Goal: Task Accomplishment & Management: Use online tool/utility

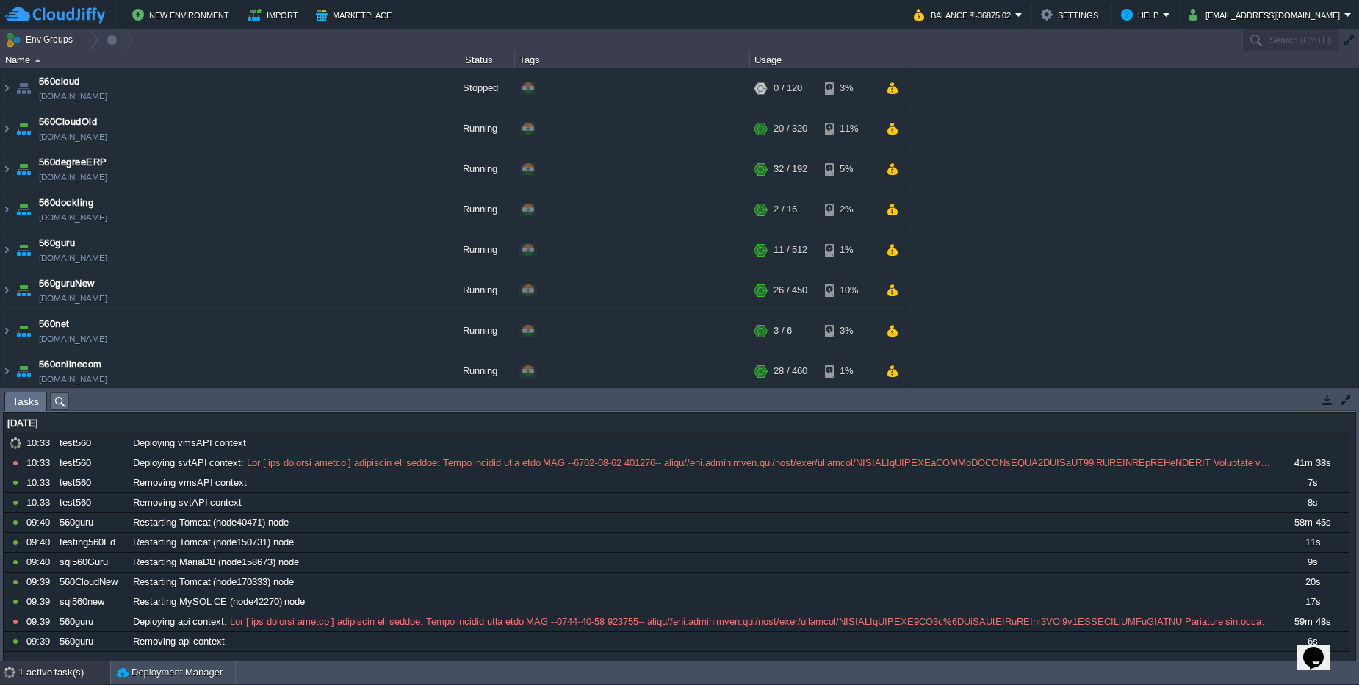
scroll to position [1055, 0]
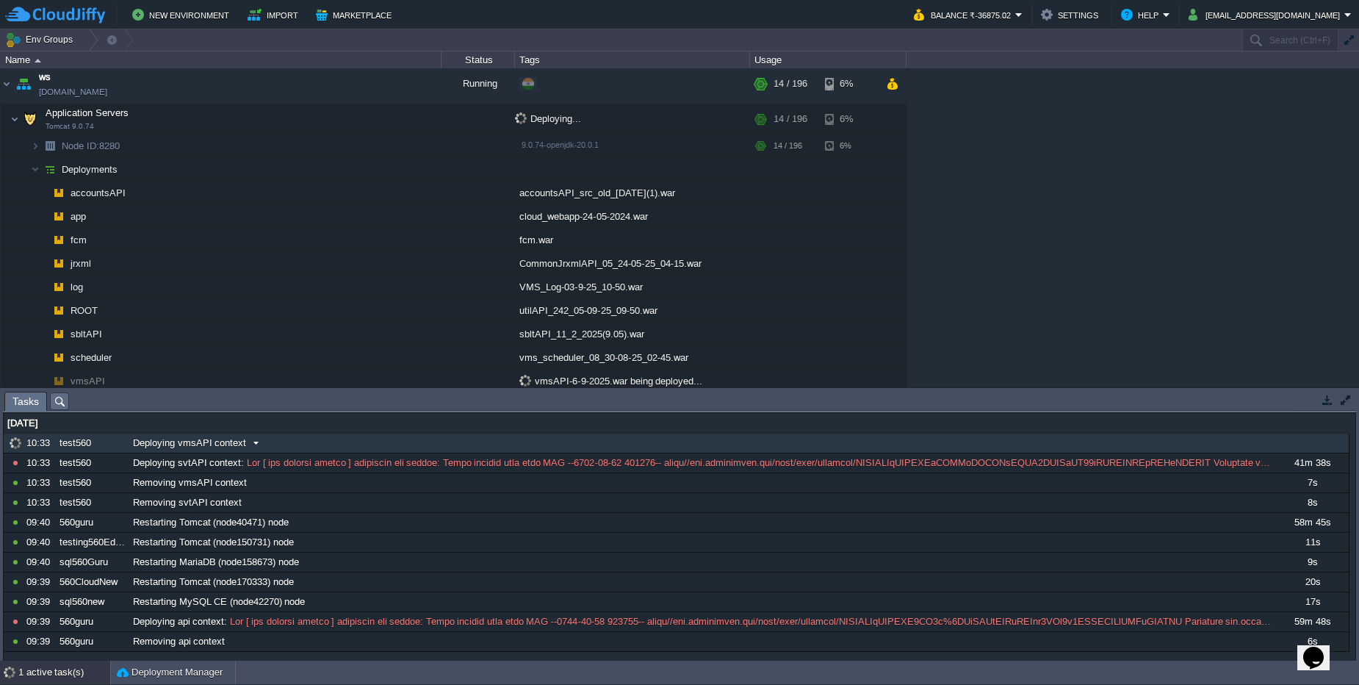
click at [343, 444] on div "Deploying vmsAPI context" at bounding box center [701, 442] width 1145 height 19
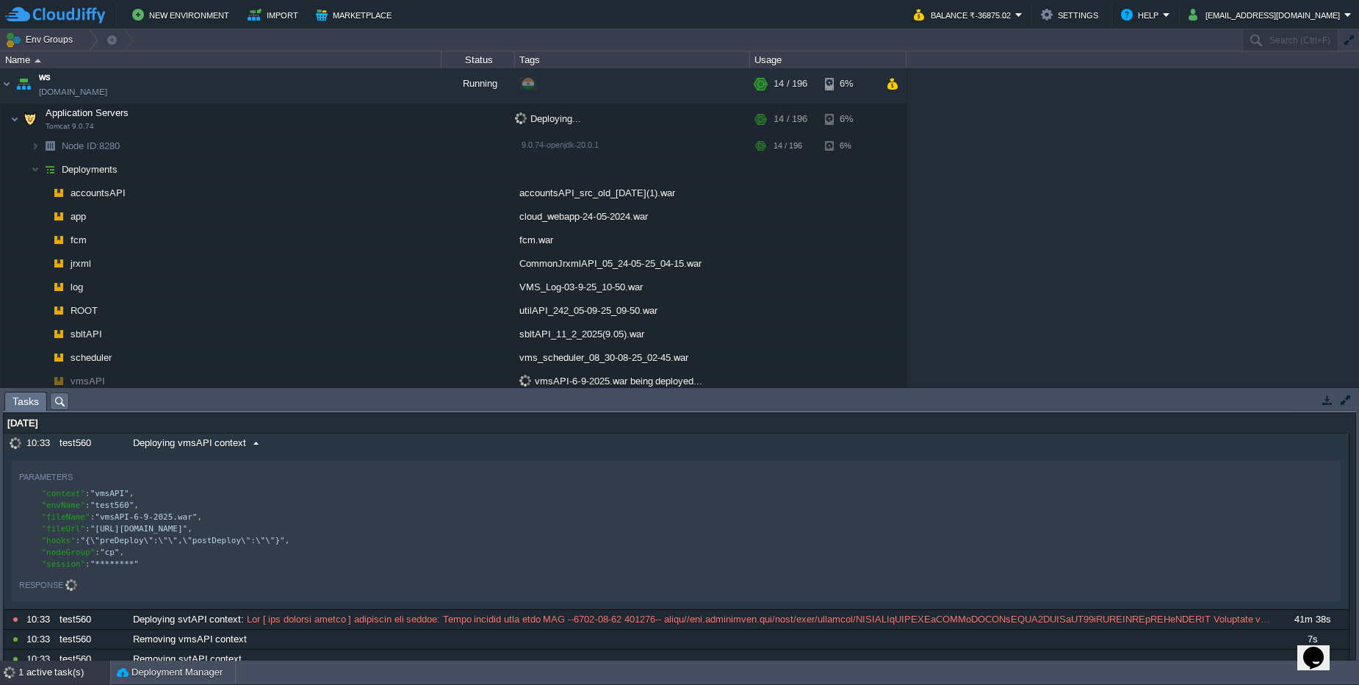
click at [343, 444] on div "Deploying vmsAPI context" at bounding box center [701, 442] width 1145 height 19
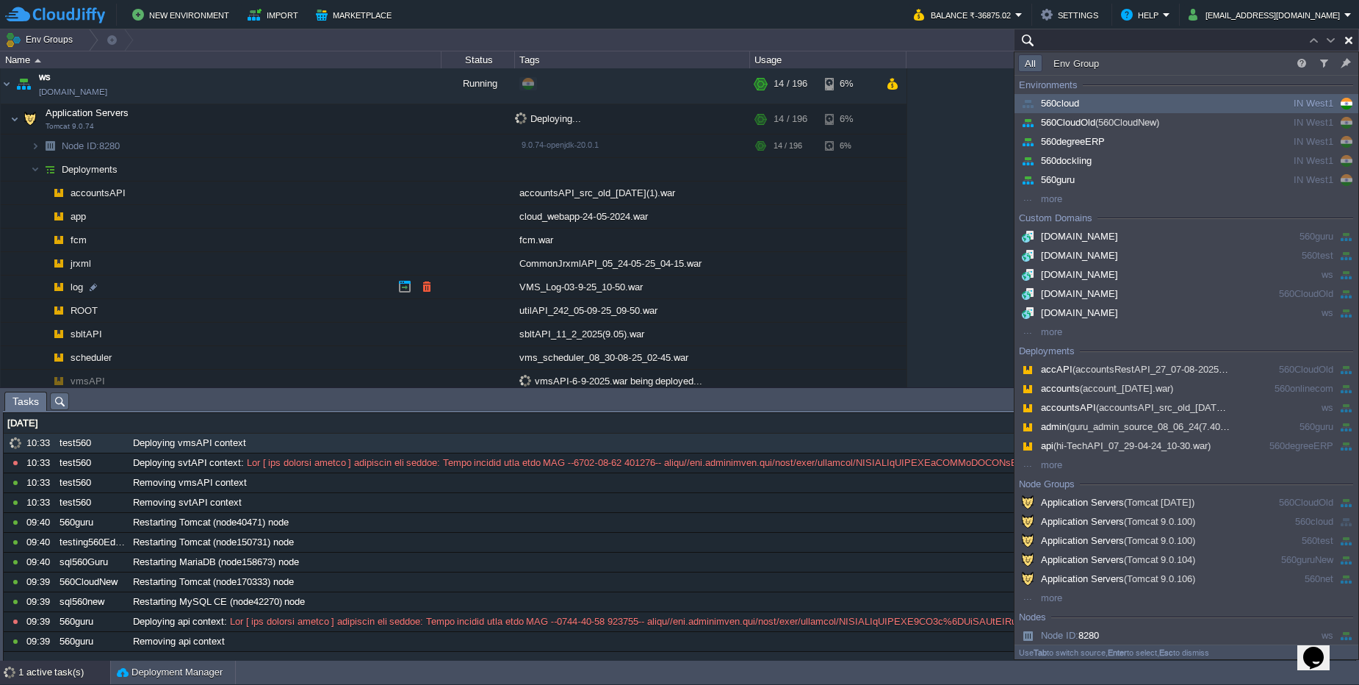
paste input "40471"
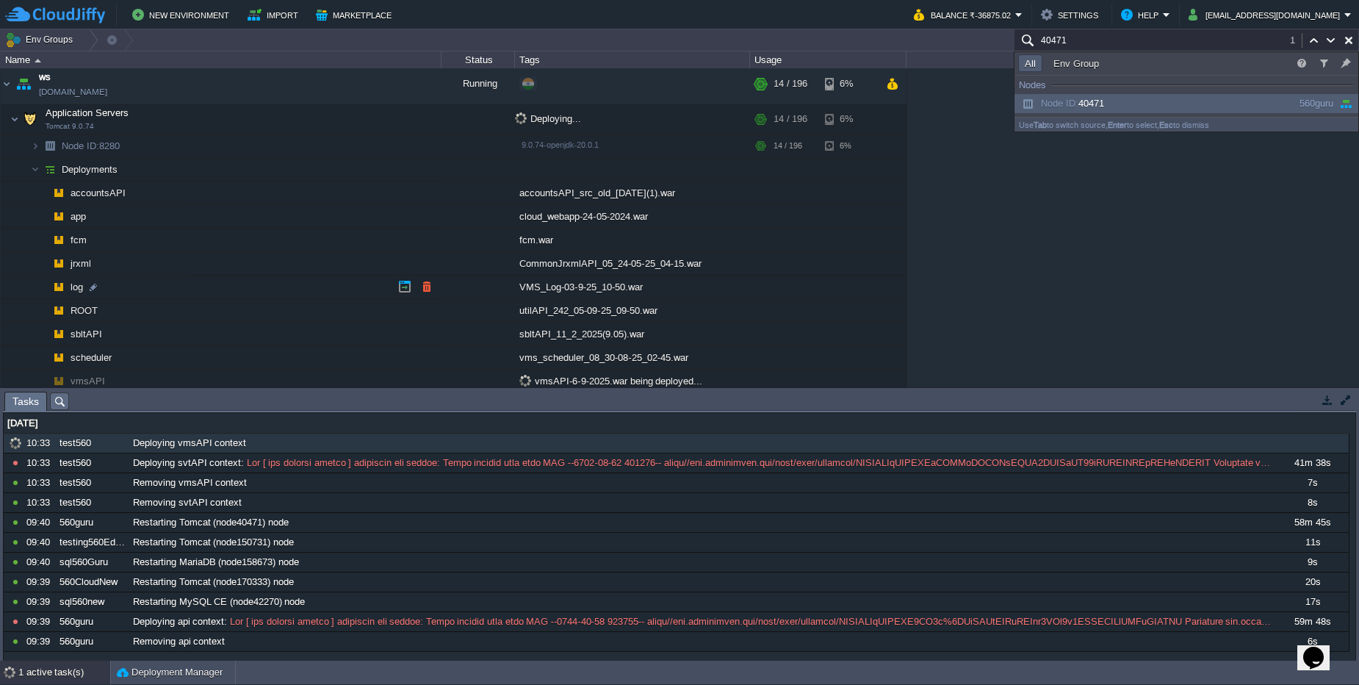
scroll to position [132, 0]
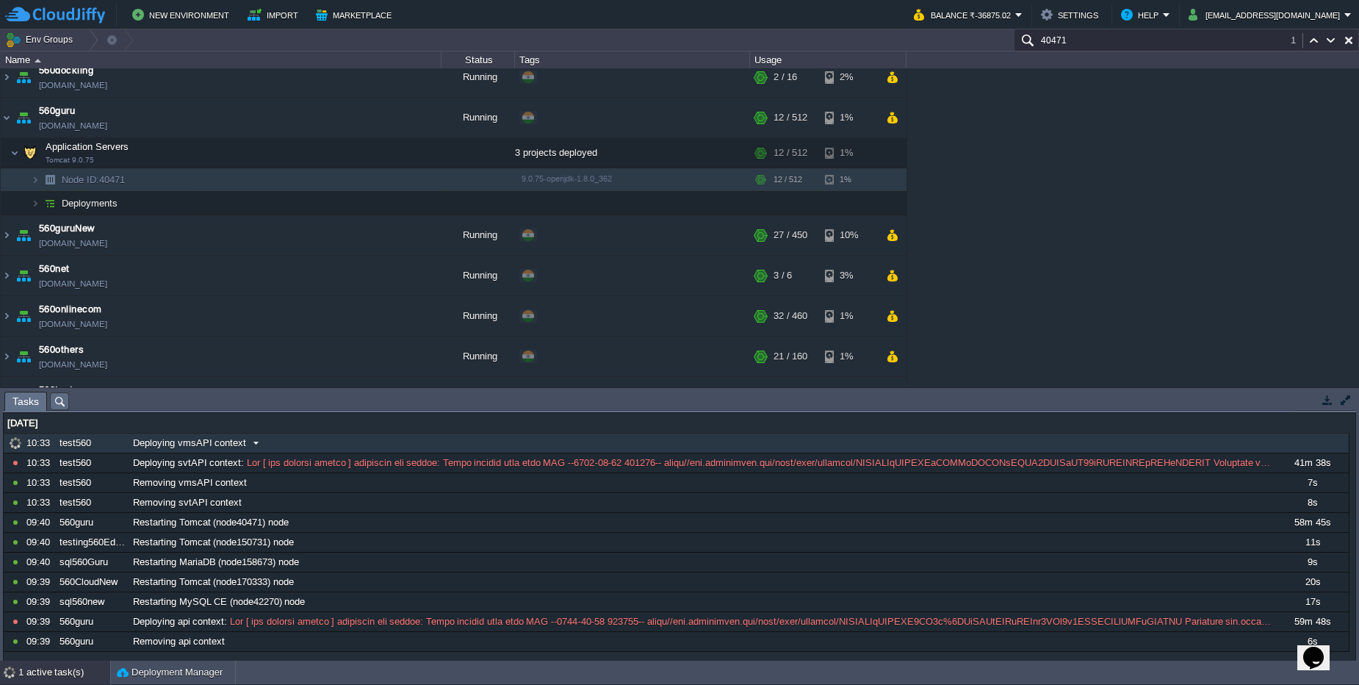
type input "40471"
click at [306, 447] on div "Deploying vmsAPI context" at bounding box center [701, 442] width 1145 height 19
click at [306, 449] on div "Deploying vmsAPI context" at bounding box center [701, 442] width 1145 height 19
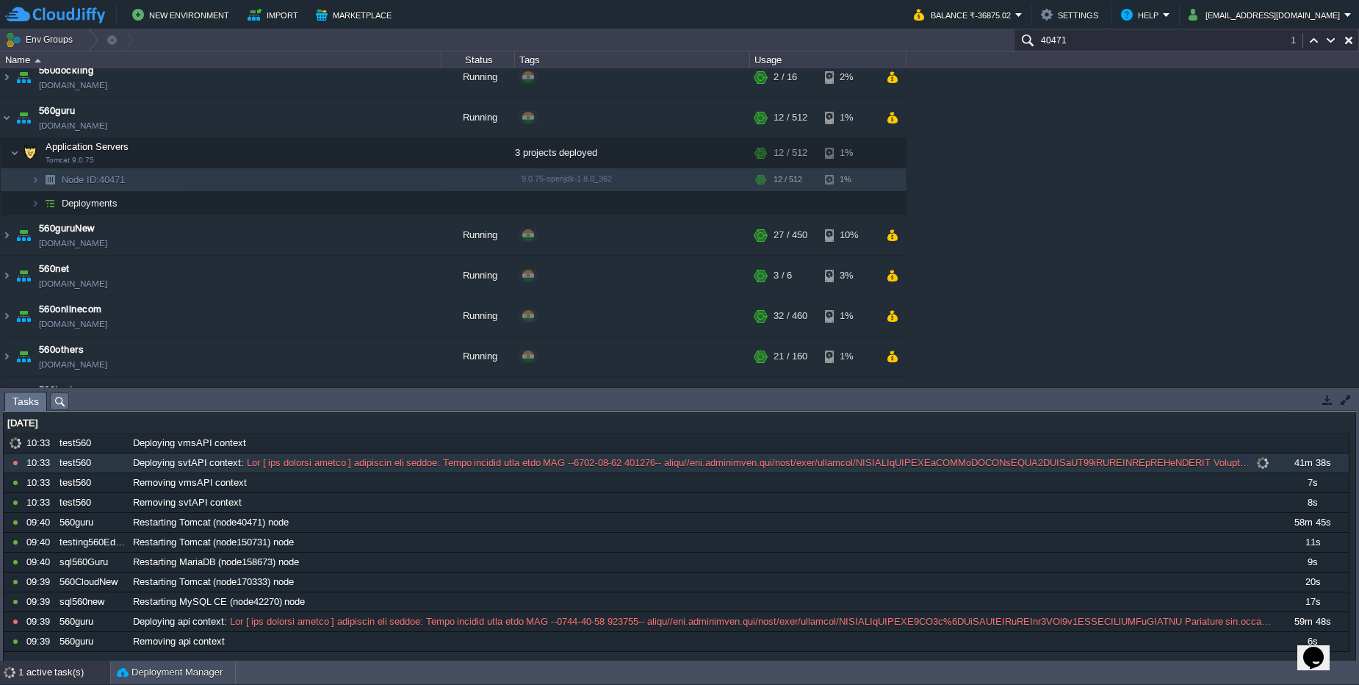
click at [318, 469] on div "Deploying svtAPI context :" at bounding box center [701, 462] width 1145 height 19
click at [485, 464] on span at bounding box center [748, 462] width 1009 height 13
click at [1031, 463] on span at bounding box center [748, 462] width 1009 height 13
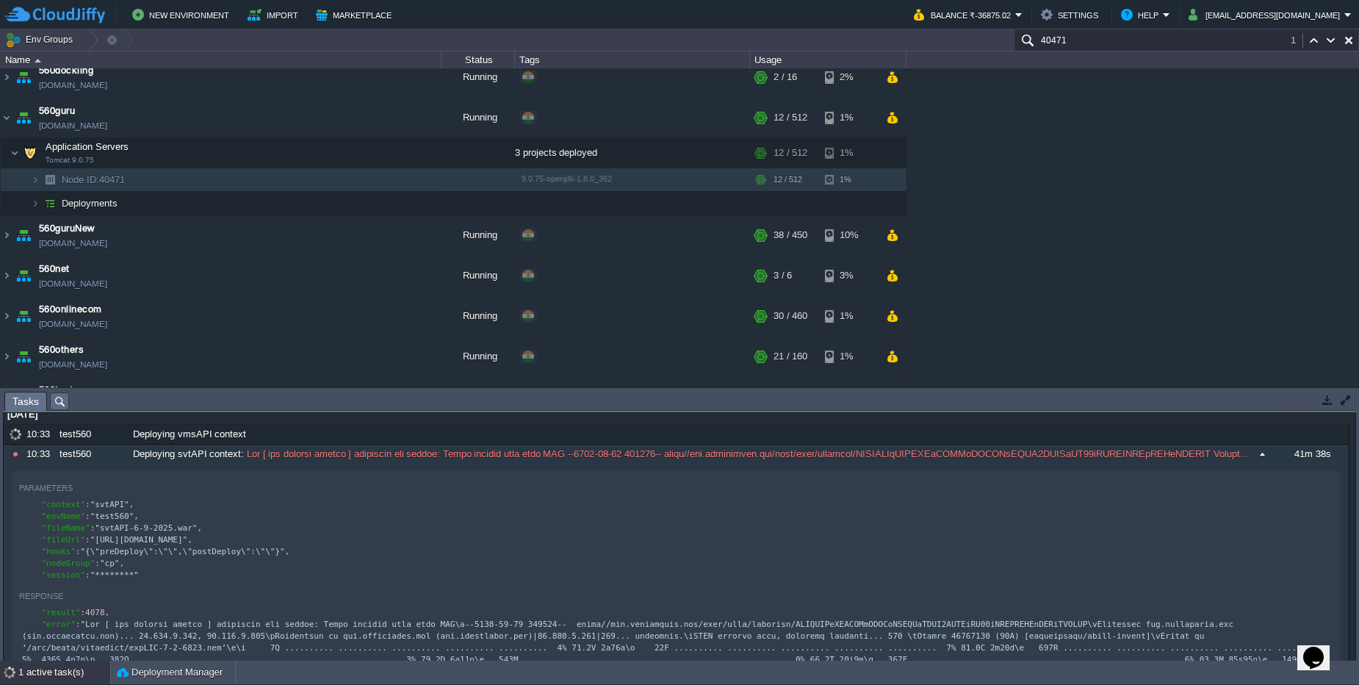
scroll to position [0, 0]
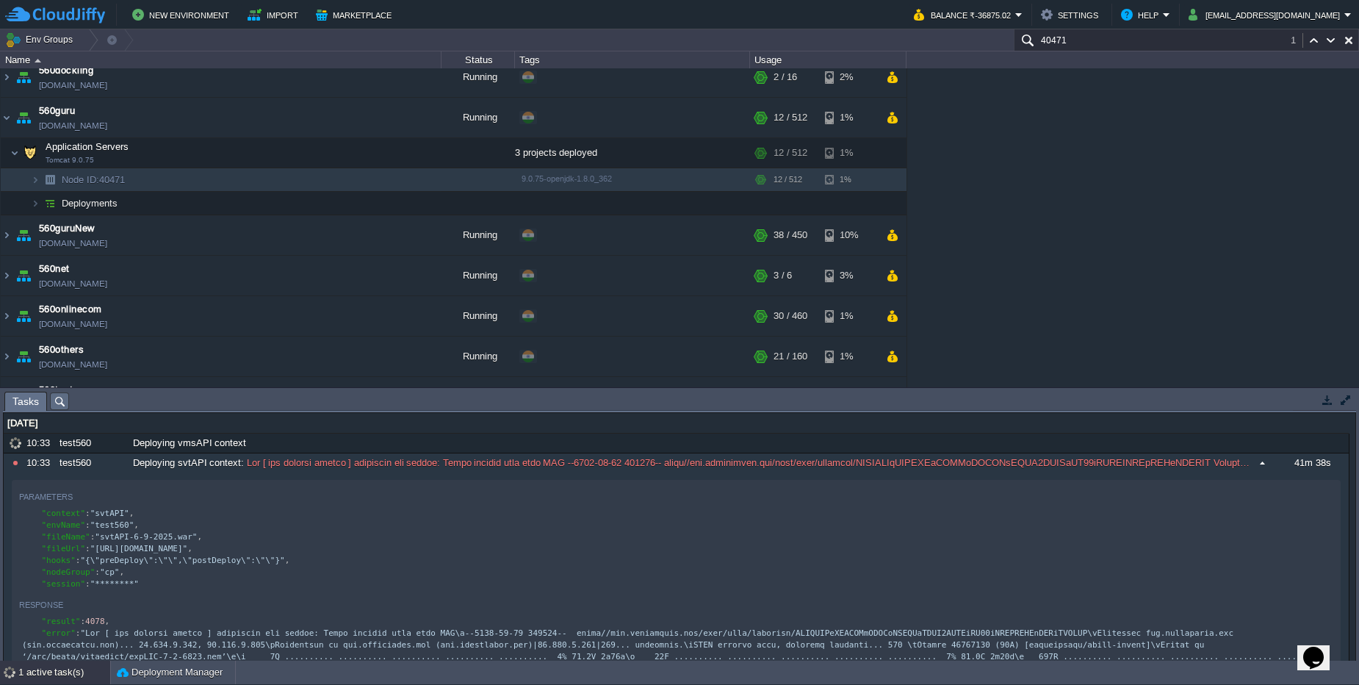
click at [286, 456] on span at bounding box center [748, 462] width 1009 height 13
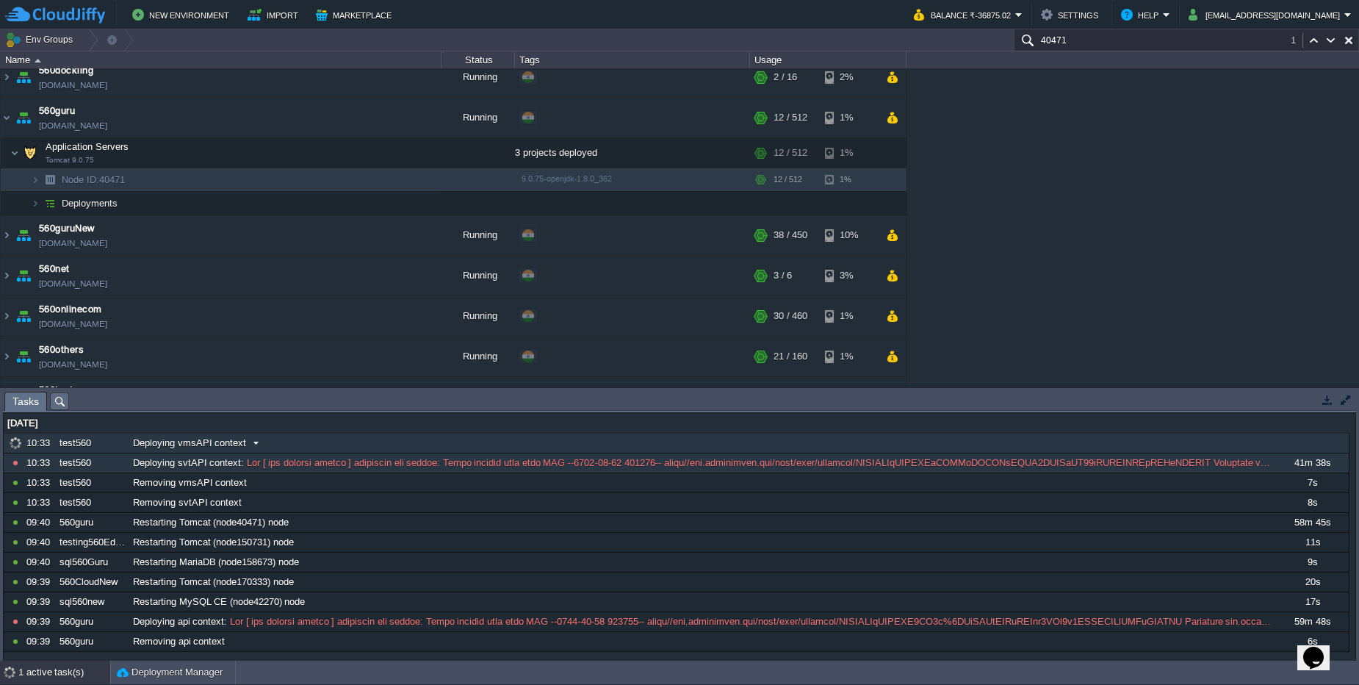
click at [285, 448] on div "Deploying vmsAPI context" at bounding box center [701, 442] width 1145 height 19
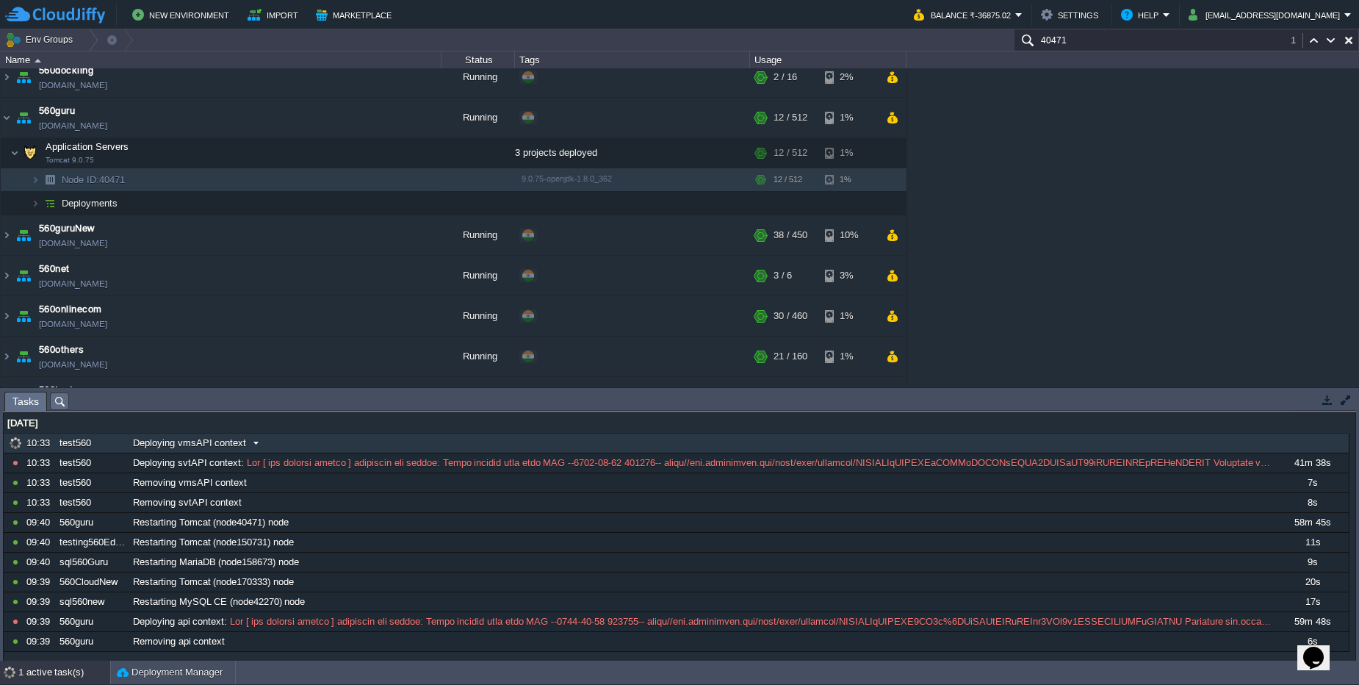
click at [285, 447] on div "Deploying vmsAPI context" at bounding box center [701, 442] width 1145 height 19
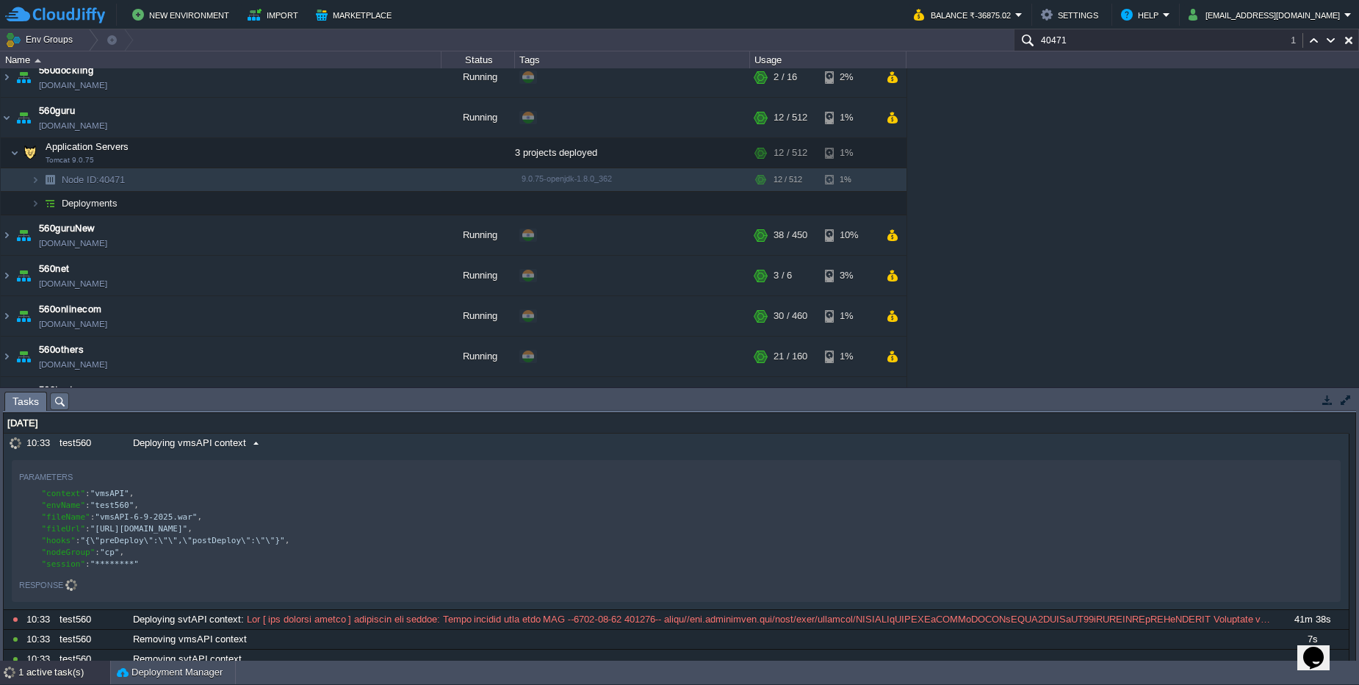
click at [285, 447] on div "Deploying vmsAPI context" at bounding box center [701, 442] width 1145 height 19
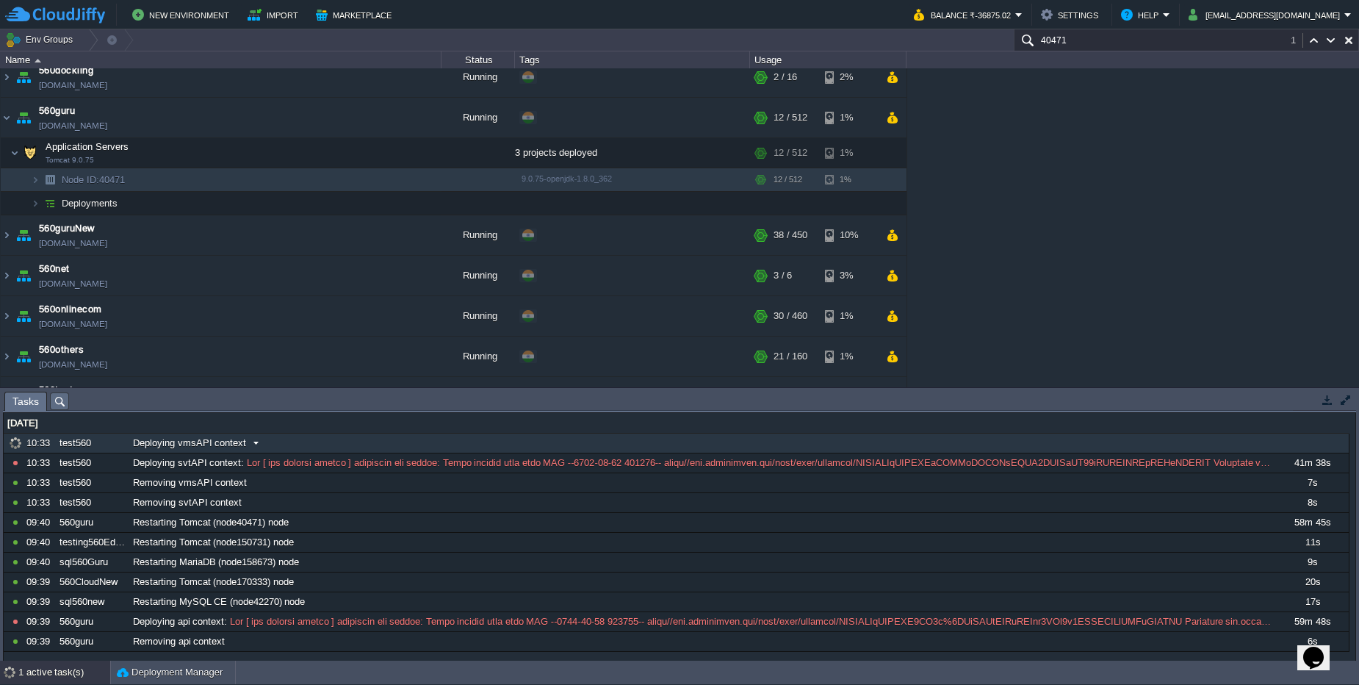
click at [285, 447] on div "Deploying vmsAPI context" at bounding box center [701, 442] width 1145 height 19
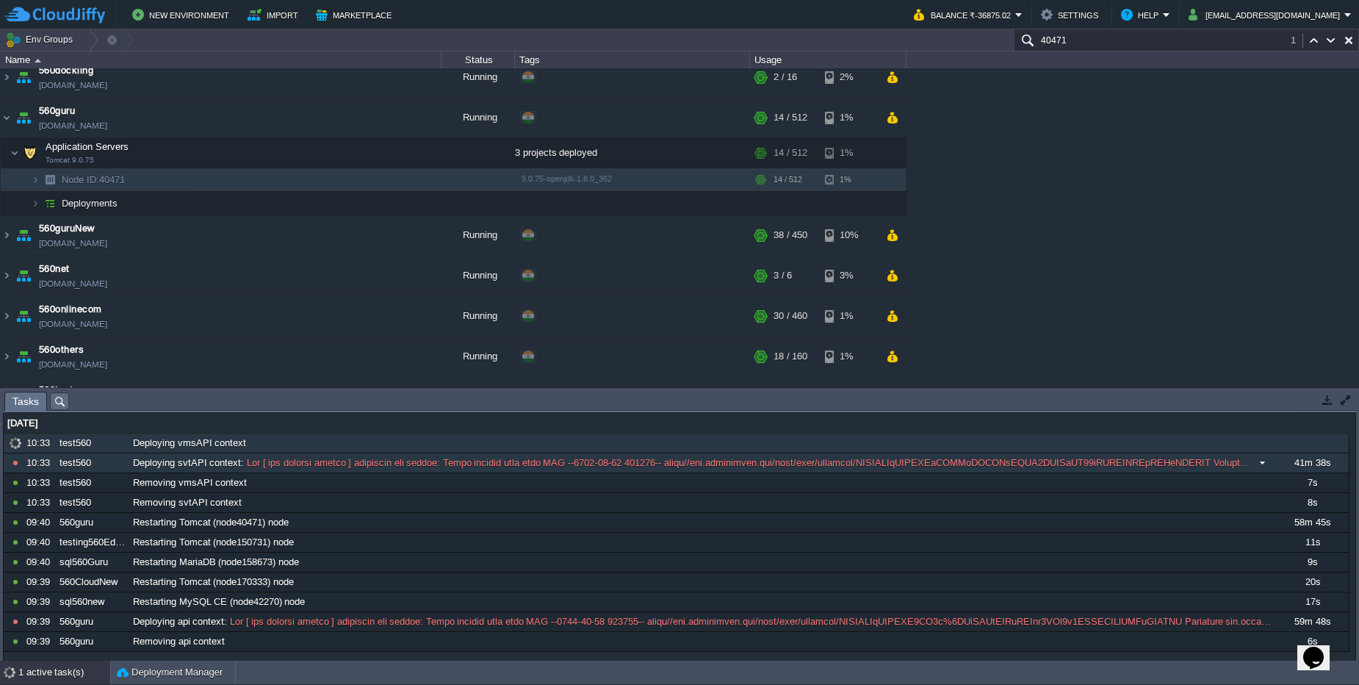
click at [350, 467] on span at bounding box center [748, 462] width 1009 height 13
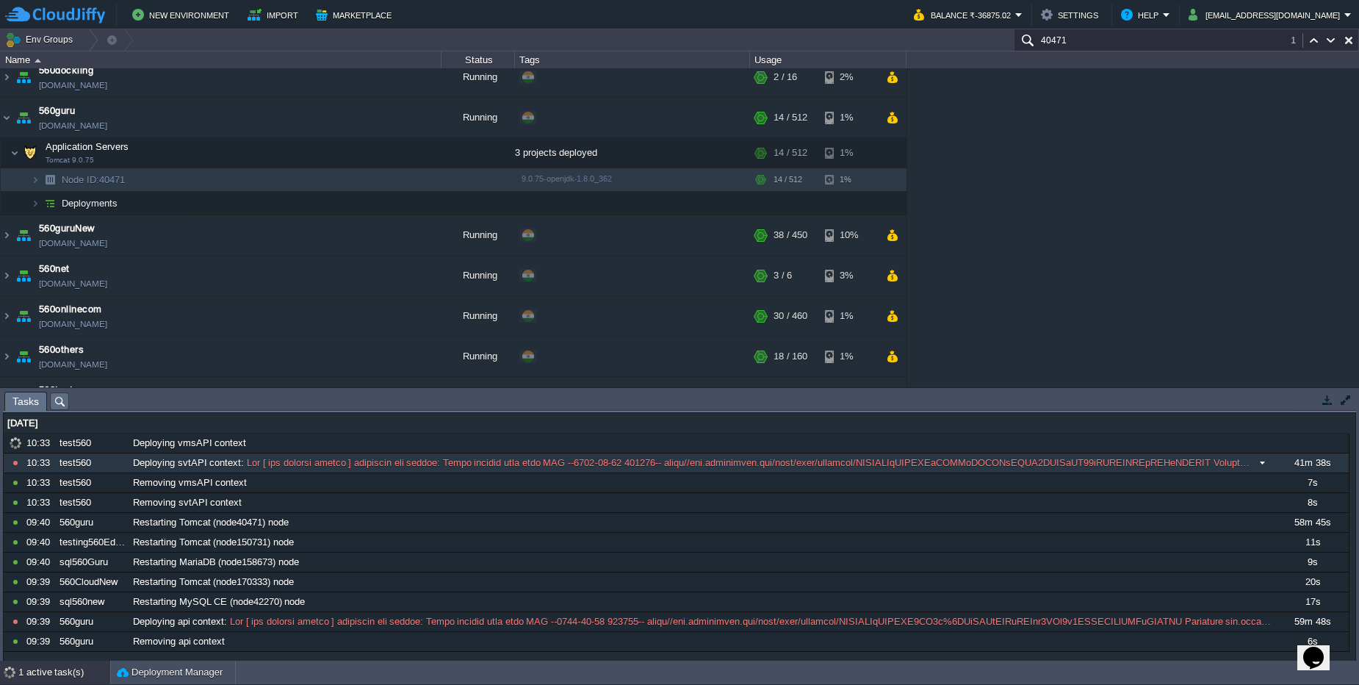
click at [377, 462] on span at bounding box center [748, 462] width 1009 height 13
click at [372, 466] on span at bounding box center [748, 462] width 1009 height 13
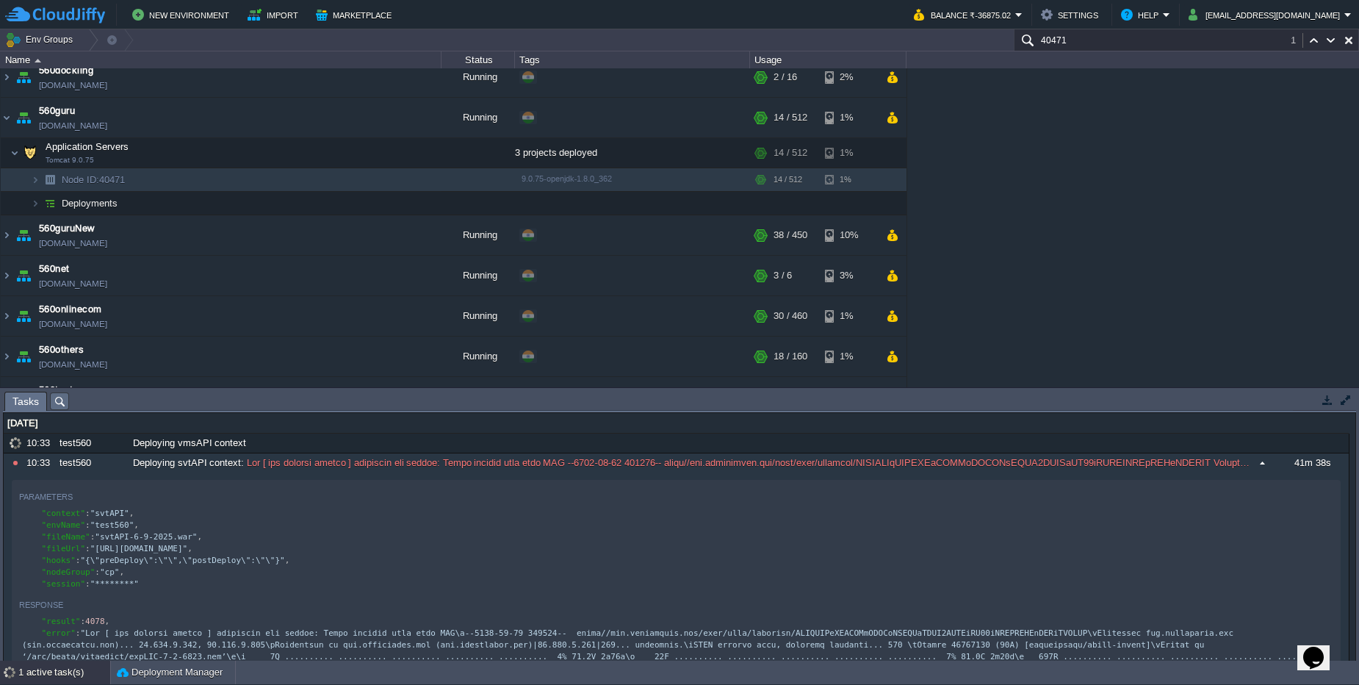
click at [372, 466] on span at bounding box center [748, 462] width 1009 height 13
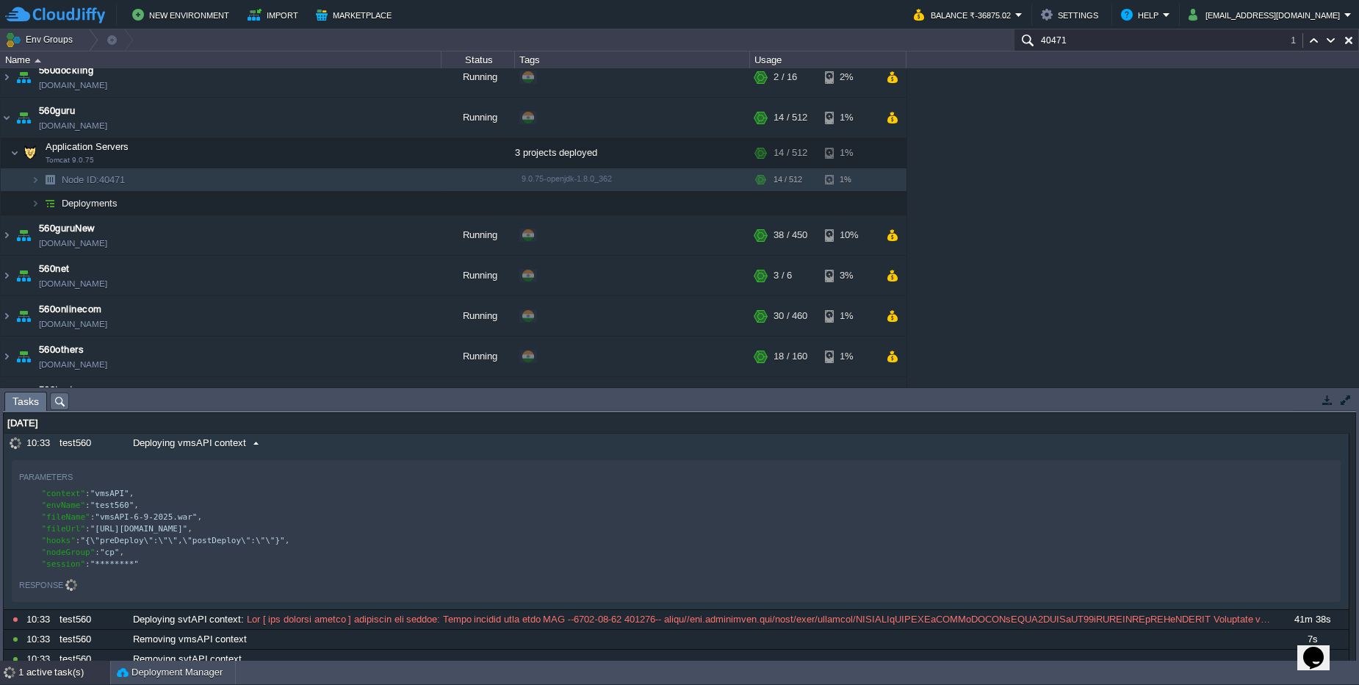
click at [279, 438] on div "Deploying vmsAPI context" at bounding box center [701, 442] width 1145 height 19
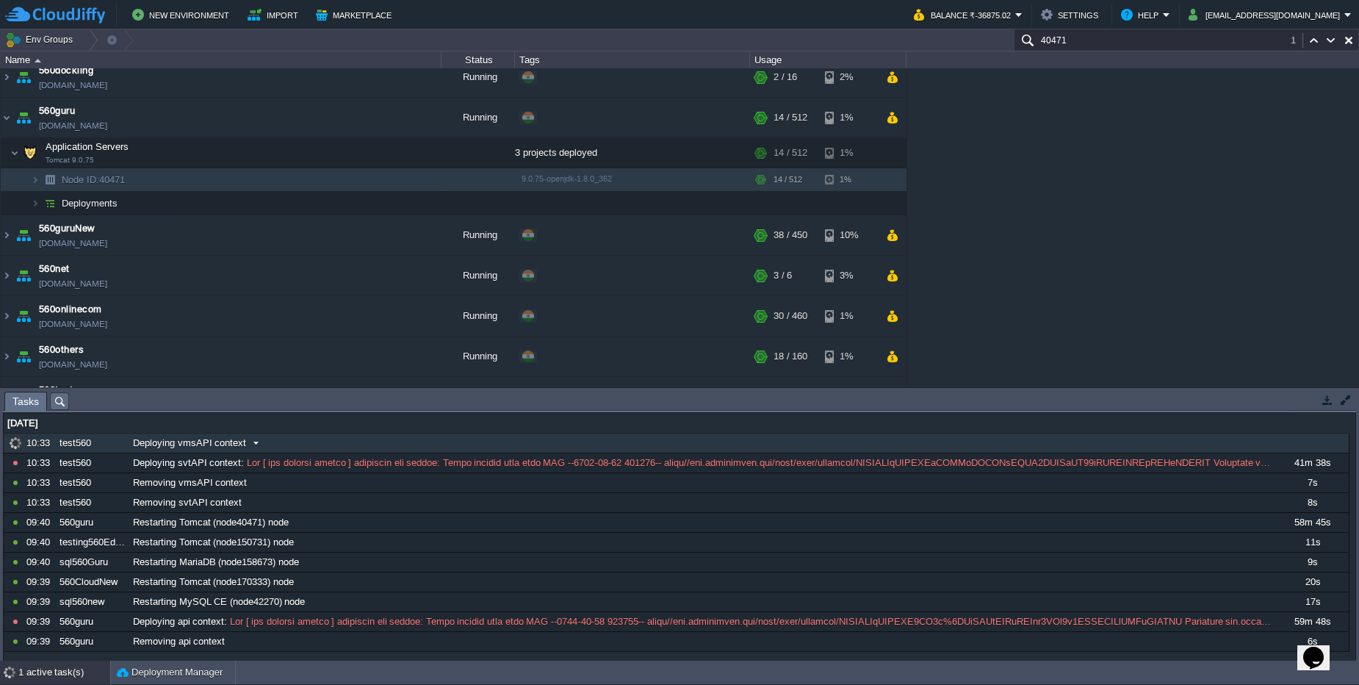
click at [279, 438] on div "Deploying vmsAPI context" at bounding box center [701, 442] width 1145 height 19
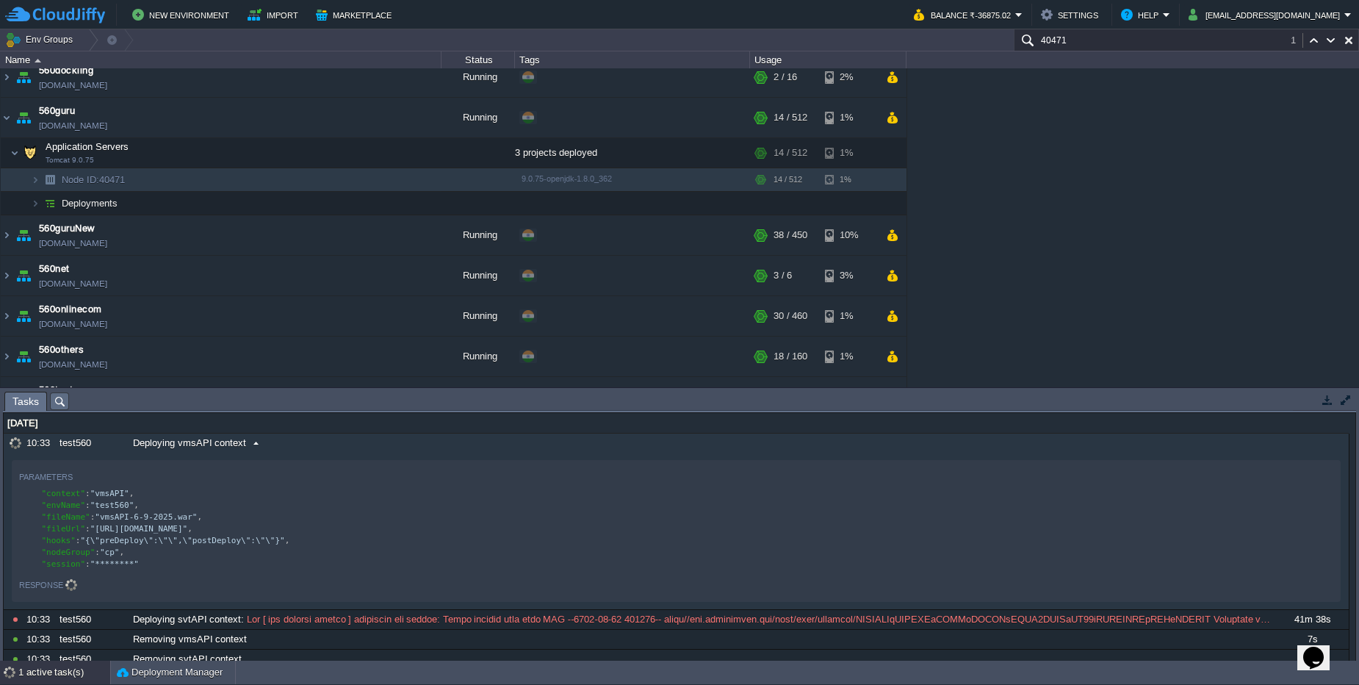
click at [279, 438] on div "Deploying vmsAPI context" at bounding box center [701, 442] width 1145 height 19
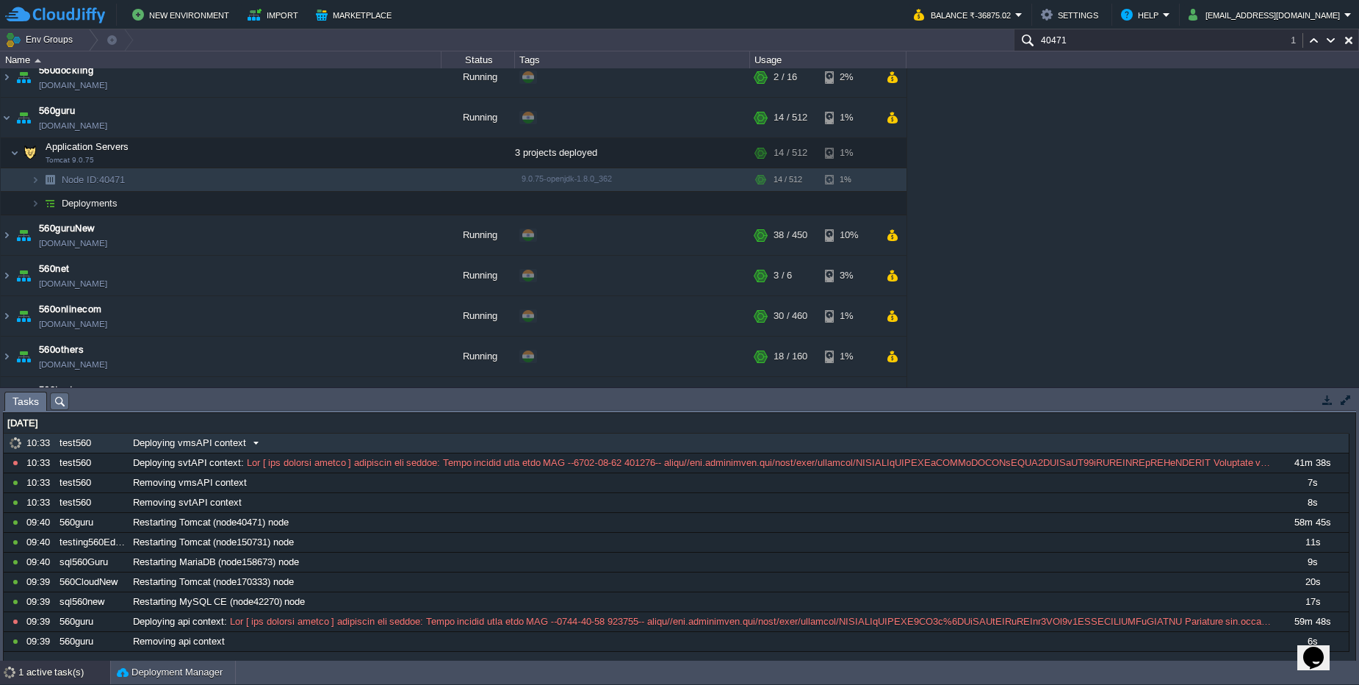
click at [279, 438] on div "Deploying vmsAPI context" at bounding box center [701, 442] width 1145 height 19
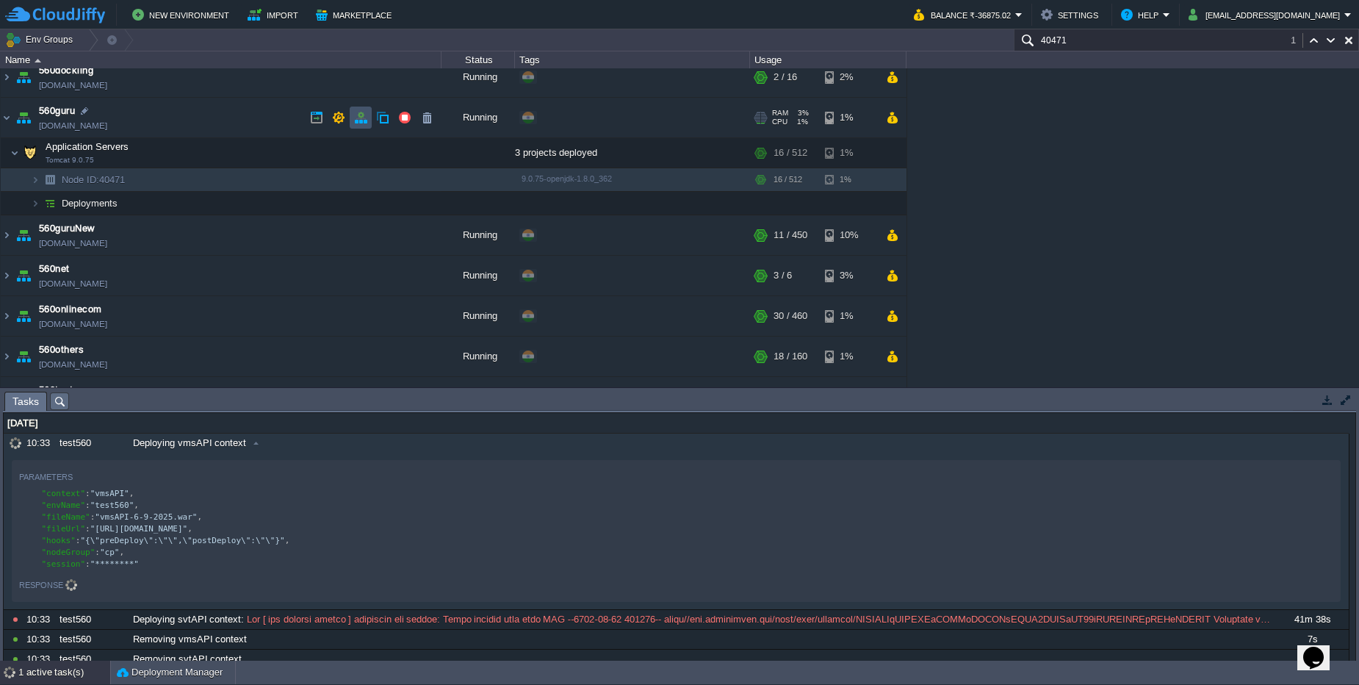
click at [361, 119] on button "button" at bounding box center [360, 117] width 13 height 13
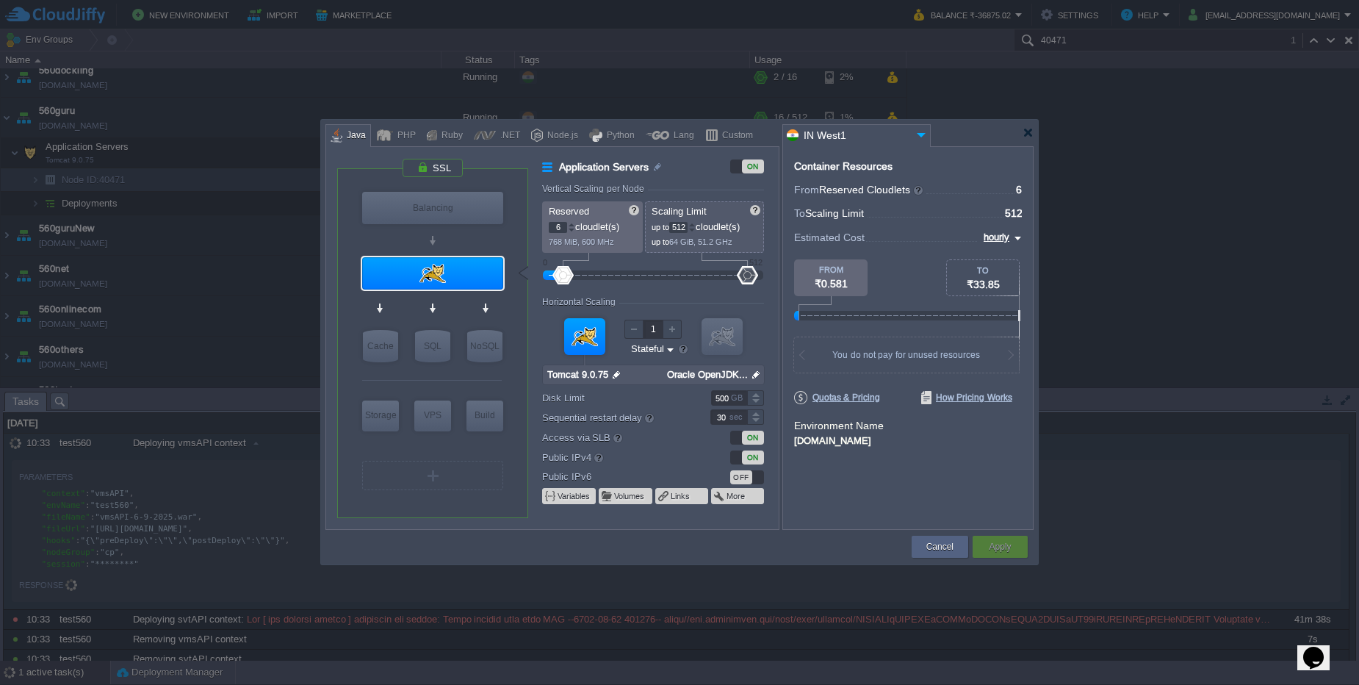
type input "Maven 3.9.11"
click at [613, 374] on img at bounding box center [616, 374] width 15 height 19
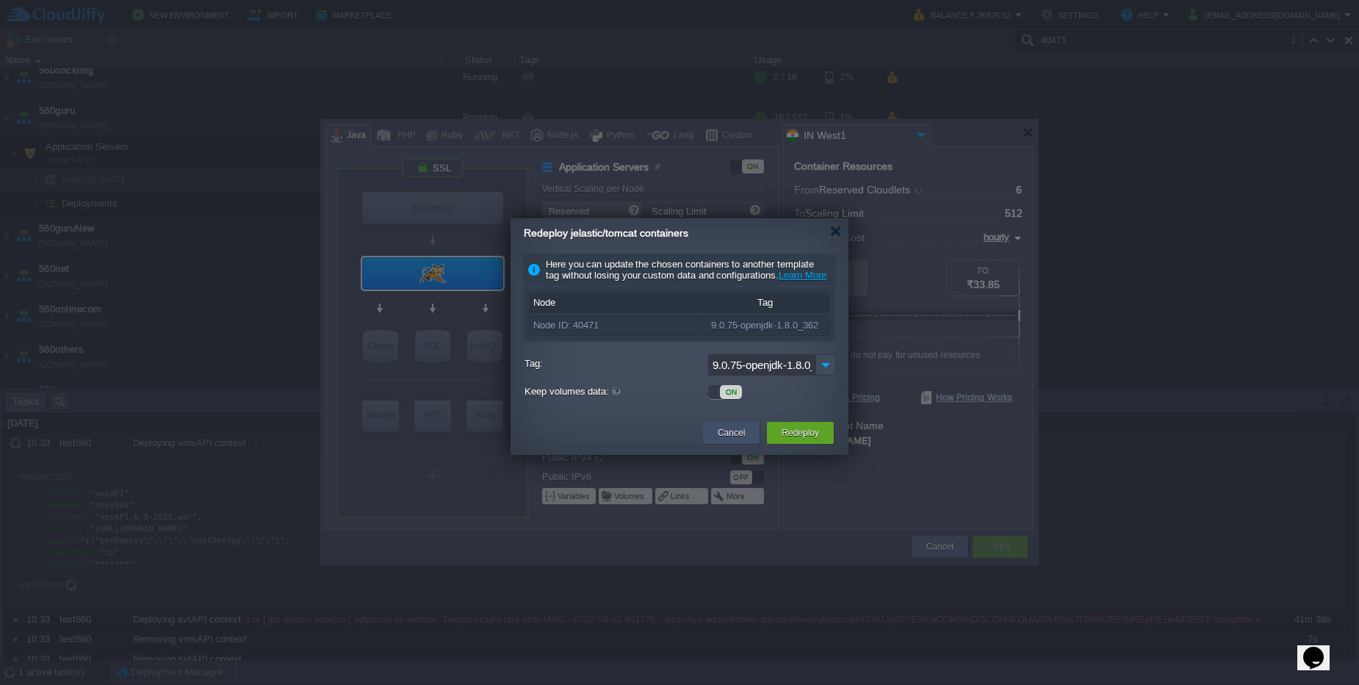
click at [716, 442] on div "Cancel" at bounding box center [731, 433] width 35 height 22
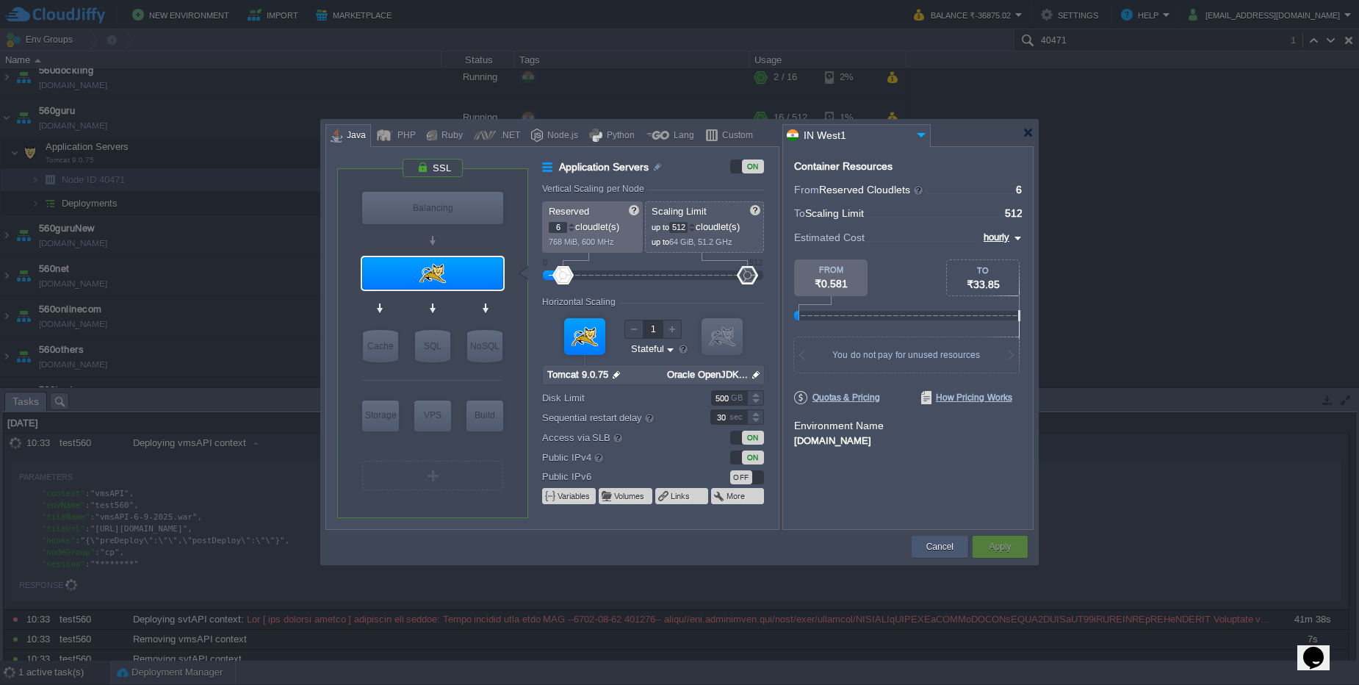
click at [929, 549] on button "Cancel" at bounding box center [939, 546] width 27 height 15
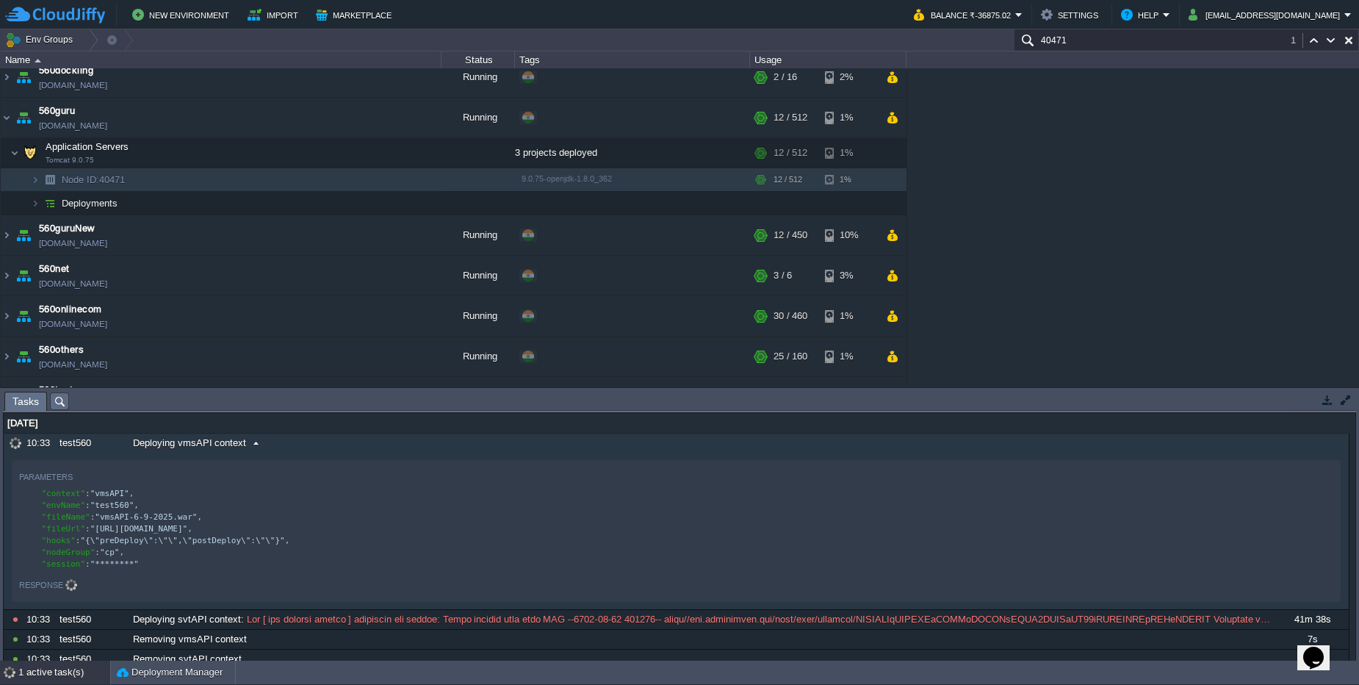
click at [293, 444] on div "Deploying vmsAPI context" at bounding box center [701, 442] width 1145 height 19
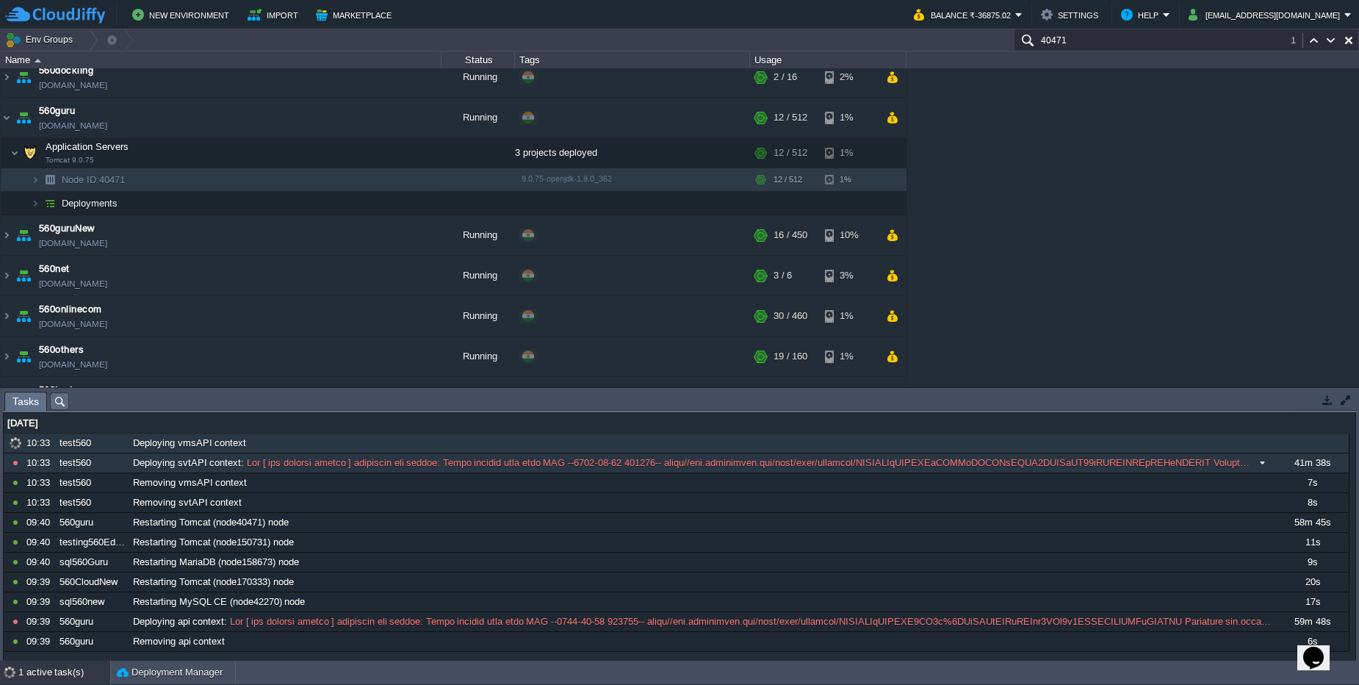
click at [422, 472] on div "10808261 10:33 test560 Deploying svtAPI context : 41m 38s 1757097000000 Paramet…" at bounding box center [677, 463] width 1346 height 20
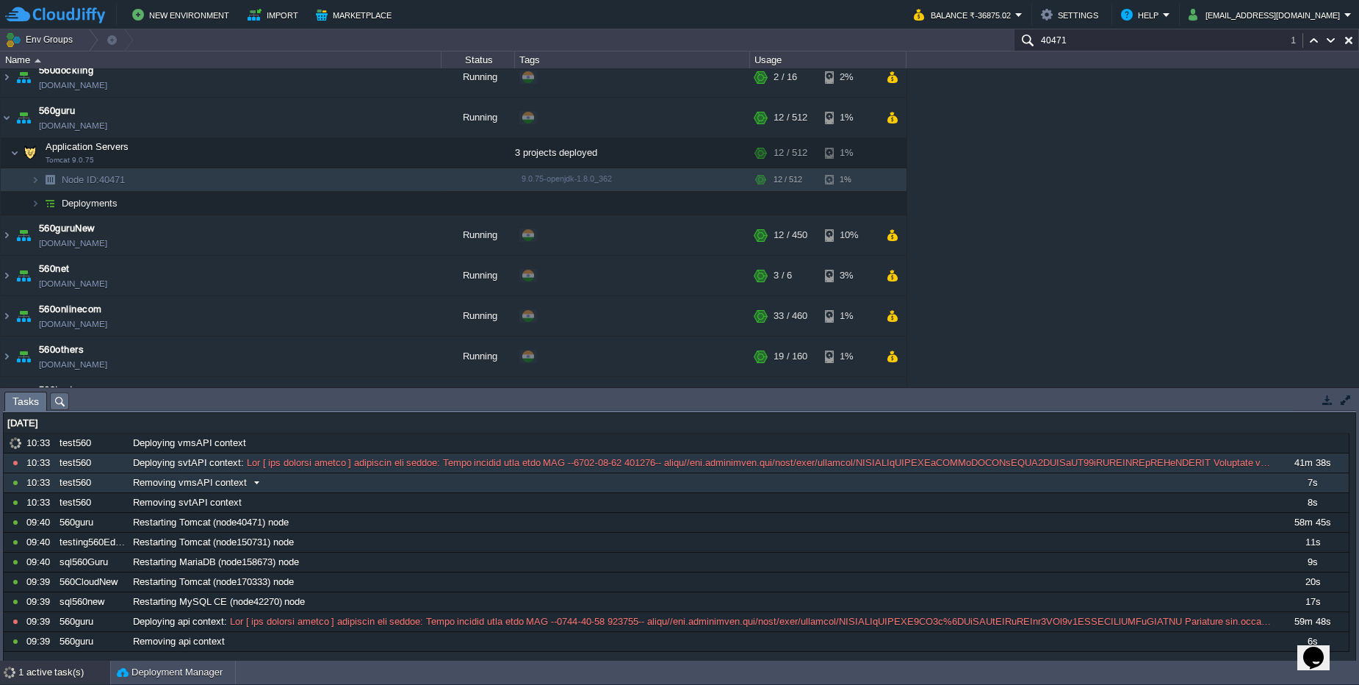
click at [369, 474] on div "10808263 10:33 test560 Deploying vmsAPI context 1757097000000 Parameters { "con…" at bounding box center [676, 542] width 1345 height 218
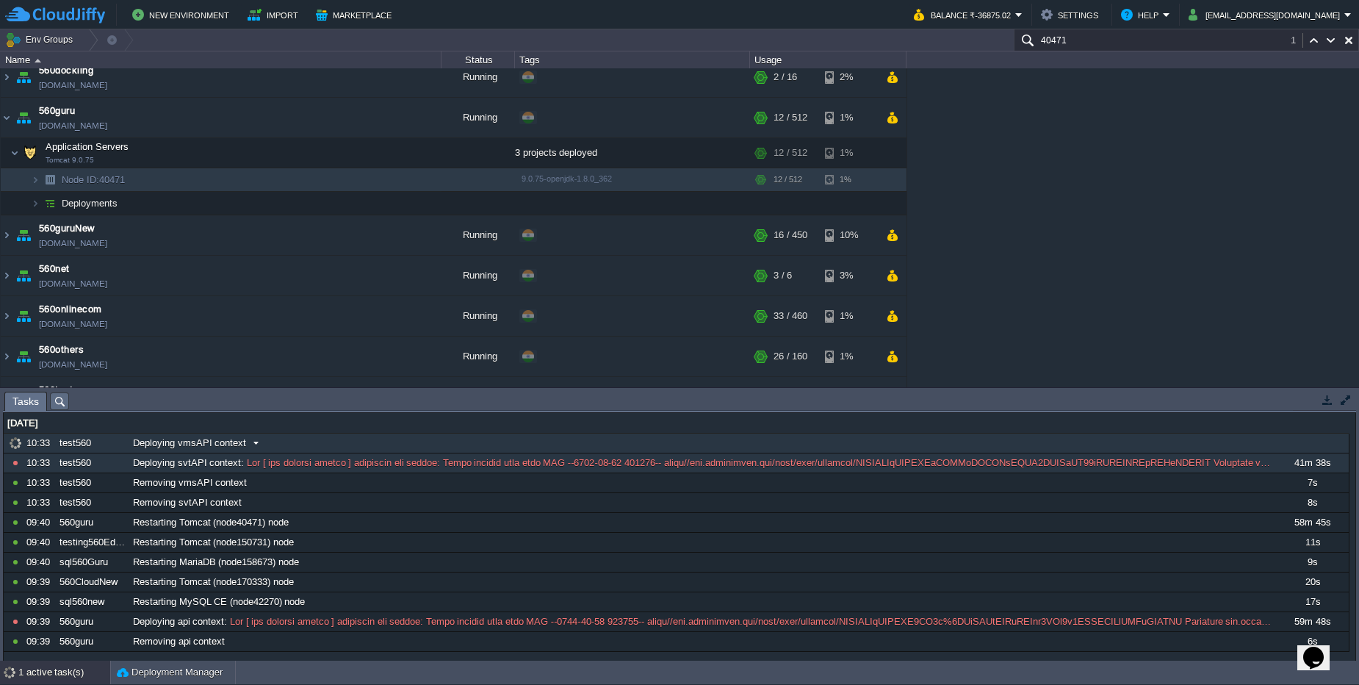
click at [292, 441] on div "Deploying vmsAPI context" at bounding box center [701, 442] width 1145 height 19
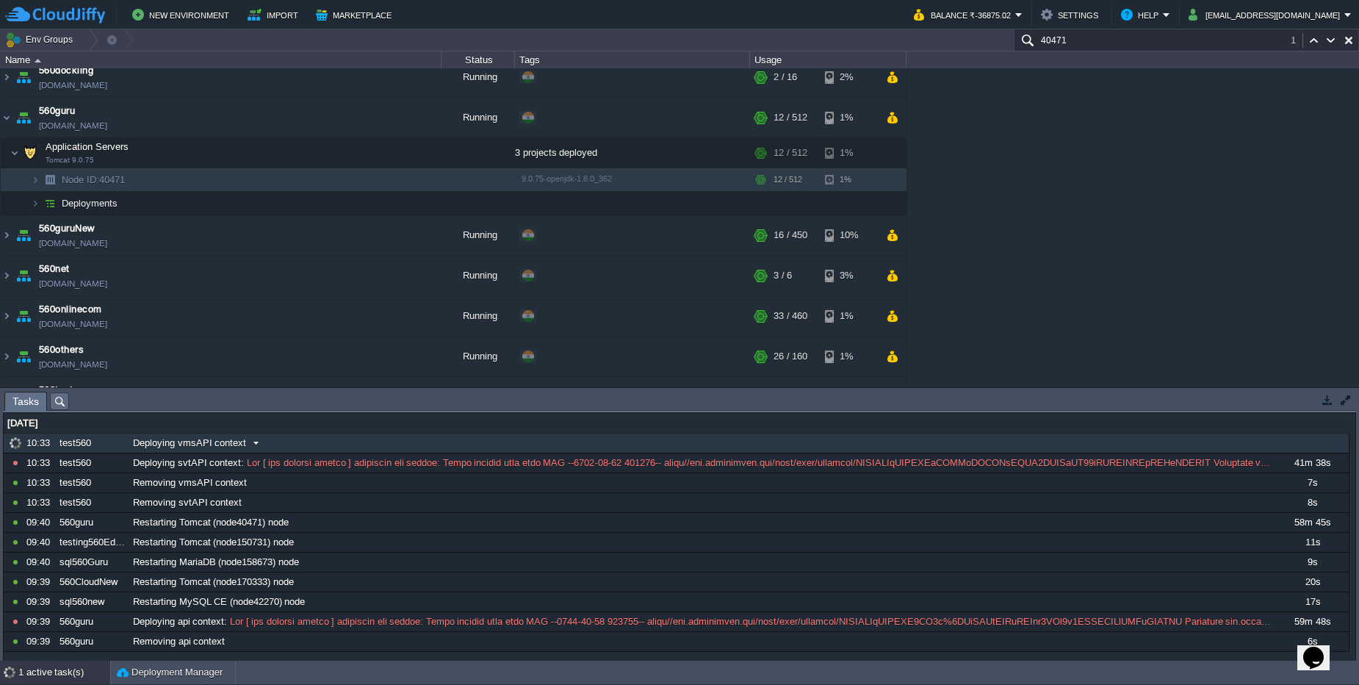
click at [292, 441] on div "Deploying vmsAPI context" at bounding box center [701, 442] width 1145 height 19
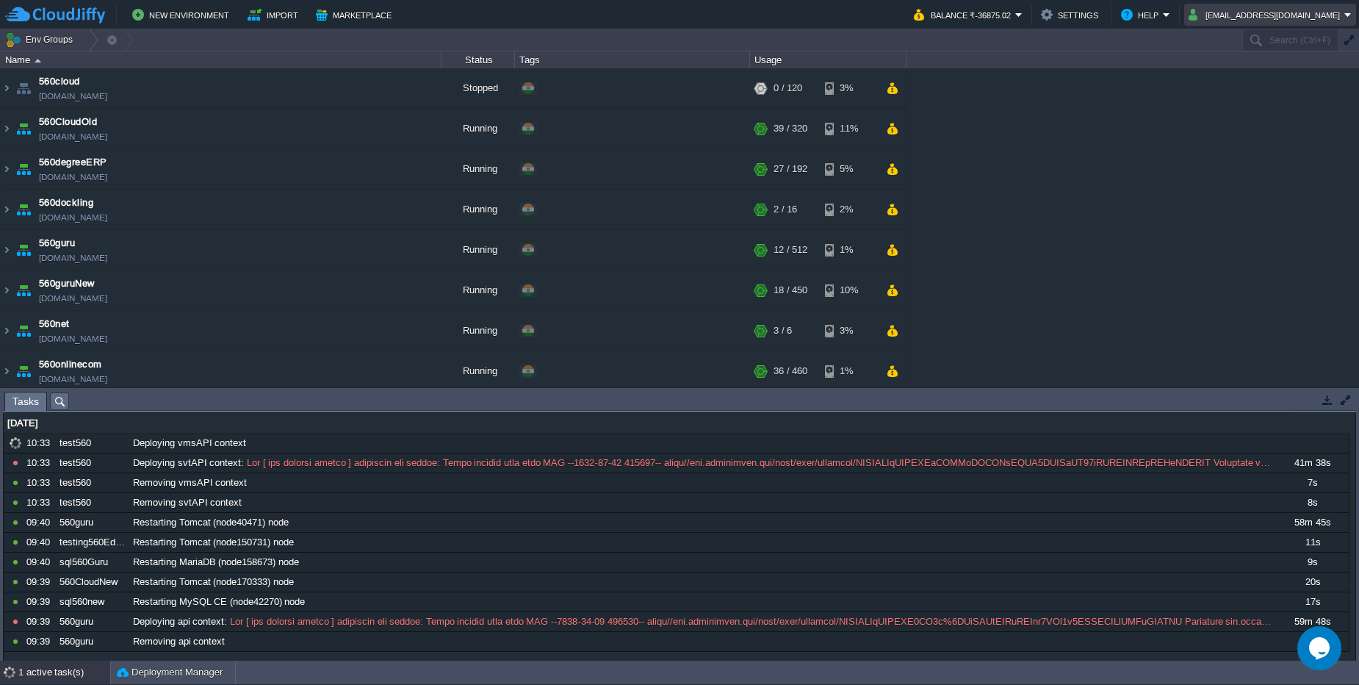
scroll to position [1055, 0]
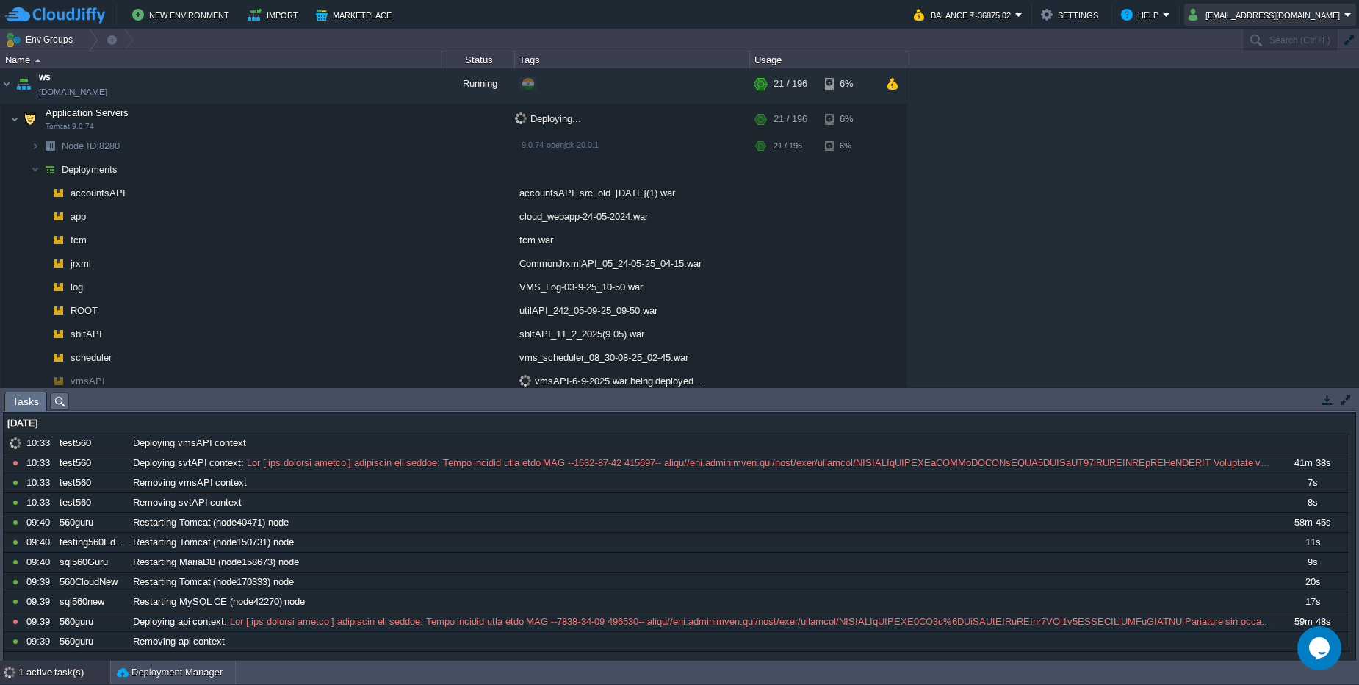
click at [1302, 21] on button "ramesh.ace@gmail.com" at bounding box center [1267, 15] width 156 height 18
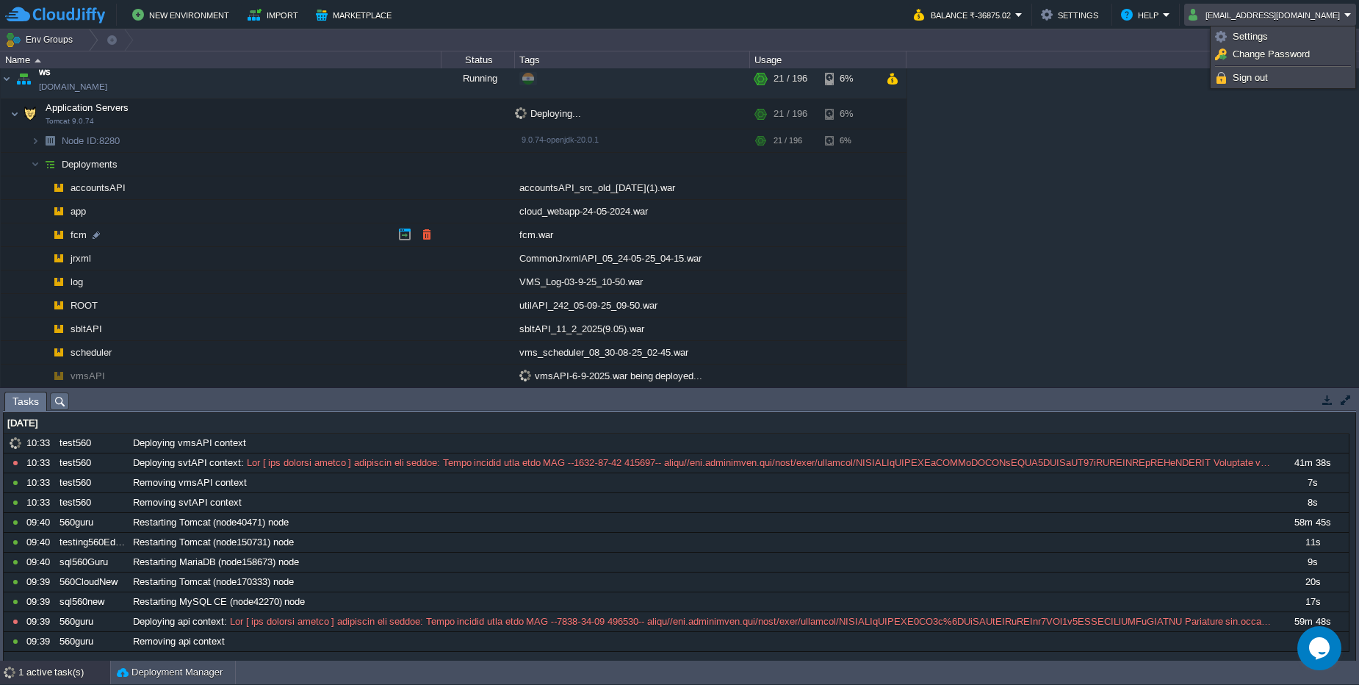
scroll to position [1061, 0]
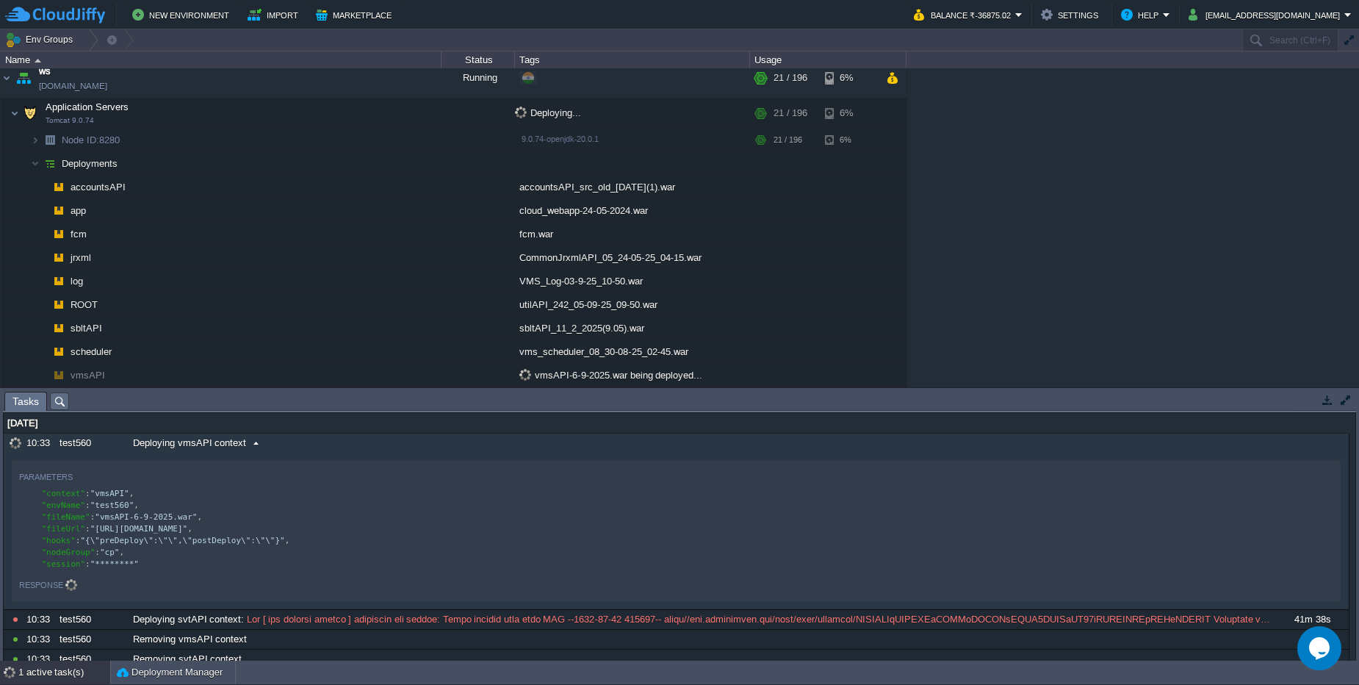
click at [307, 438] on div "Deploying vmsAPI context" at bounding box center [701, 442] width 1145 height 19
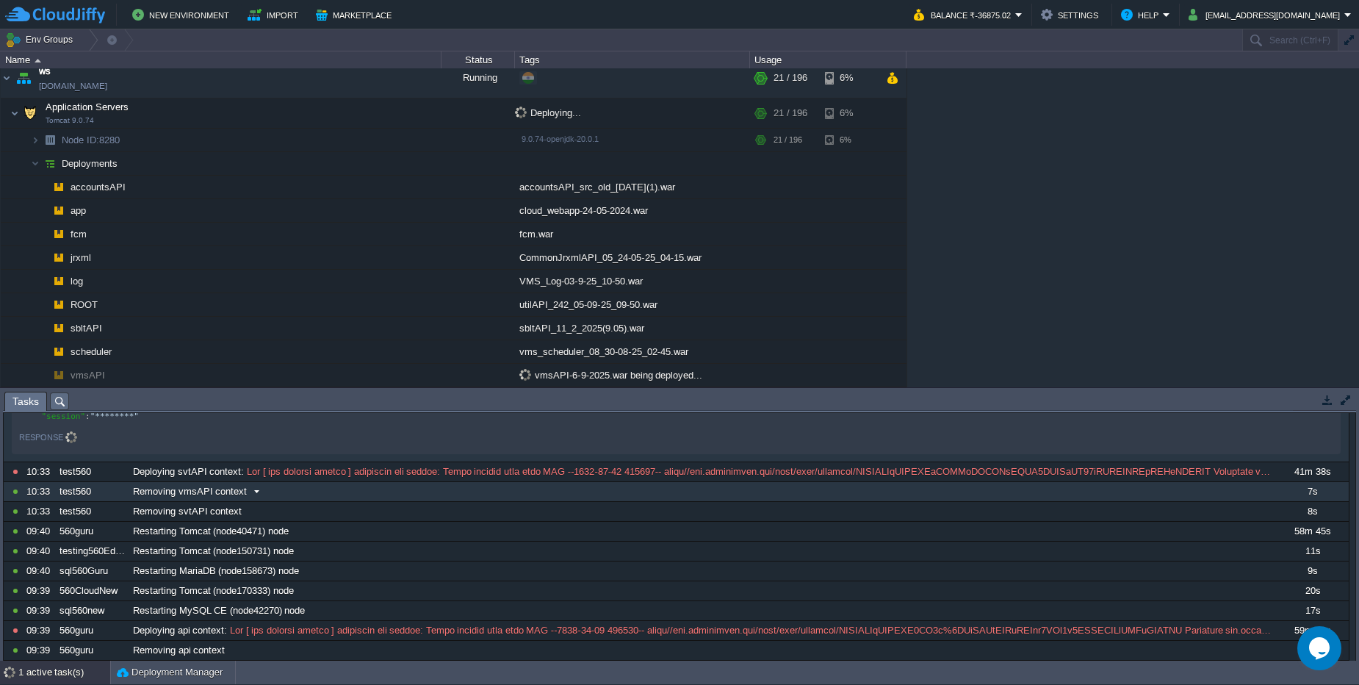
scroll to position [0, 0]
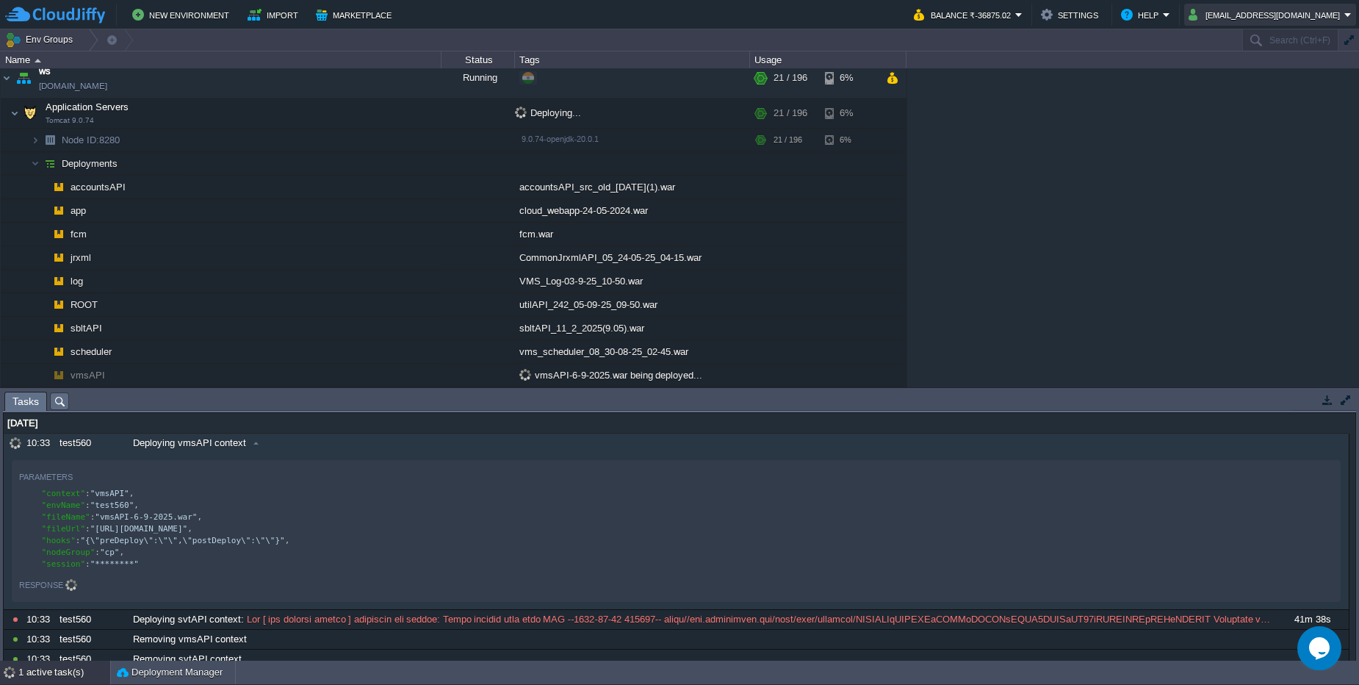
click at [1296, 15] on button "[EMAIL_ADDRESS][DOMAIN_NAME]" at bounding box center [1267, 15] width 156 height 18
click at [1237, 87] on ul "Settings Change Password Language Sign out" at bounding box center [1283, 57] width 145 height 62
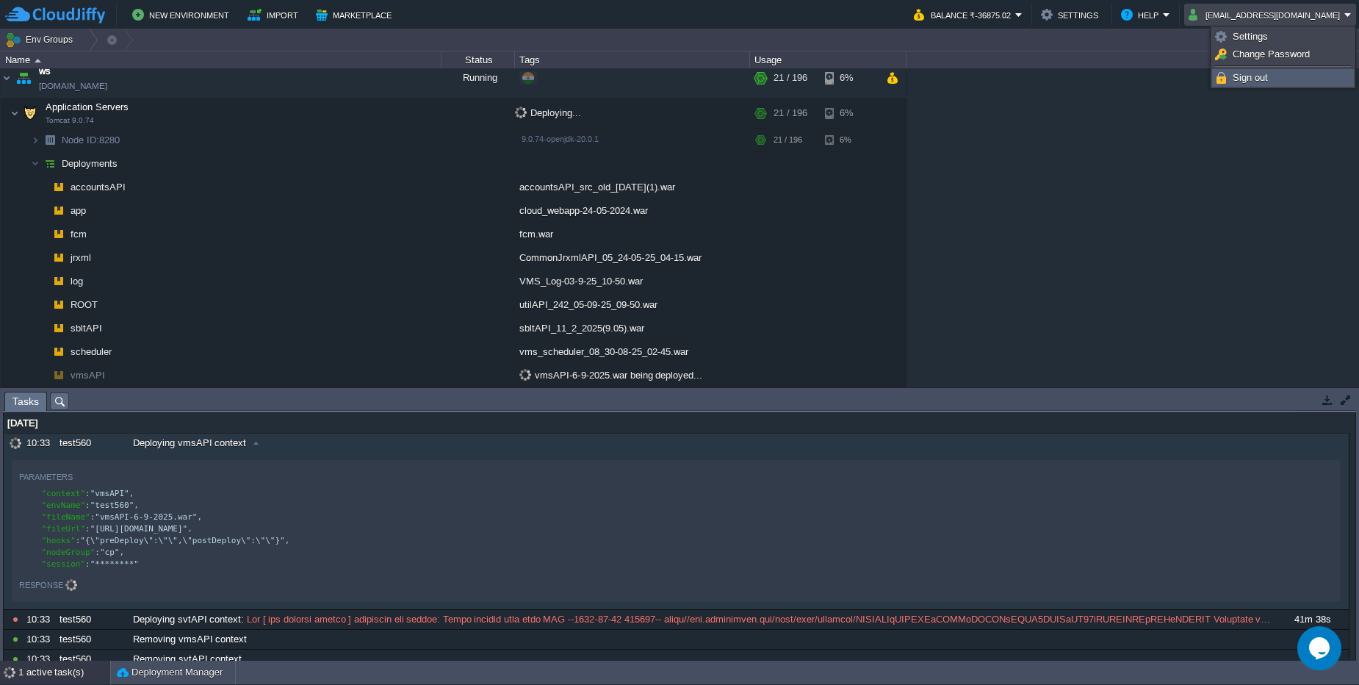
click at [1239, 79] on span "Sign out" at bounding box center [1250, 77] width 35 height 11
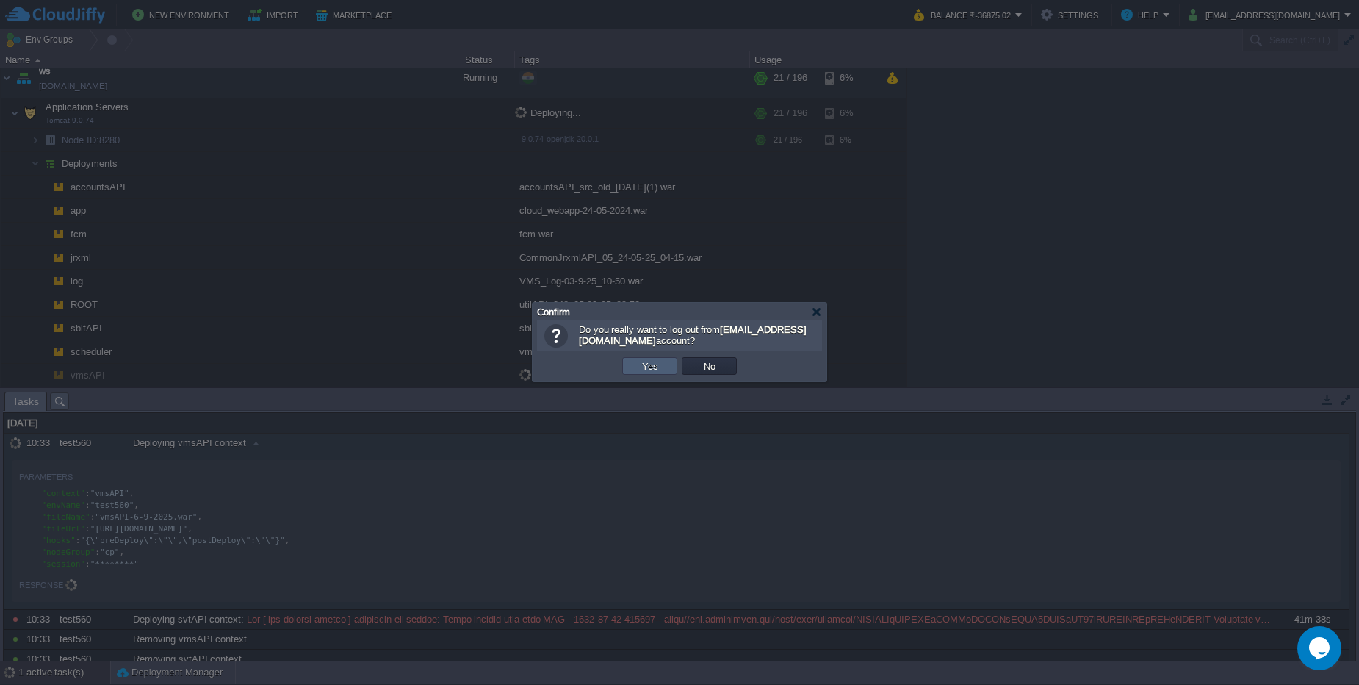
click at [660, 373] on td "Yes" at bounding box center [649, 366] width 55 height 18
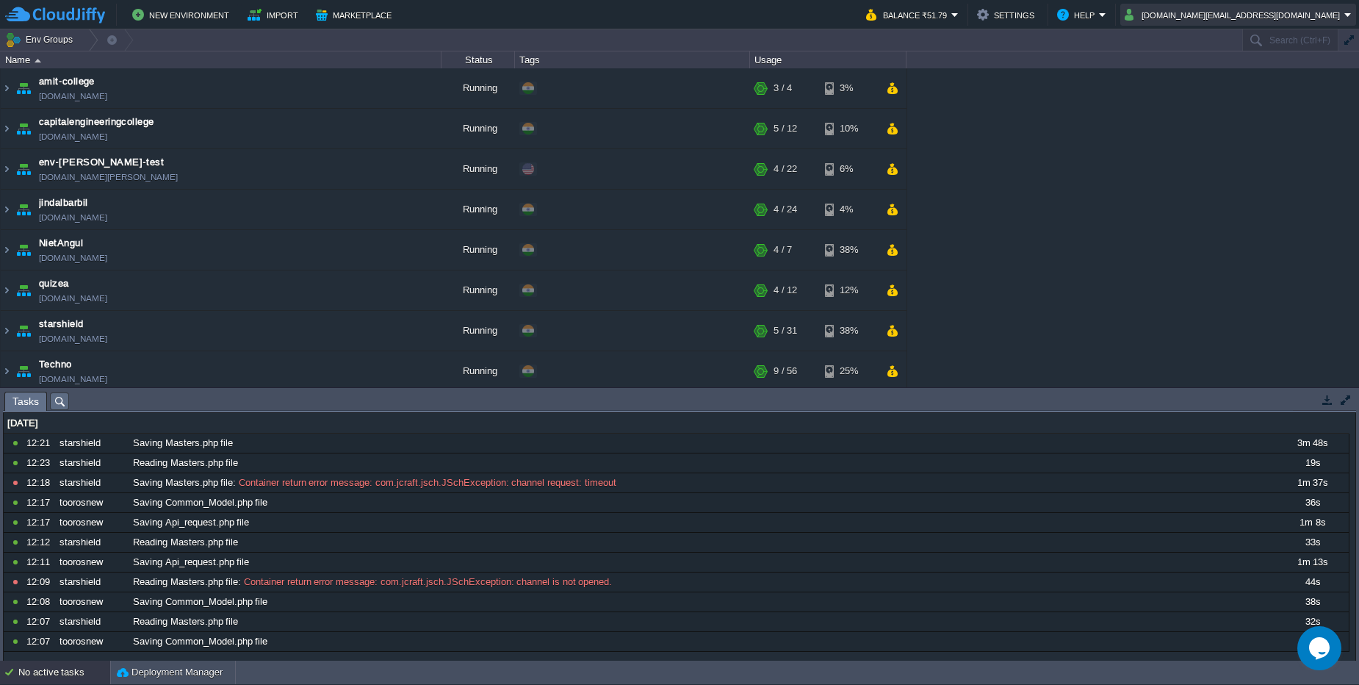
click at [1254, 7] on button "cakiweb.com@gmail.com" at bounding box center [1235, 15] width 220 height 18
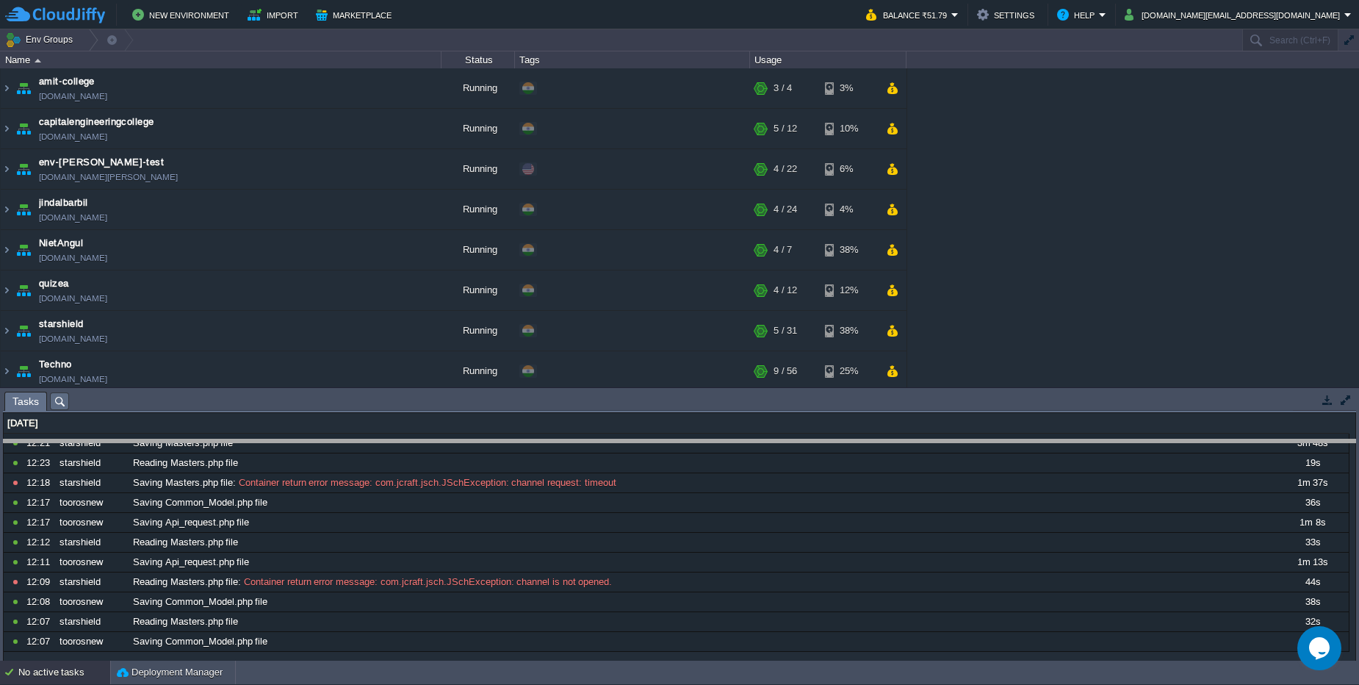
drag, startPoint x: 984, startPoint y: 396, endPoint x: 971, endPoint y: 444, distance: 49.8
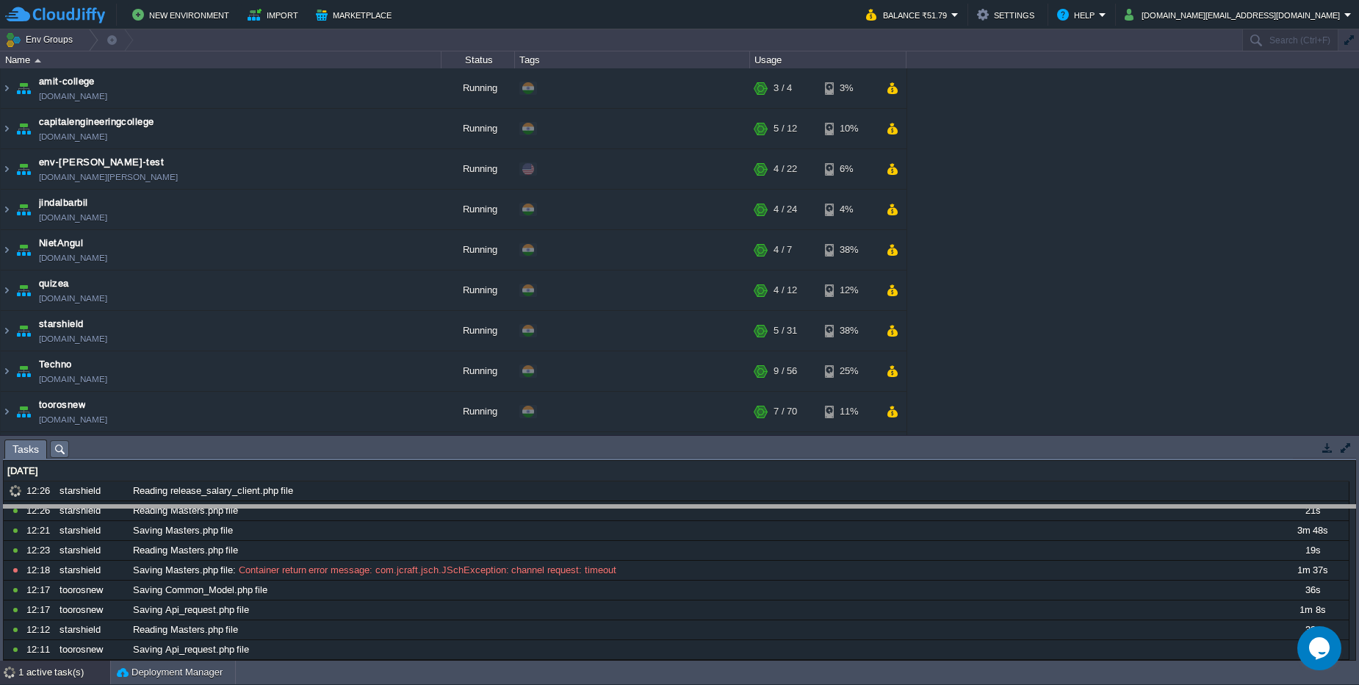
drag, startPoint x: 317, startPoint y: 444, endPoint x: 309, endPoint y: 511, distance: 67.3
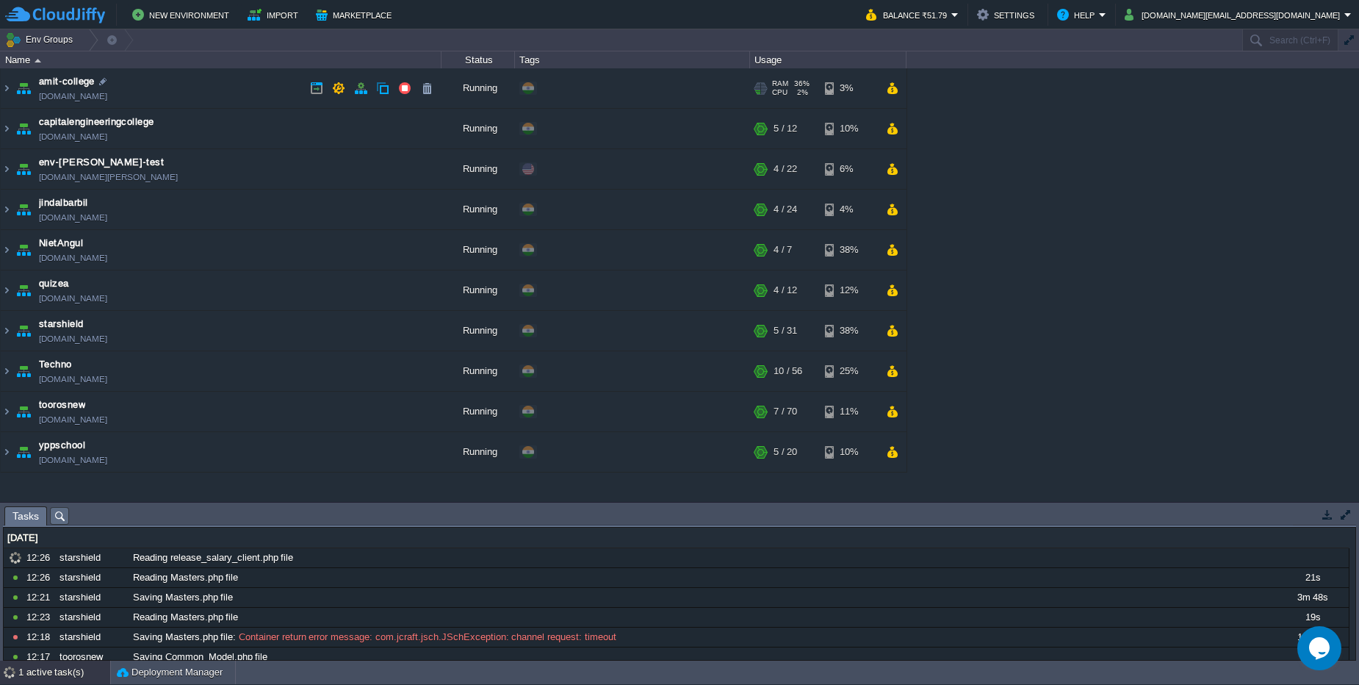
click at [210, 98] on td "amit-college amit-college.cloudjiffy.net" at bounding box center [221, 88] width 441 height 40
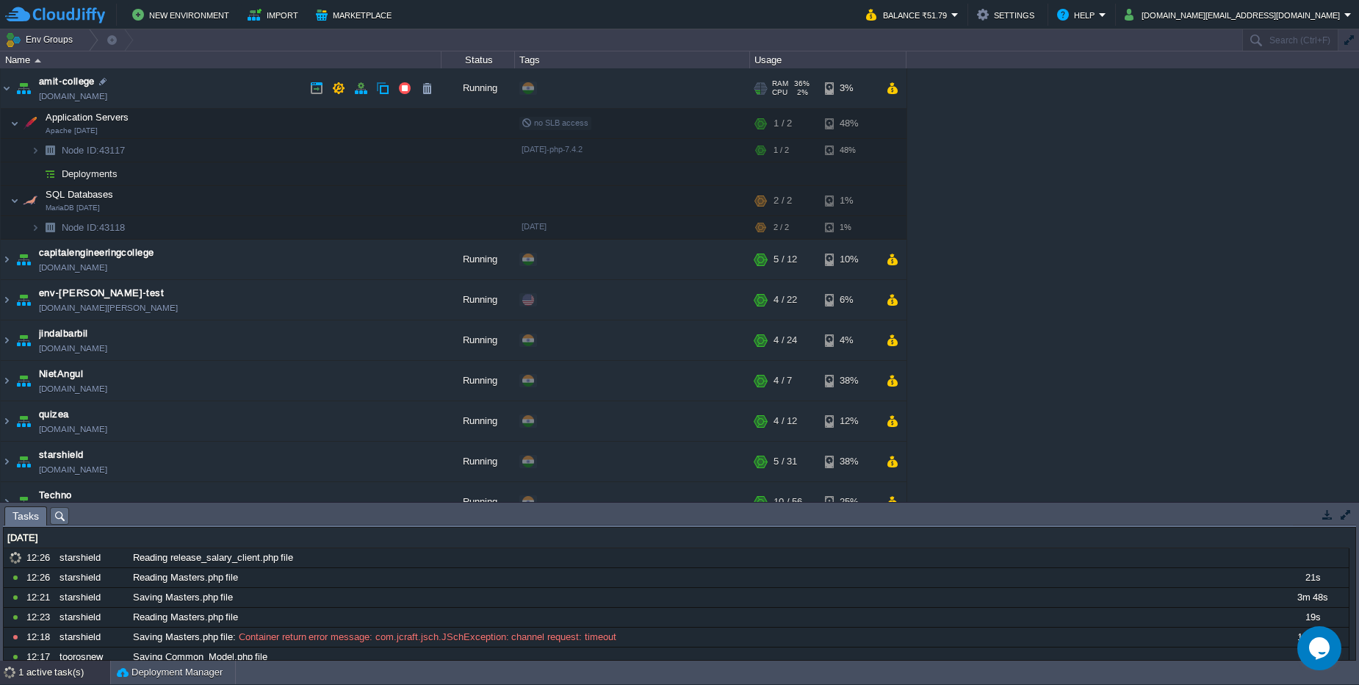
click at [210, 98] on td "amit-college amit-college.cloudjiffy.net" at bounding box center [221, 88] width 441 height 40
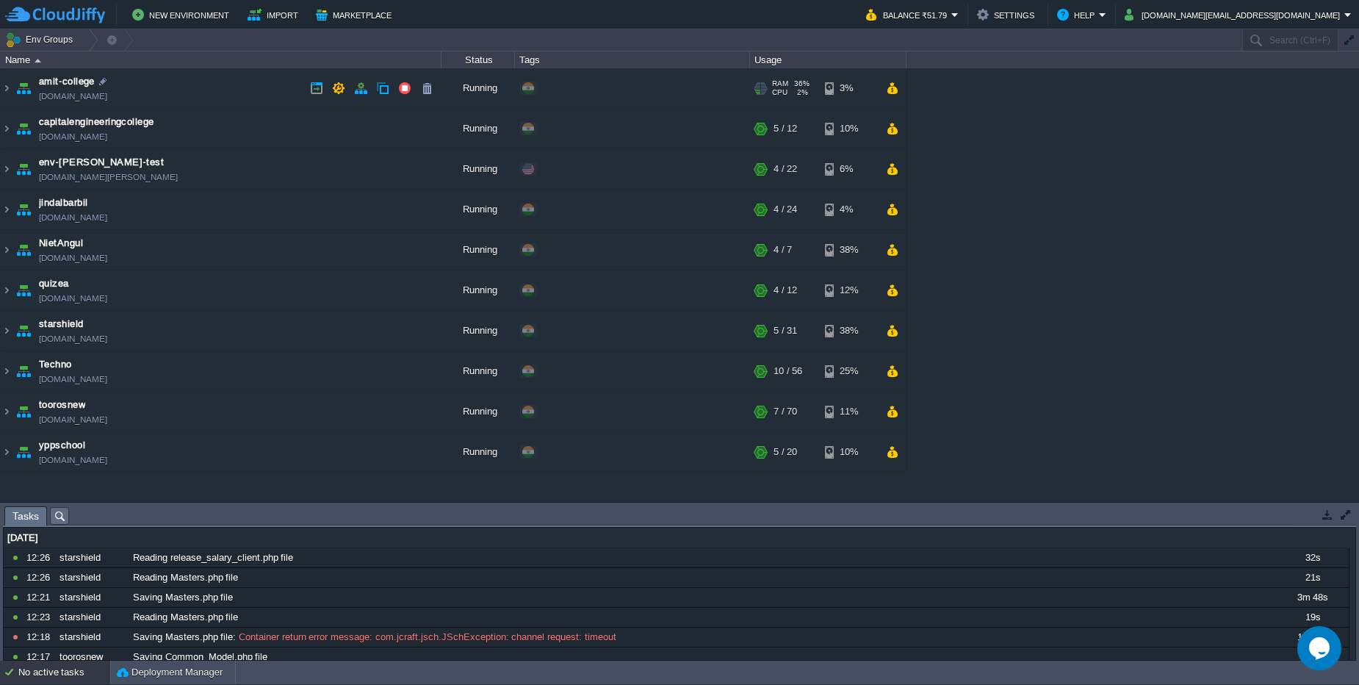
click at [210, 98] on td "amit-college amit-college.cloudjiffy.net" at bounding box center [221, 88] width 441 height 40
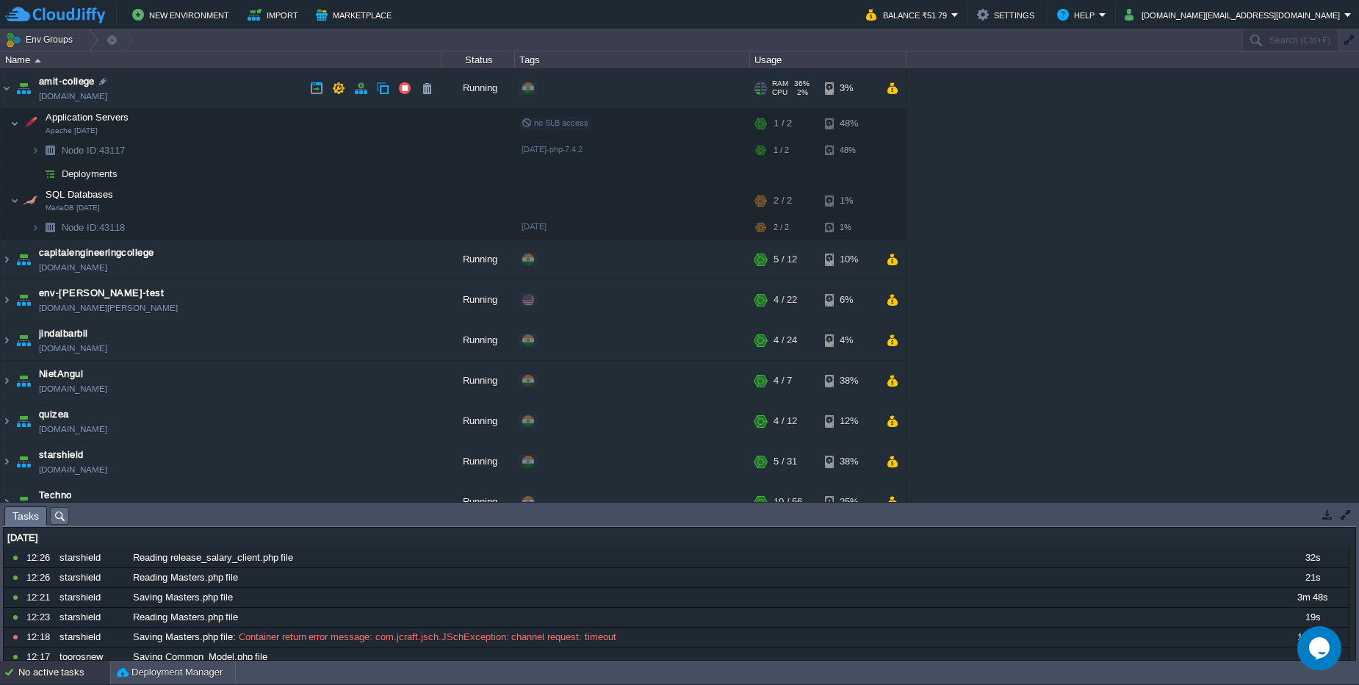
click at [210, 98] on td "amit-college amit-college.cloudjiffy.net" at bounding box center [221, 88] width 441 height 40
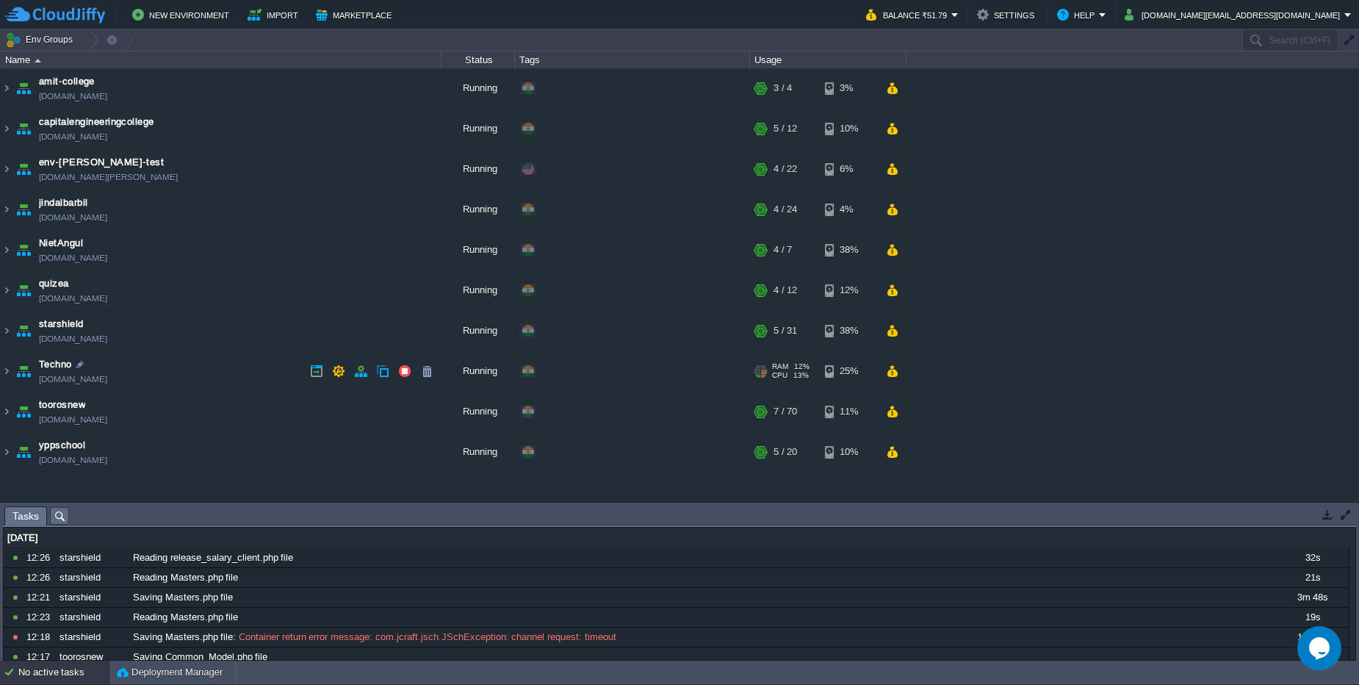
click at [169, 371] on td "Techno techno.cloudjiffy.net" at bounding box center [221, 371] width 441 height 40
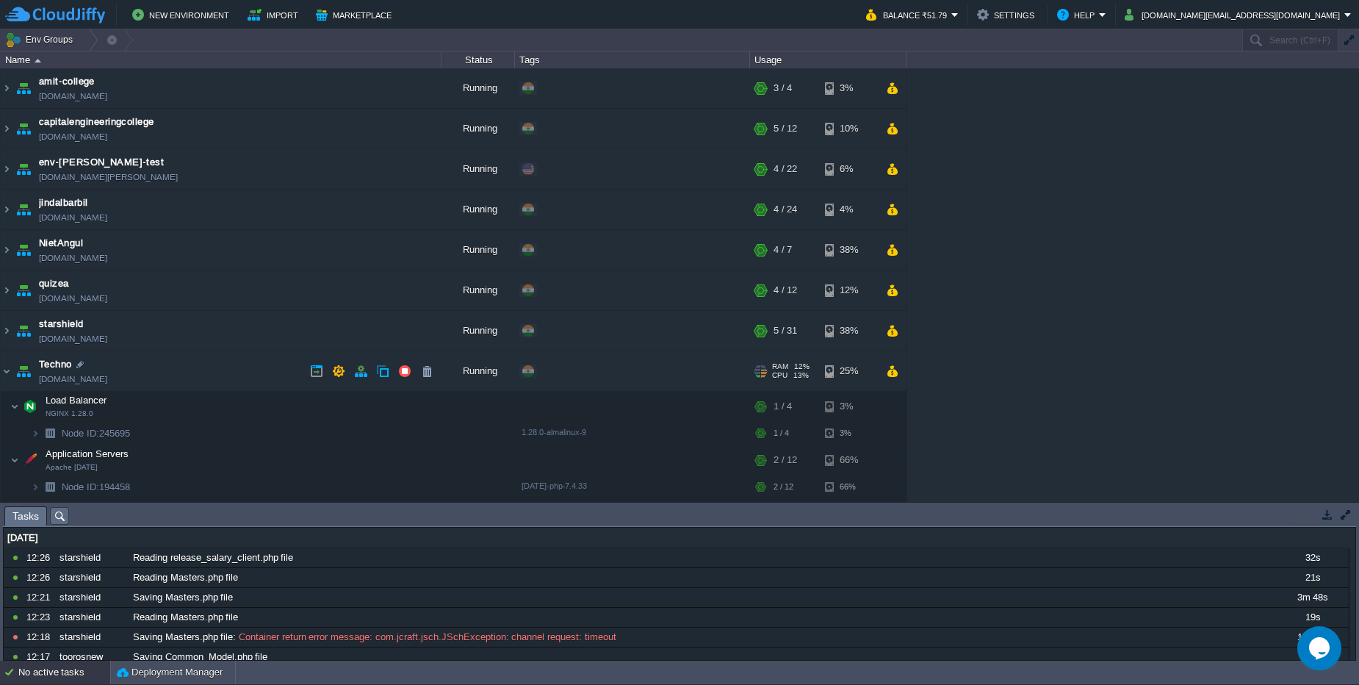
click at [169, 371] on td "Techno techno.cloudjiffy.net" at bounding box center [221, 371] width 441 height 40
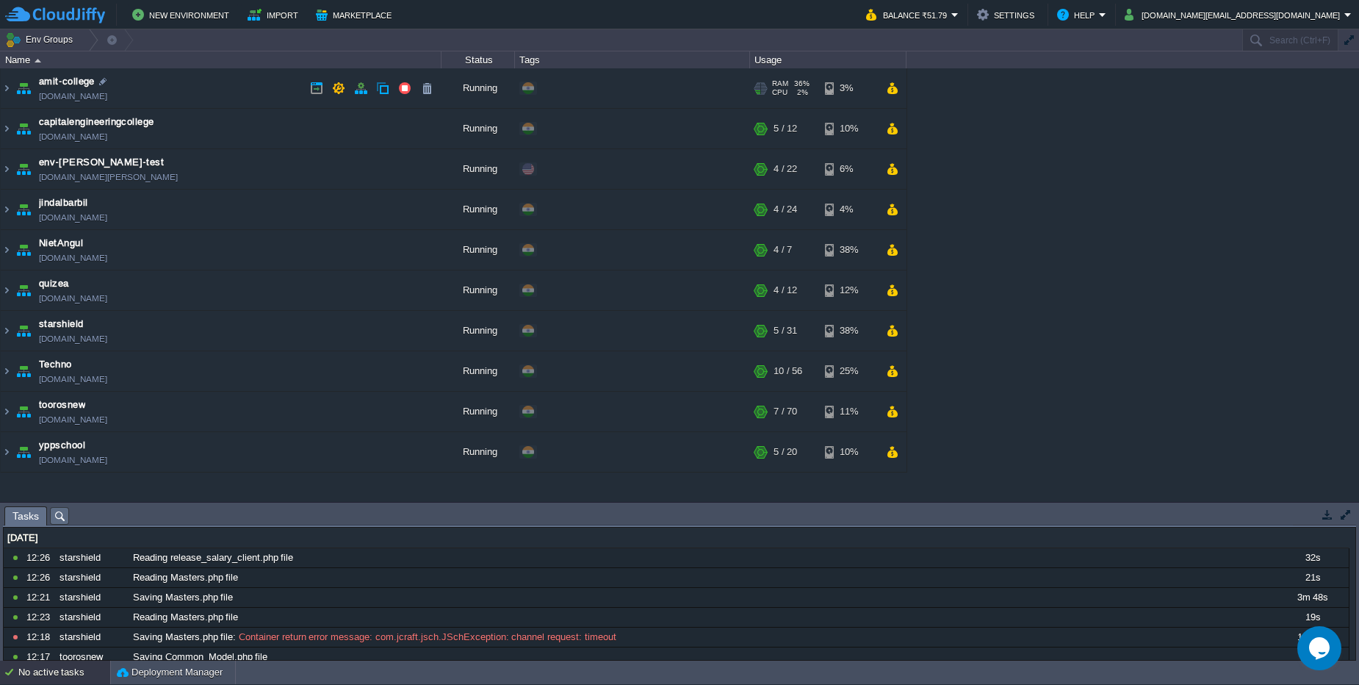
click at [196, 91] on td "amit-college amit-college.cloudjiffy.net" at bounding box center [221, 88] width 441 height 40
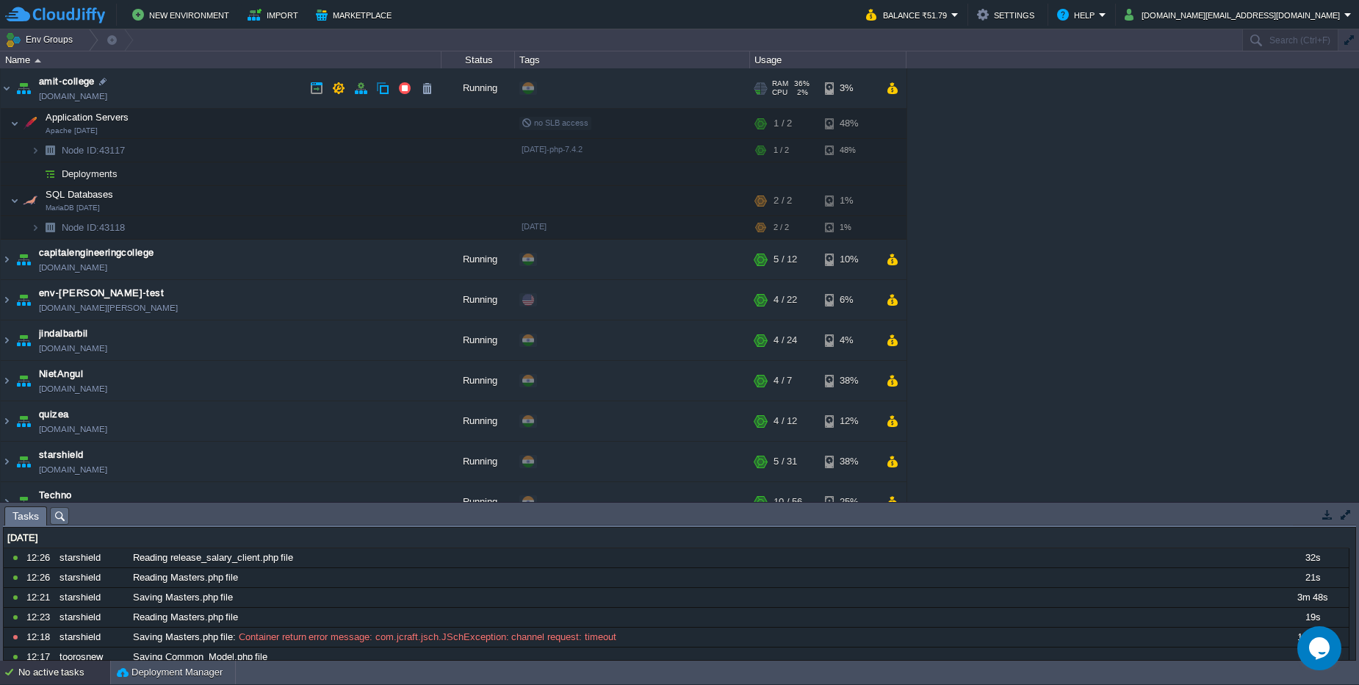
click at [196, 91] on td "amit-college amit-college.cloudjiffy.net" at bounding box center [221, 88] width 441 height 40
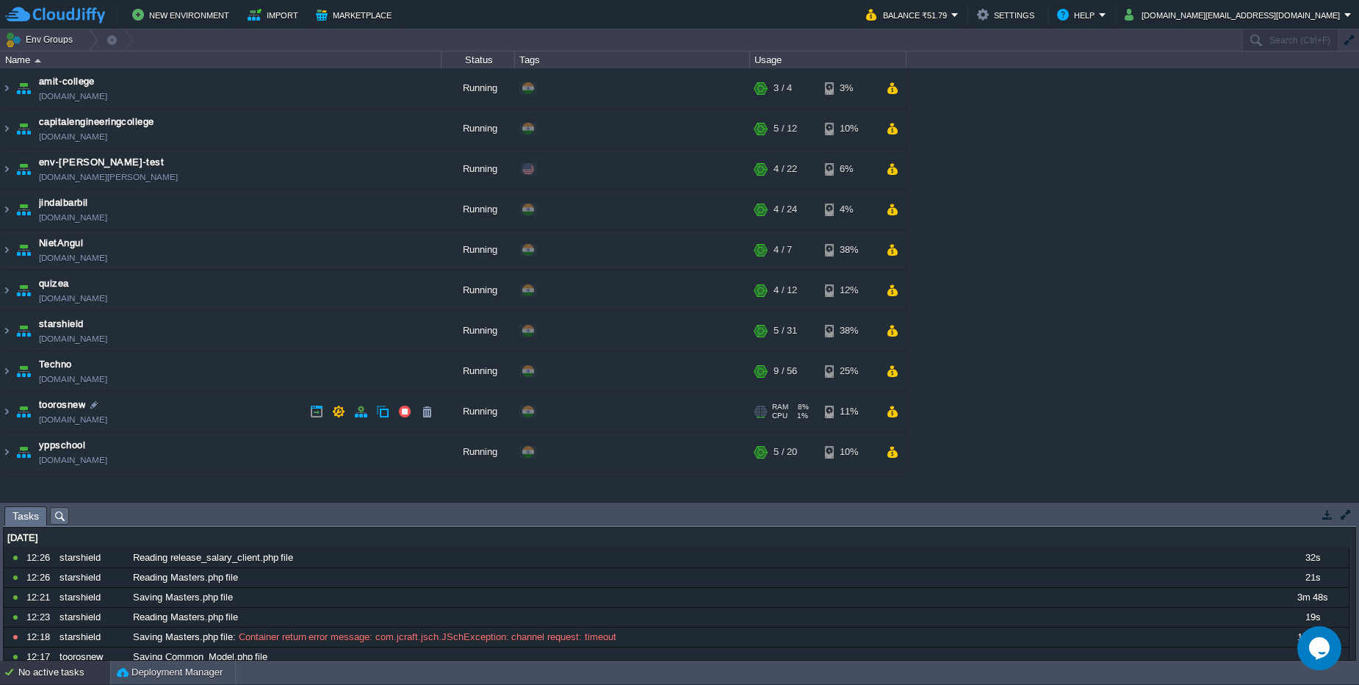
click at [155, 408] on td "toorosnew toorosnew.cloudjiffy.net" at bounding box center [221, 412] width 441 height 40
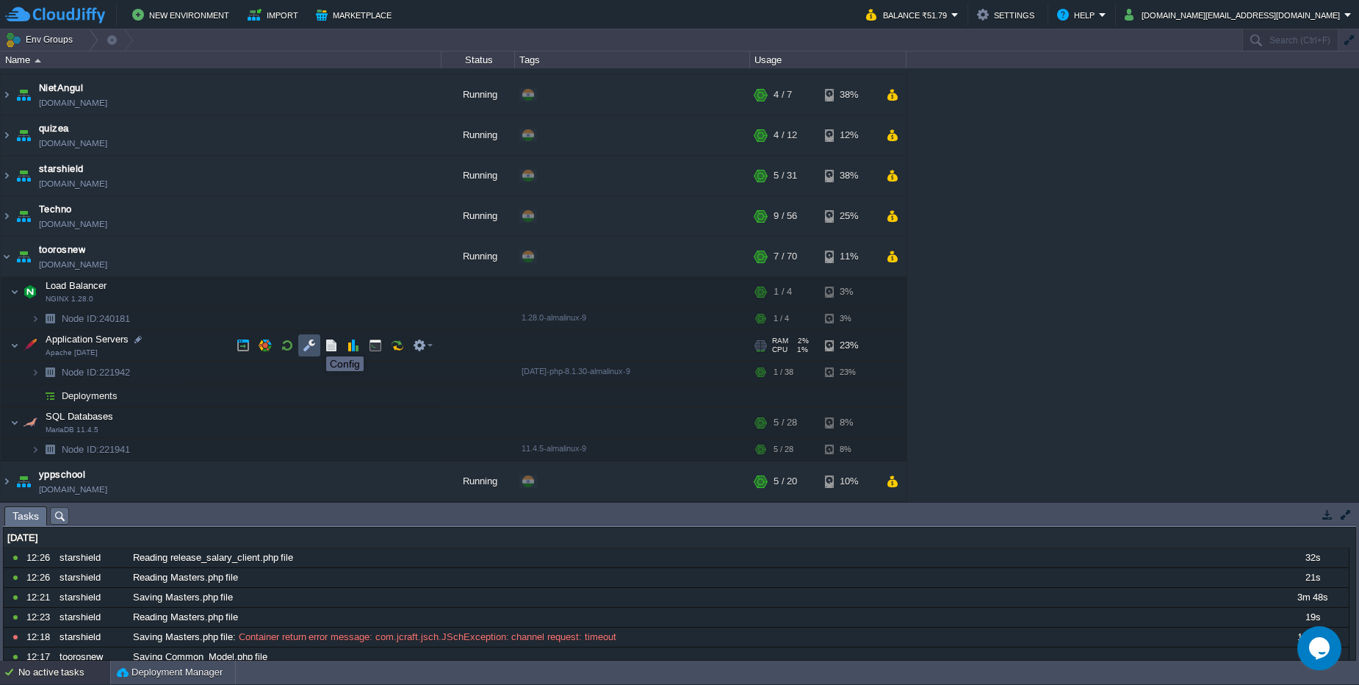
click at [310, 343] on button "button" at bounding box center [309, 345] width 13 height 13
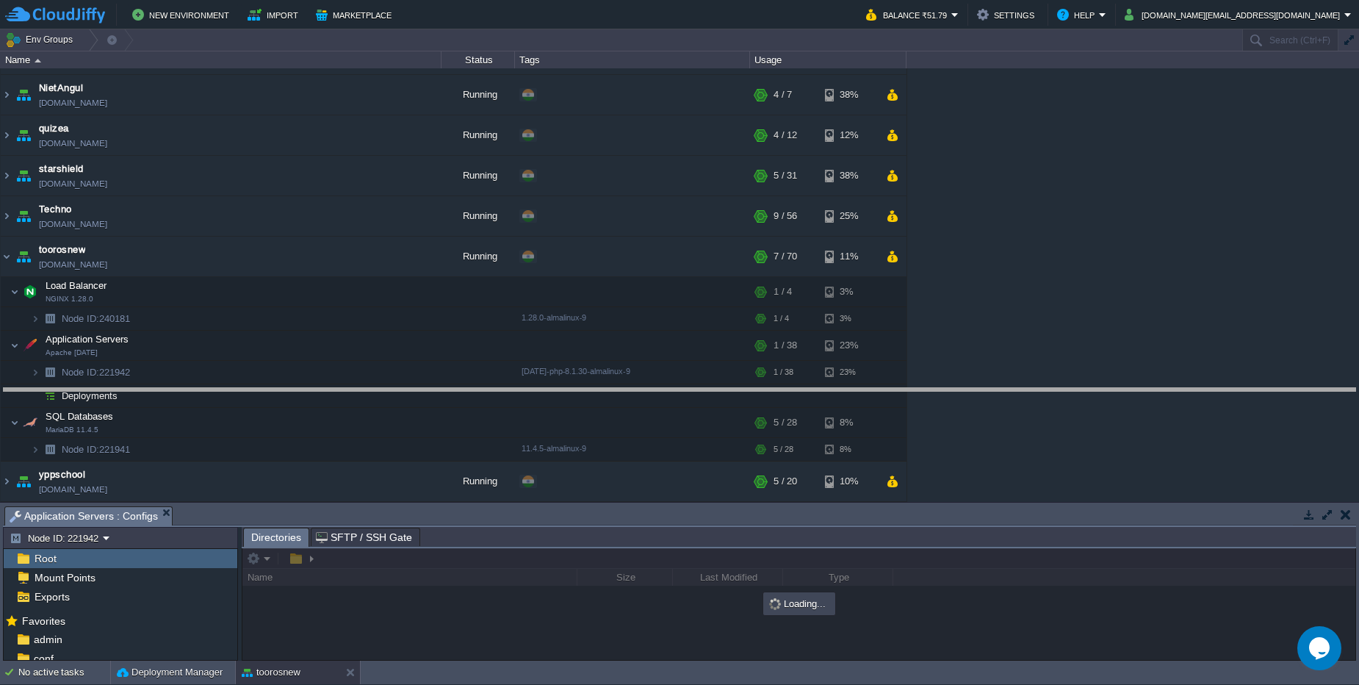
drag, startPoint x: 549, startPoint y: 510, endPoint x: 531, endPoint y: 380, distance: 131.2
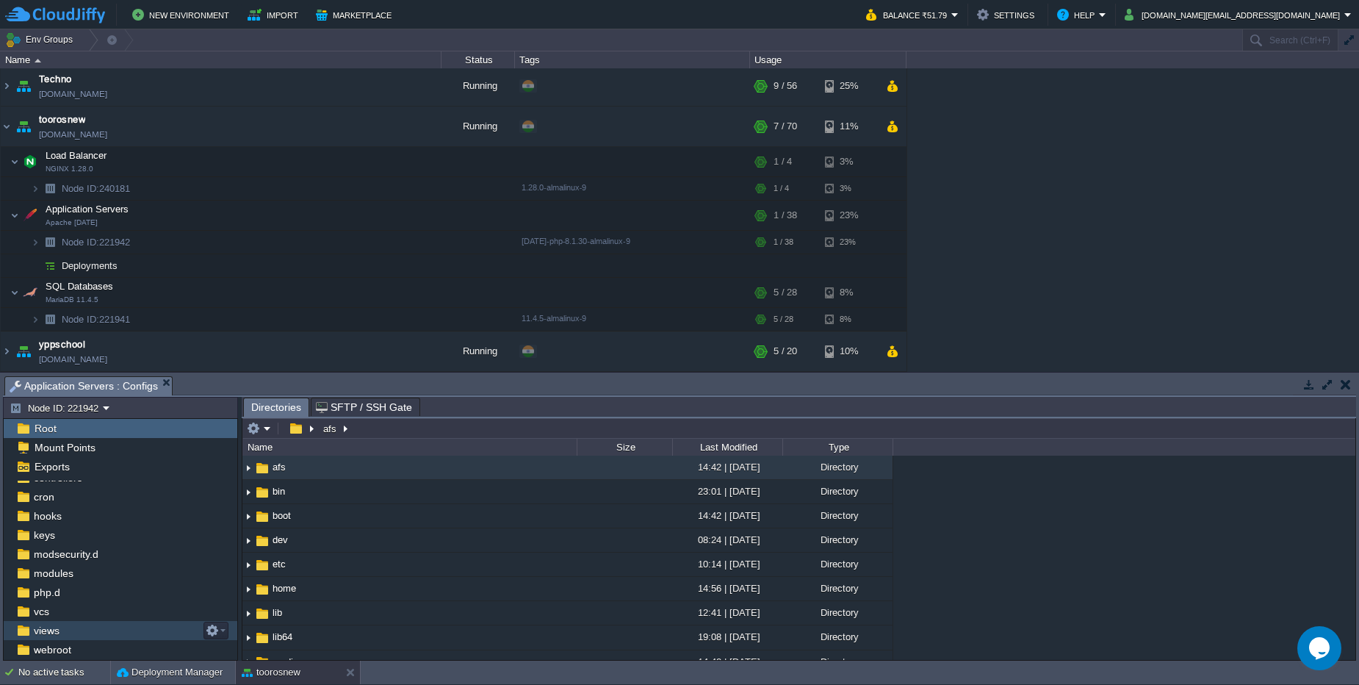
scroll to position [143, 0]
click at [69, 611] on span "webroot" at bounding box center [52, 614] width 43 height 13
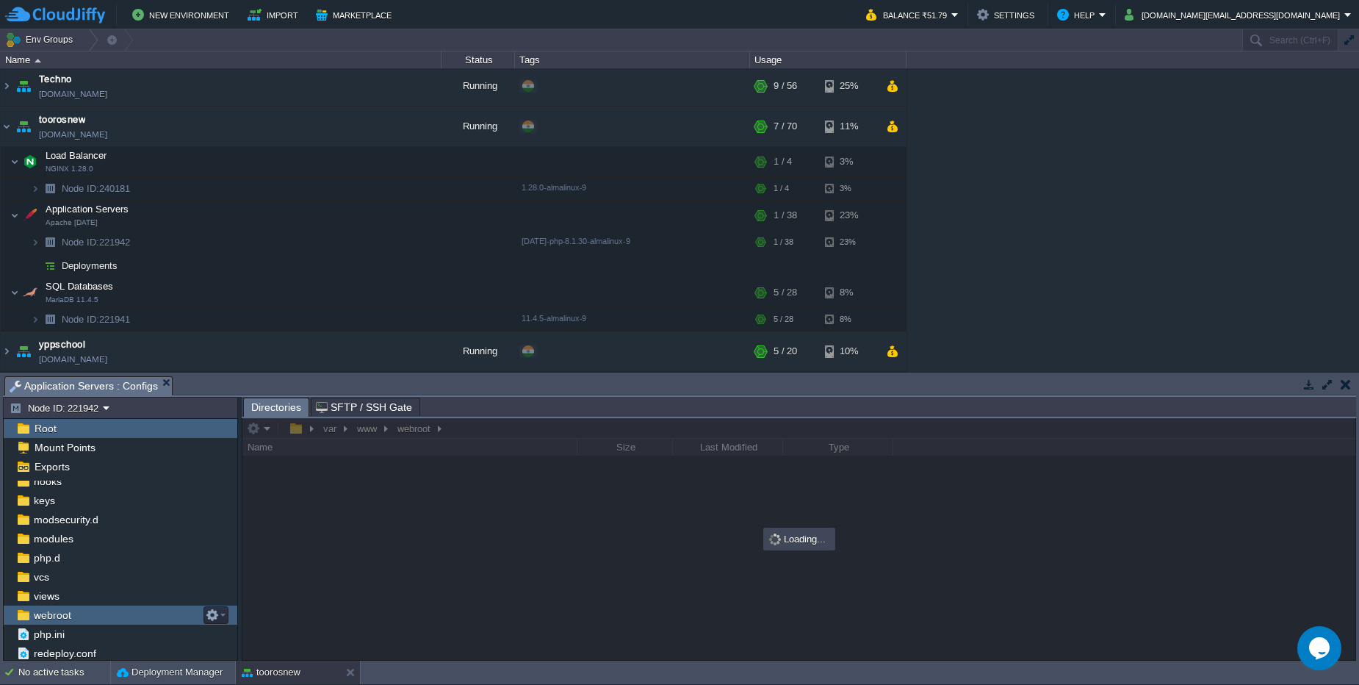
click at [69, 611] on span "webroot" at bounding box center [52, 614] width 43 height 13
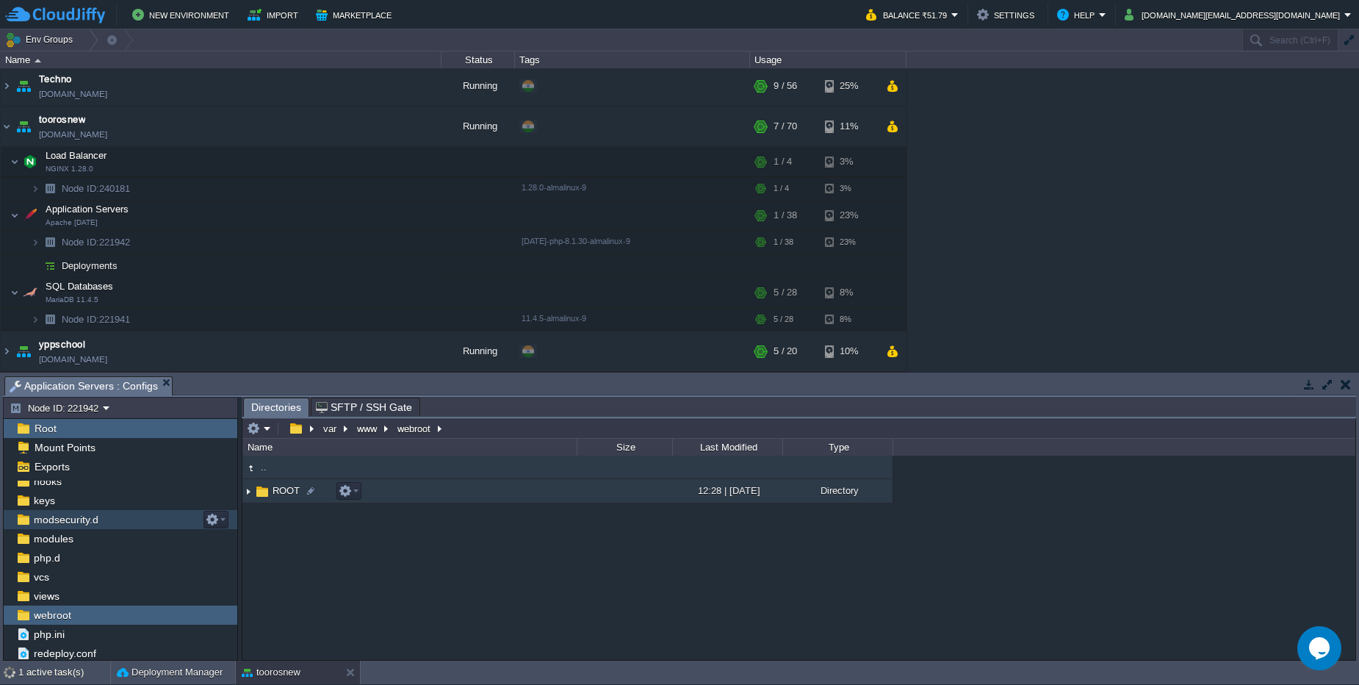
click at [273, 494] on span "ROOT" at bounding box center [286, 490] width 32 height 12
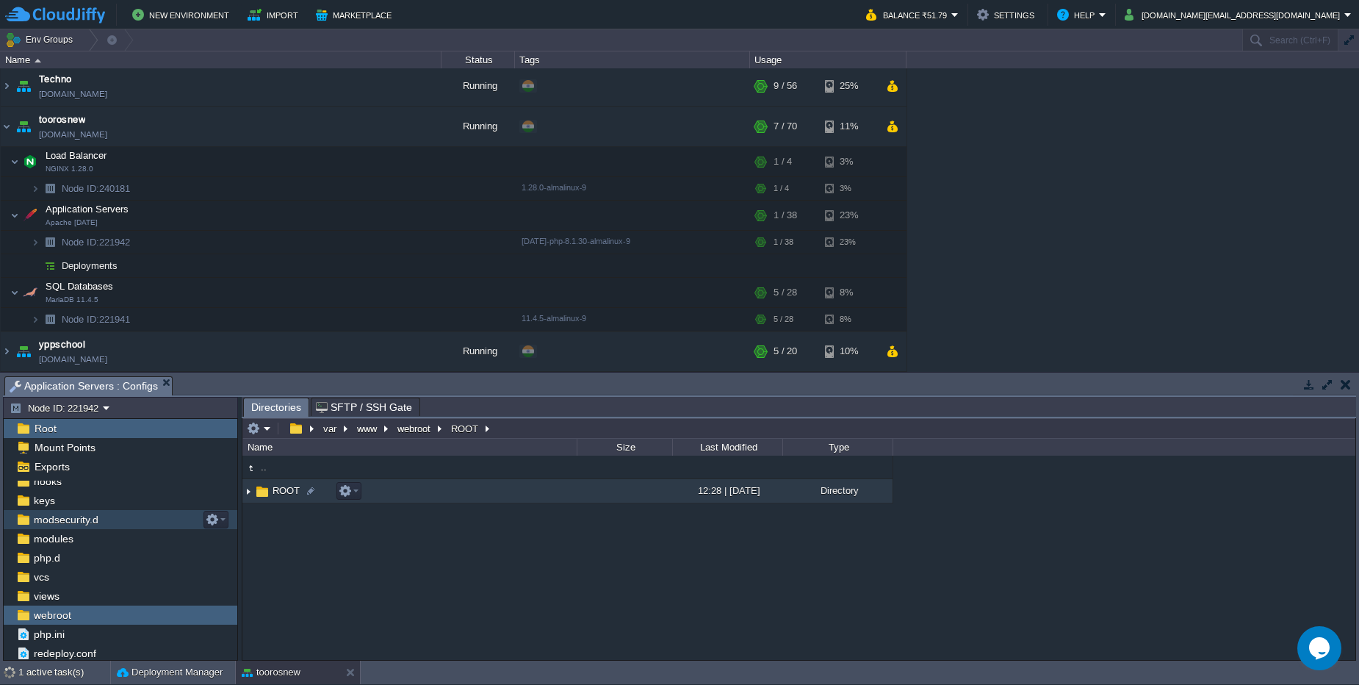
click at [273, 494] on span "ROOT" at bounding box center [286, 490] width 32 height 12
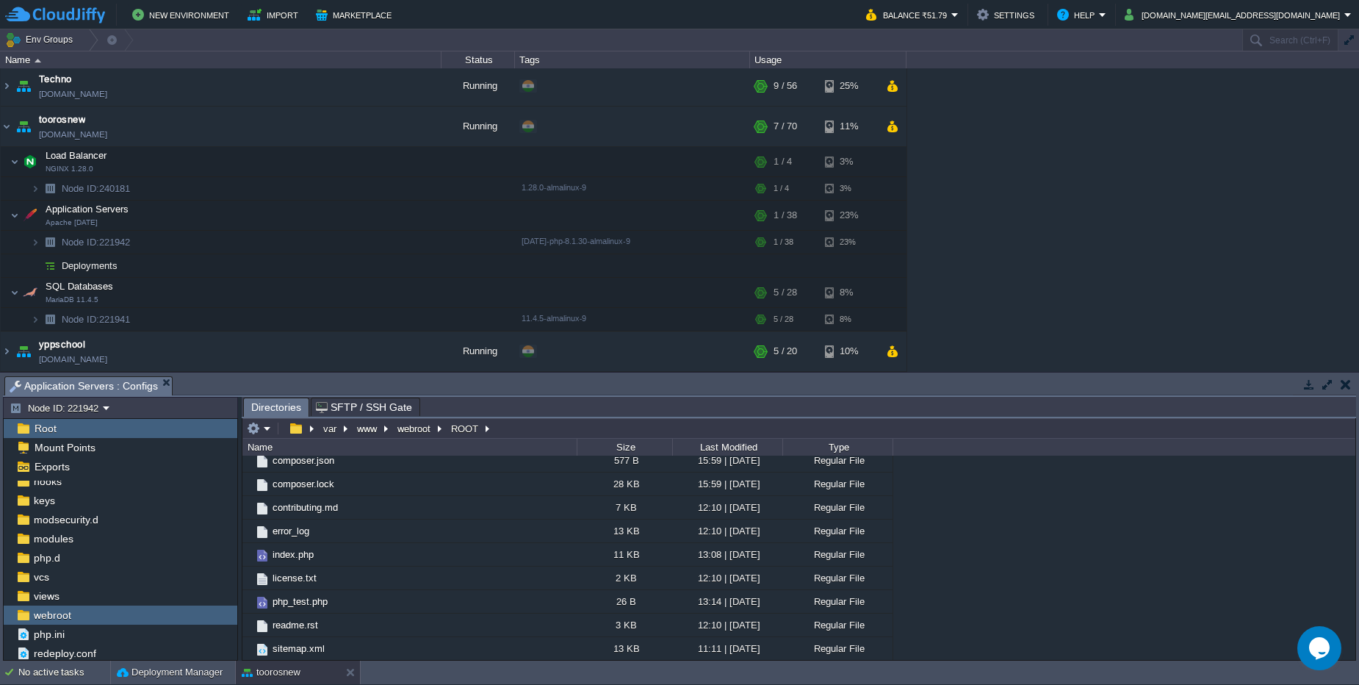
scroll to position [611, 0]
click at [251, 162] on td at bounding box center [243, 162] width 22 height 22
click at [321, 123] on button "button" at bounding box center [316, 126] width 13 height 13
click at [246, 159] on button "button" at bounding box center [243, 161] width 13 height 13
click at [27, 190] on span at bounding box center [16, 188] width 30 height 11
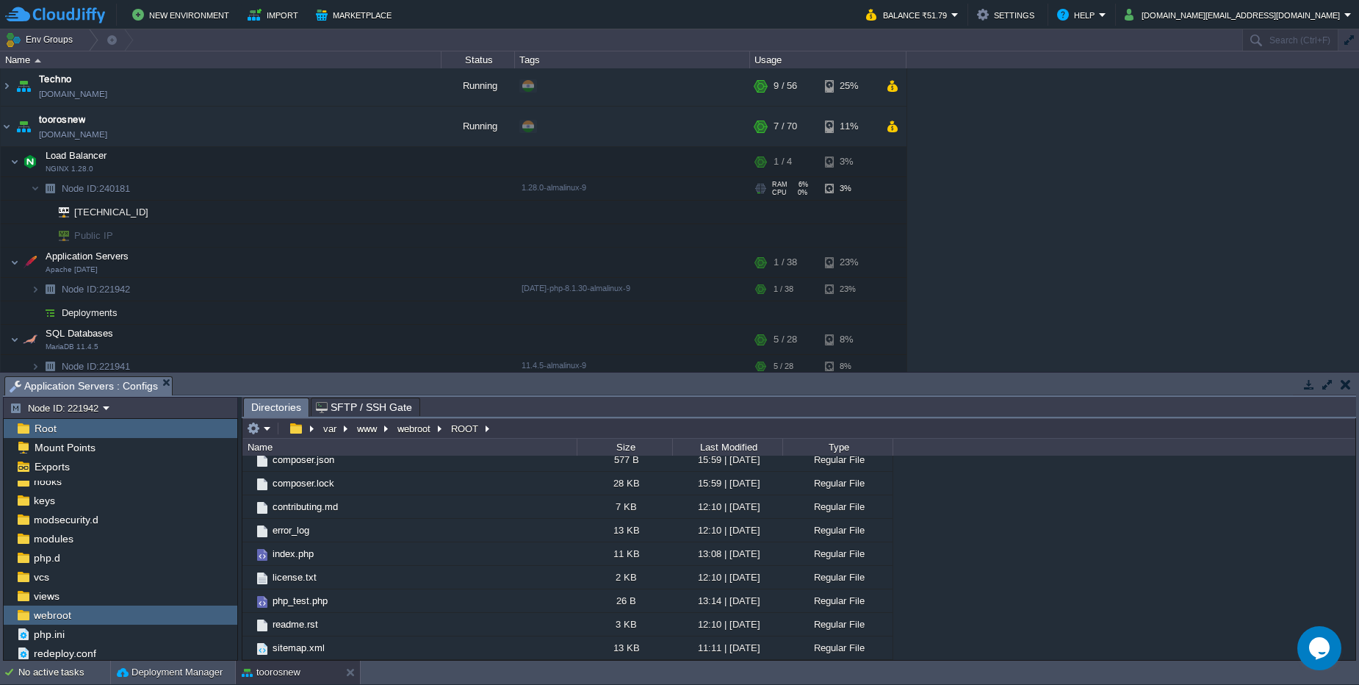
click at [30, 192] on span at bounding box center [16, 188] width 30 height 11
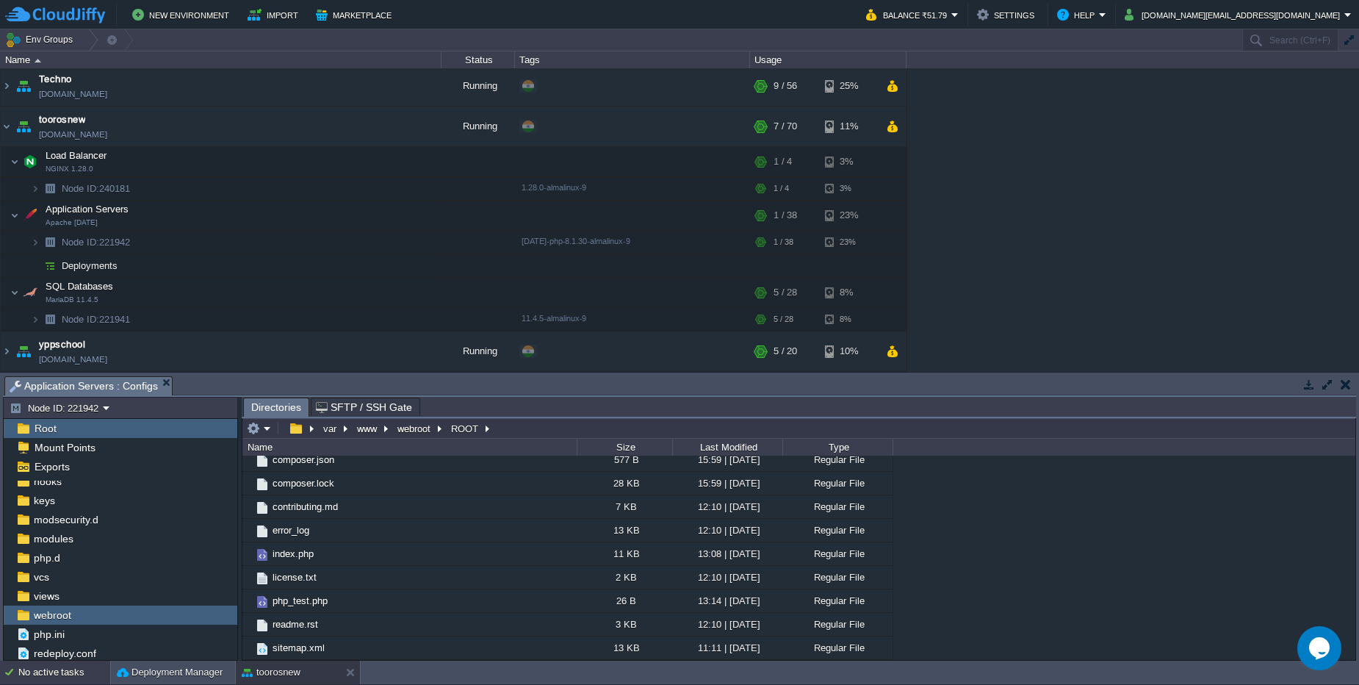
click at [21, 671] on div "No active tasks" at bounding box center [64, 672] width 92 height 24
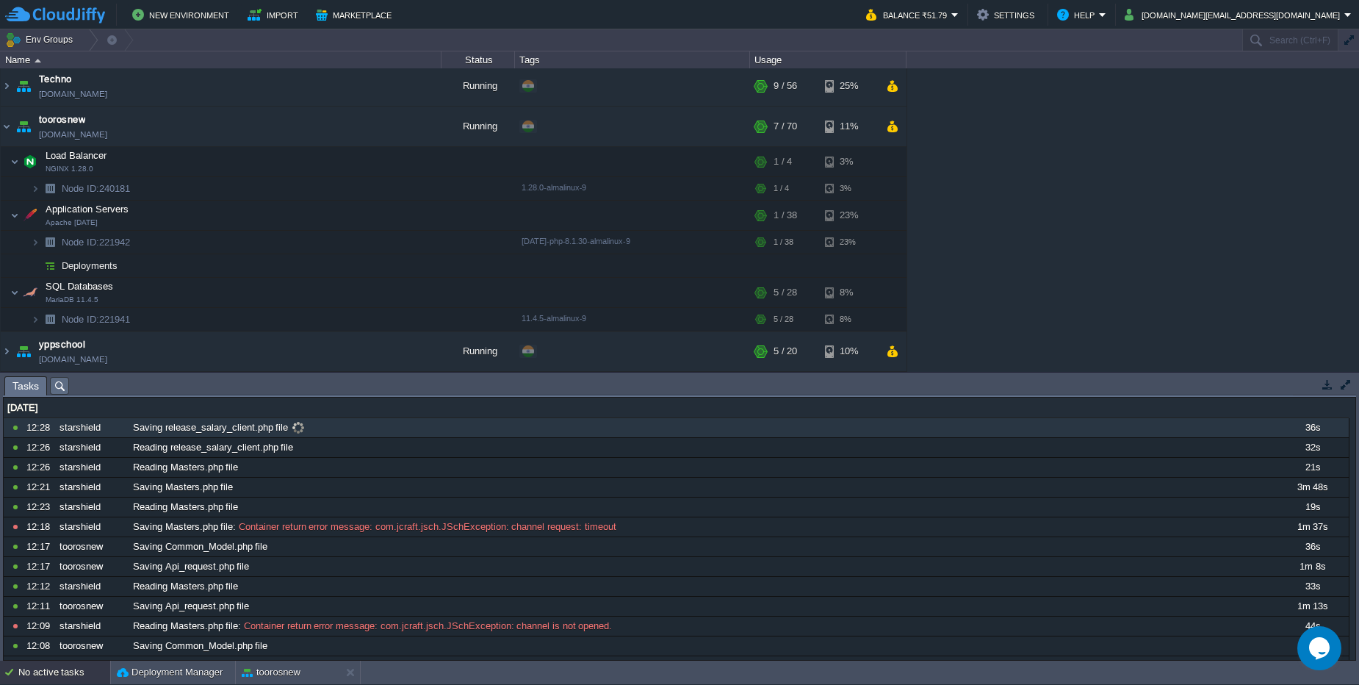
click at [319, 424] on div "Saving release_salary_client.php file" at bounding box center [701, 427] width 1145 height 19
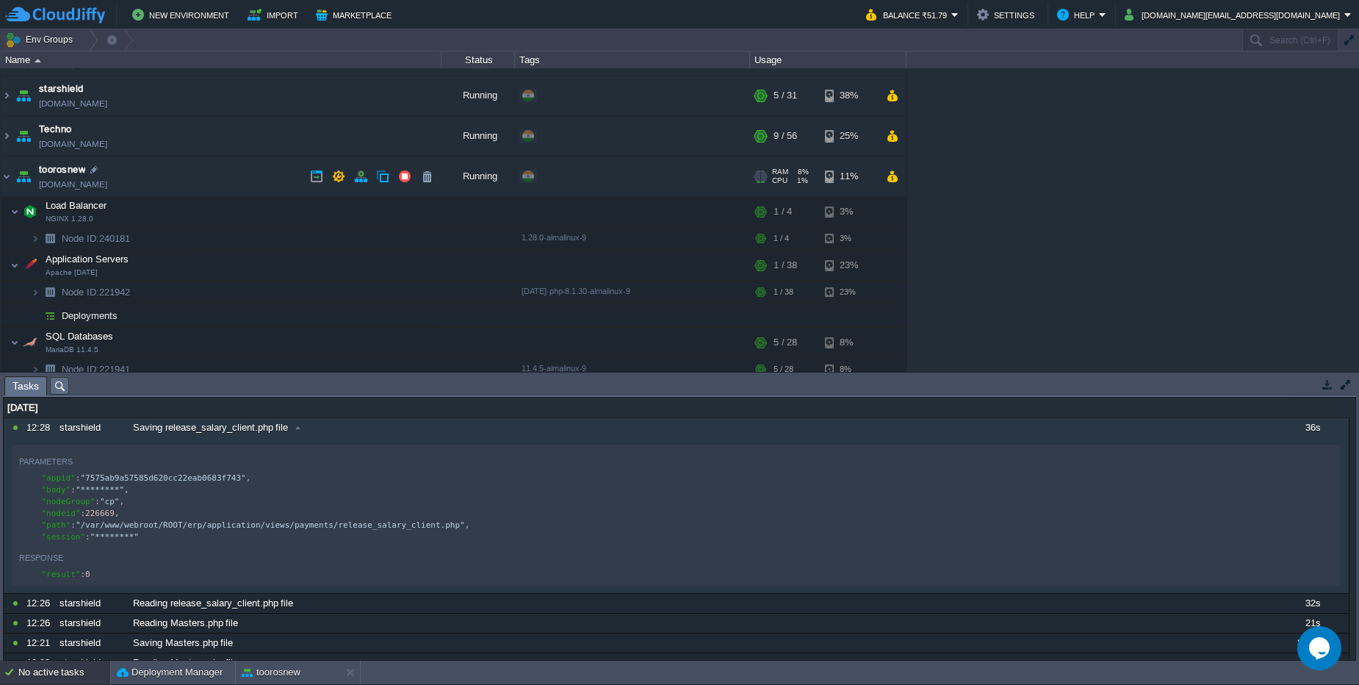
scroll to position [197, 0]
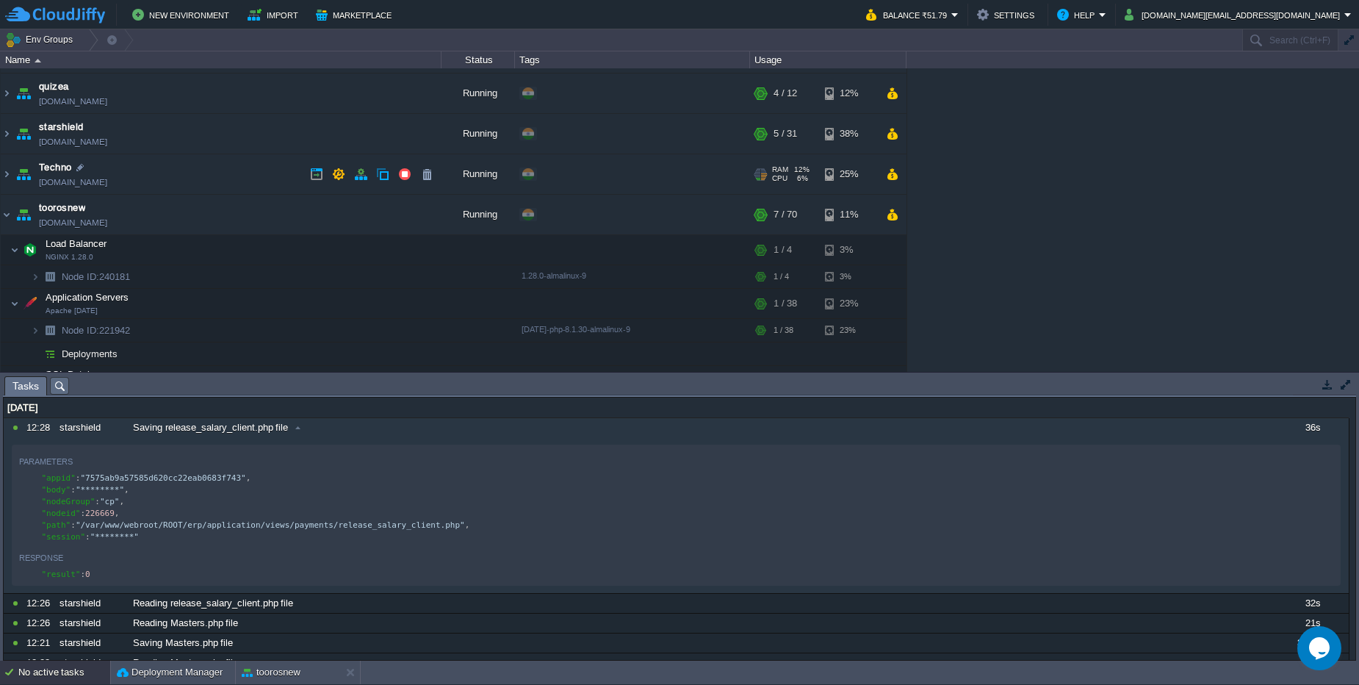
click at [191, 162] on td "Techno techno.cloudjiffy.net" at bounding box center [221, 174] width 441 height 40
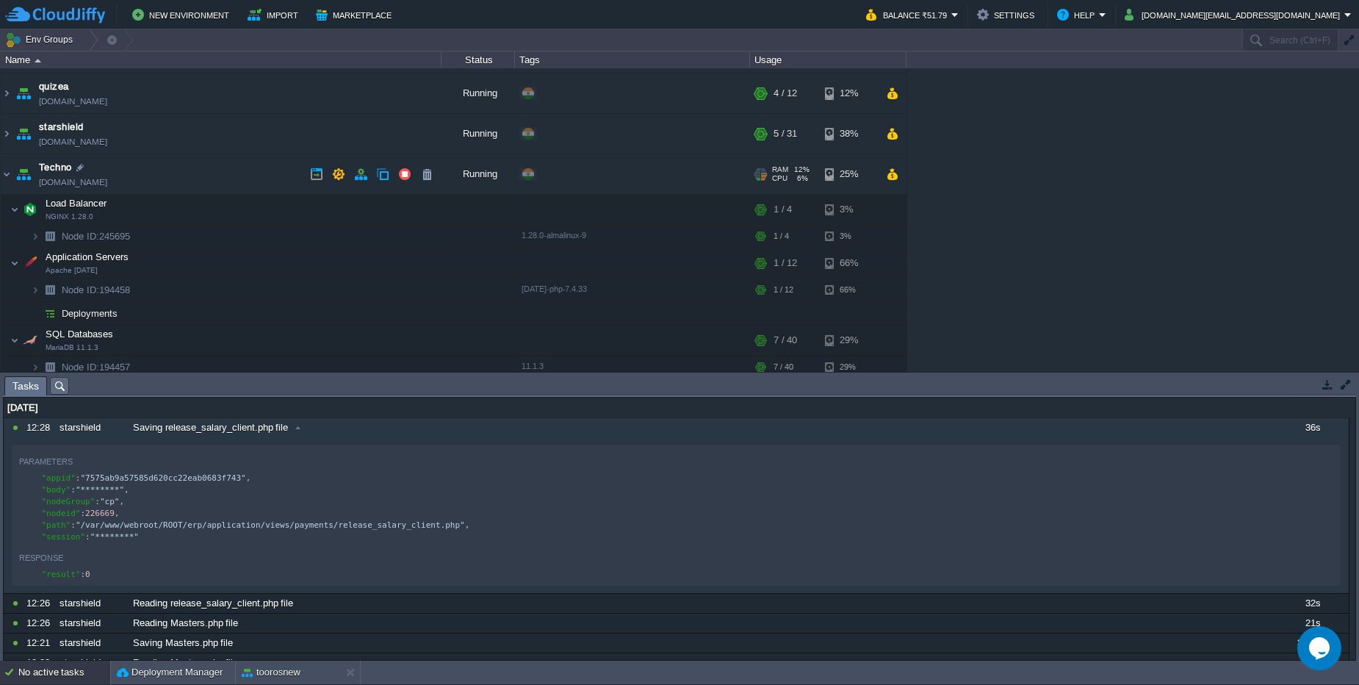
click at [192, 166] on td "Techno techno.cloudjiffy.net" at bounding box center [221, 174] width 441 height 40
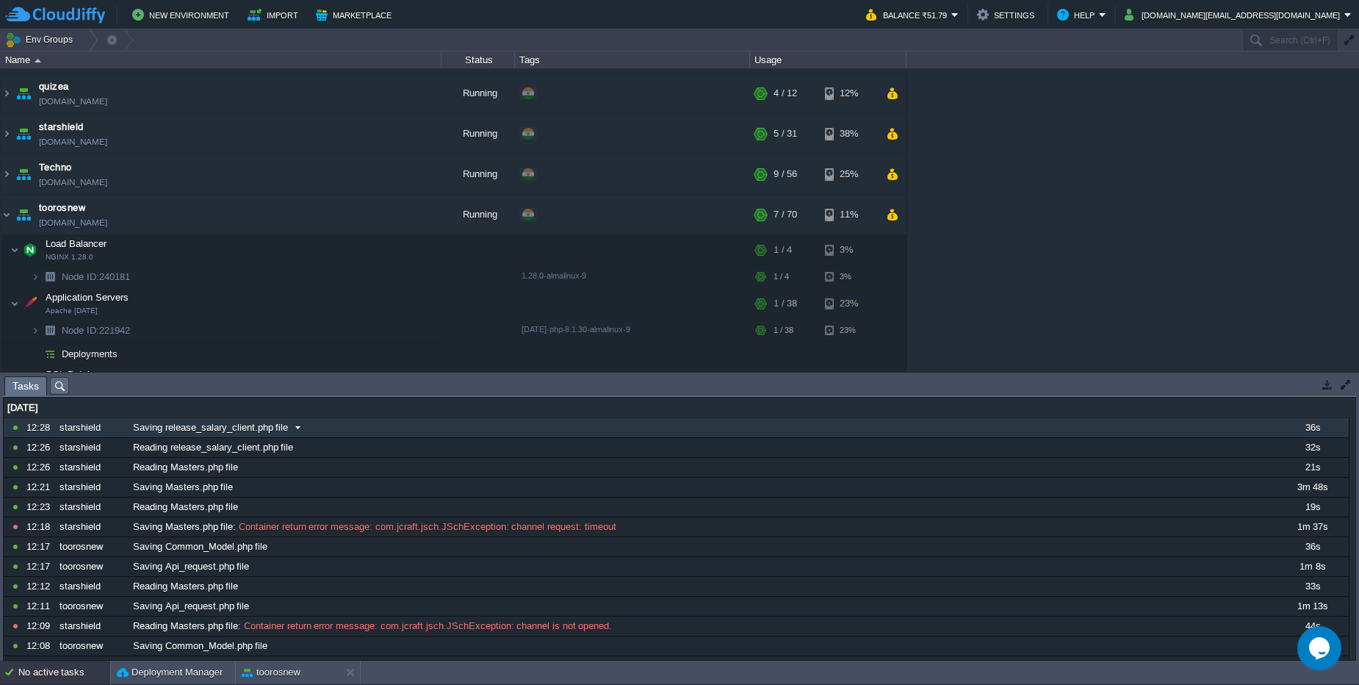
click at [250, 432] on span "Saving release_salary_client.php file" at bounding box center [210, 427] width 155 height 13
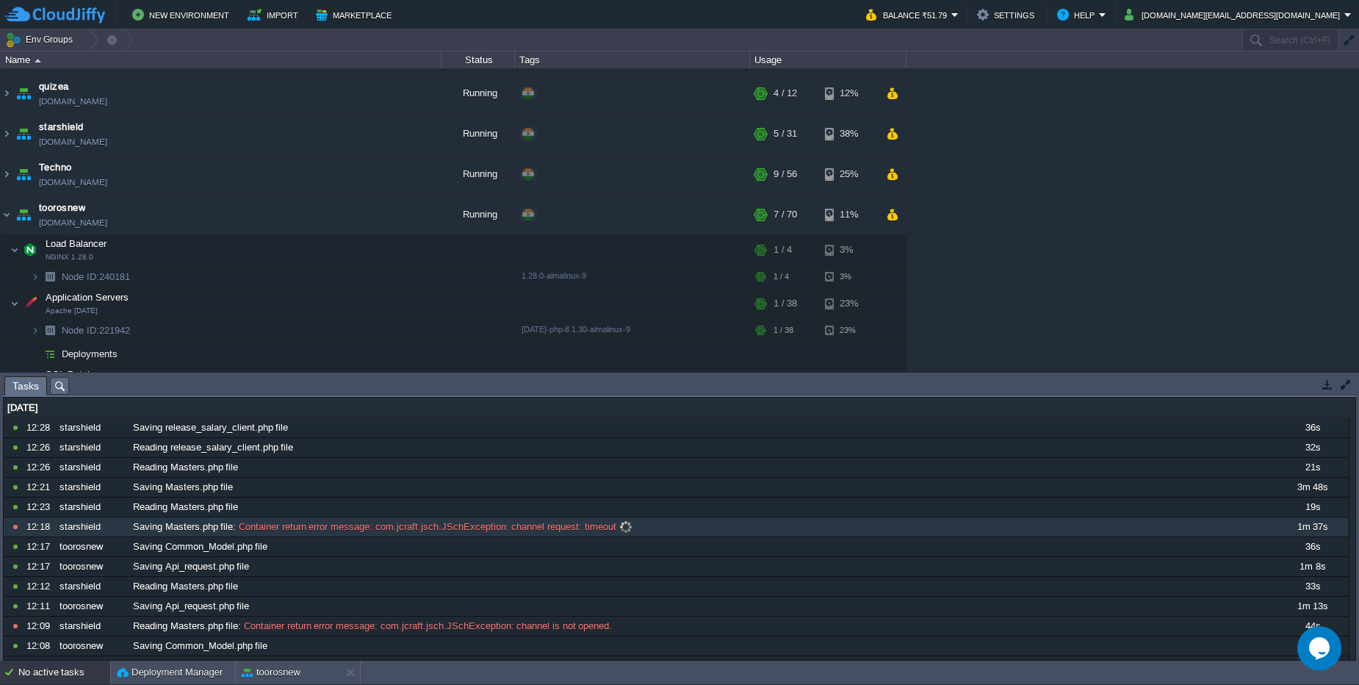
click at [508, 533] on div "Saving Masters.php file : Container return error message: com.jcraft.jsch.JSchE…" at bounding box center [701, 526] width 1145 height 19
click at [1230, 531] on div "Saving Masters.php file : Container return error message: com.jcraft.jsch.JSchE…" at bounding box center [701, 526] width 1145 height 19
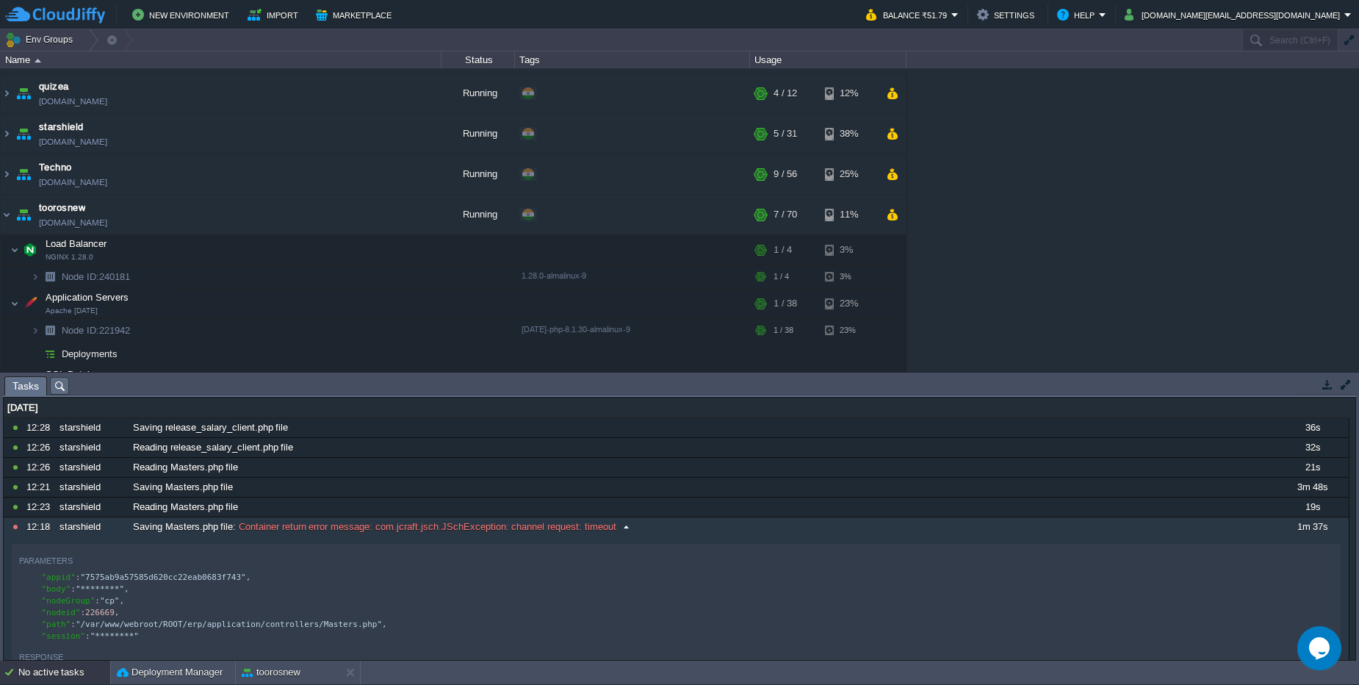
click at [525, 523] on span "Container return error message: com.jcraft.jsch.JSchException: channel request:…" at bounding box center [426, 526] width 380 height 13
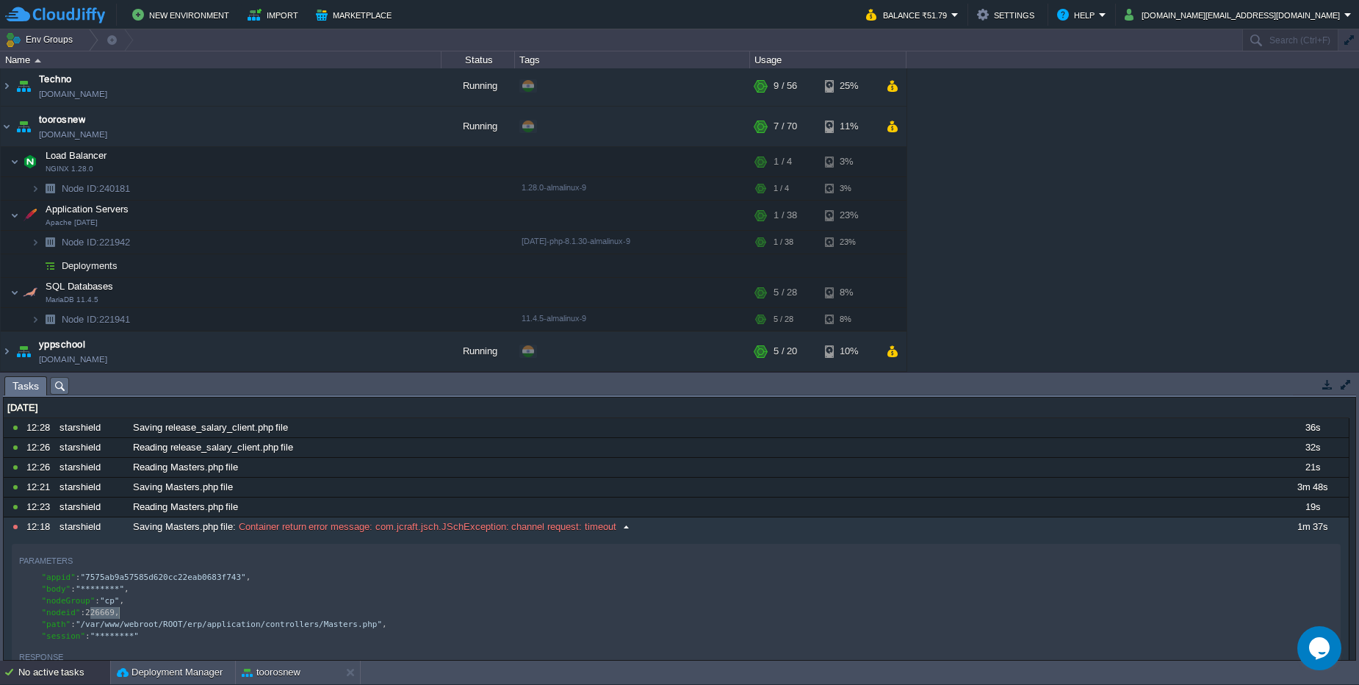
type textarea "226669"
click at [1014, 159] on div "amit-college amit-college.cloudjiffy.net Running + Add to Env Group RAM 36% CPU…" at bounding box center [679, 219] width 1359 height 303
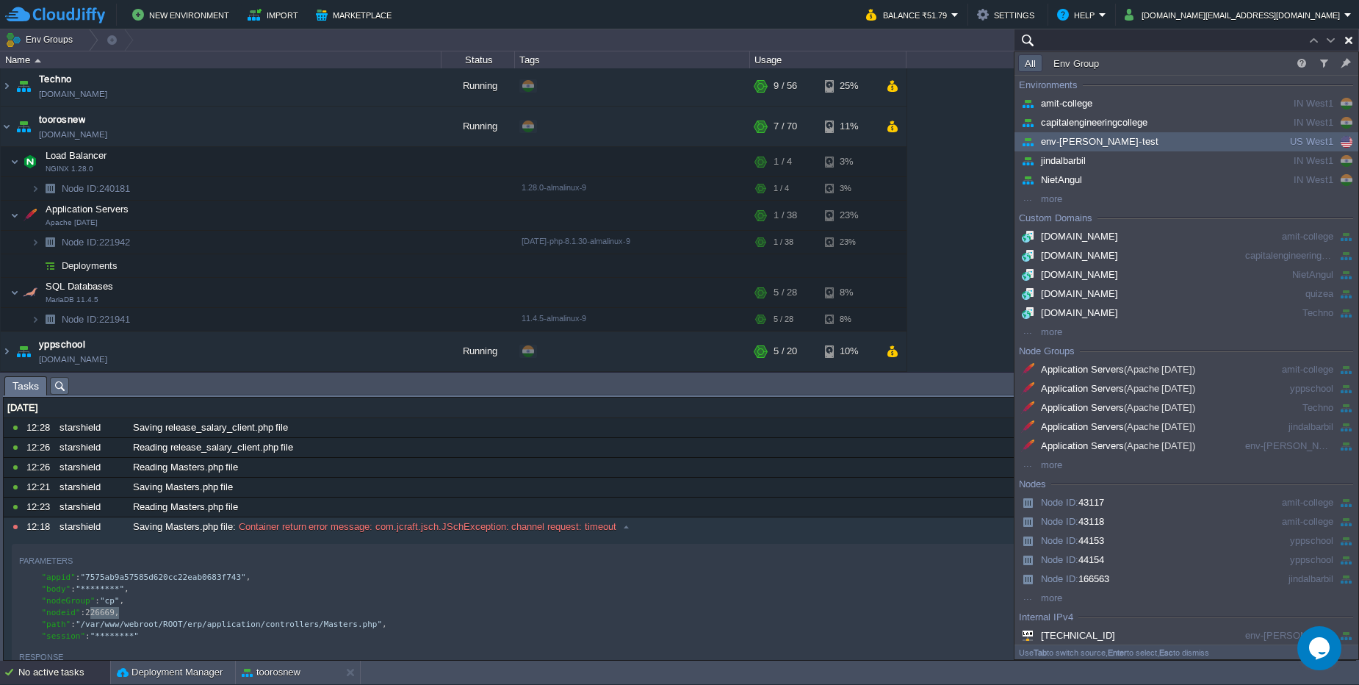
paste input "226669"
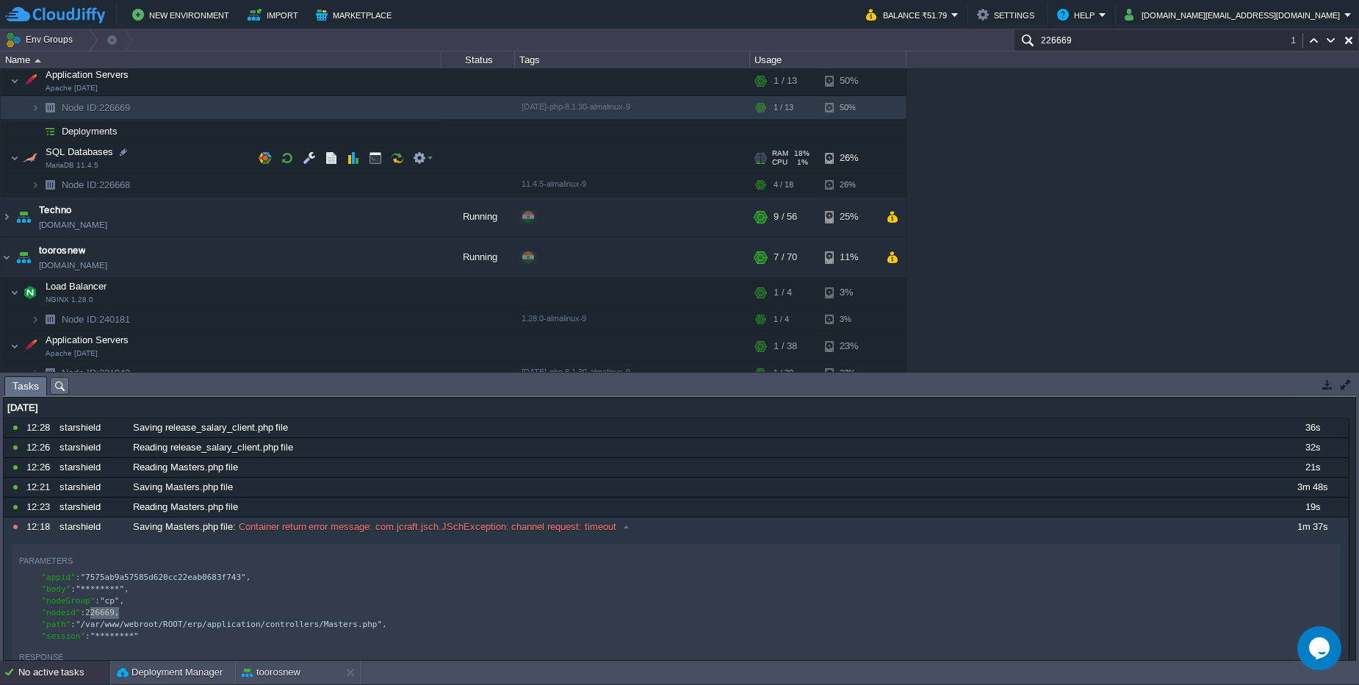
scroll to position [197, 0]
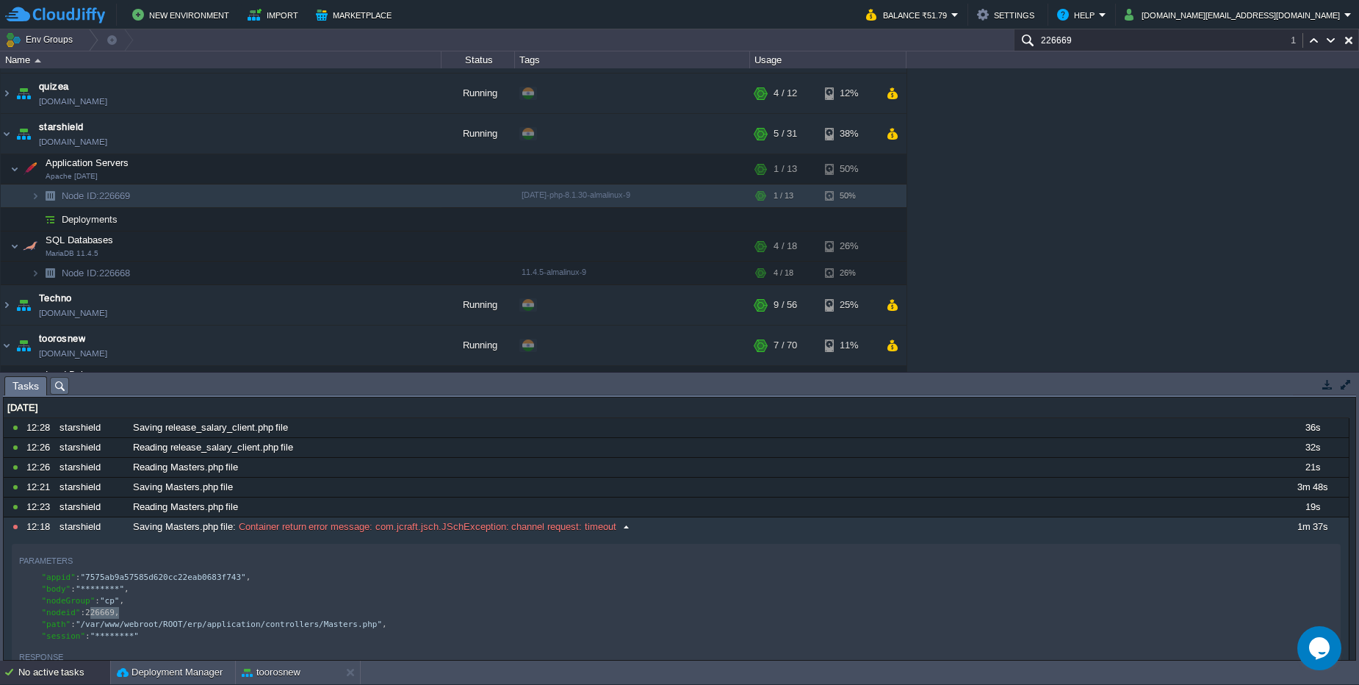
type input "226669"
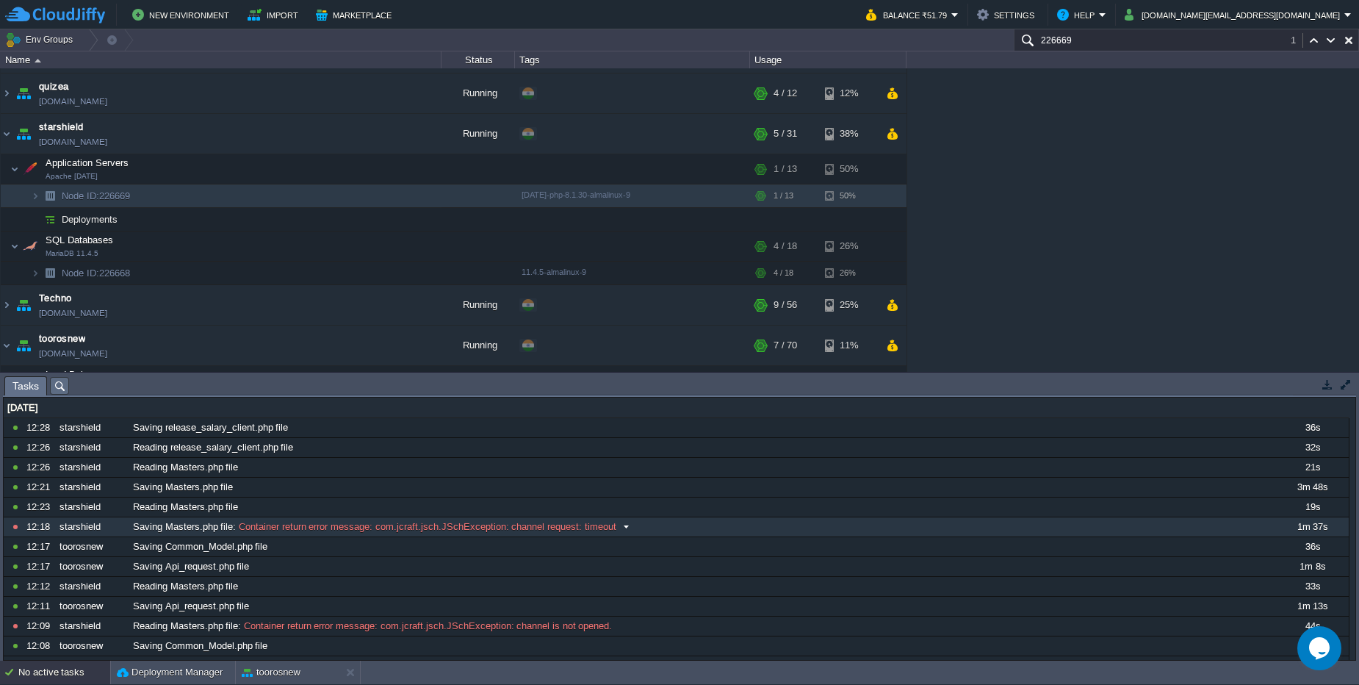
click at [563, 530] on span "Container return error message: com.jcraft.jsch.JSchException: channel request:…" at bounding box center [426, 526] width 380 height 13
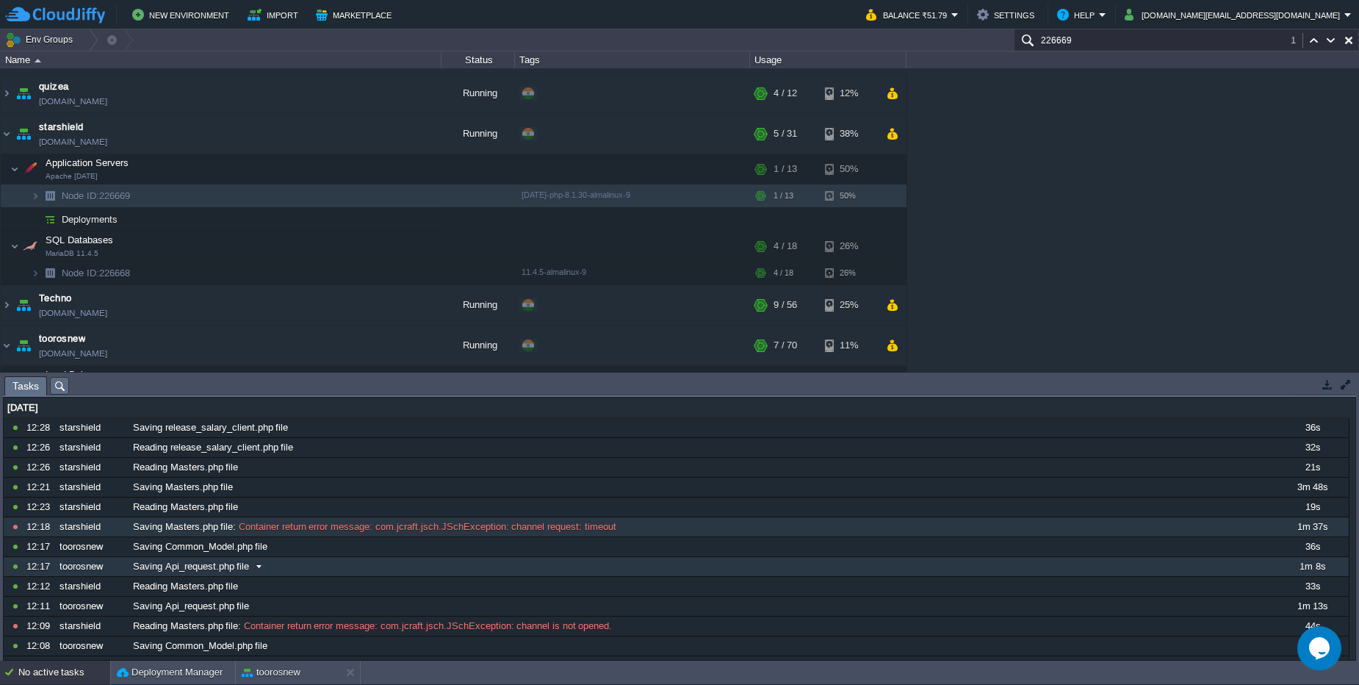
scroll to position [36, 0]
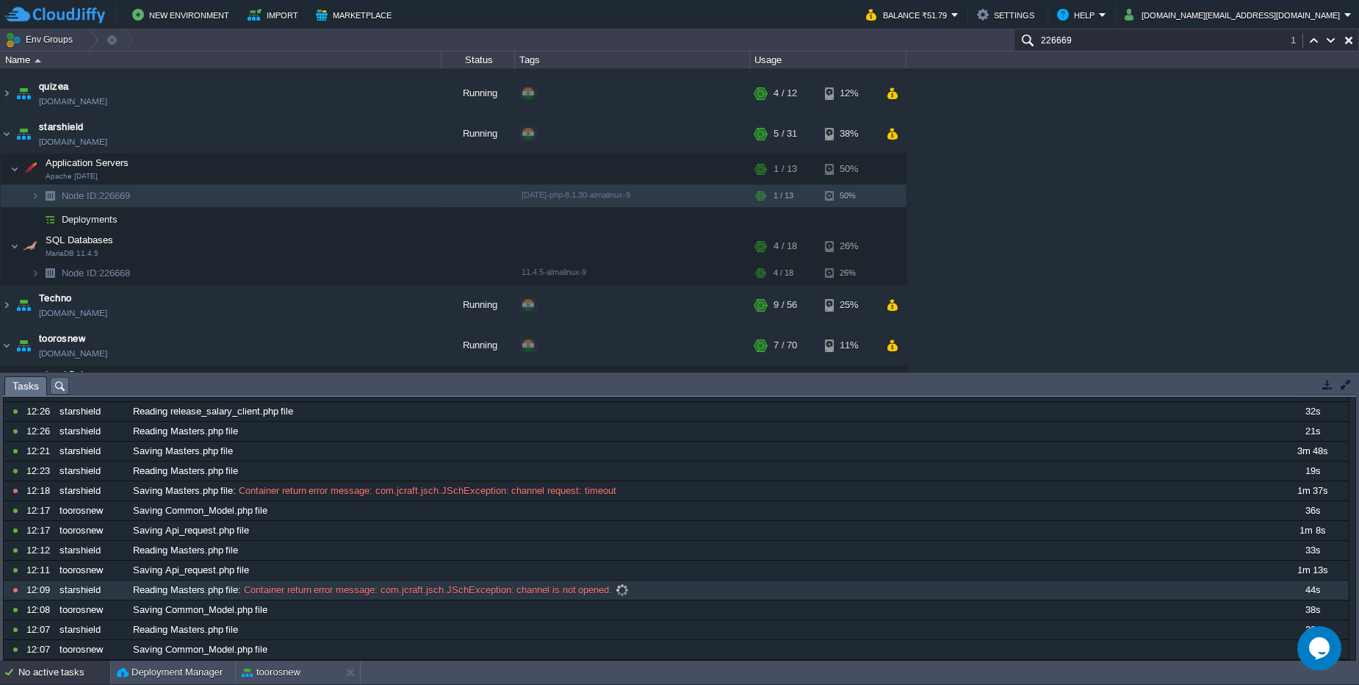
click at [525, 590] on span "Container return error message: com.jcraft.jsch.JSchException: channel is not o…" at bounding box center [426, 589] width 371 height 13
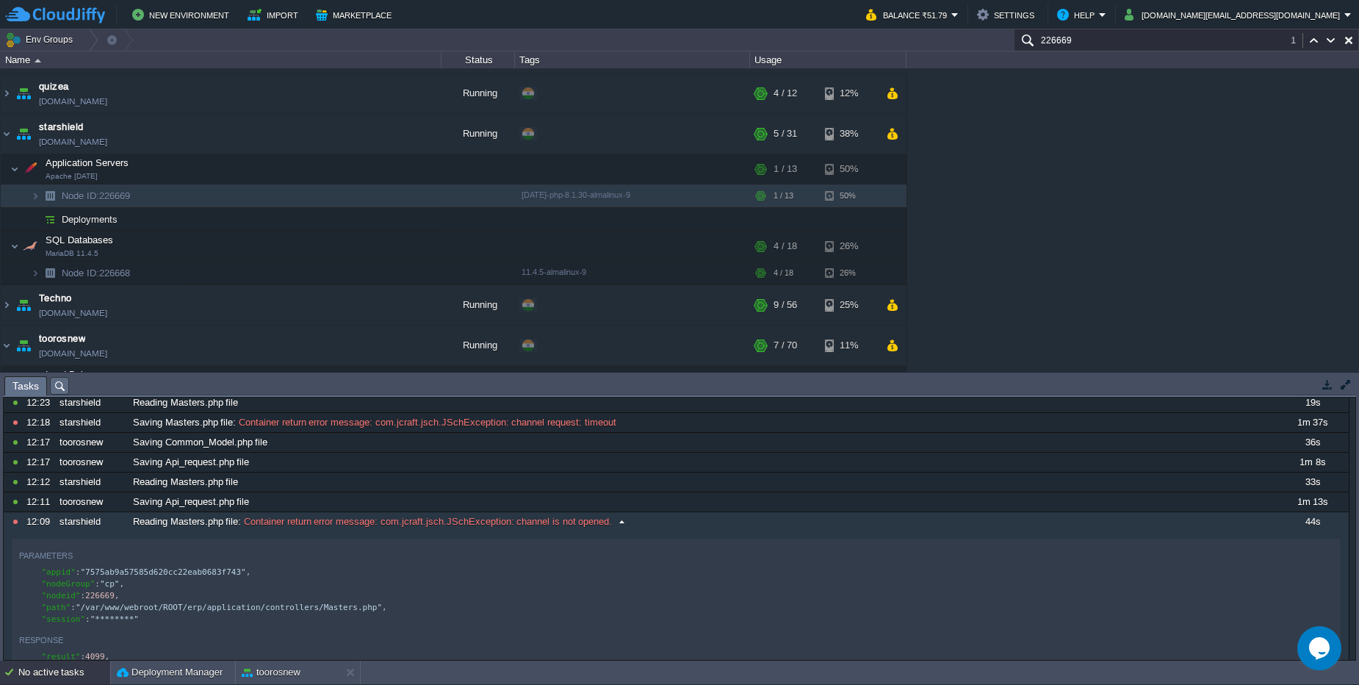
scroll to position [0, 0]
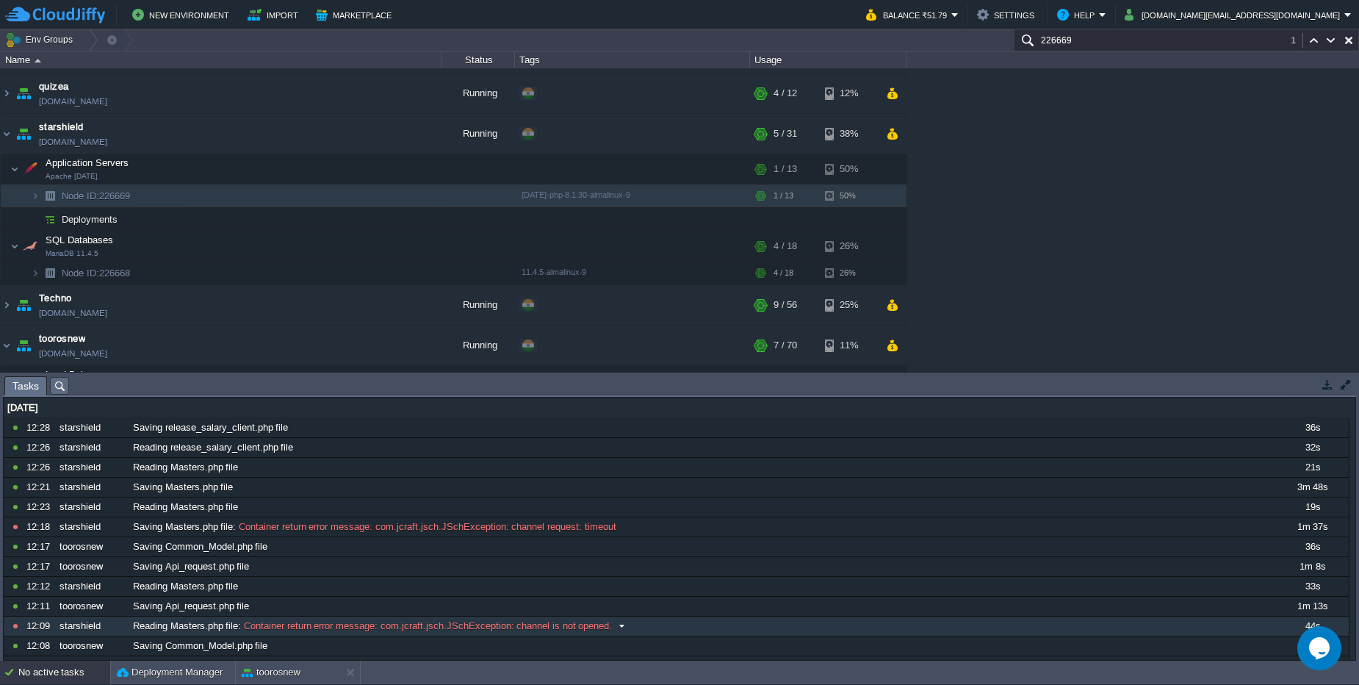
click at [446, 627] on span "Container return error message: com.jcraft.jsch.JSchException: channel is not o…" at bounding box center [426, 625] width 371 height 13
click at [180, 138] on td "starshield starshield.cloudjiffy.net" at bounding box center [221, 134] width 441 height 40
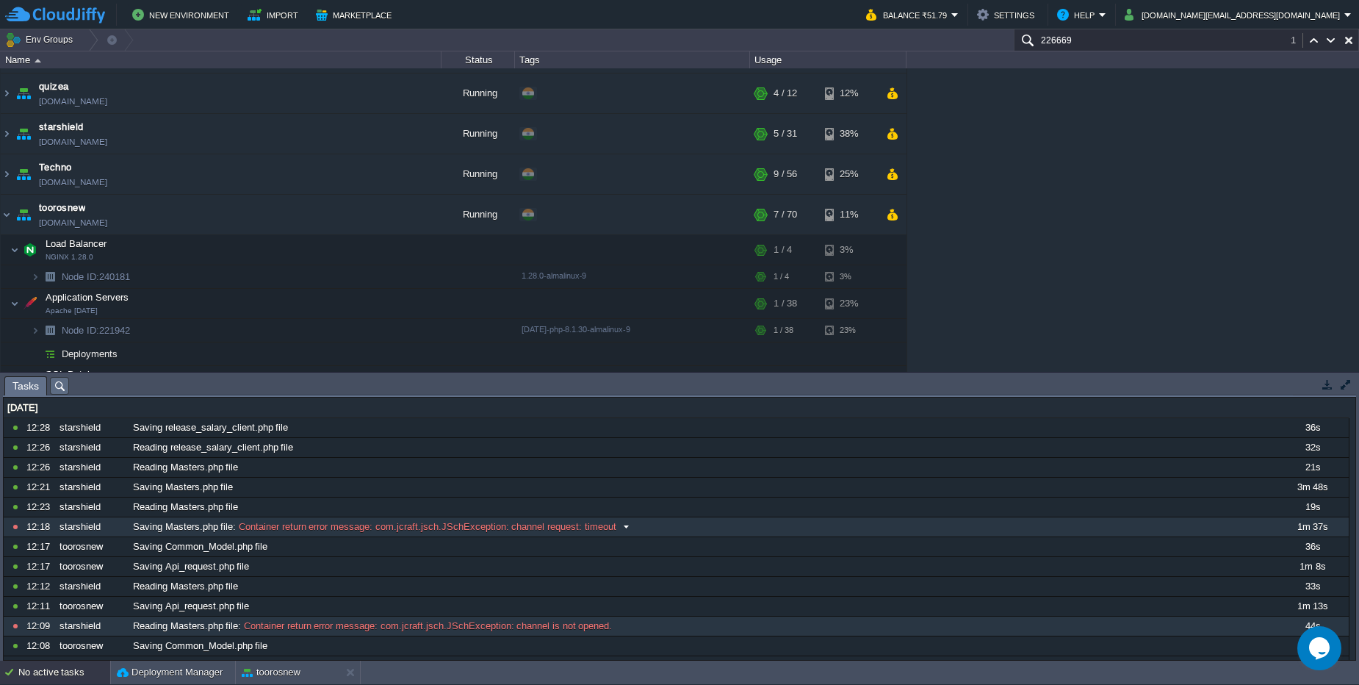
click at [278, 530] on span "Container return error message: com.jcraft.jsch.JSchException: channel request:…" at bounding box center [426, 526] width 380 height 13
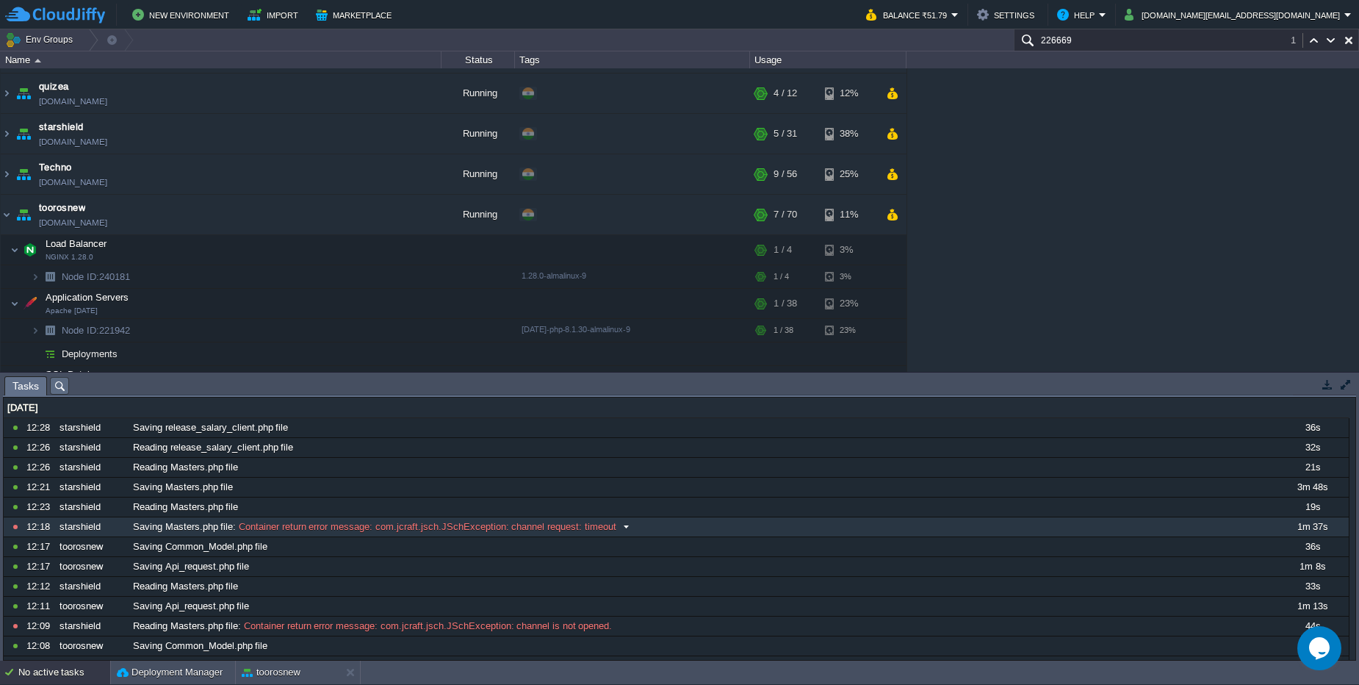
click at [278, 530] on span "Container return error message: com.jcraft.jsch.JSchException: channel request:…" at bounding box center [426, 526] width 380 height 13
click at [518, 523] on span "Container return error message: com.jcraft.jsch.JSchException: channel request:…" at bounding box center [426, 526] width 380 height 13
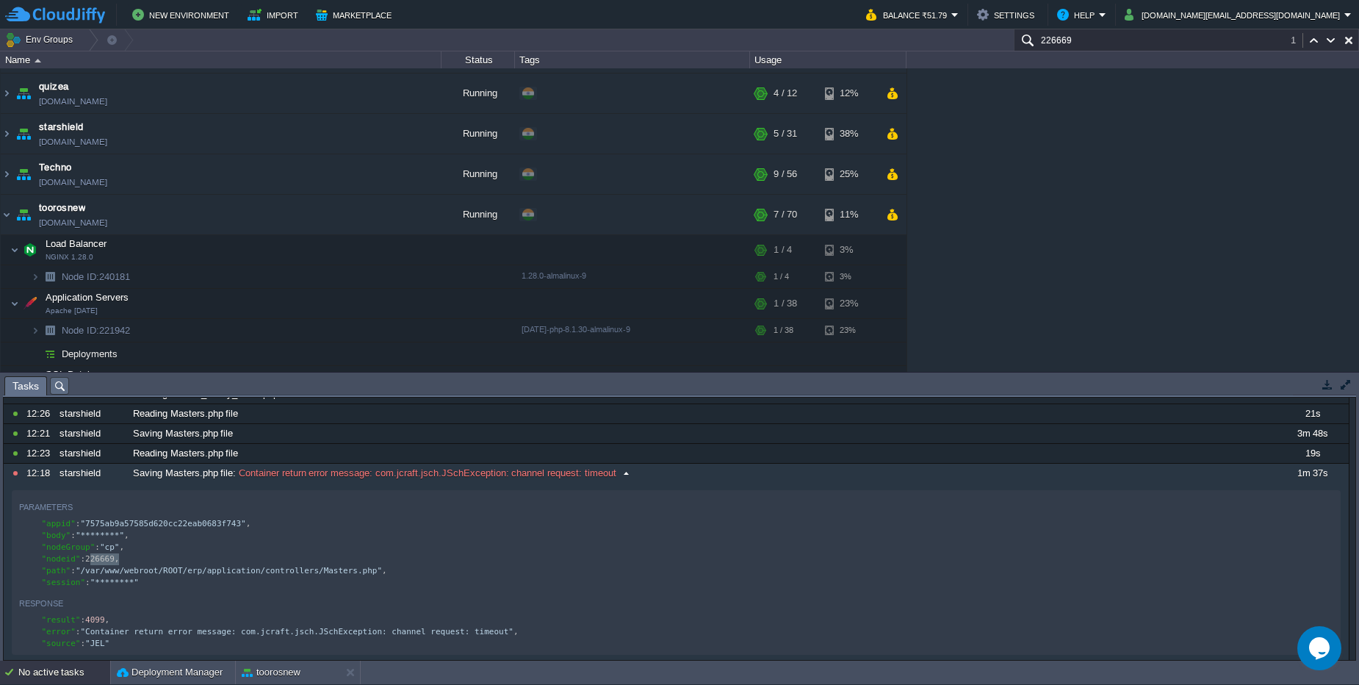
scroll to position [88, 0]
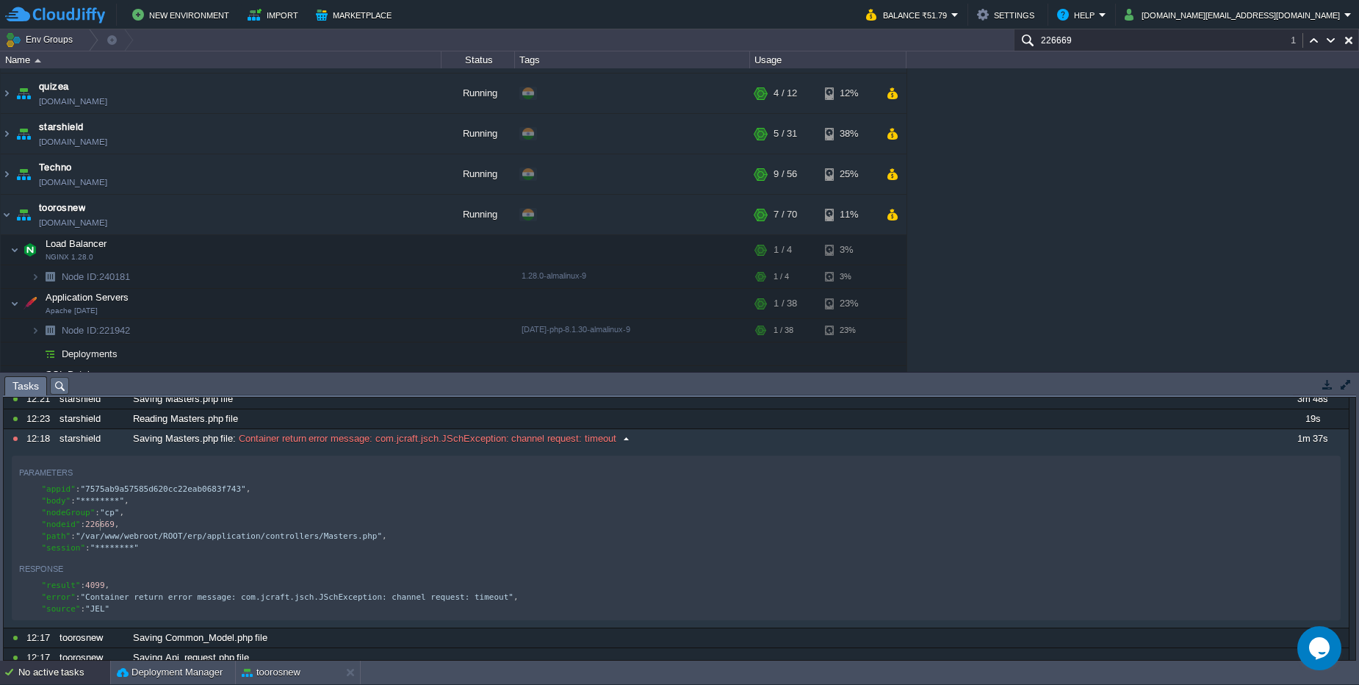
type textarea "226669"
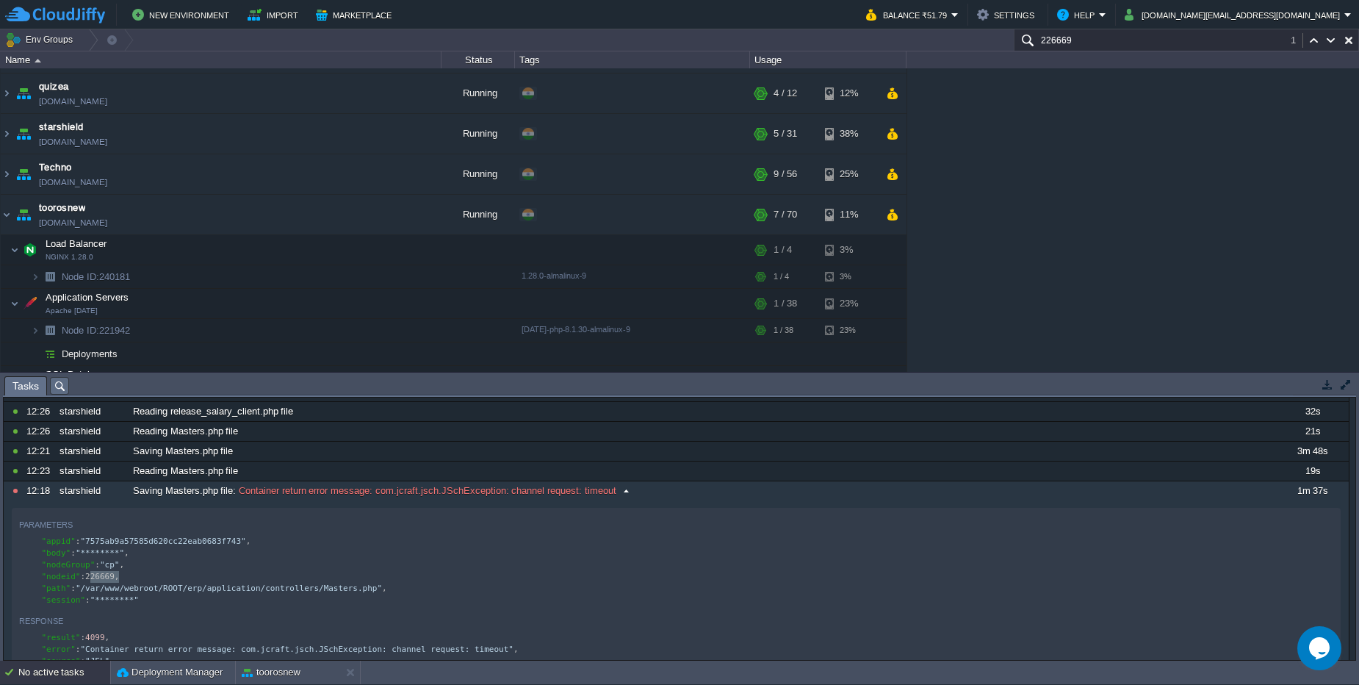
click at [694, 442] on div "10808740 12:28 starshield Saving release_salary_client.php file 36s 17570970000…" at bounding box center [676, 610] width 1345 height 457
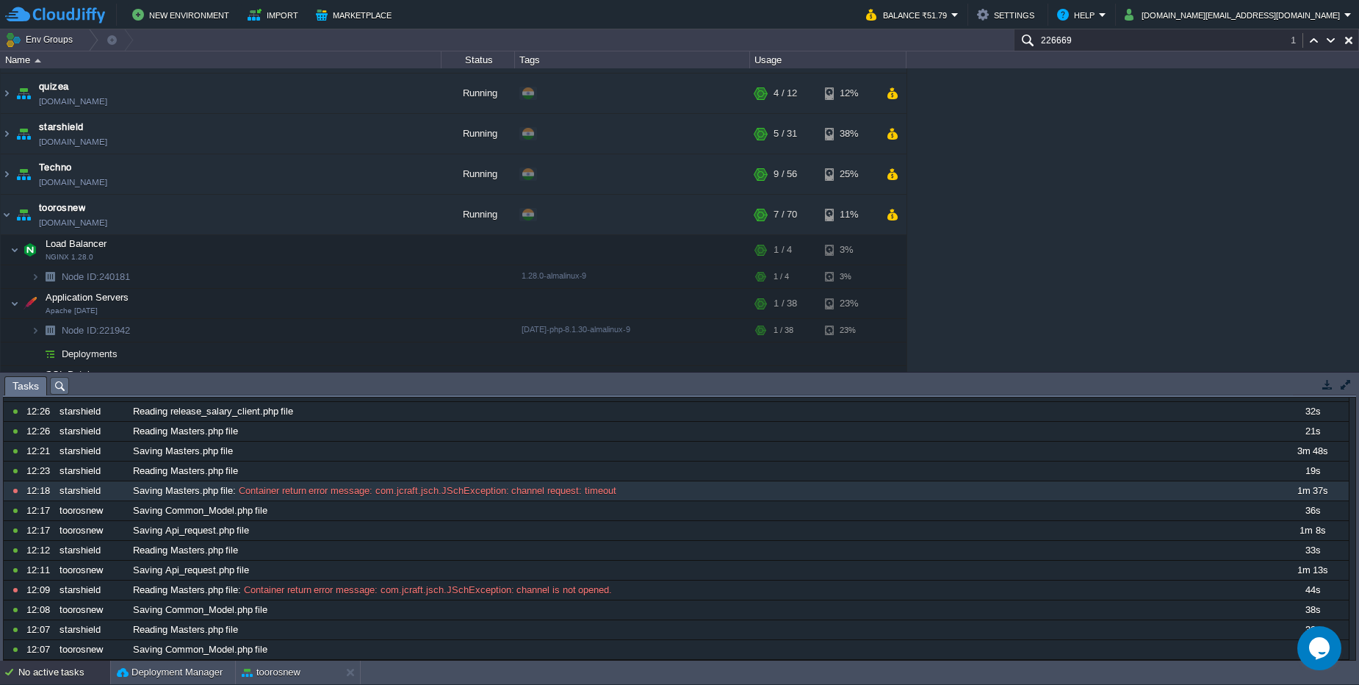
click at [1071, 123] on div "amit-college amit-college.cloudjiffy.net Running + Add to Env Group RAM 36% CPU…" at bounding box center [679, 219] width 1359 height 303
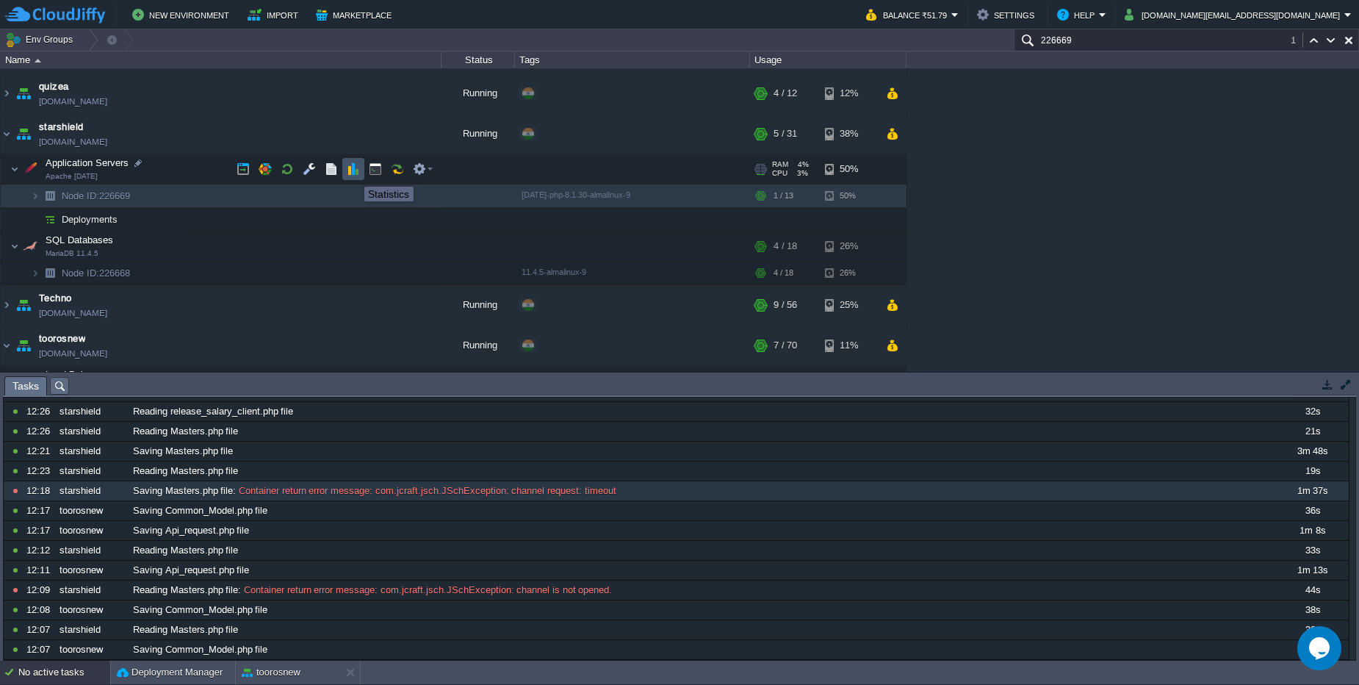
click at [353, 173] on button "button" at bounding box center [353, 168] width 13 height 13
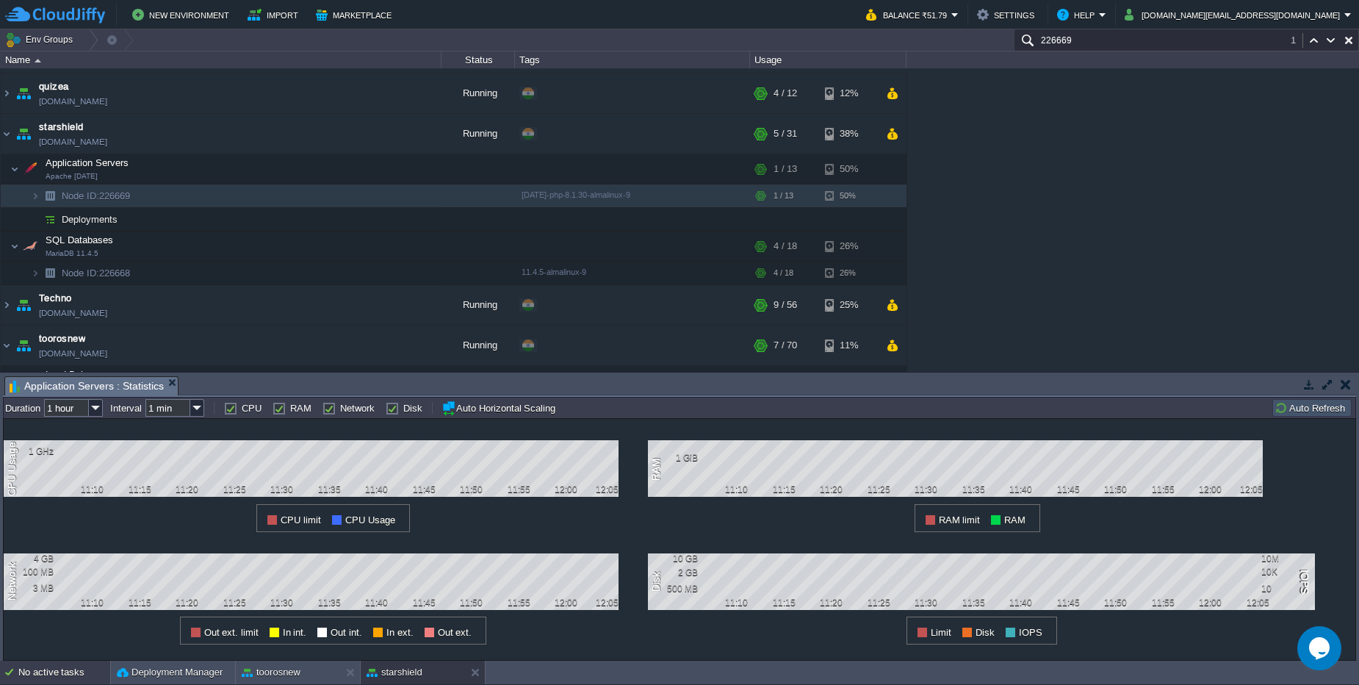
click at [71, 665] on div "No active tasks" at bounding box center [64, 672] width 92 height 24
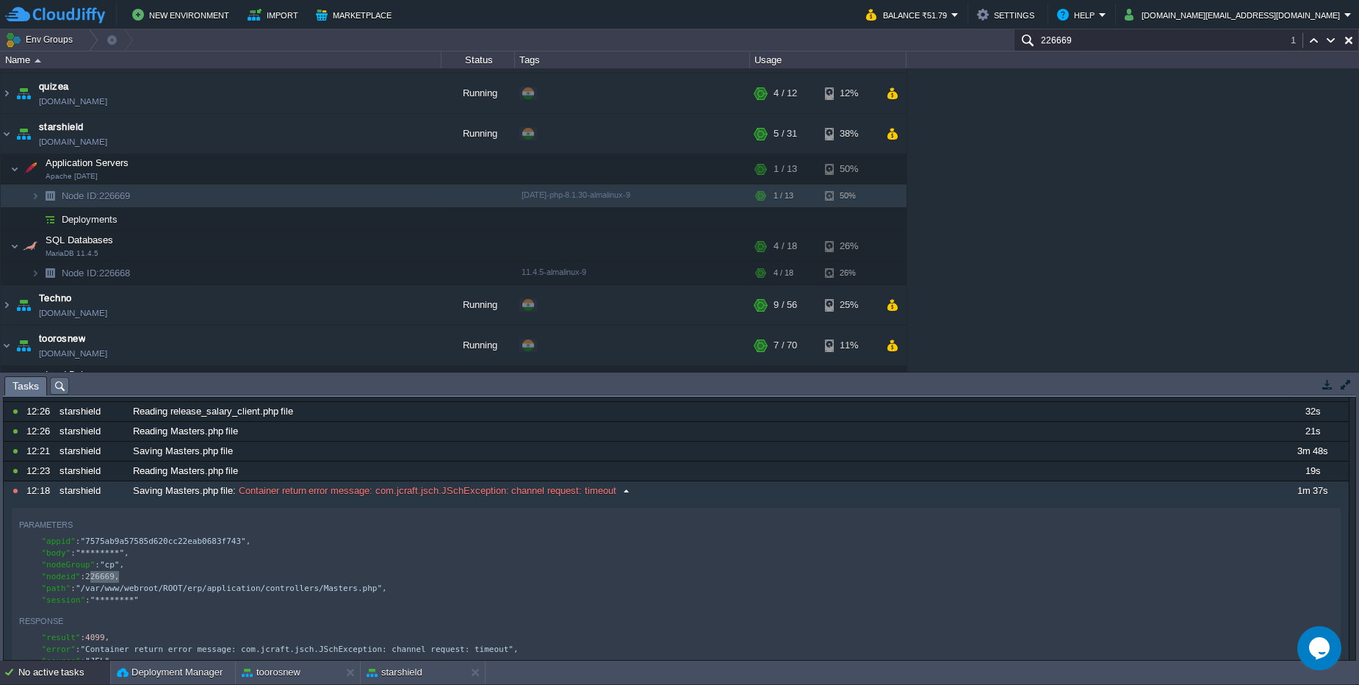
click at [706, 491] on div "Saving Masters.php file : Container return error message: com.jcraft.jsch.JSchE…" at bounding box center [701, 490] width 1145 height 19
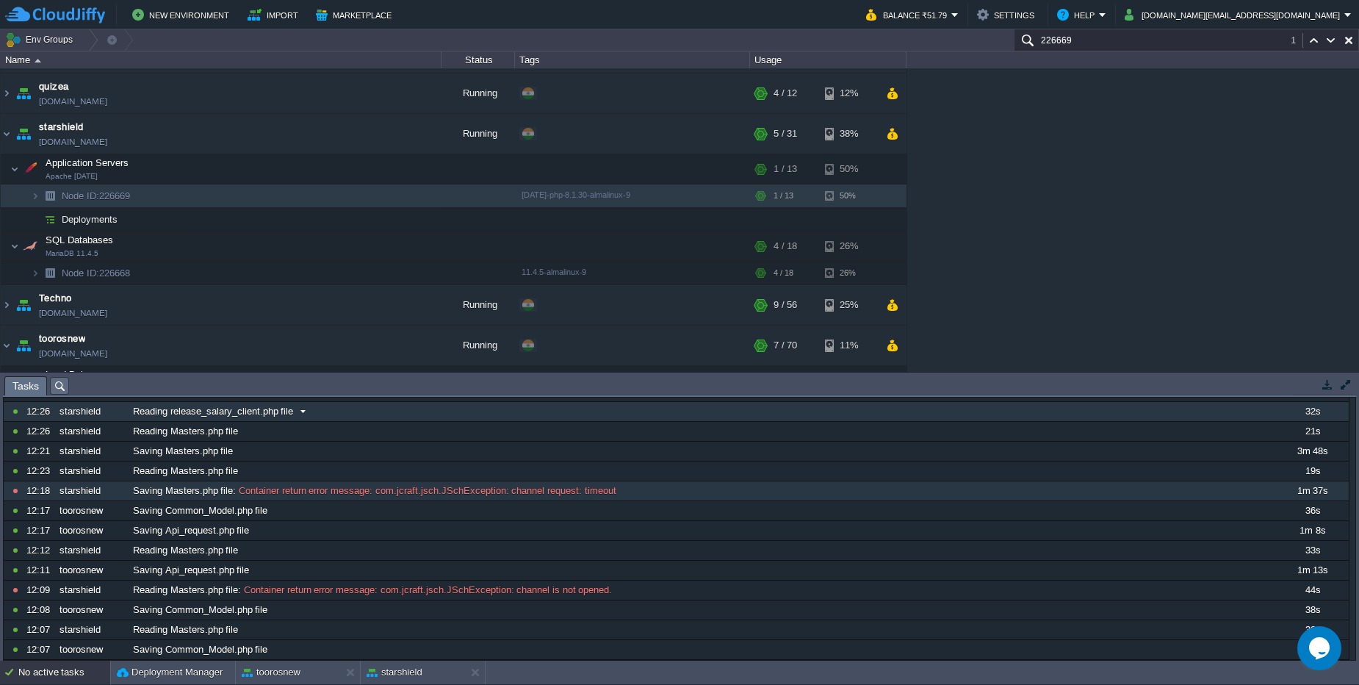
click at [670, 408] on div "10808740 12:28 starshield Saving release_salary_client.php file 36s 17570970000…" at bounding box center [676, 521] width 1345 height 278
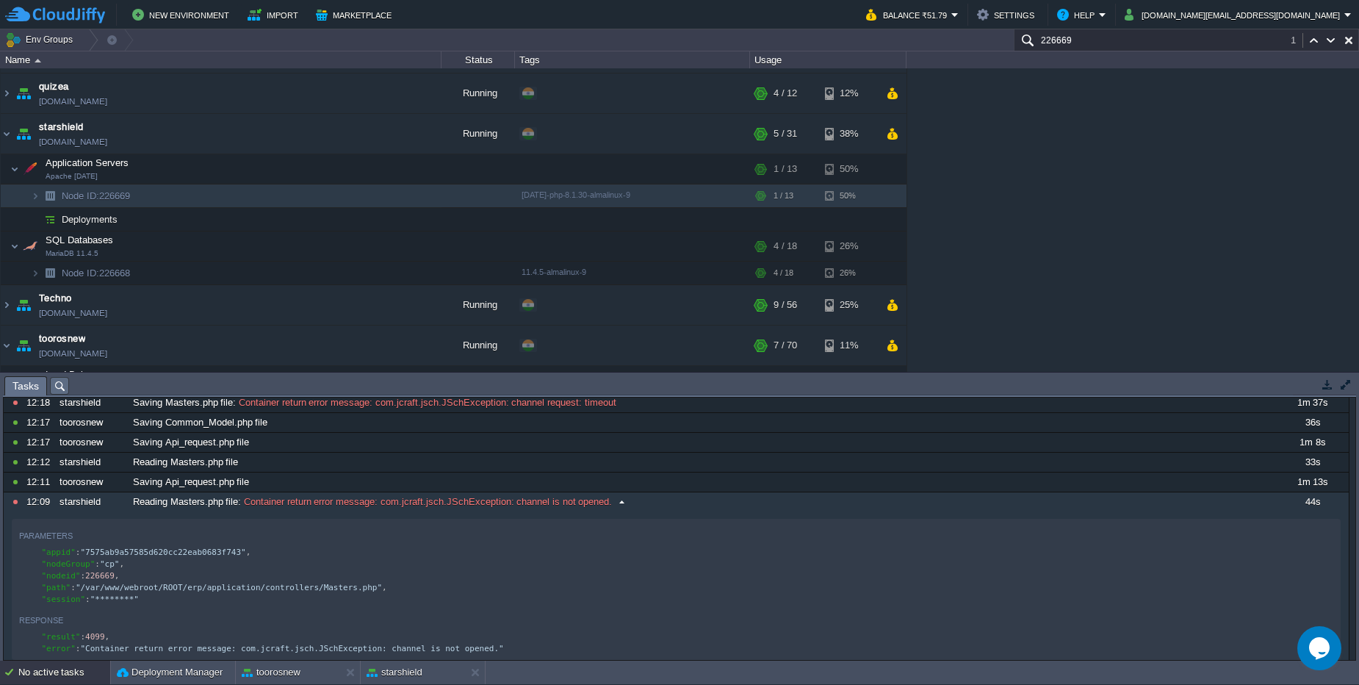
click at [680, 587] on tbody "10808685 12:09 starshield Reading Masters.php file : Container return error mes…" at bounding box center [676, 579] width 1345 height 175
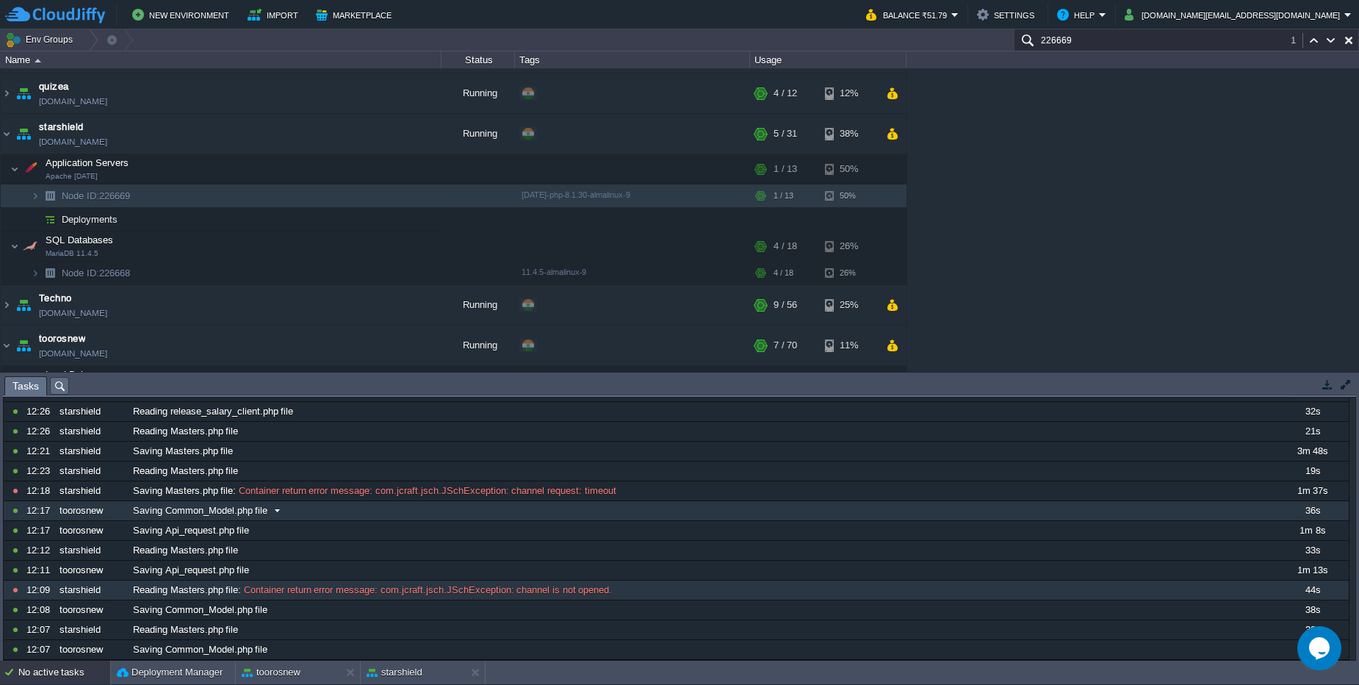
click at [657, 514] on div "10808740 12:28 starshield Saving release_salary_client.php file 36s 17570970000…" at bounding box center [676, 521] width 1345 height 278
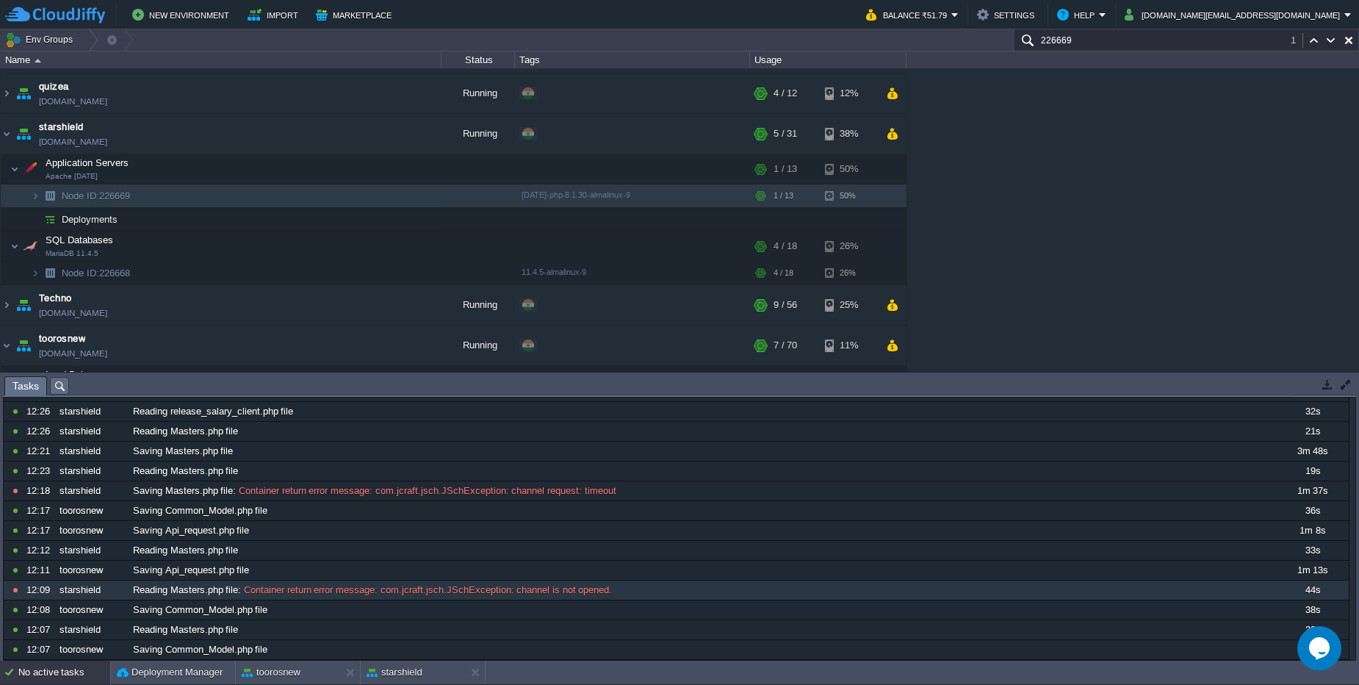
click at [1066, 299] on div "amit-college amit-college.cloudjiffy.net Running + Add to Env Group RAM 36% CPU…" at bounding box center [679, 219] width 1359 height 303
paste input "1942"
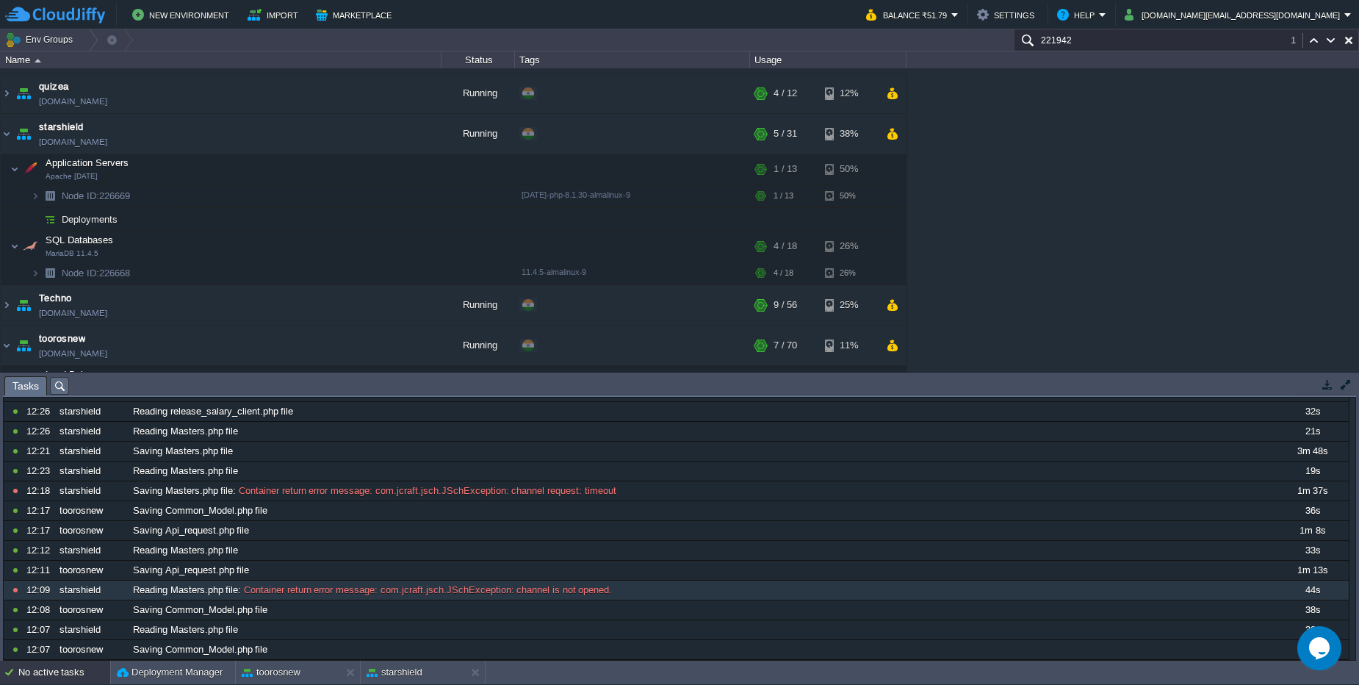
scroll to position [416, 0]
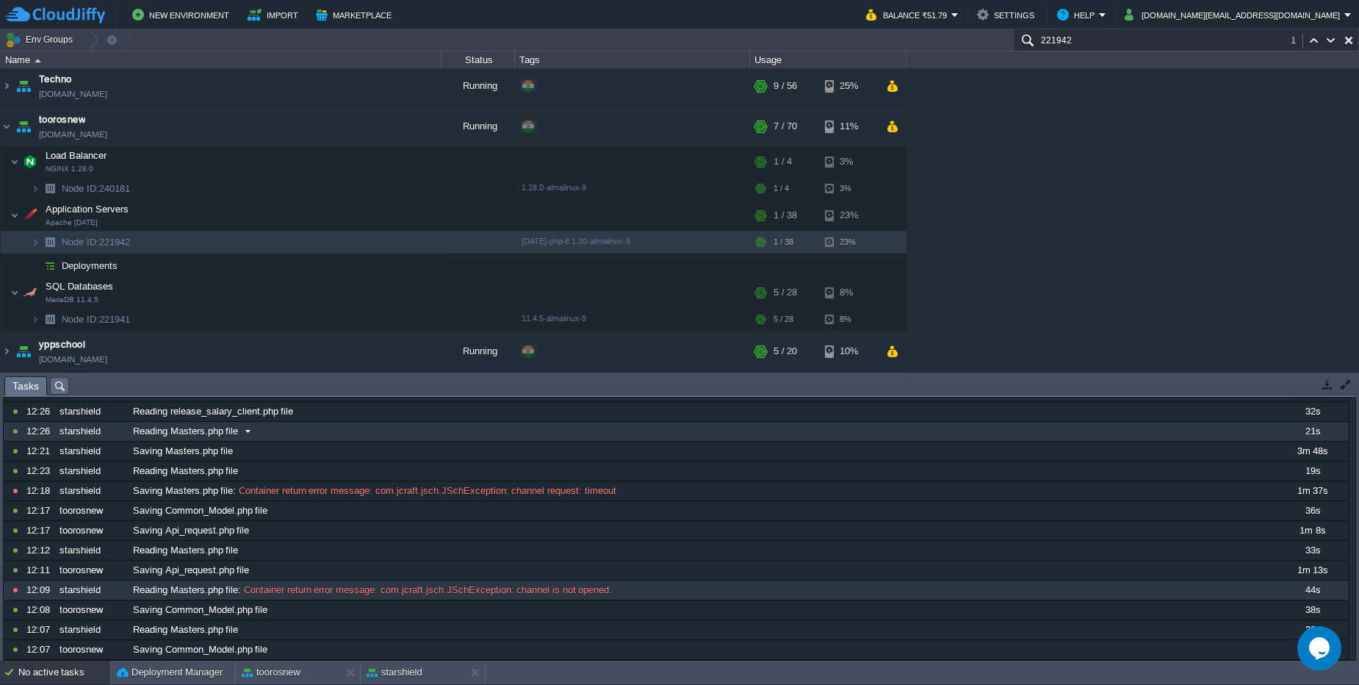
type input "221942"
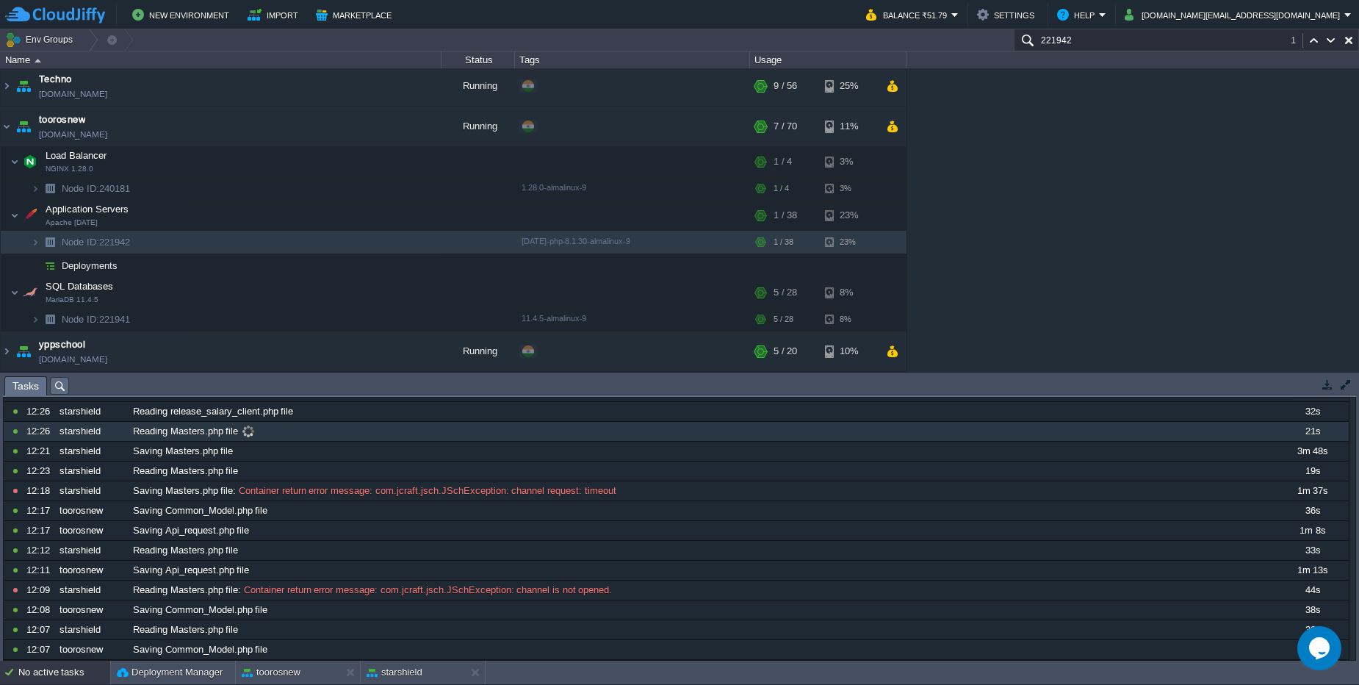
click at [263, 429] on div "Reading Masters.php file" at bounding box center [701, 431] width 1145 height 19
click at [276, 429] on div "Reading Masters.php file" at bounding box center [701, 431] width 1145 height 19
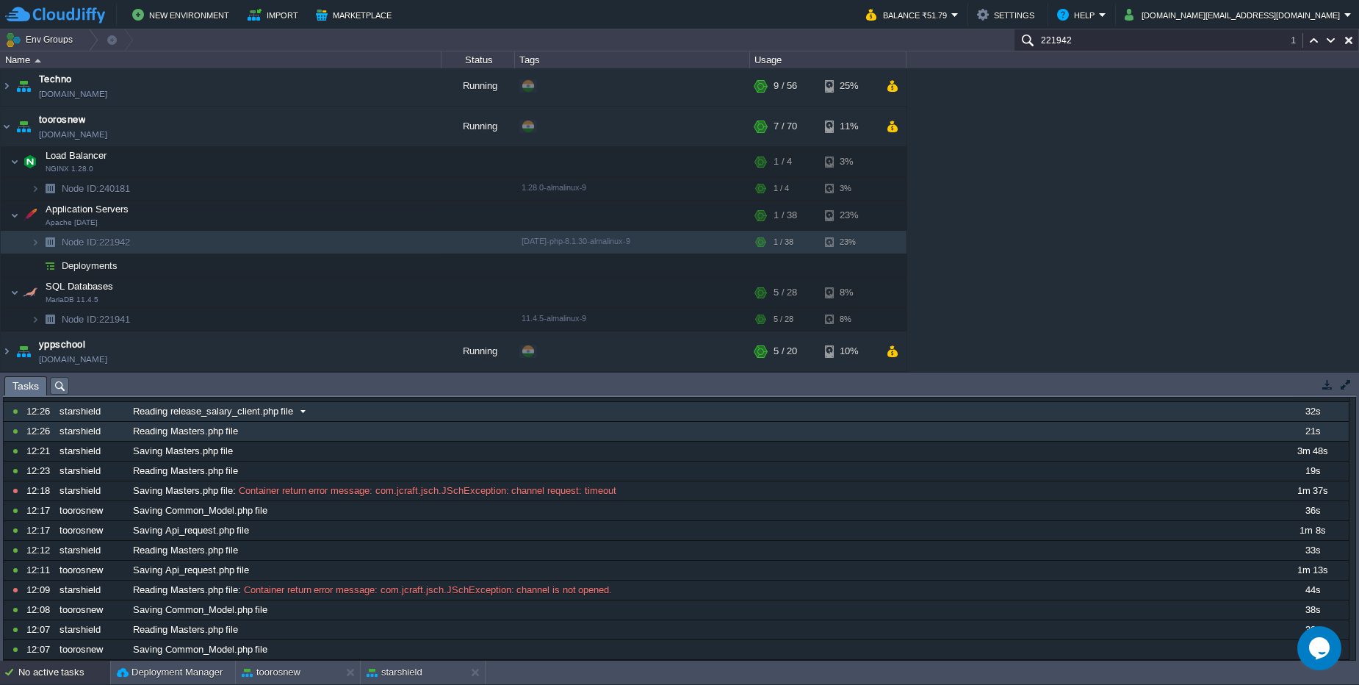
click at [329, 417] on div "Reading release_salary_client.php file" at bounding box center [701, 411] width 1145 height 19
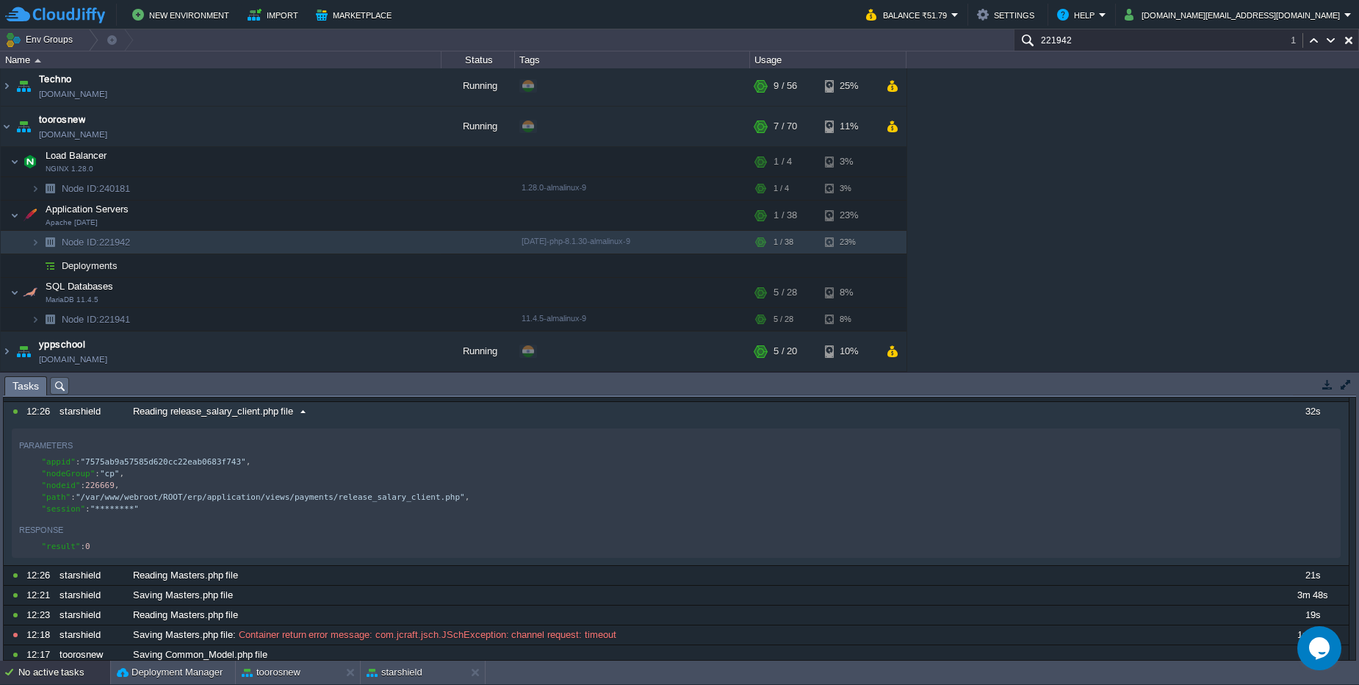
click at [331, 416] on div "Reading release_salary_client.php file" at bounding box center [701, 411] width 1145 height 19
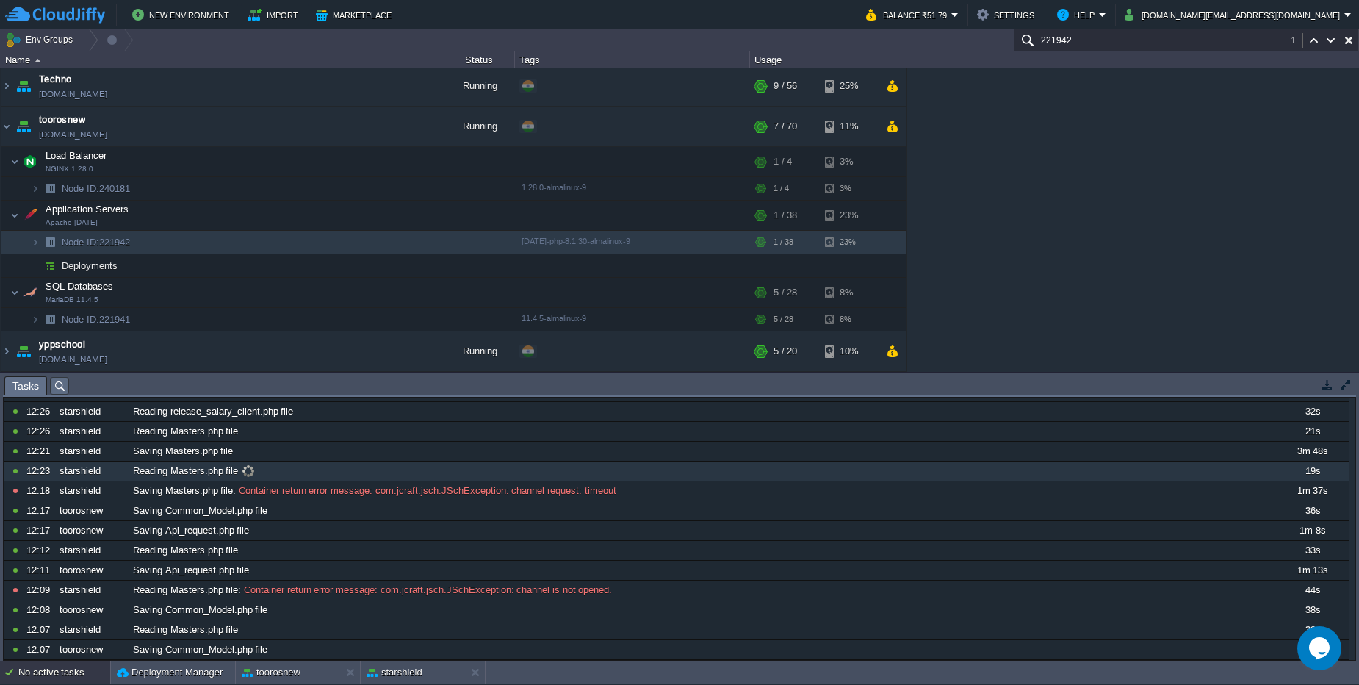
click at [291, 470] on div "Reading Masters.php file" at bounding box center [701, 470] width 1145 height 19
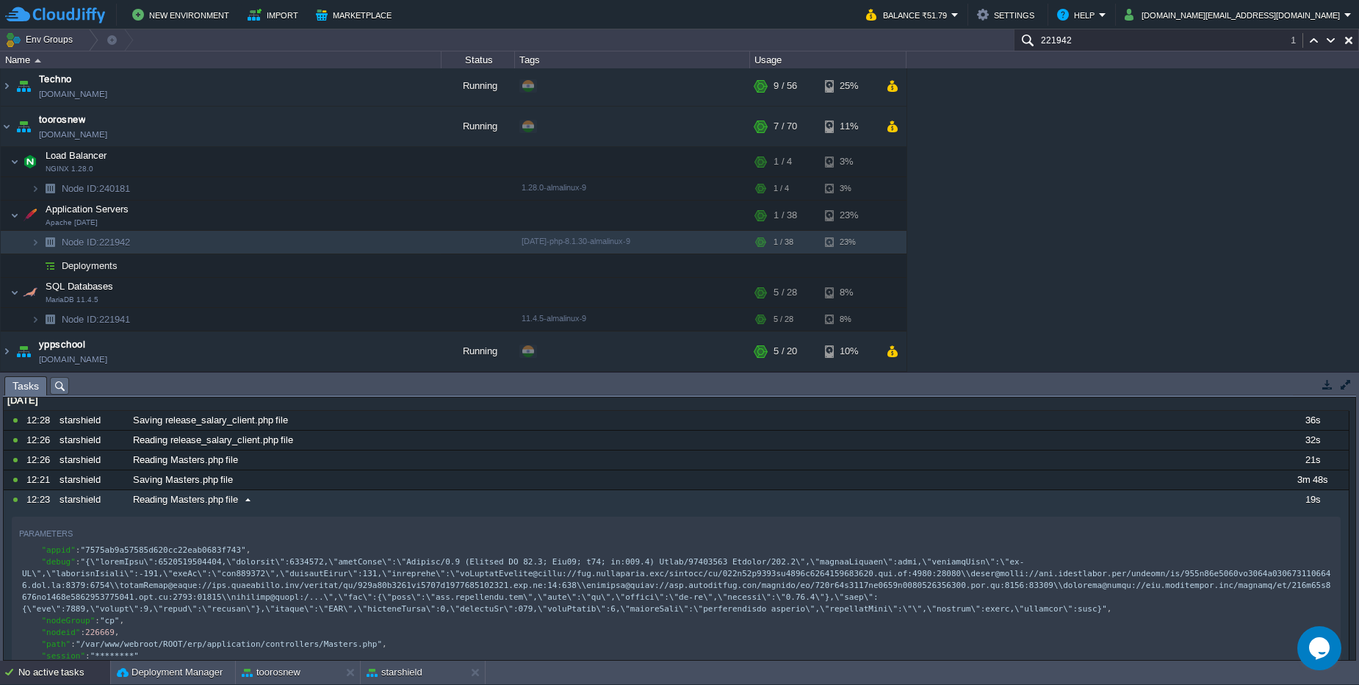
scroll to position [0, 0]
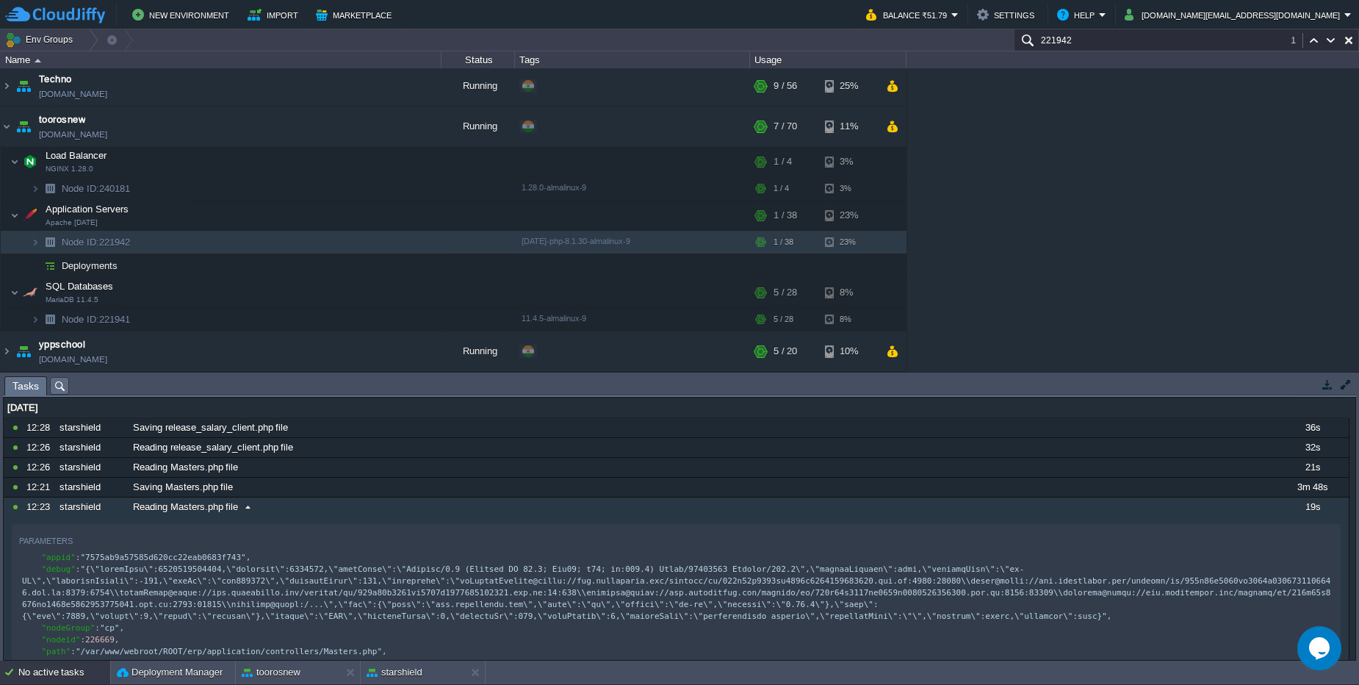
click at [323, 515] on div "Reading Masters.php file" at bounding box center [701, 506] width 1145 height 19
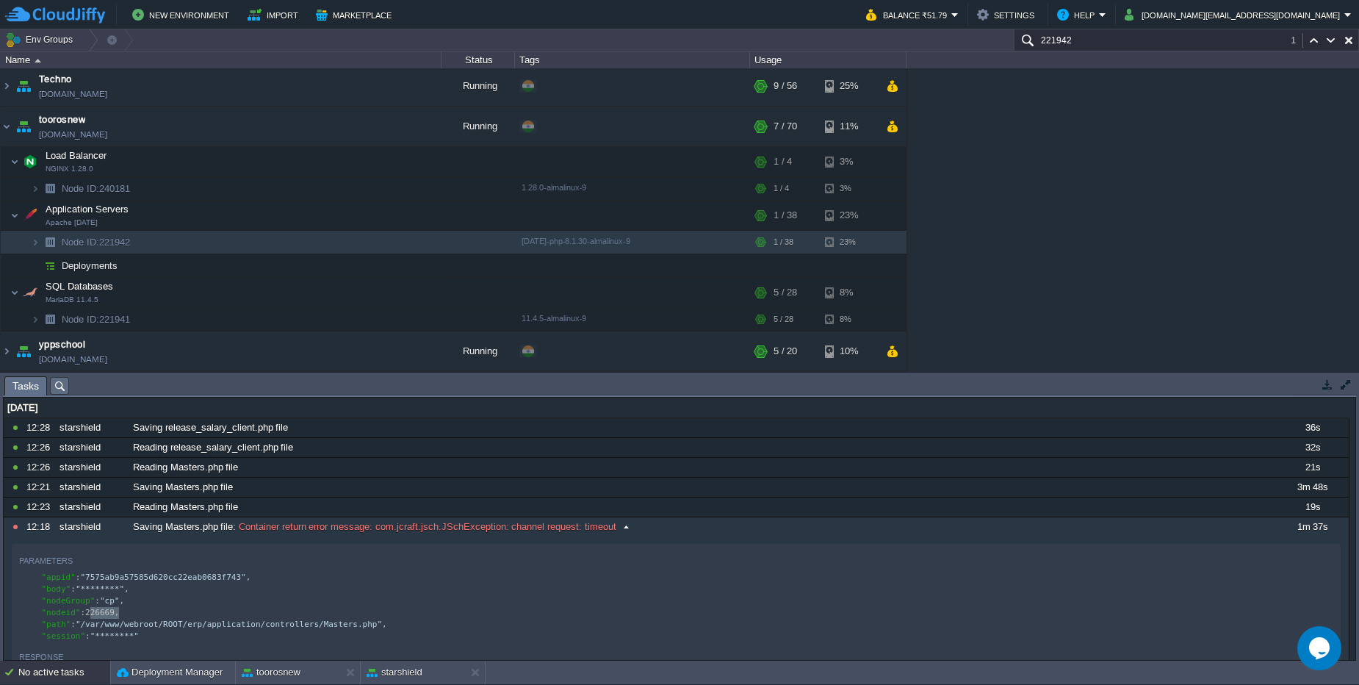
click at [428, 533] on span "Container return error message: com.jcraft.jsch.JSchException: channel request:…" at bounding box center [426, 526] width 380 height 13
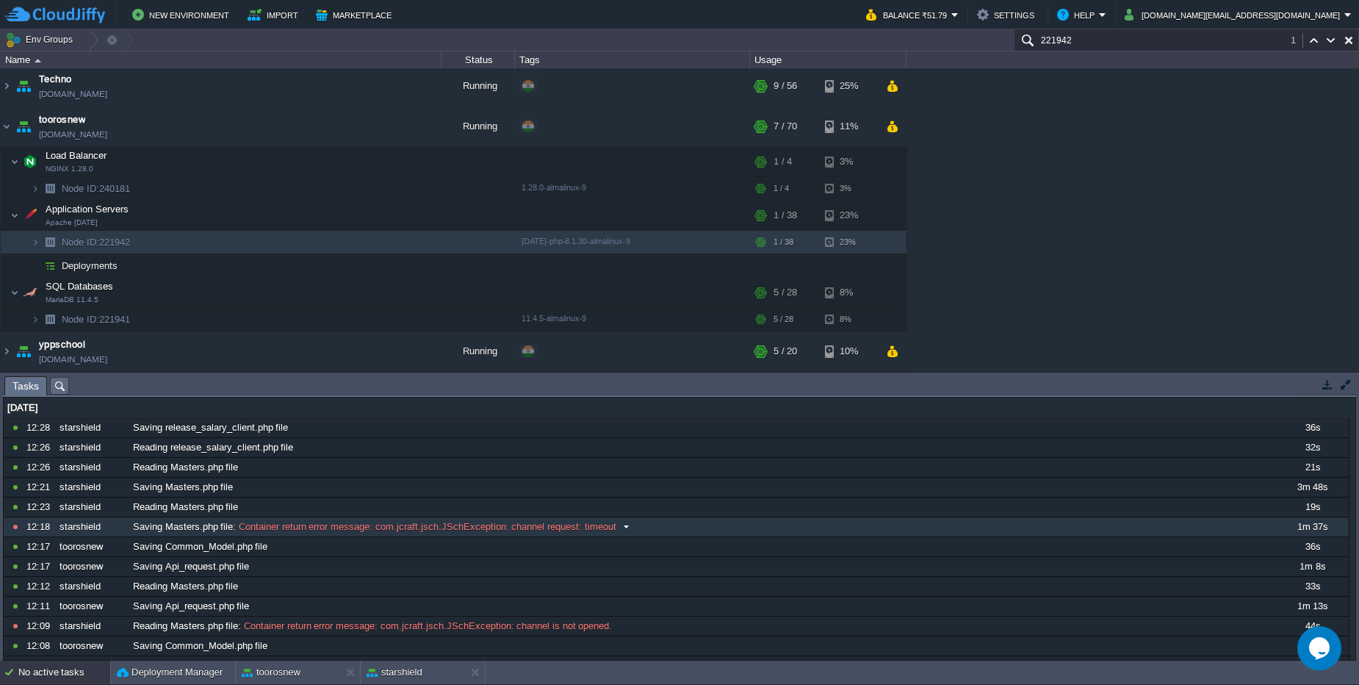
click at [428, 536] on div "10808702 12:18 starshield Saving Masters.php file : Container return error mess…" at bounding box center [677, 527] width 1346 height 20
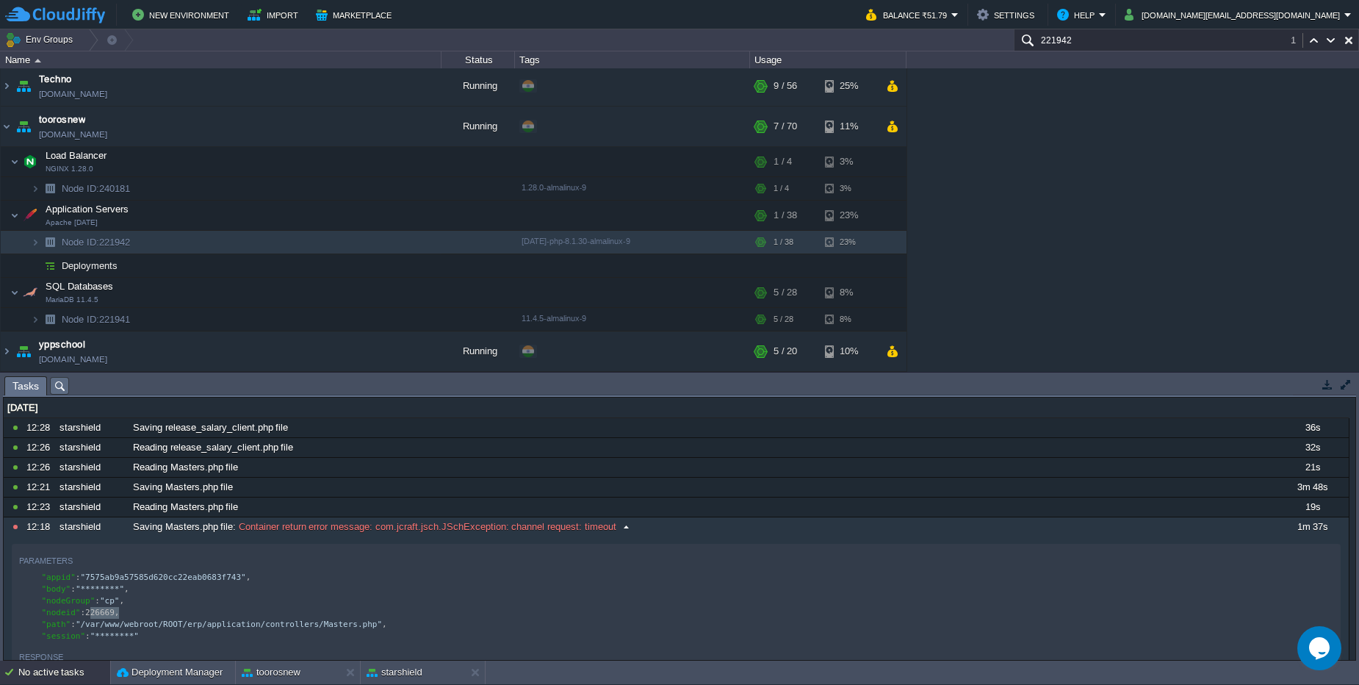
click at [428, 536] on div "10808702 12:18 starshield Saving Masters.php file : Container return error mess…" at bounding box center [677, 616] width 1346 height 199
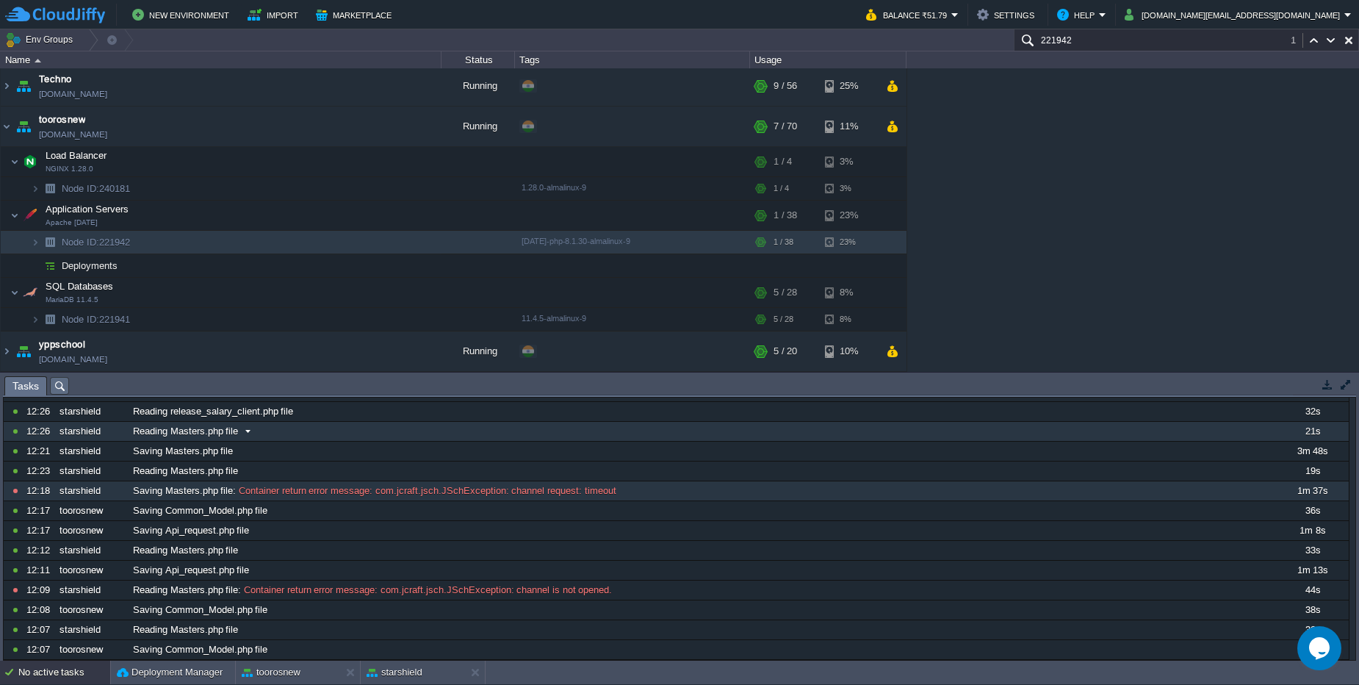
scroll to position [36, 0]
click at [446, 439] on div "10808740 12:28 starshield Saving release_salary_client.php file 36s 17570970000…" at bounding box center [676, 521] width 1345 height 278
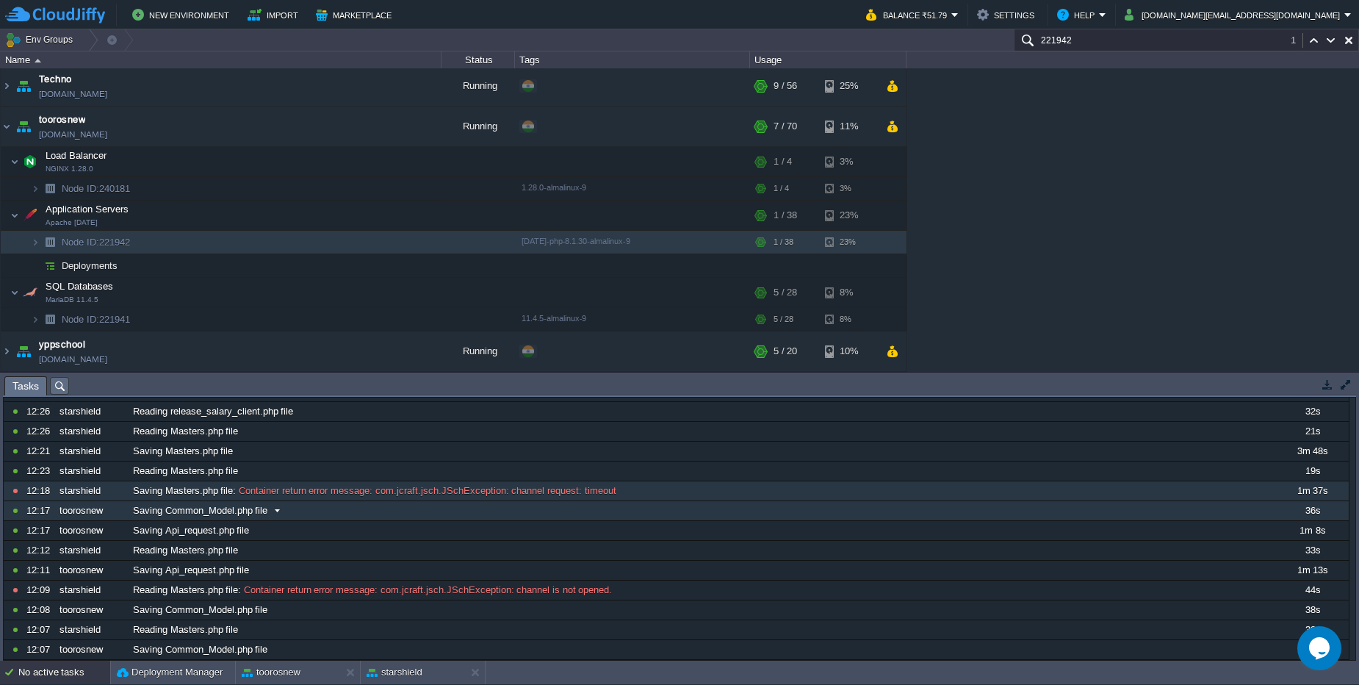
click at [377, 516] on div "Saving Common_Model.php file" at bounding box center [701, 510] width 1145 height 19
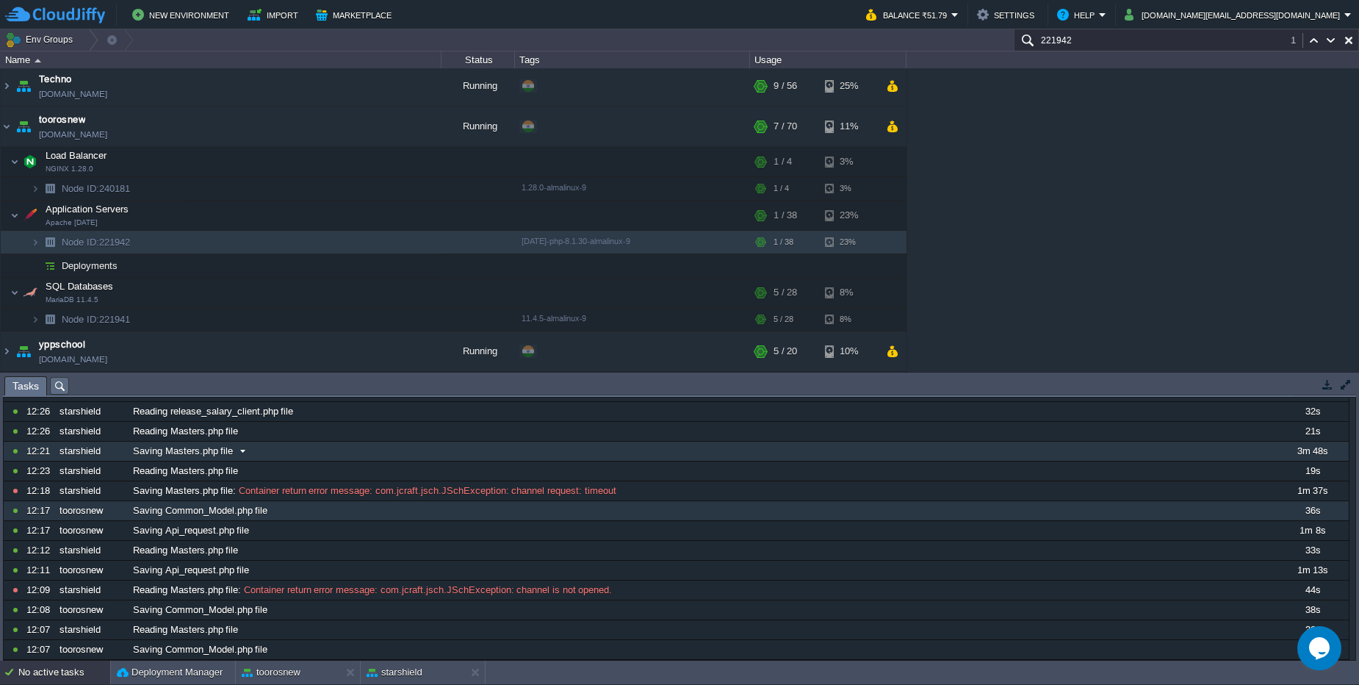
click at [442, 442] on div "10808740 12:28 starshield Saving release_salary_client.php file 36s 17570970000…" at bounding box center [676, 521] width 1345 height 278
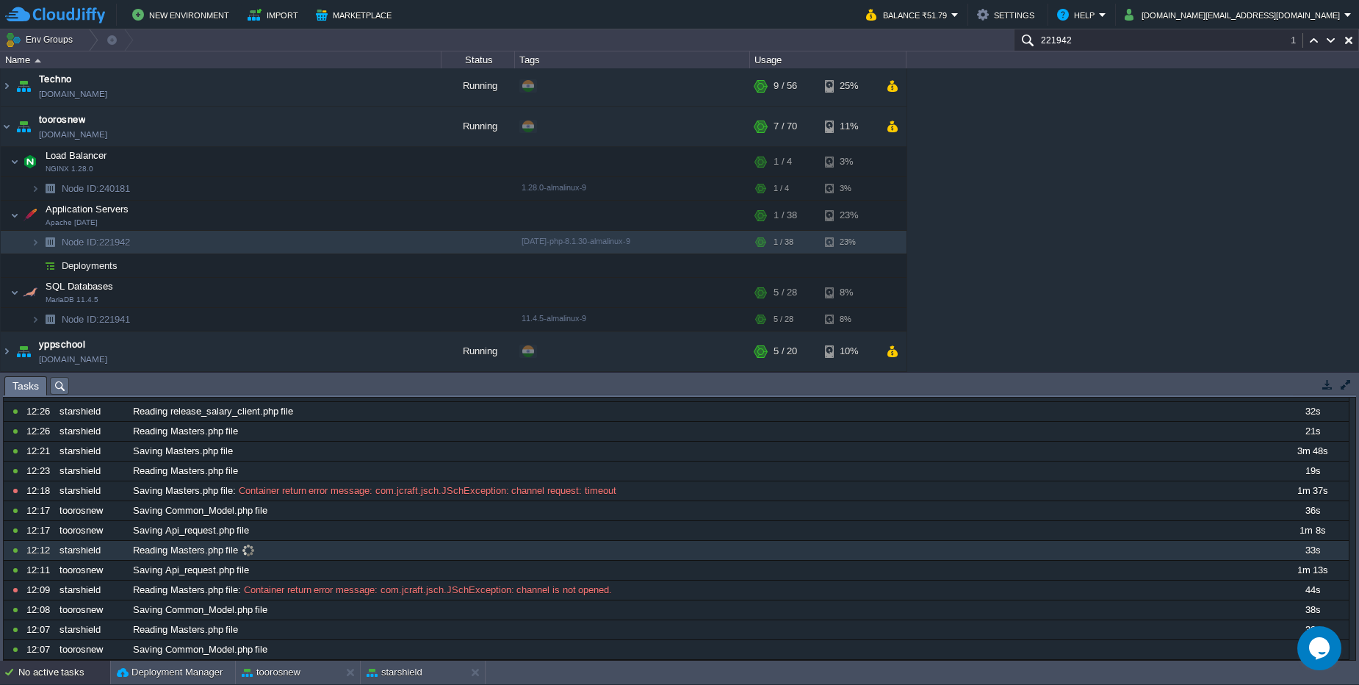
click at [298, 551] on div "Reading Masters.php file" at bounding box center [701, 550] width 1145 height 19
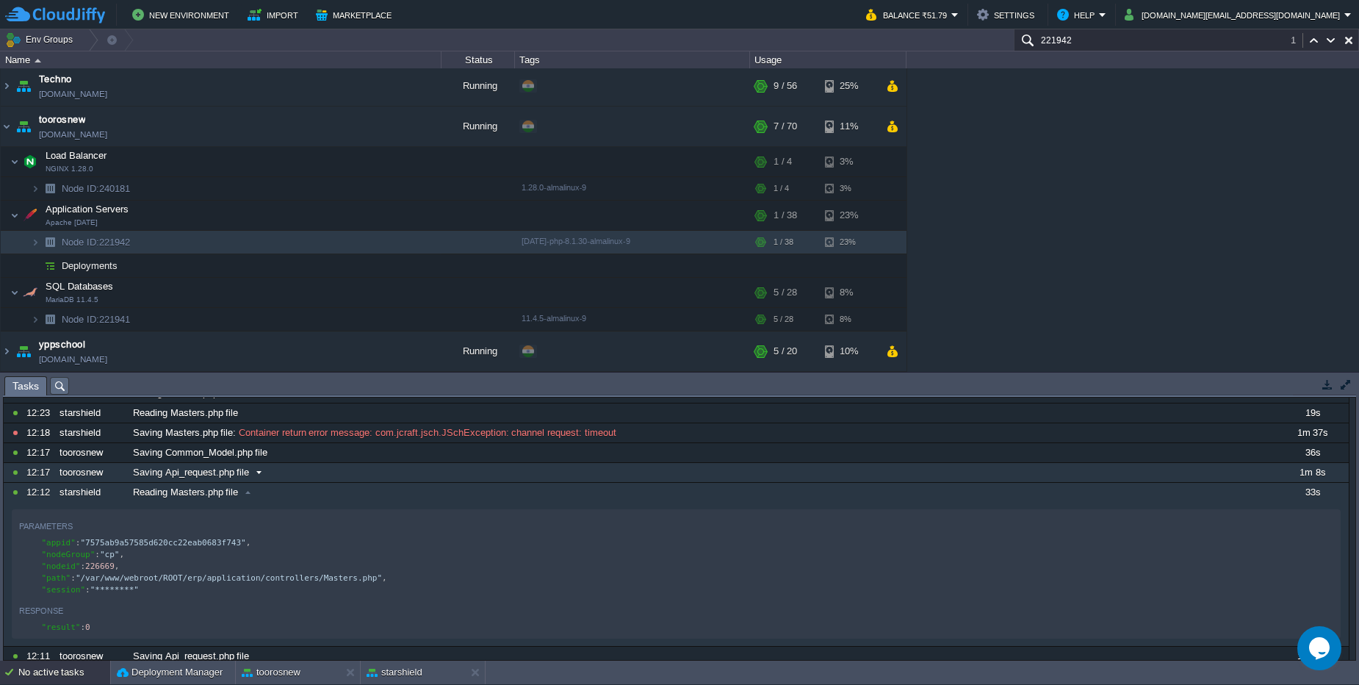
scroll to position [124, 0]
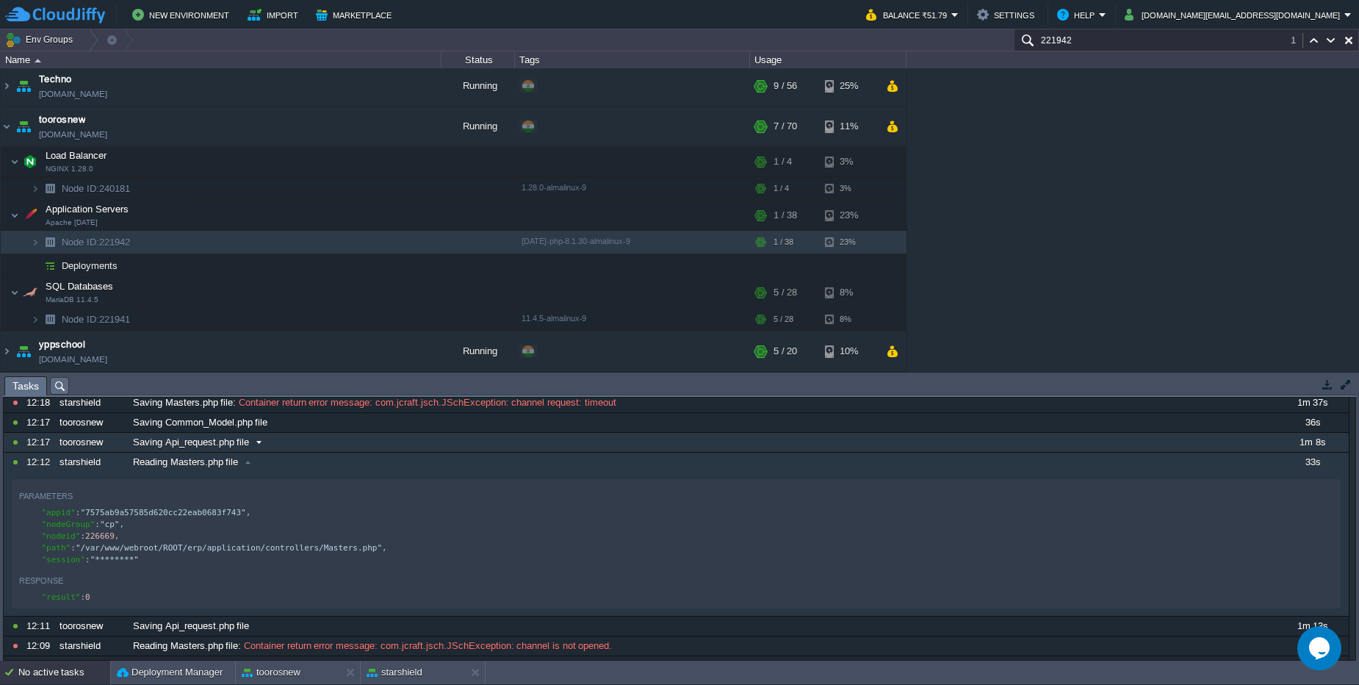
click at [301, 444] on div "Saving Api_request.php file" at bounding box center [701, 442] width 1145 height 19
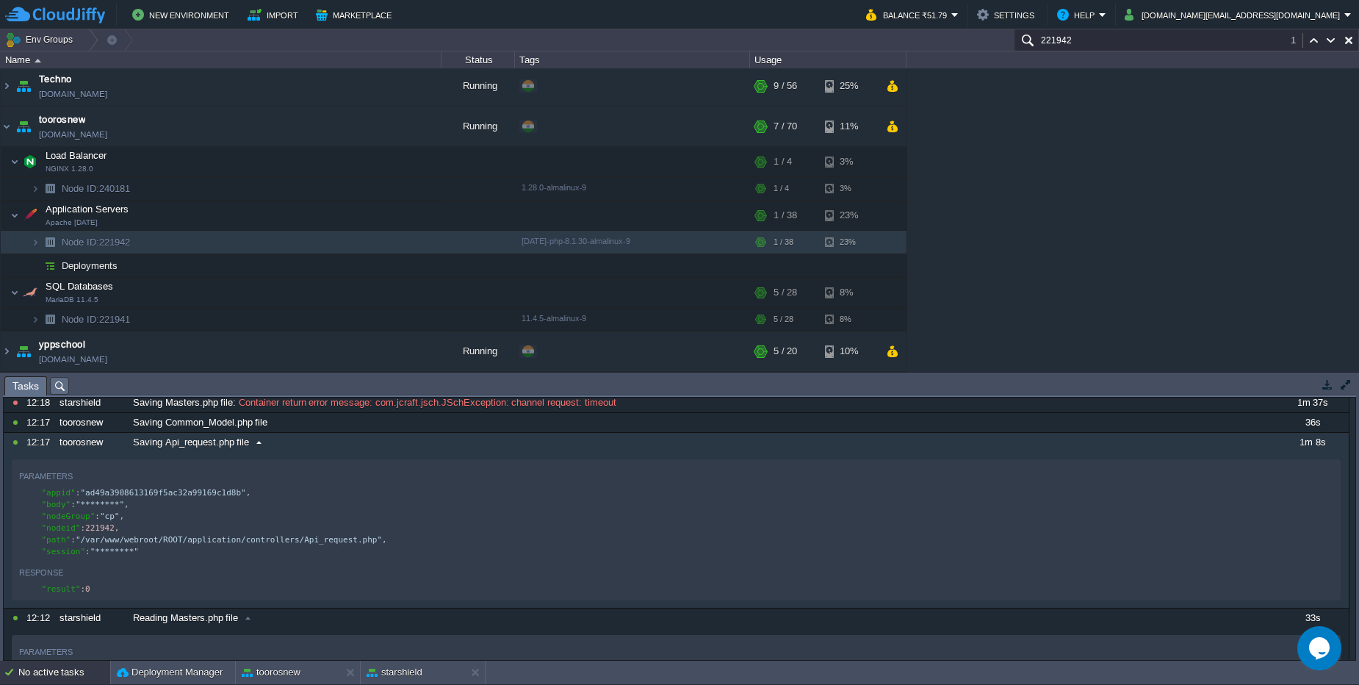
click at [301, 444] on div "Saving Api_request.php file" at bounding box center [701, 442] width 1145 height 19
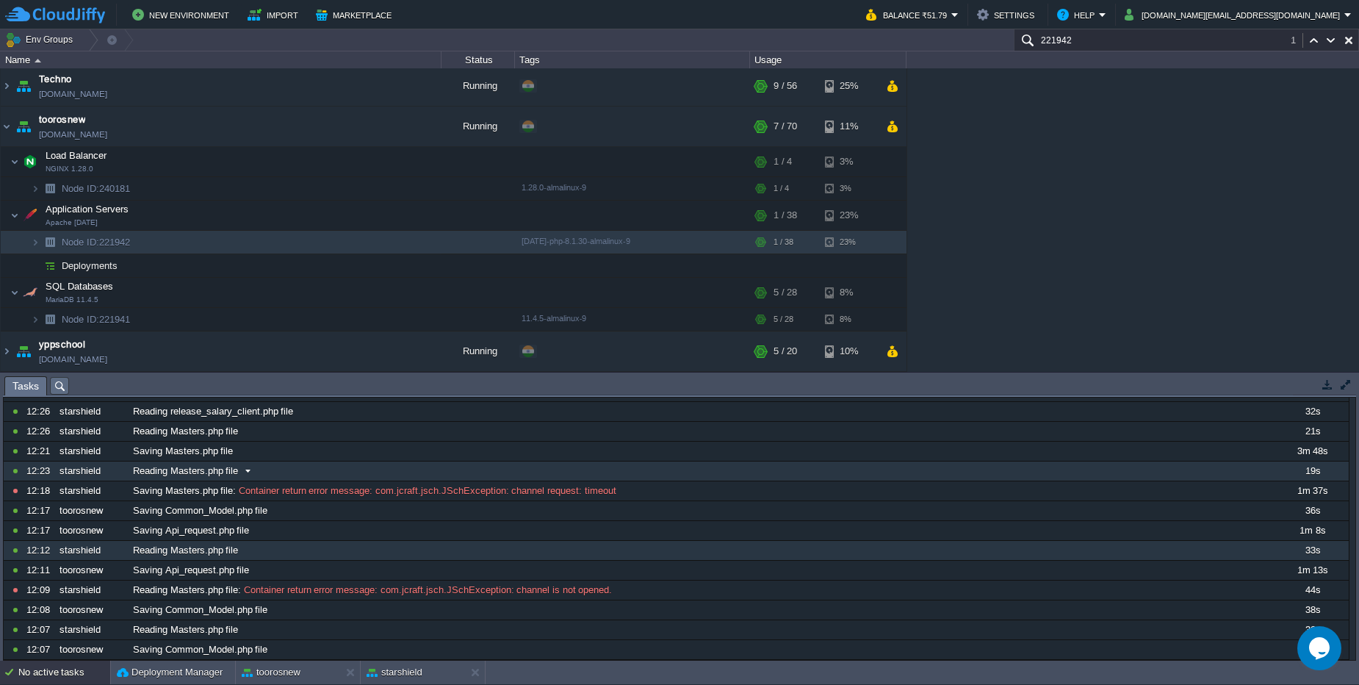
scroll to position [36, 0]
click at [289, 465] on div "10808740 12:28 starshield Saving release_salary_client.php file 36s 17570970000…" at bounding box center [676, 521] width 1345 height 278
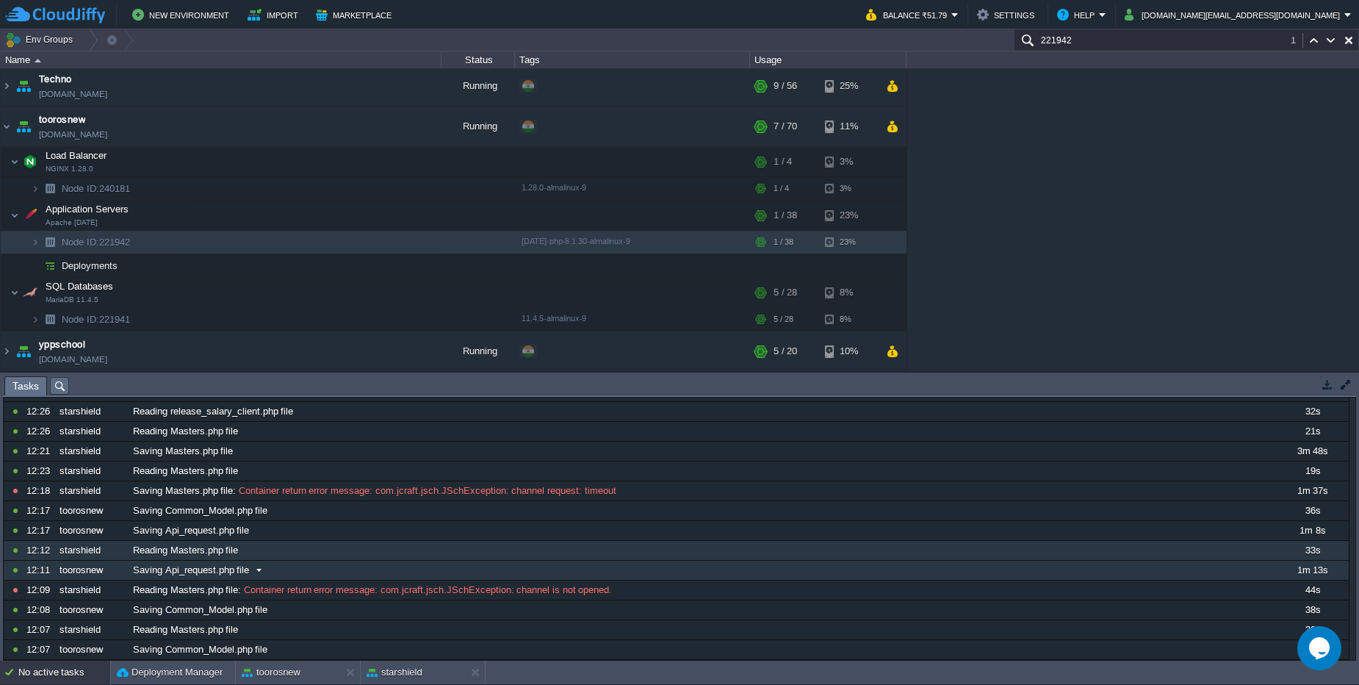
click at [280, 565] on div "Saving Api_request.php file" at bounding box center [701, 570] width 1145 height 19
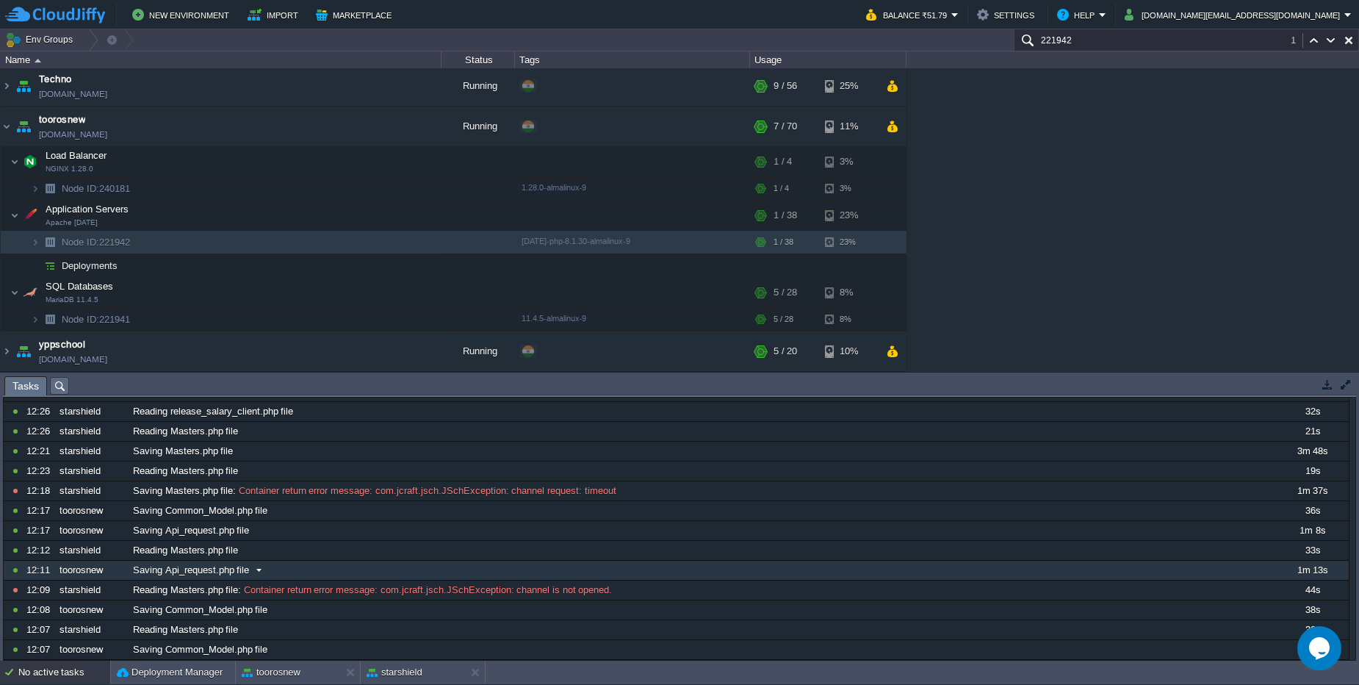
click at [292, 575] on div "Saving Api_request.php file" at bounding box center [701, 570] width 1145 height 19
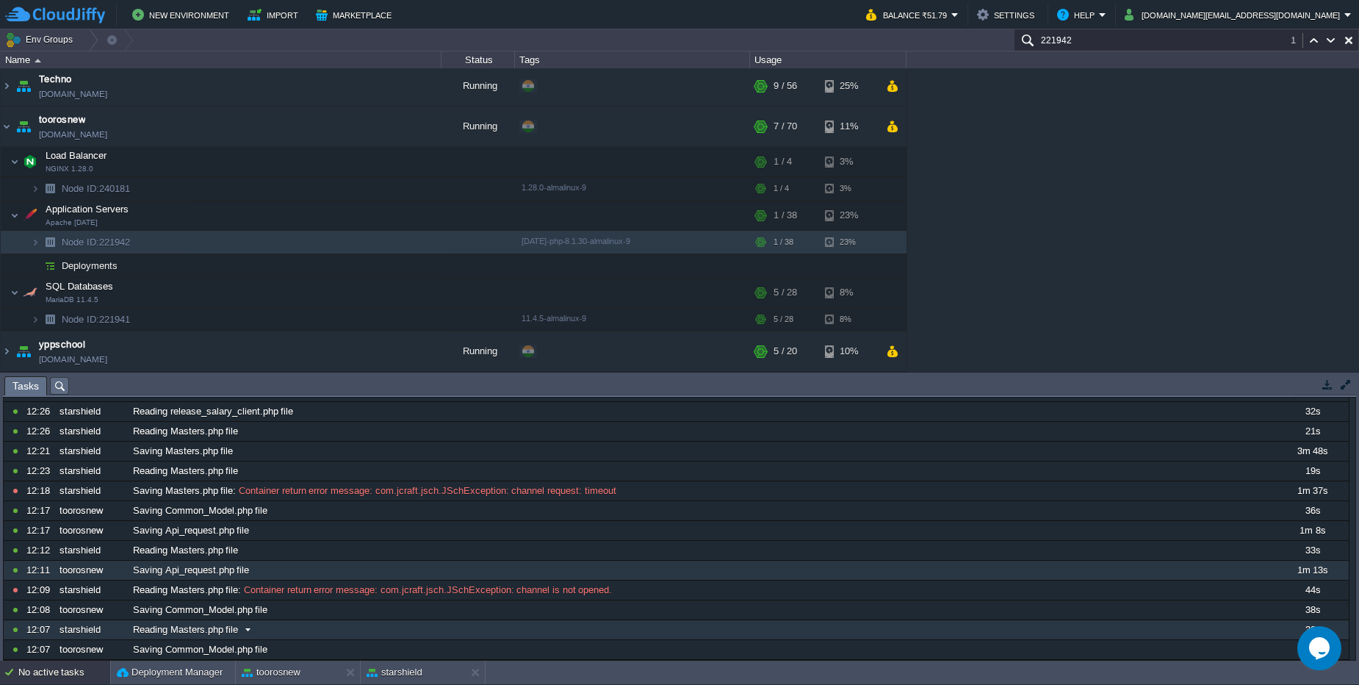
click at [291, 633] on div "Reading Masters.php file" at bounding box center [701, 629] width 1145 height 19
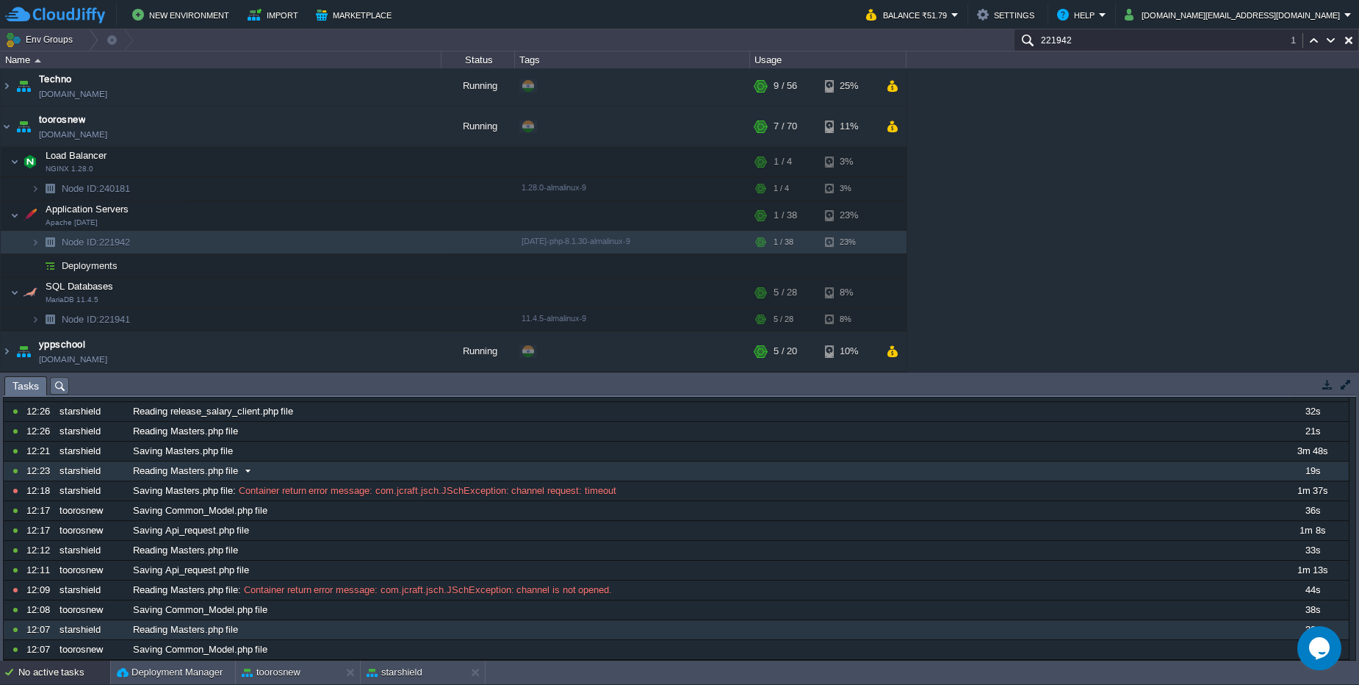
click at [315, 478] on div "10808740 12:28 starshield Saving release_salary_client.php file 36s 17570970000…" at bounding box center [676, 521] width 1345 height 278
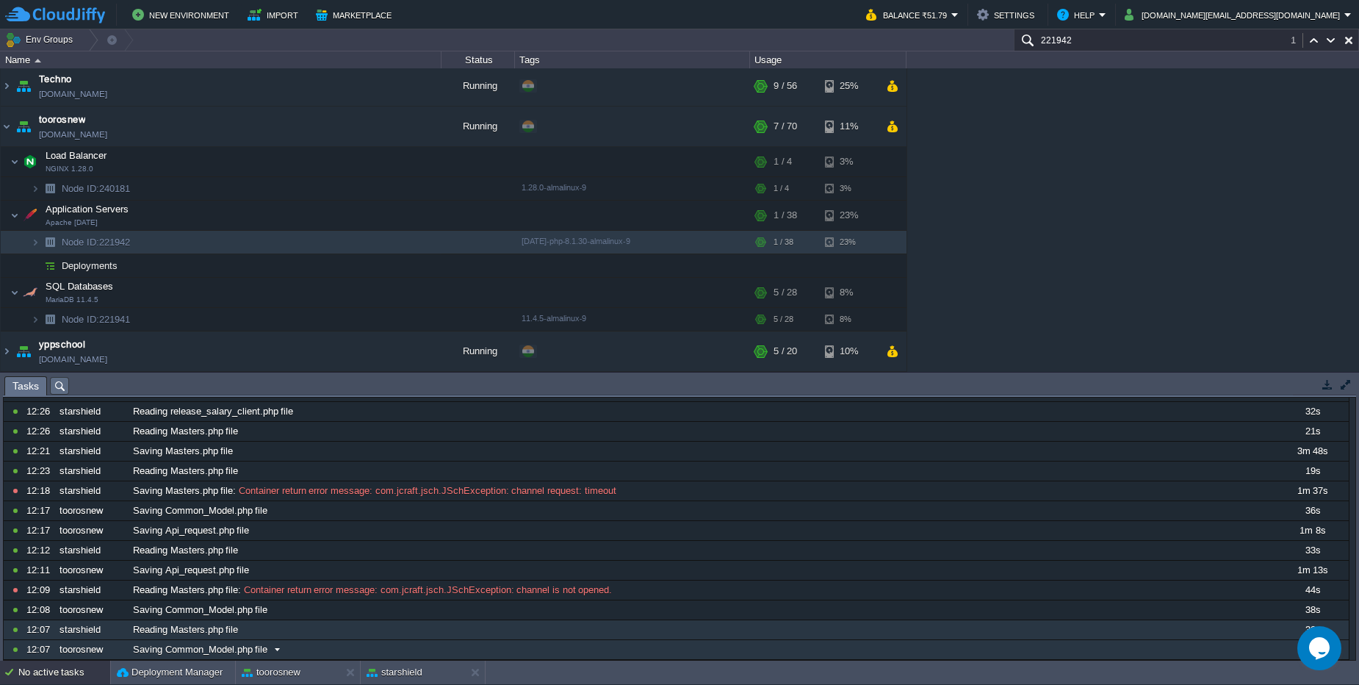
click at [287, 652] on span at bounding box center [277, 649] width 20 height 13
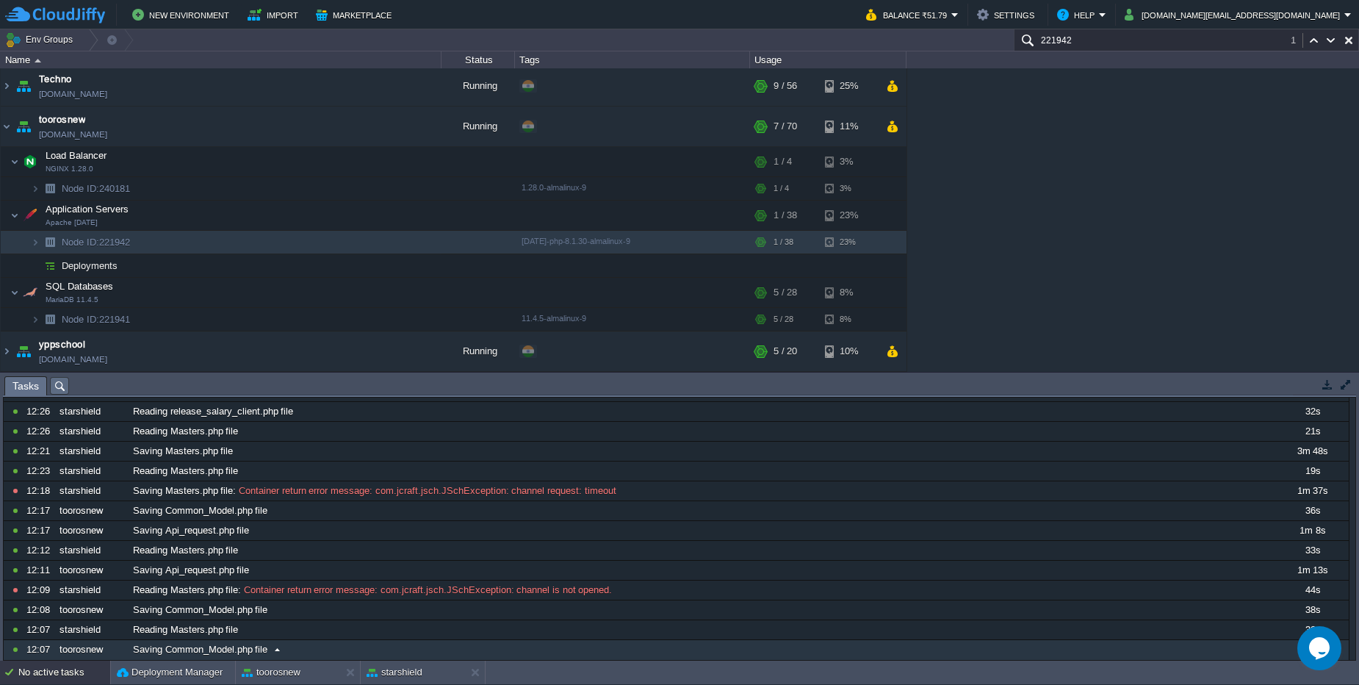
click at [382, 518] on div "10808740 12:28 starshield Saving release_salary_client.php file 36s 17570970000…" at bounding box center [676, 627] width 1345 height 491
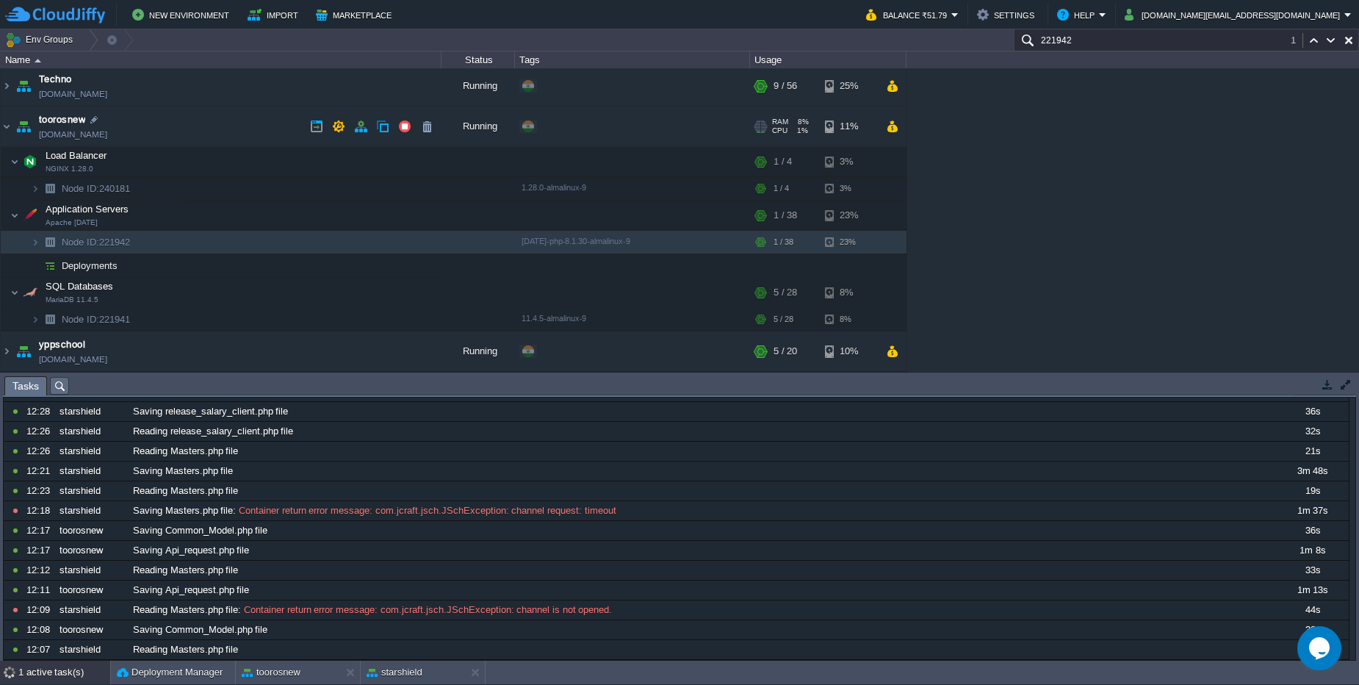
click at [161, 127] on td "toorosnew toorosnew.cloudjiffy.net" at bounding box center [221, 127] width 441 height 40
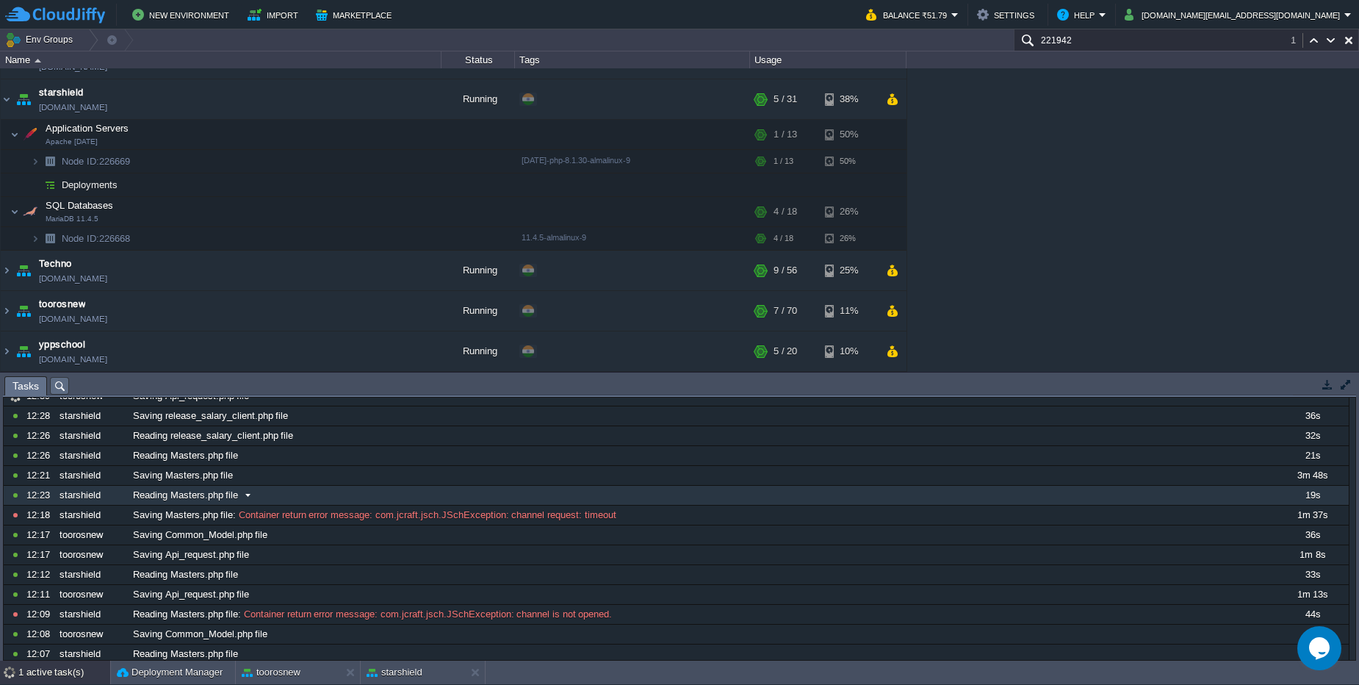
scroll to position [56, 0]
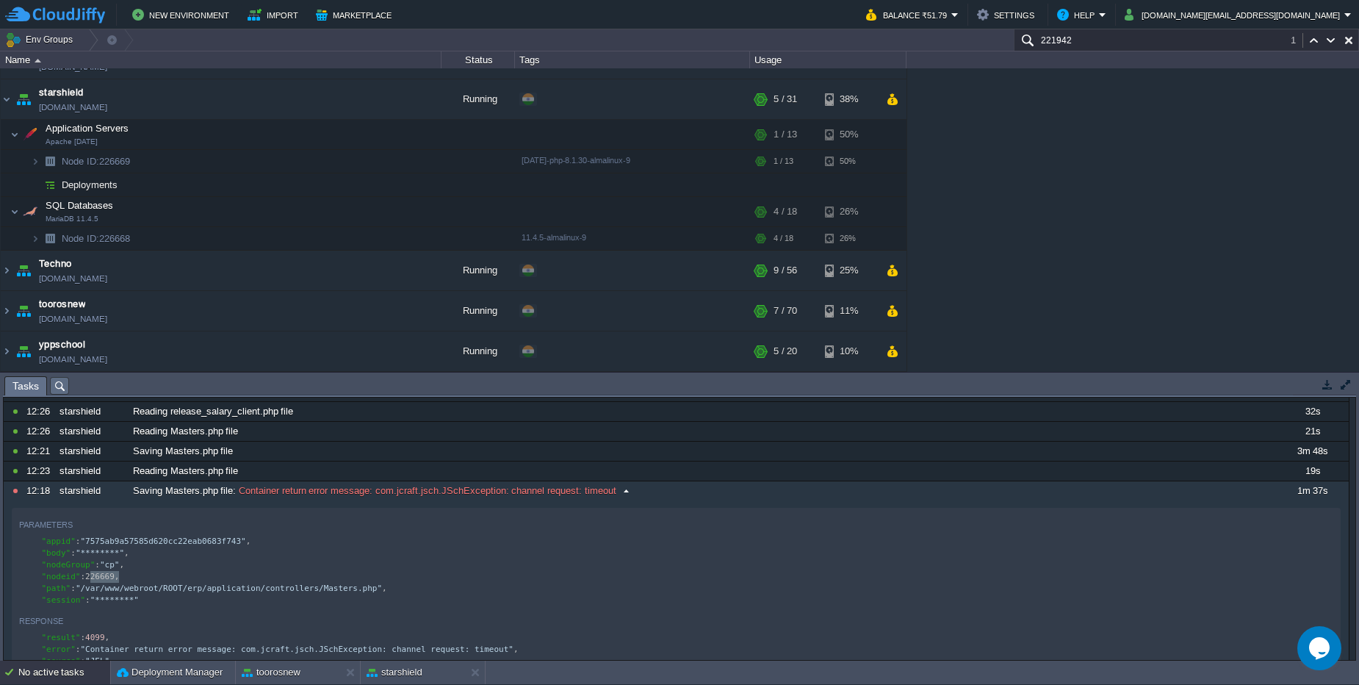
click at [686, 494] on div "Saving Masters.php file : Container return error message: com.jcraft.jsch.JSchE…" at bounding box center [701, 490] width 1145 height 19
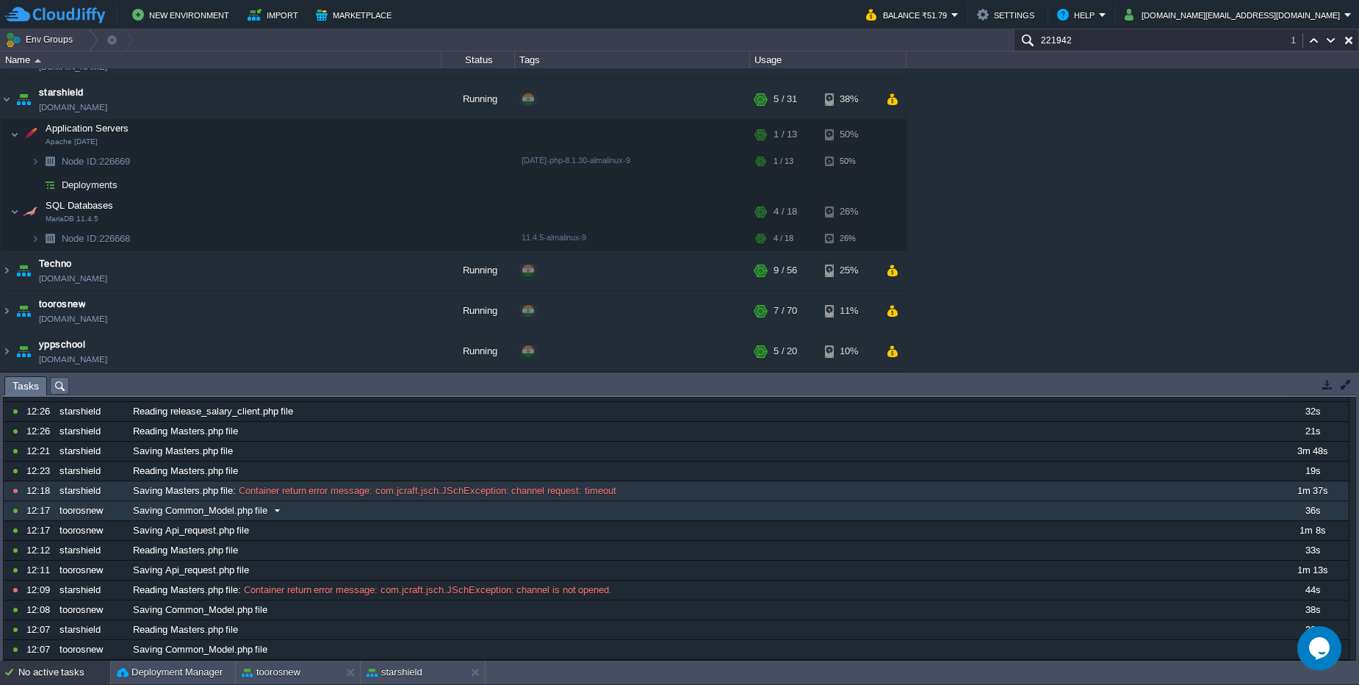
click at [749, 503] on div "10808760 12:39 toorosnew Saving Api_request.php file 1m 4s 1757097000000 108087…" at bounding box center [676, 511] width 1345 height 298
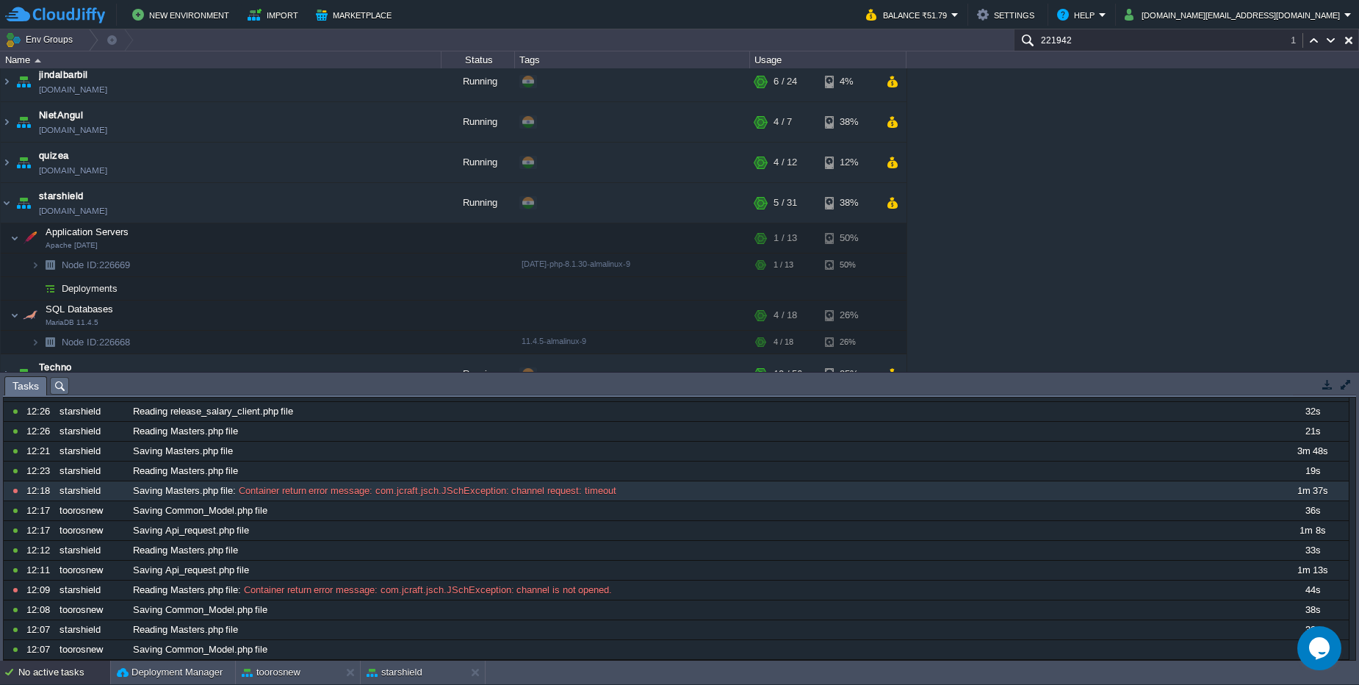
scroll to position [231, 0]
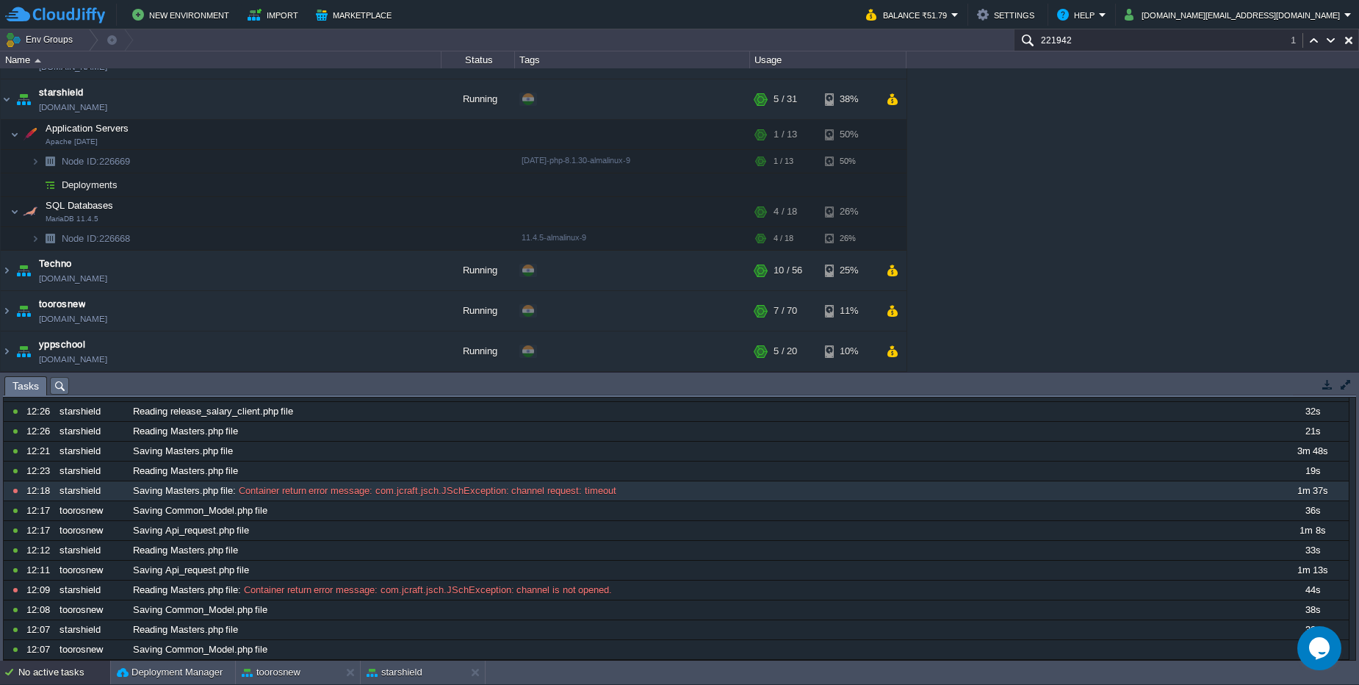
click at [1286, 12] on button "cakiweb.com@gmail.com" at bounding box center [1235, 15] width 220 height 18
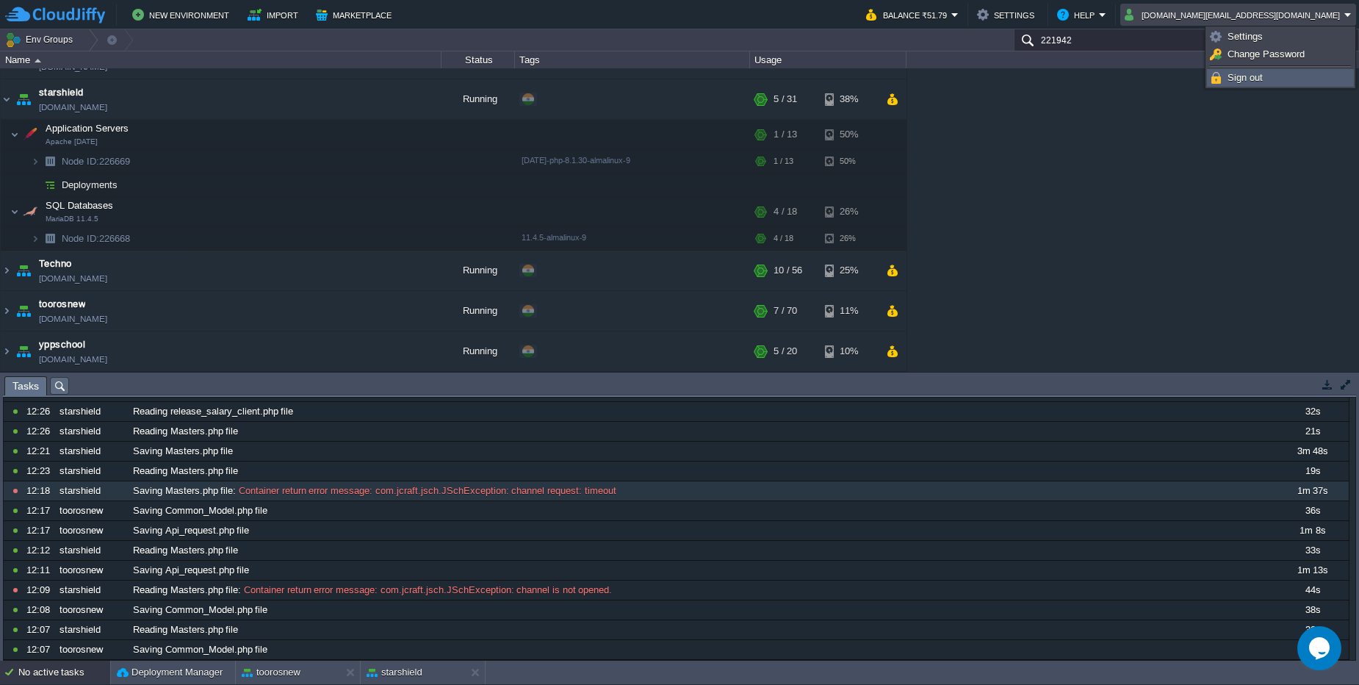
click at [1236, 86] on li "Sign out" at bounding box center [1280, 78] width 147 height 18
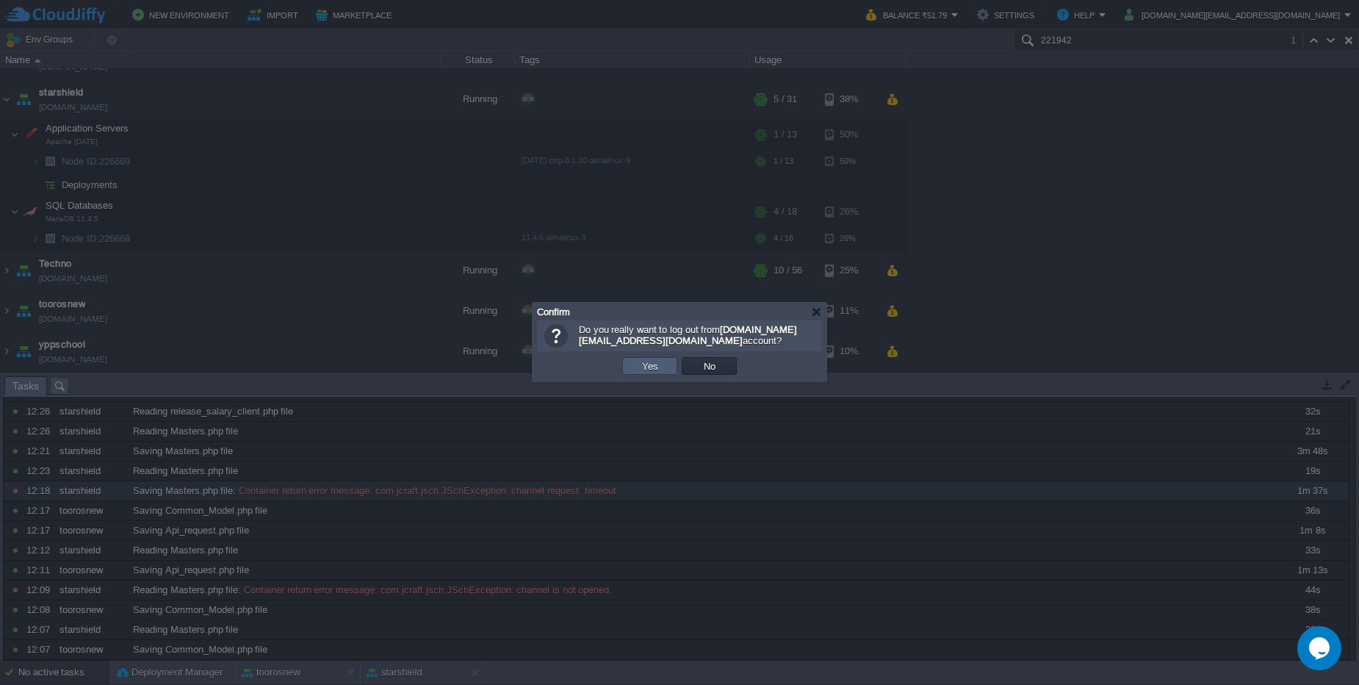
click at [663, 364] on td "Yes" at bounding box center [649, 366] width 55 height 18
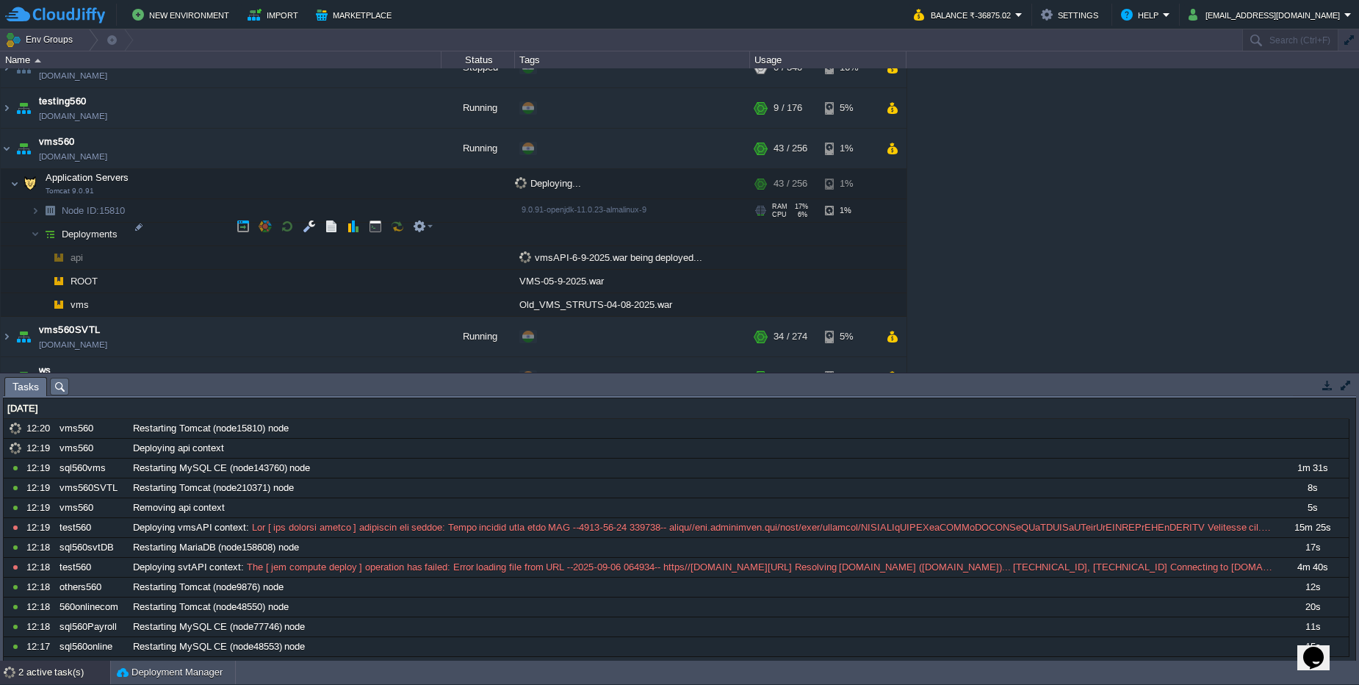
scroll to position [935, 0]
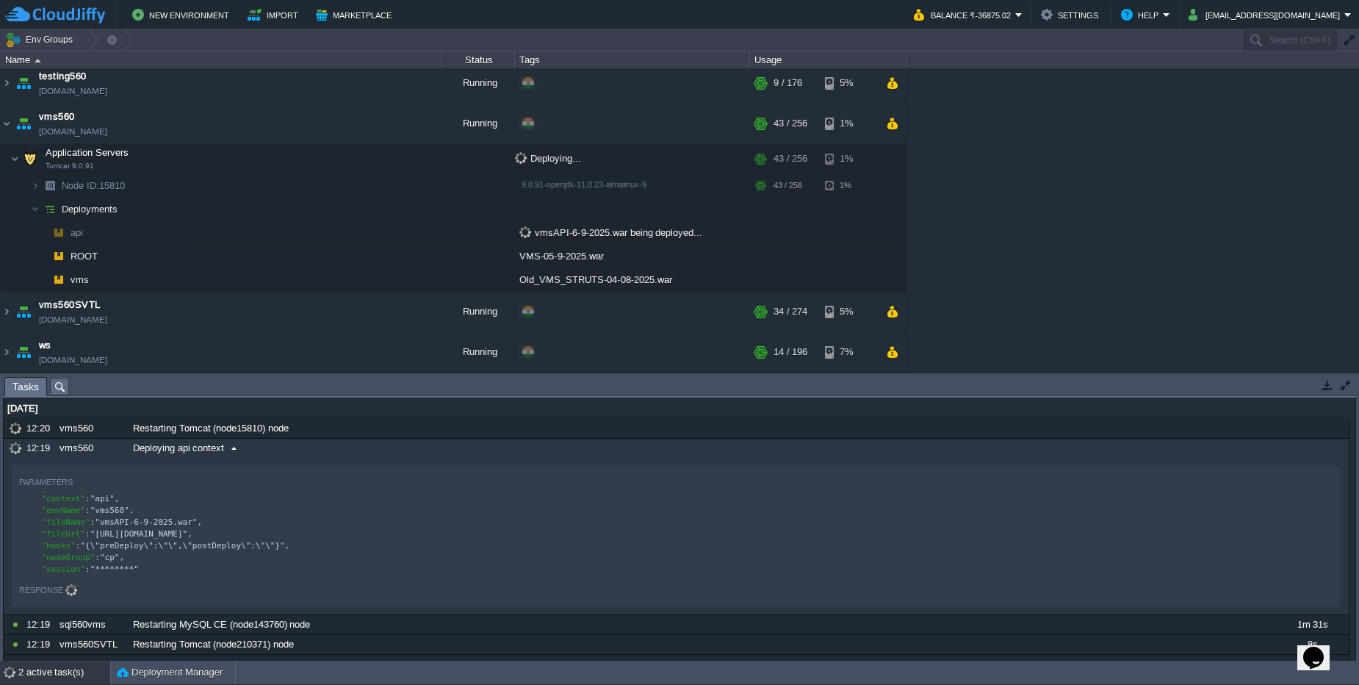
click at [270, 447] on div "Deploying api context" at bounding box center [701, 448] width 1145 height 19
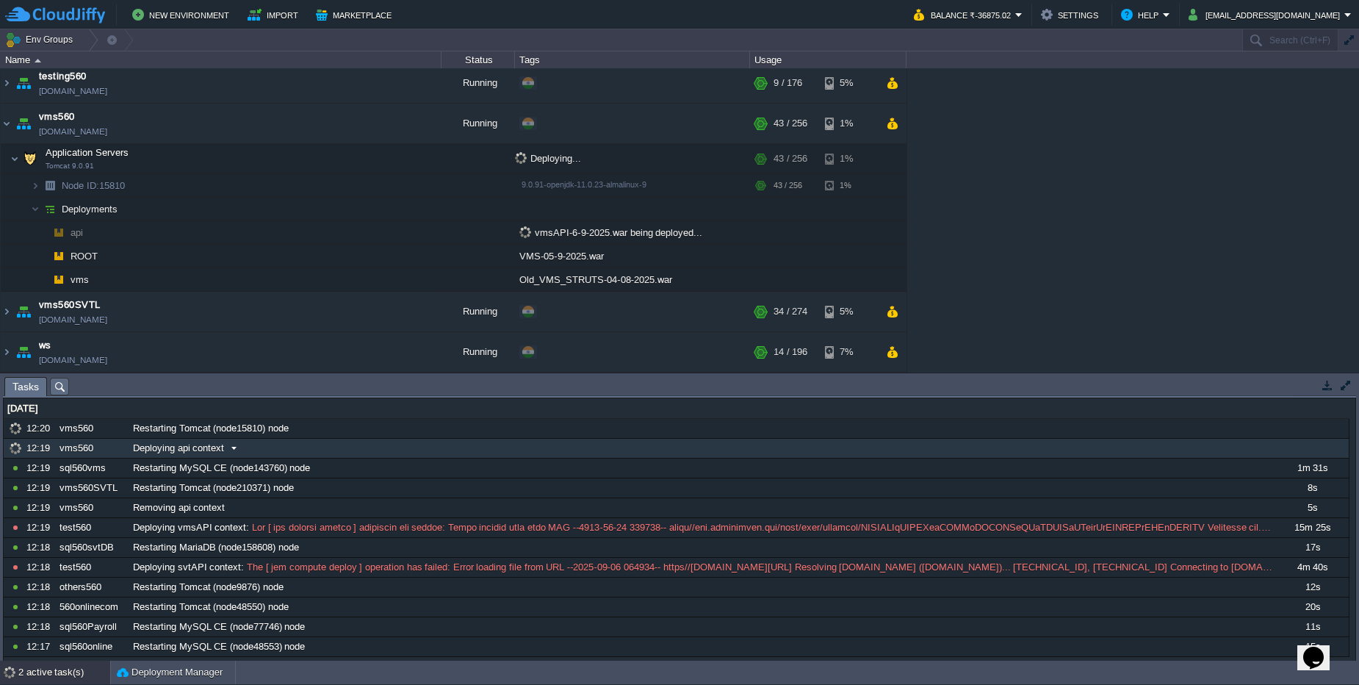
click at [309, 449] on div "Deploying api context" at bounding box center [701, 448] width 1145 height 19
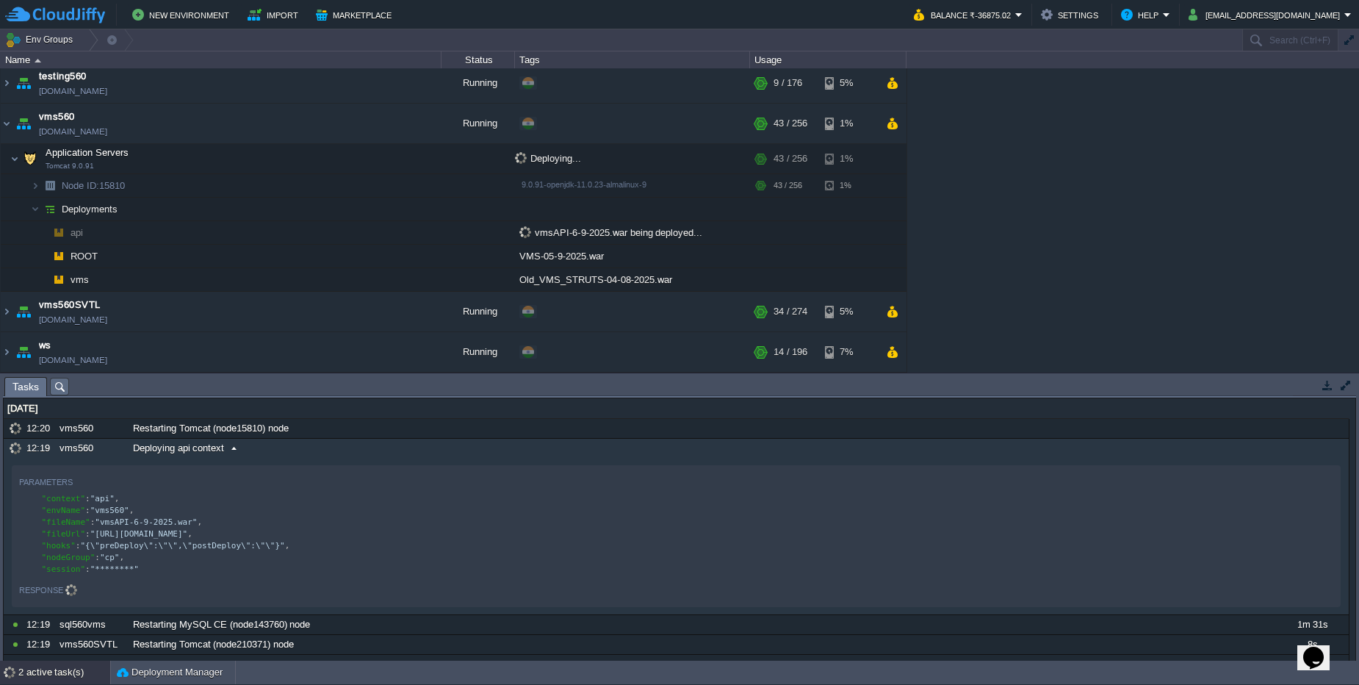
click at [309, 449] on div "Deploying api context" at bounding box center [701, 448] width 1145 height 19
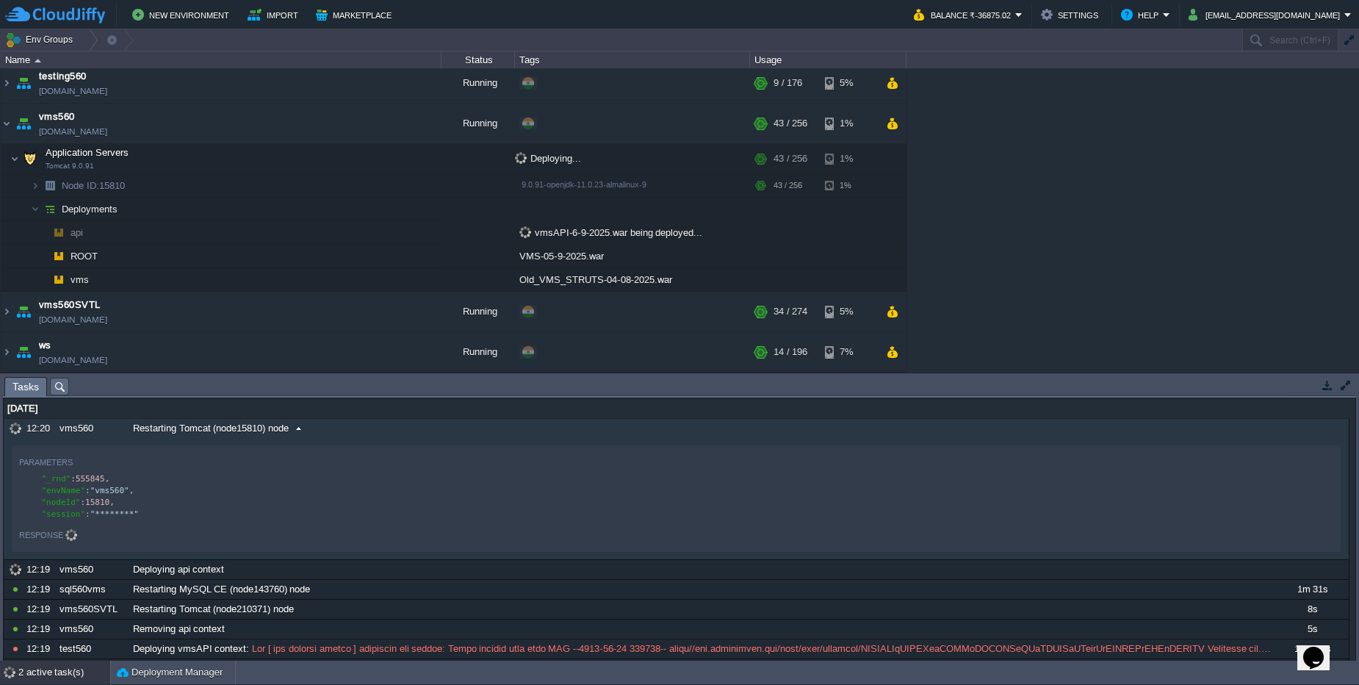
click at [323, 431] on div "Restarting Tomcat (node15810) node" at bounding box center [701, 428] width 1145 height 19
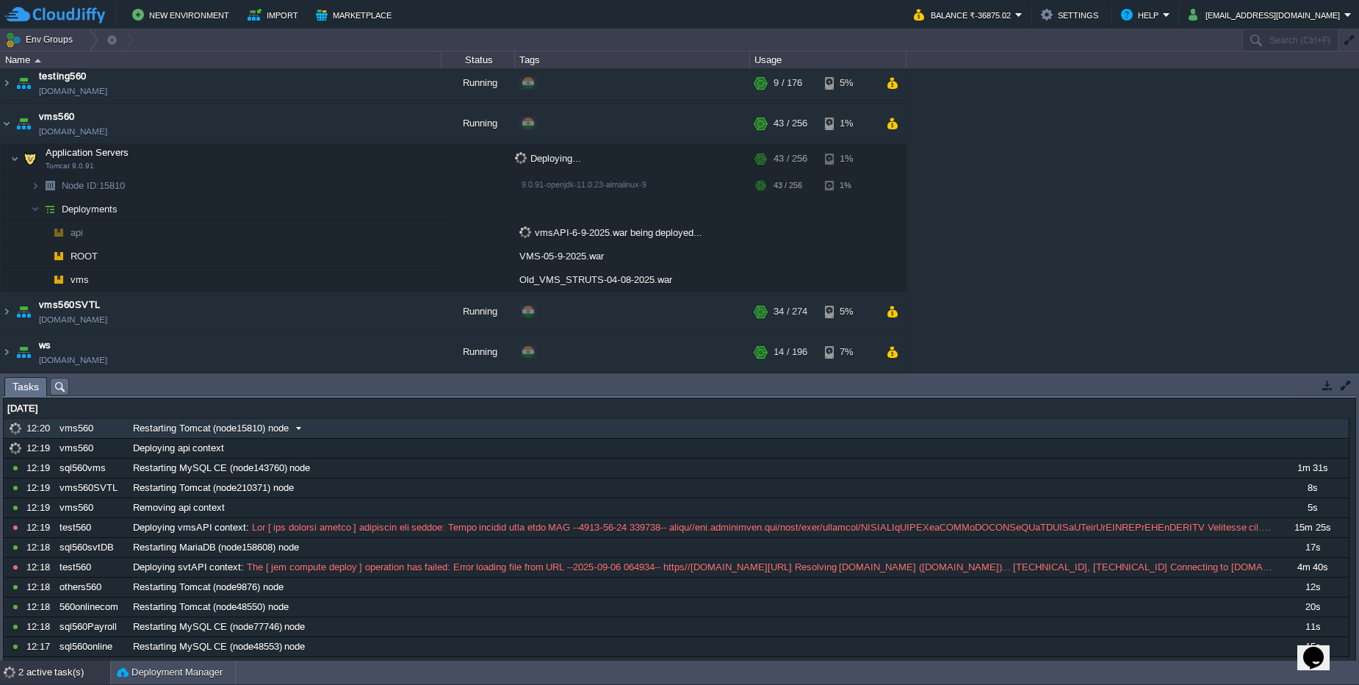
click at [323, 431] on div "Restarting Tomcat (node15810) node" at bounding box center [701, 428] width 1145 height 19
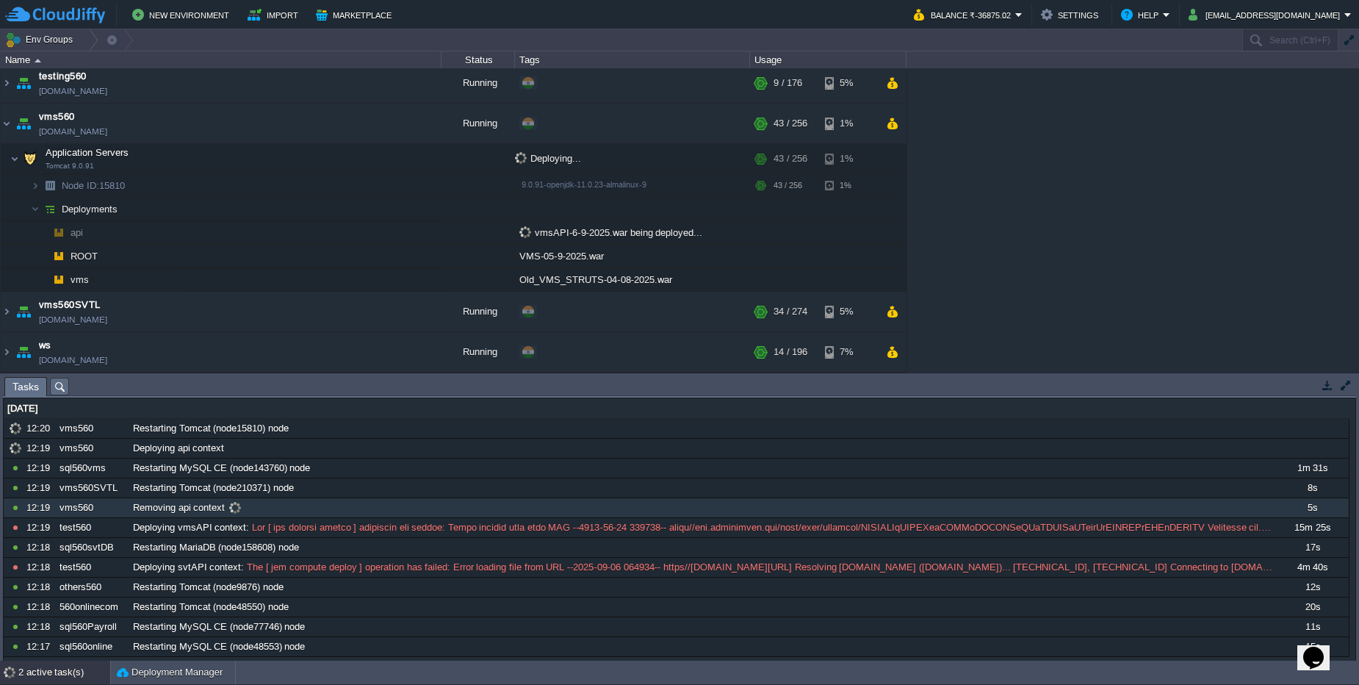
click at [266, 508] on div "Removing api context" at bounding box center [701, 507] width 1145 height 19
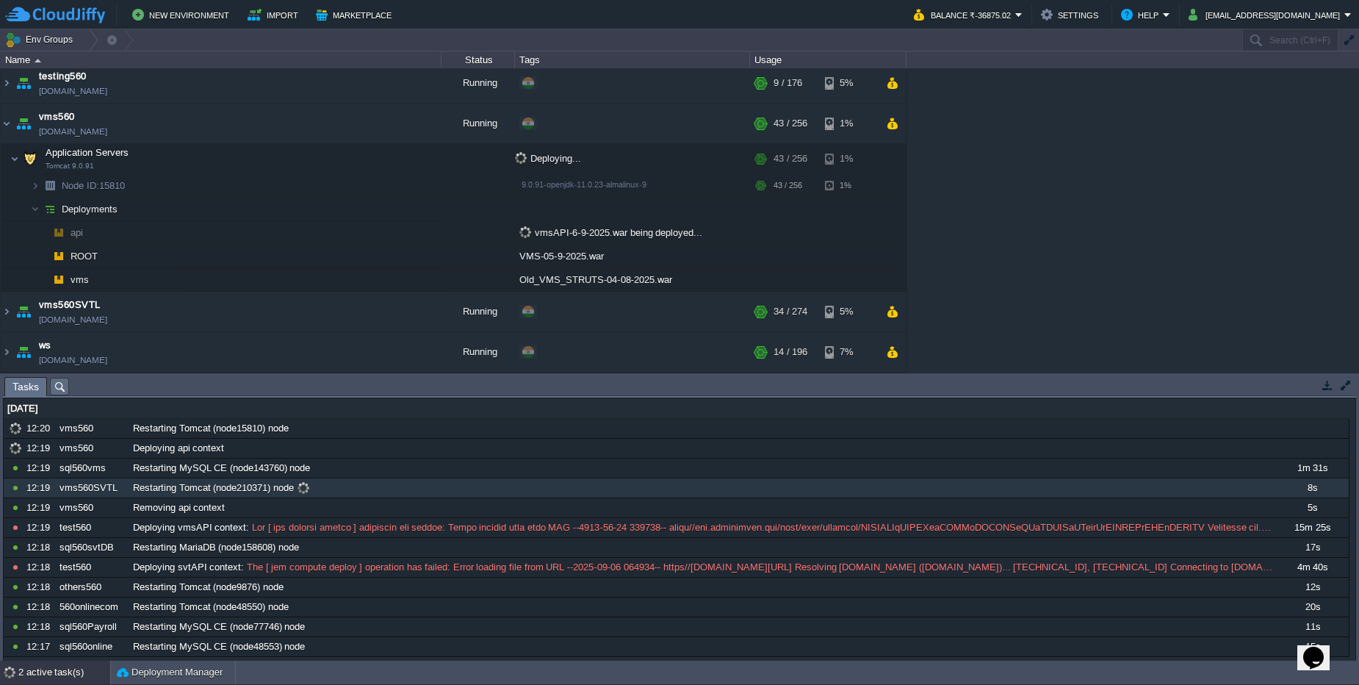
click at [326, 489] on div "Restarting Tomcat (node210371) node" at bounding box center [701, 487] width 1145 height 19
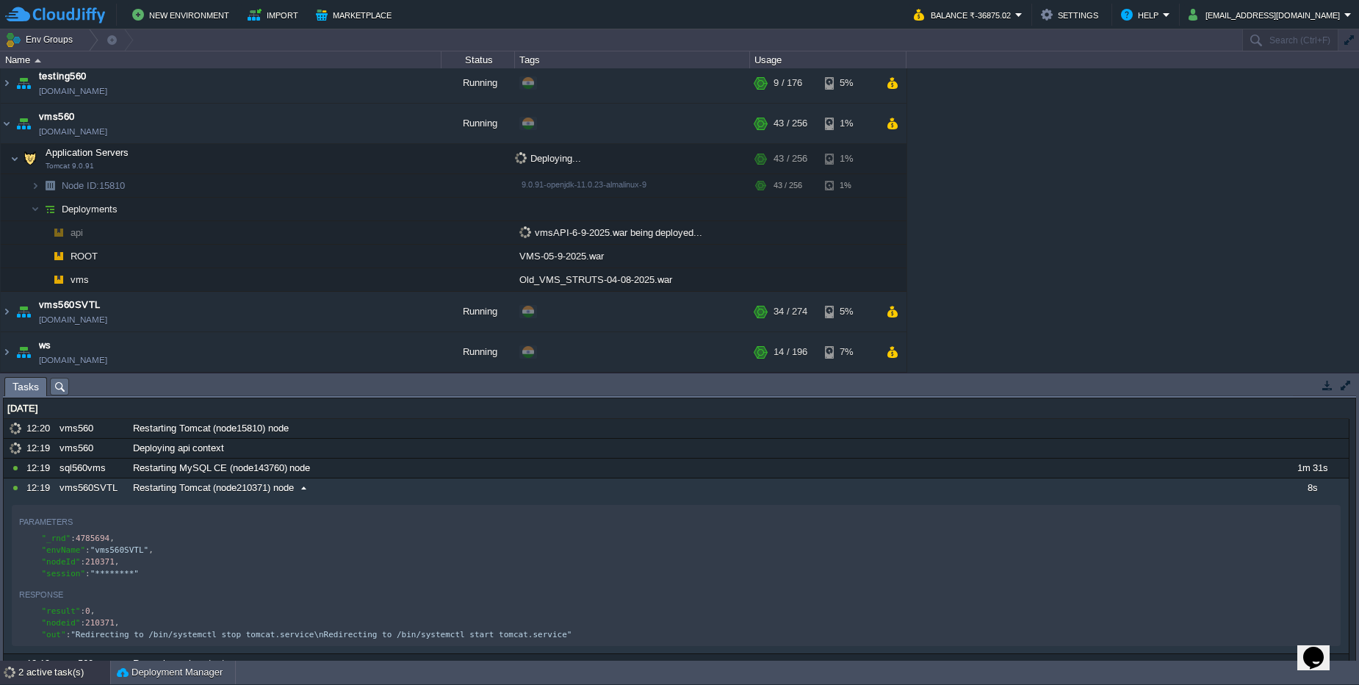
click at [326, 489] on div "Restarting Tomcat (node210371) node" at bounding box center [701, 487] width 1145 height 19
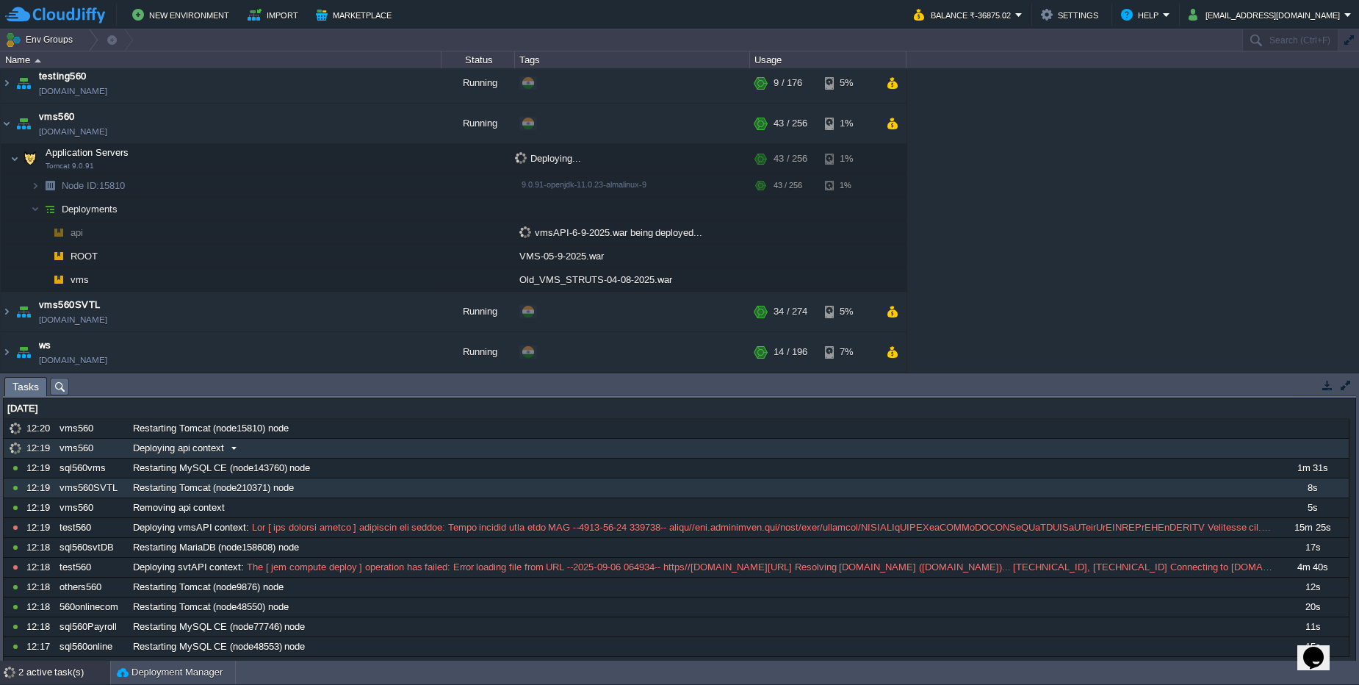
click at [311, 455] on div "Deploying api context" at bounding box center [701, 448] width 1145 height 19
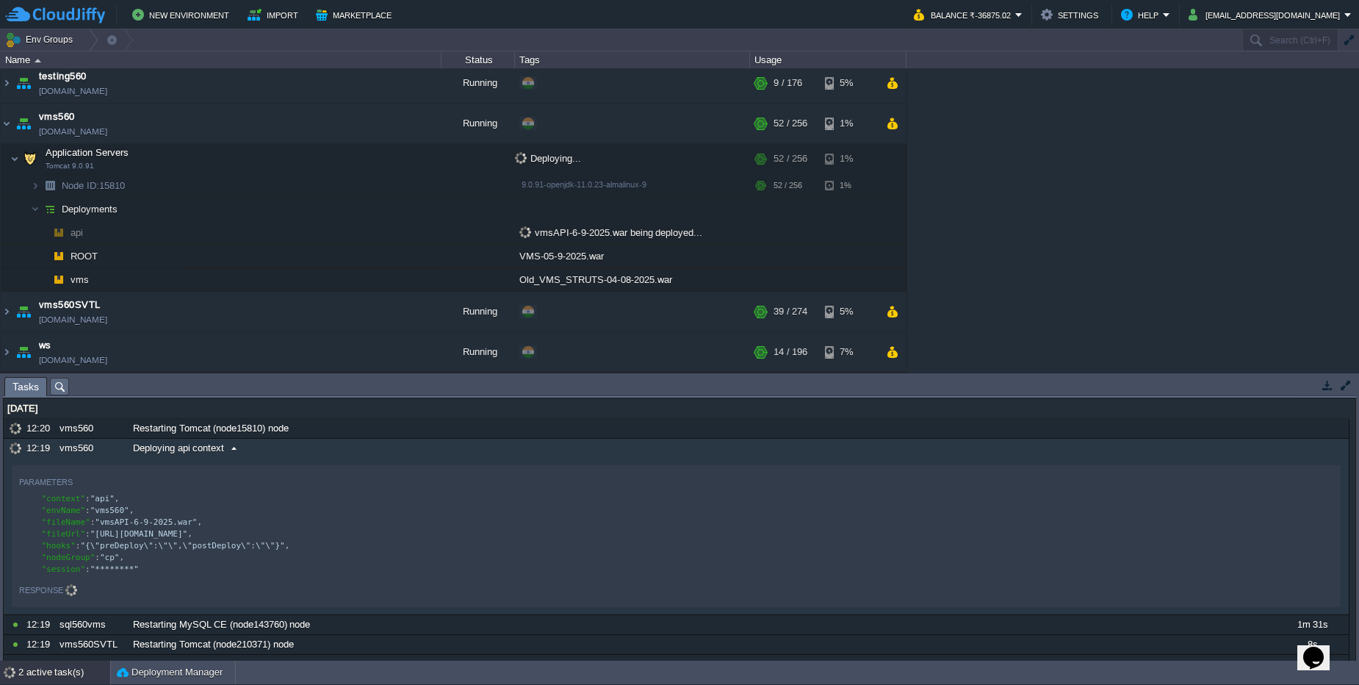
click at [311, 455] on div "Deploying api context" at bounding box center [701, 448] width 1145 height 19
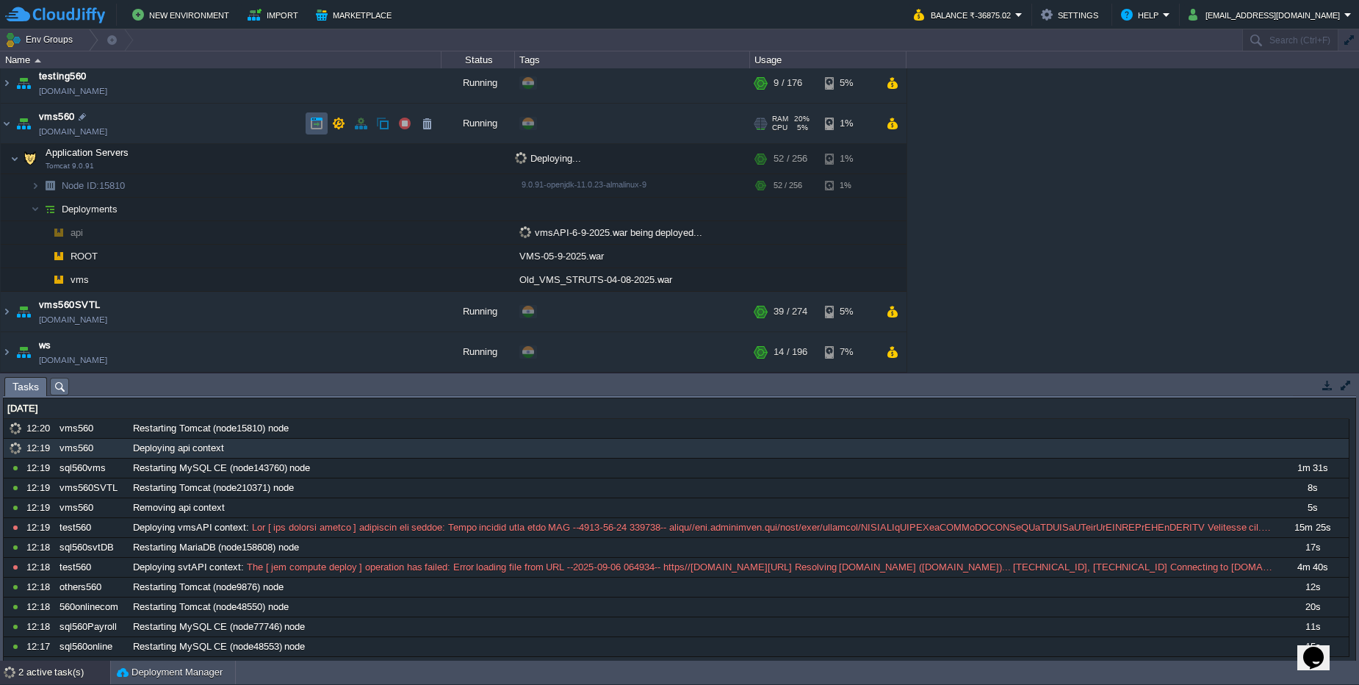
click at [317, 128] on button "button" at bounding box center [316, 123] width 13 height 13
click at [343, 128] on button "button" at bounding box center [338, 123] width 13 height 13
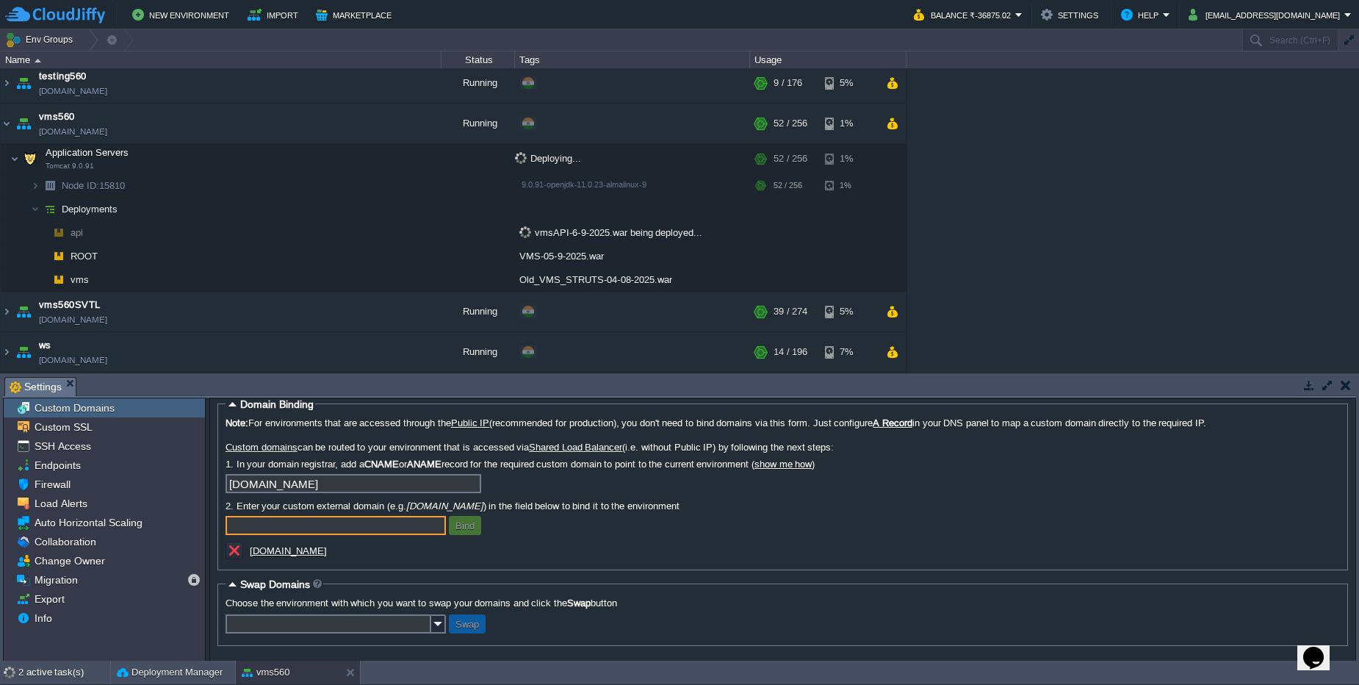
scroll to position [13, 0]
click at [293, 547] on u "560degree.net" at bounding box center [288, 550] width 77 height 11
click at [69, 389] on em "Settings" at bounding box center [43, 387] width 66 height 18
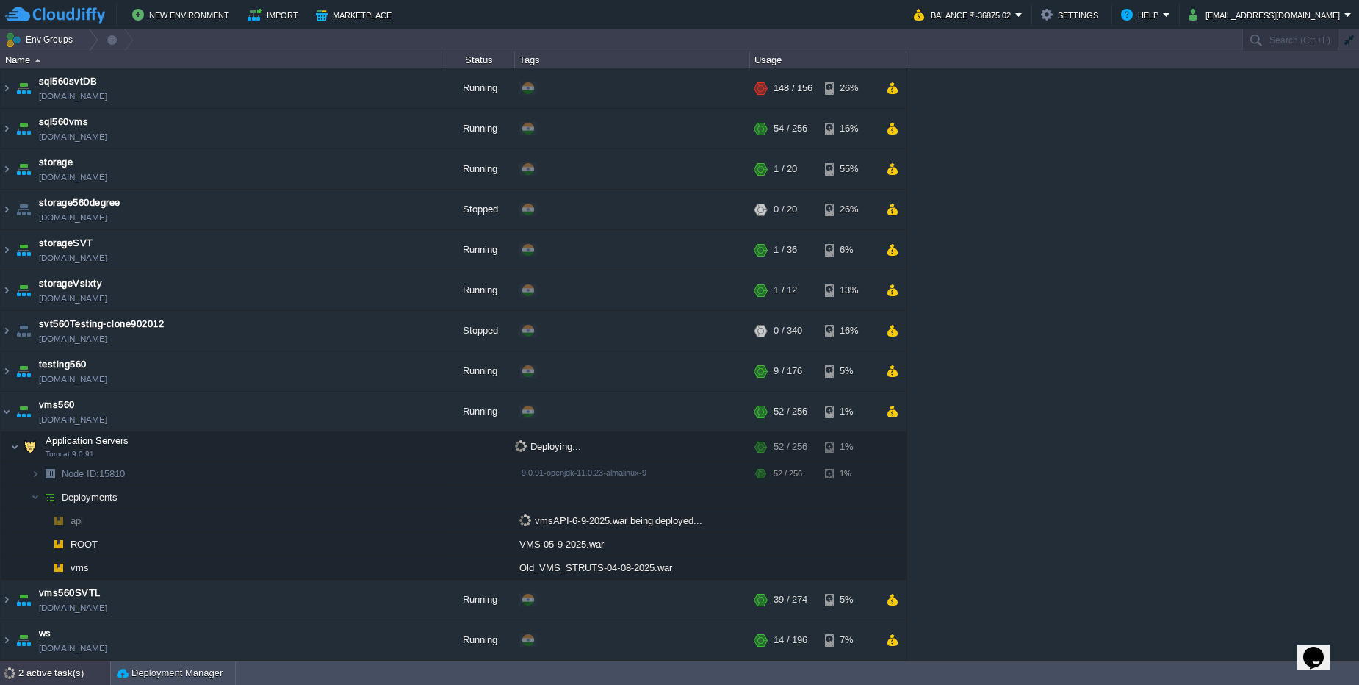
click at [69, 678] on div "2 active task(s)" at bounding box center [64, 673] width 92 height 24
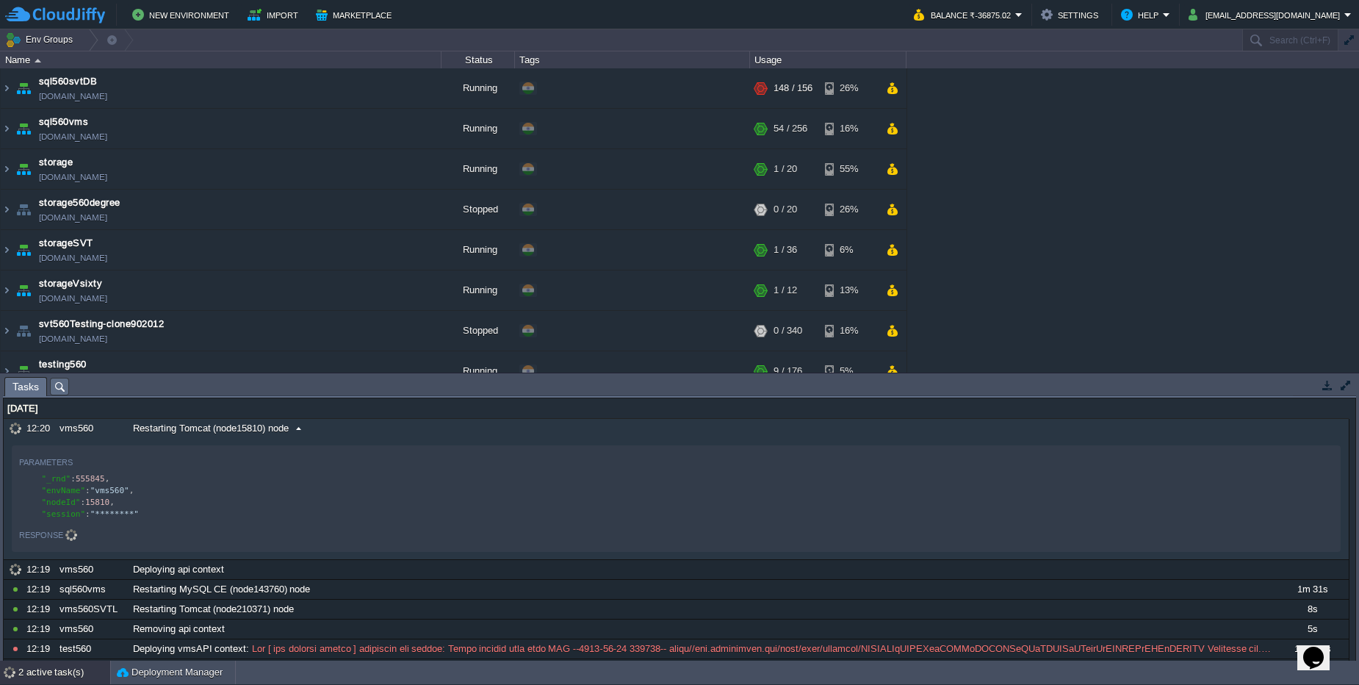
click at [258, 431] on span "Restarting Tomcat (node15810) node" at bounding box center [211, 428] width 156 height 13
type textarea "15810"
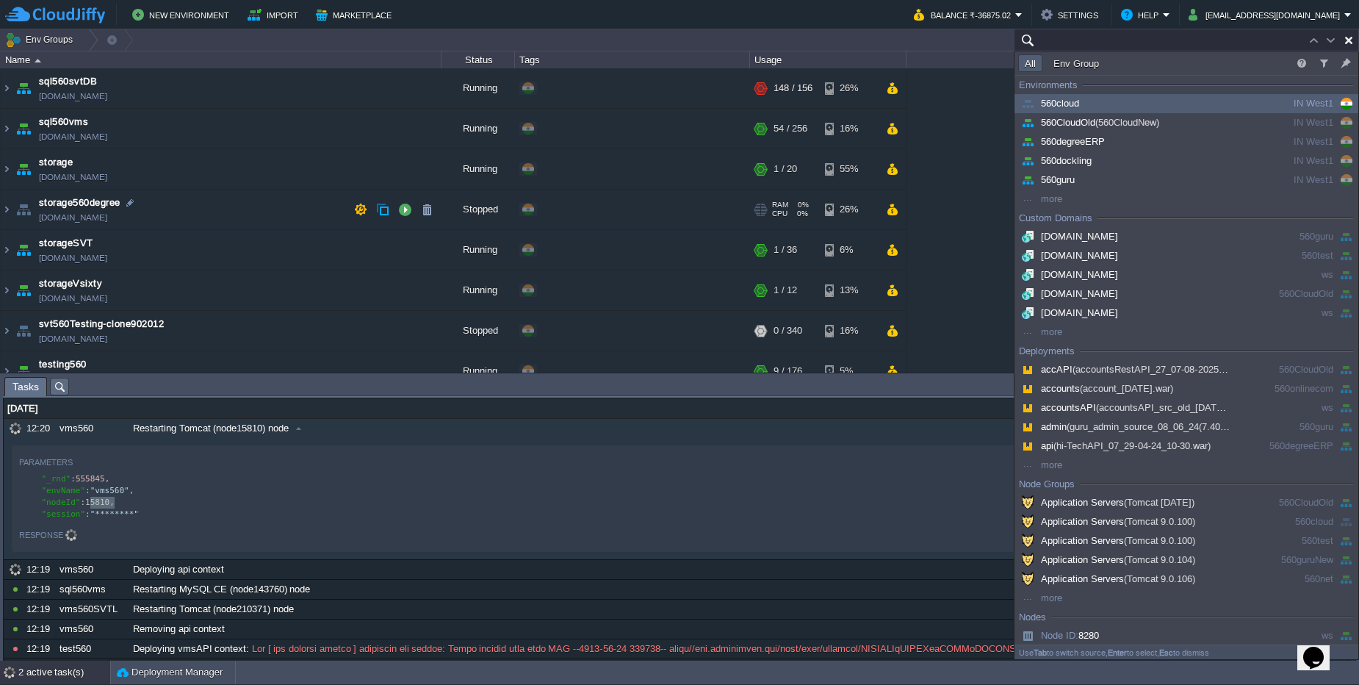
paste input "15810"
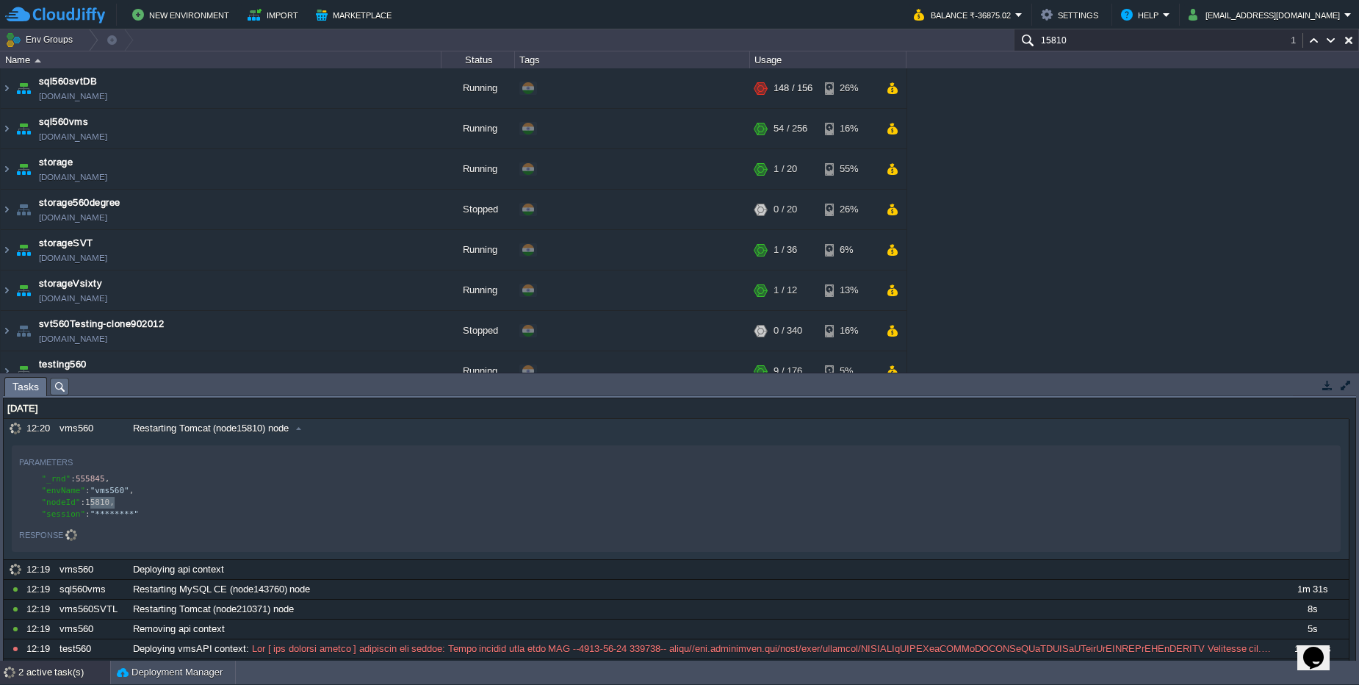
scroll to position [935, 0]
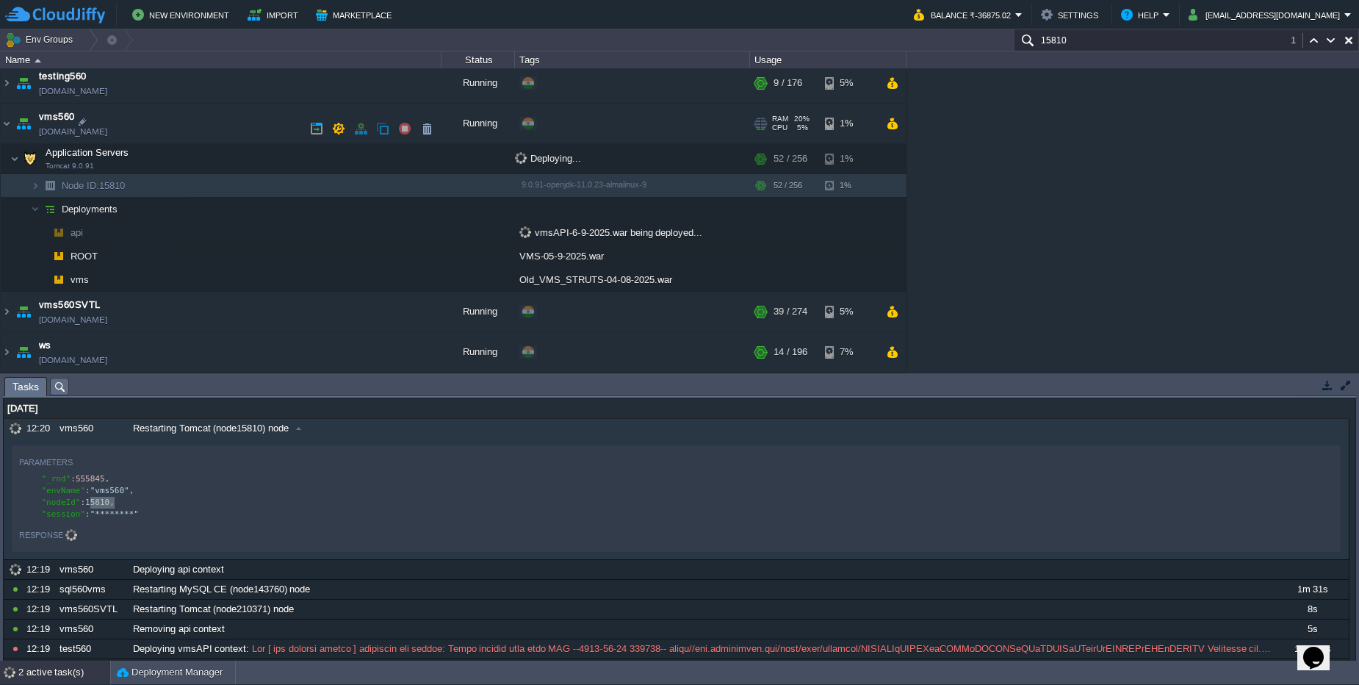
click at [181, 120] on td "vms560 vms560.cloudjiffy.net" at bounding box center [221, 129] width 441 height 40
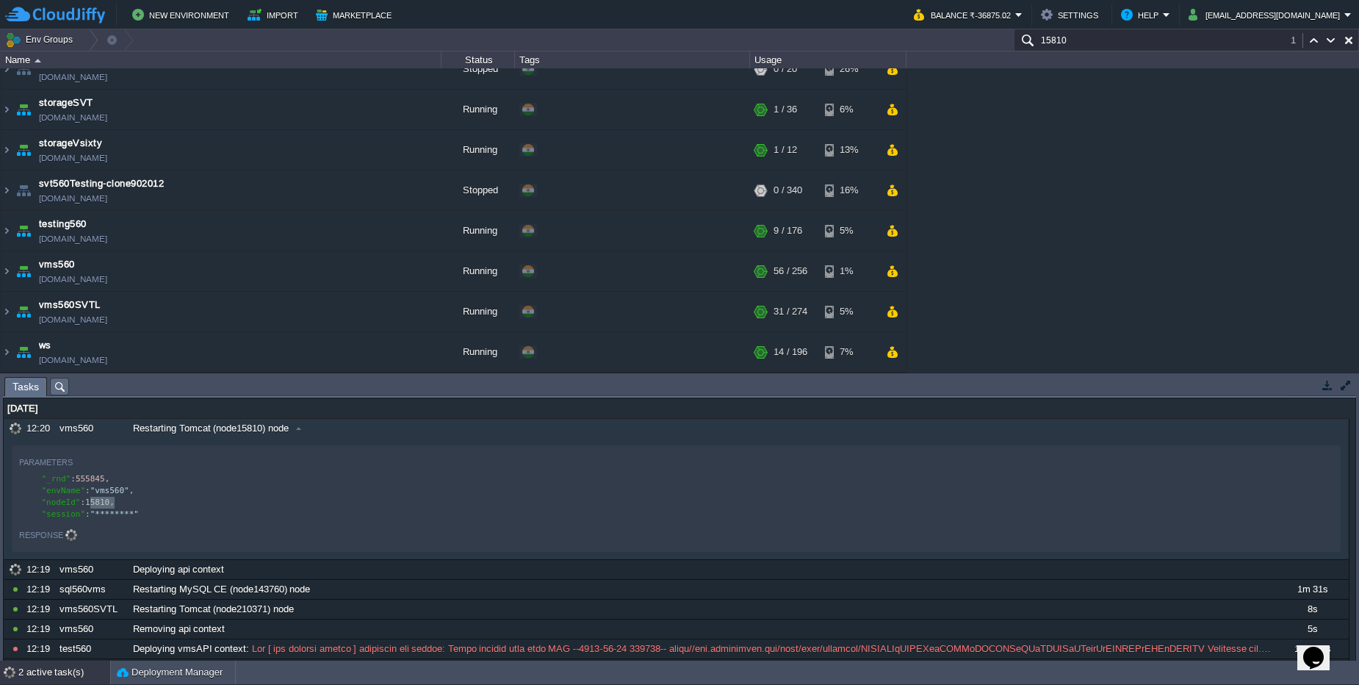
click at [62, 674] on div "2 active task(s)" at bounding box center [64, 672] width 92 height 24
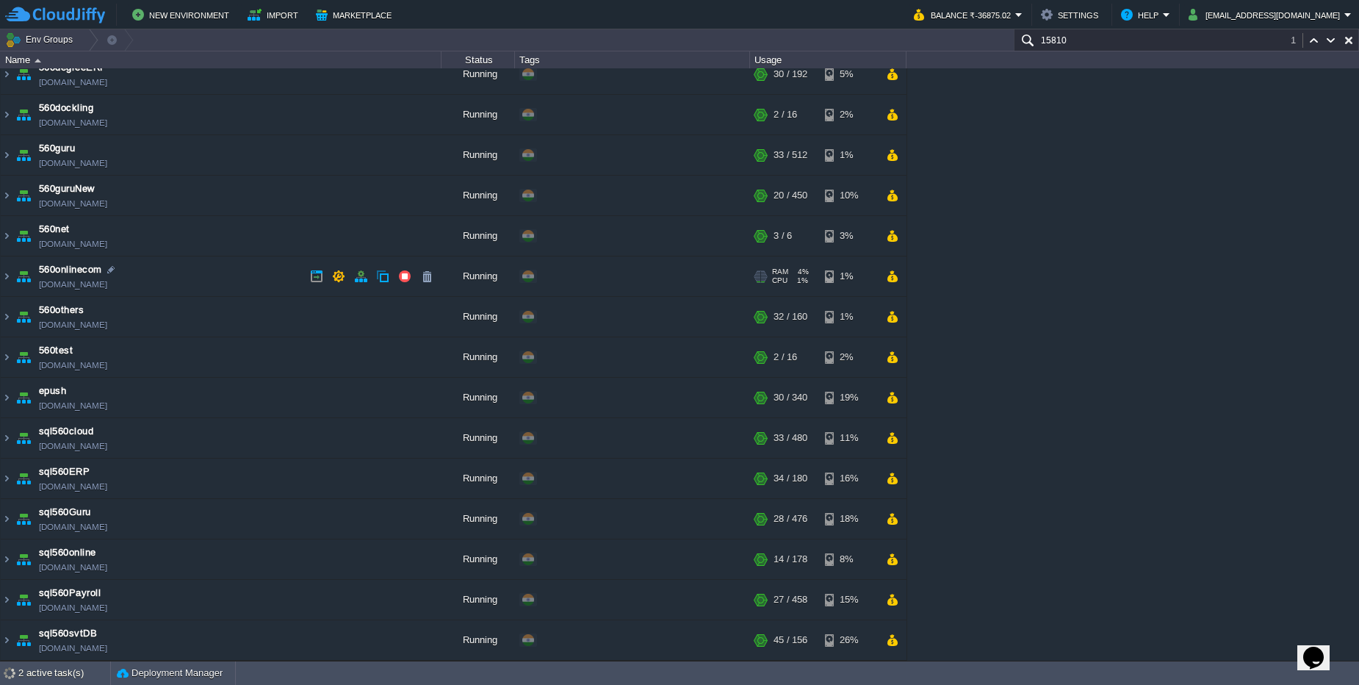
scroll to position [58, 0]
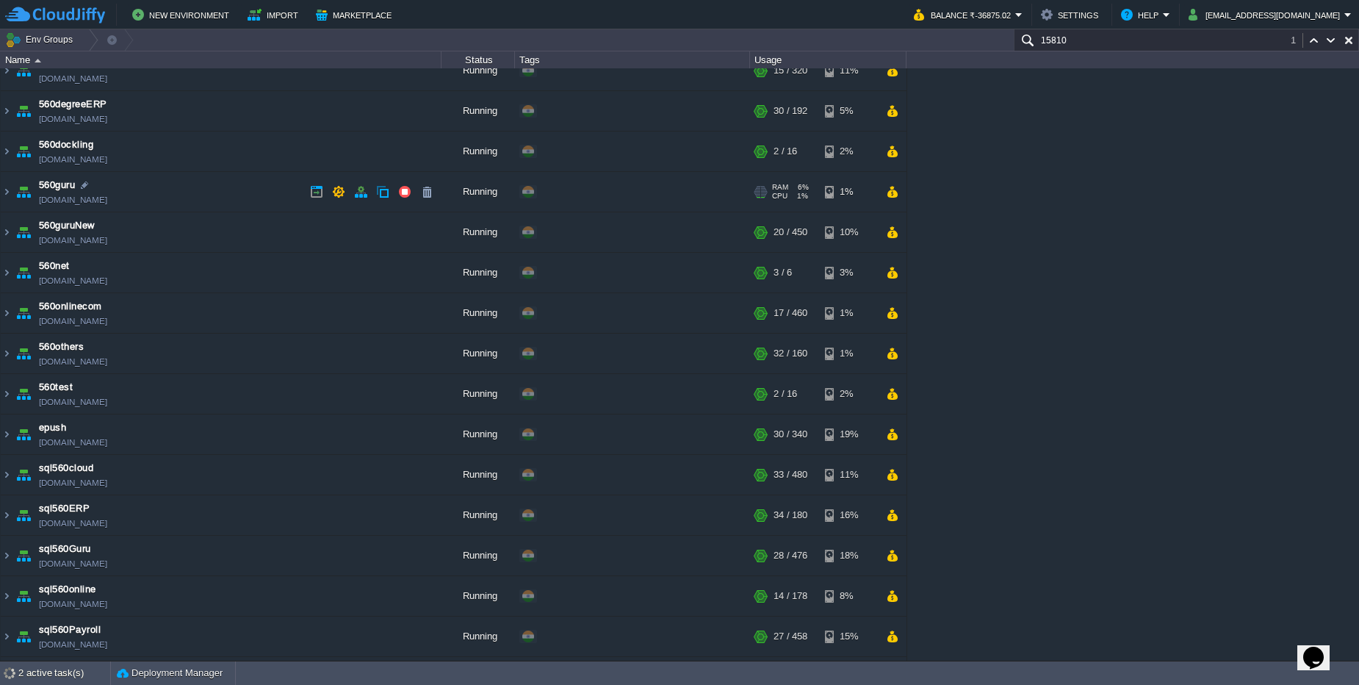
click at [156, 185] on td "560guru 560guru.cloudjiffy.net" at bounding box center [221, 192] width 441 height 40
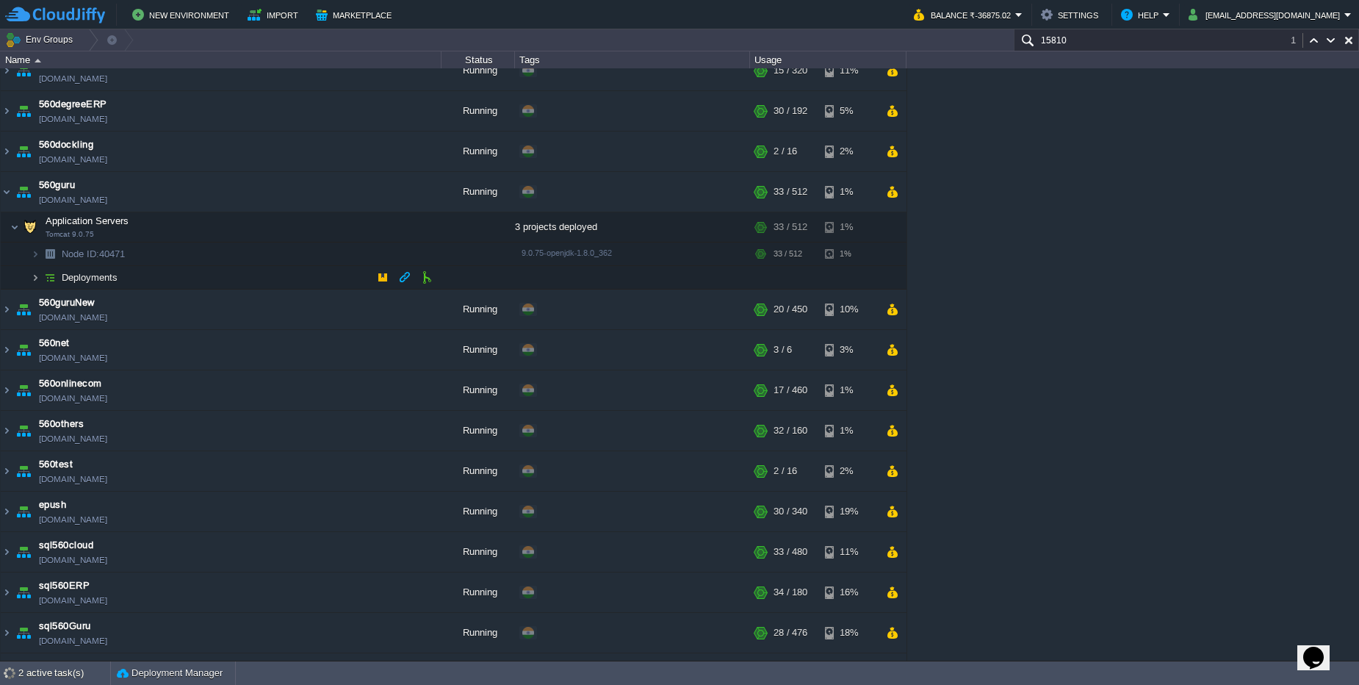
click at [37, 287] on img at bounding box center [35, 277] width 9 height 23
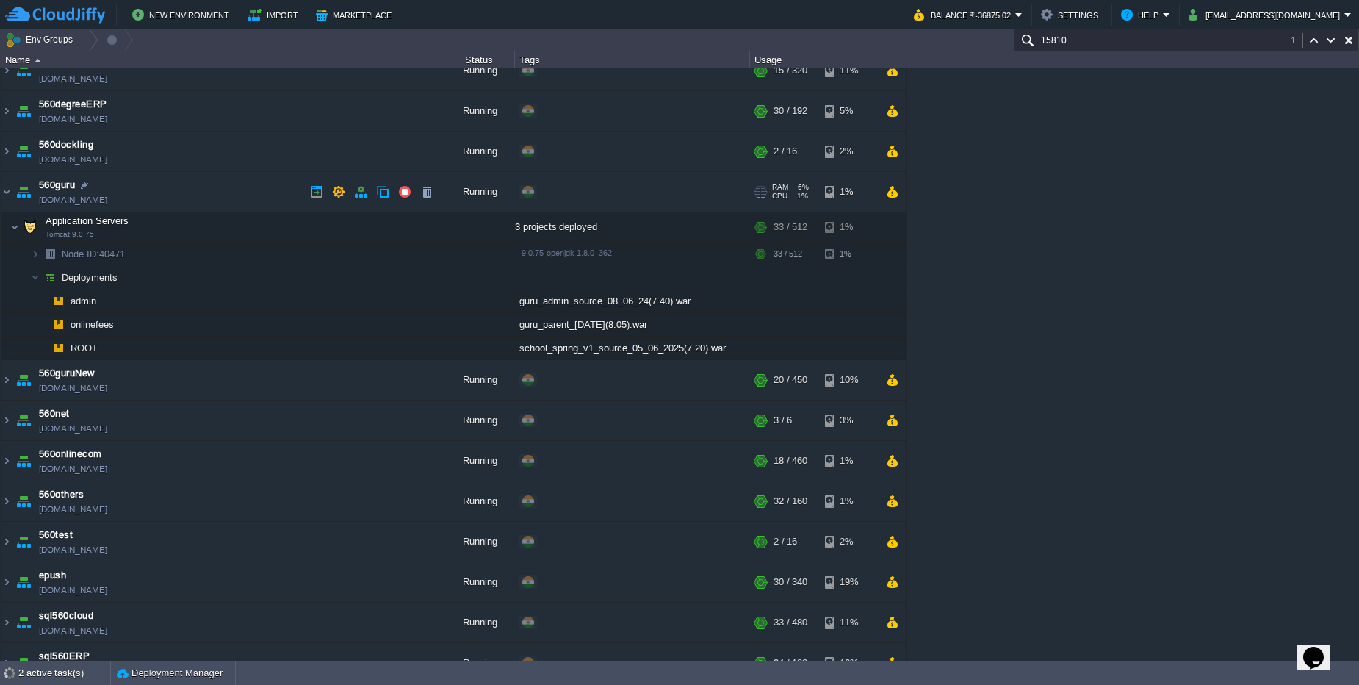
click at [154, 189] on td "560guru 560guru.cloudjiffy.net" at bounding box center [221, 192] width 441 height 40
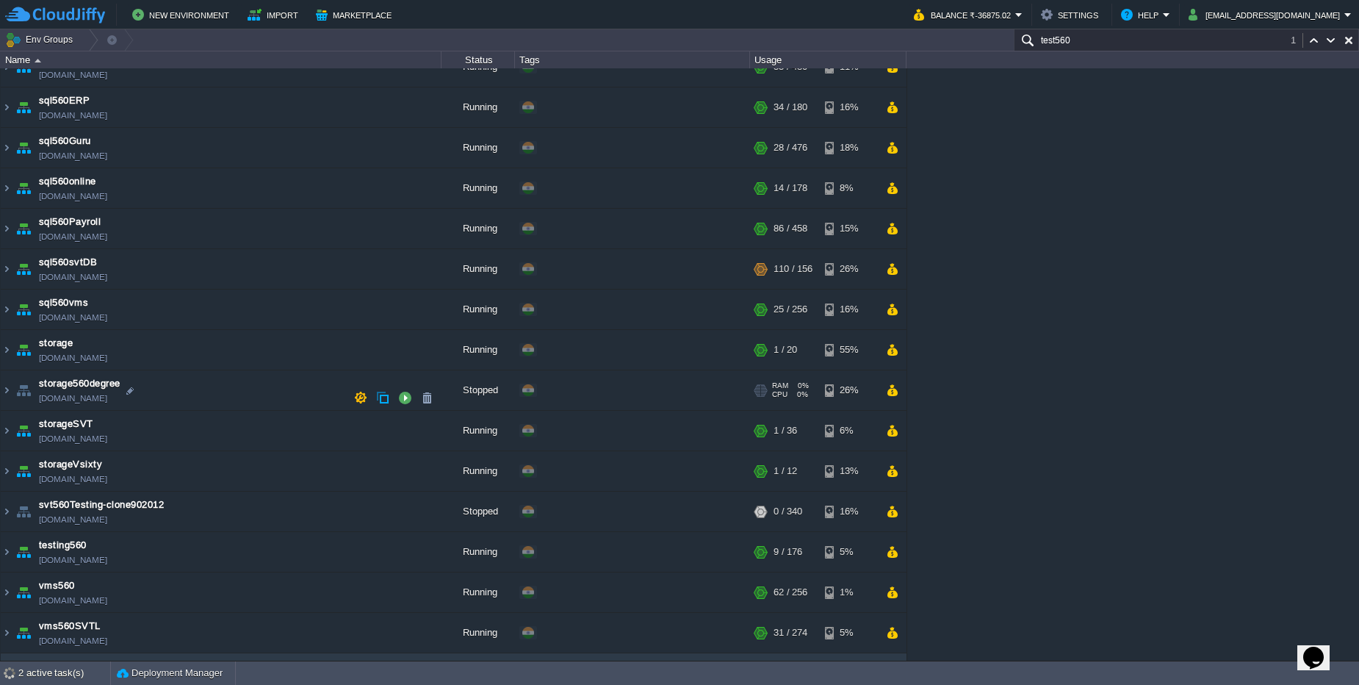
scroll to position [499, 0]
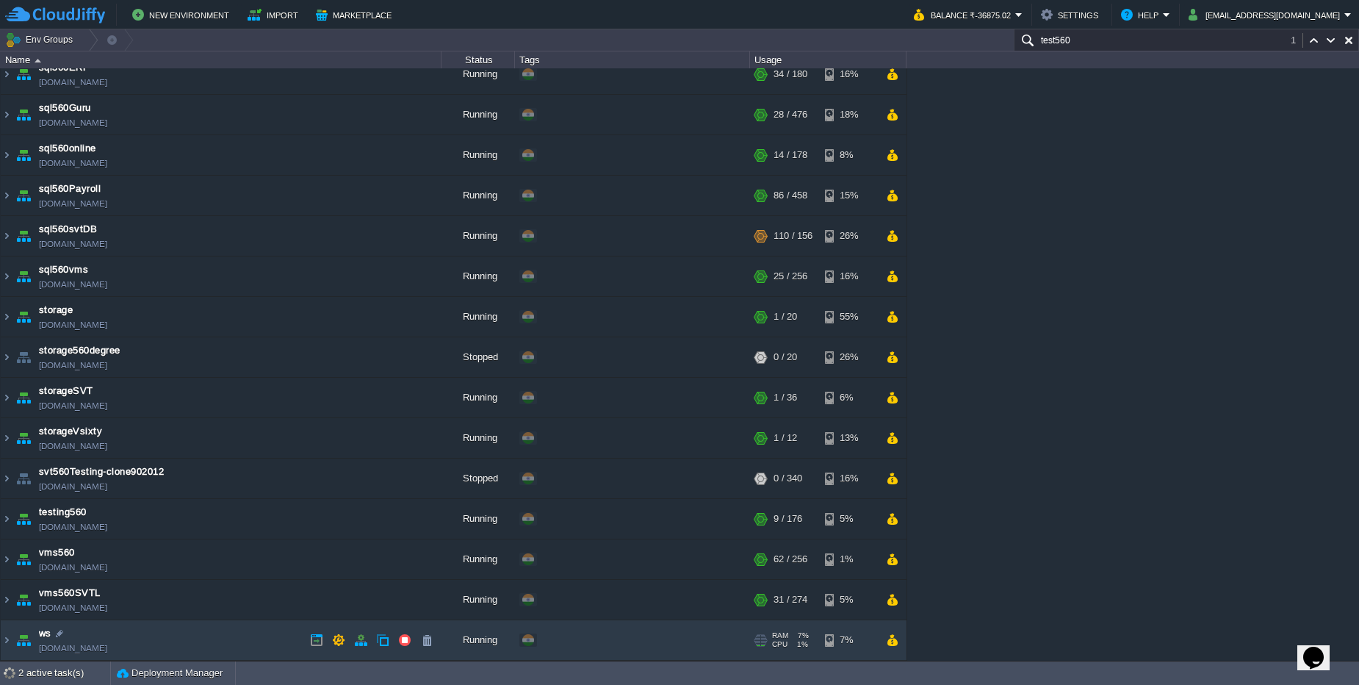
type input "test560"
click at [232, 632] on td "ws test560.cloudjiffy.net" at bounding box center [221, 640] width 441 height 40
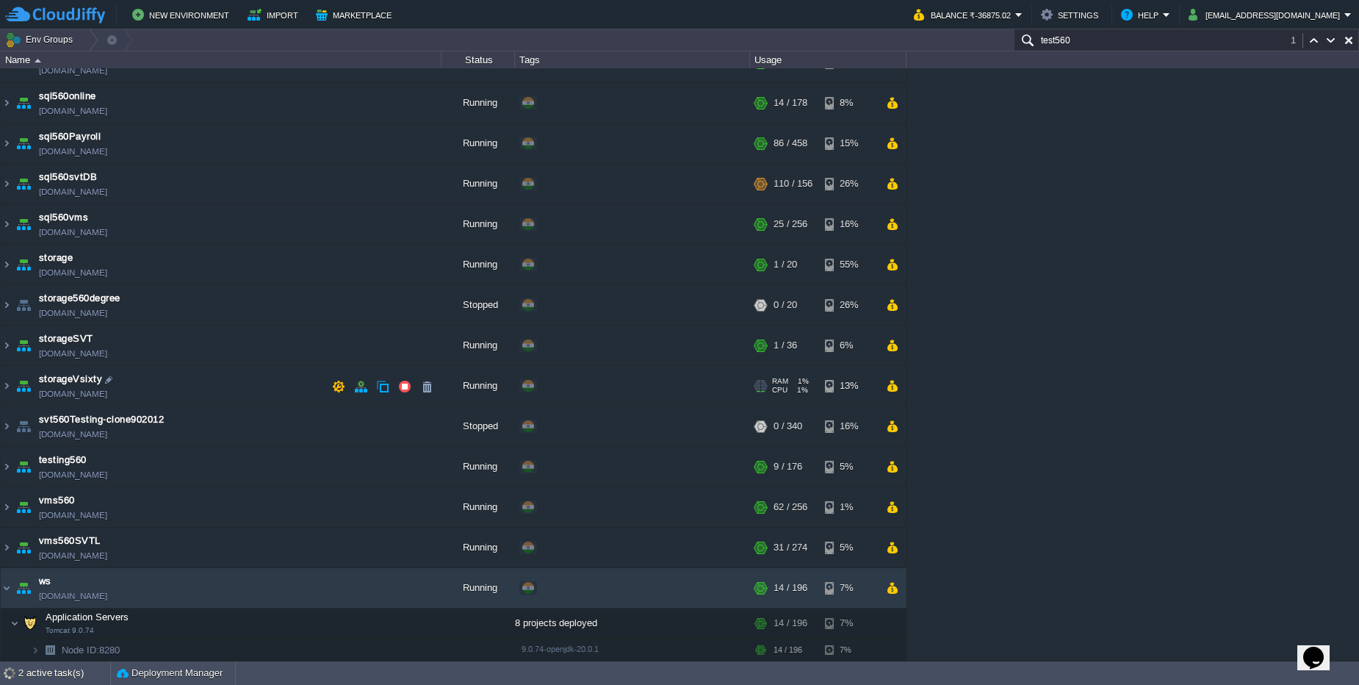
scroll to position [576, 0]
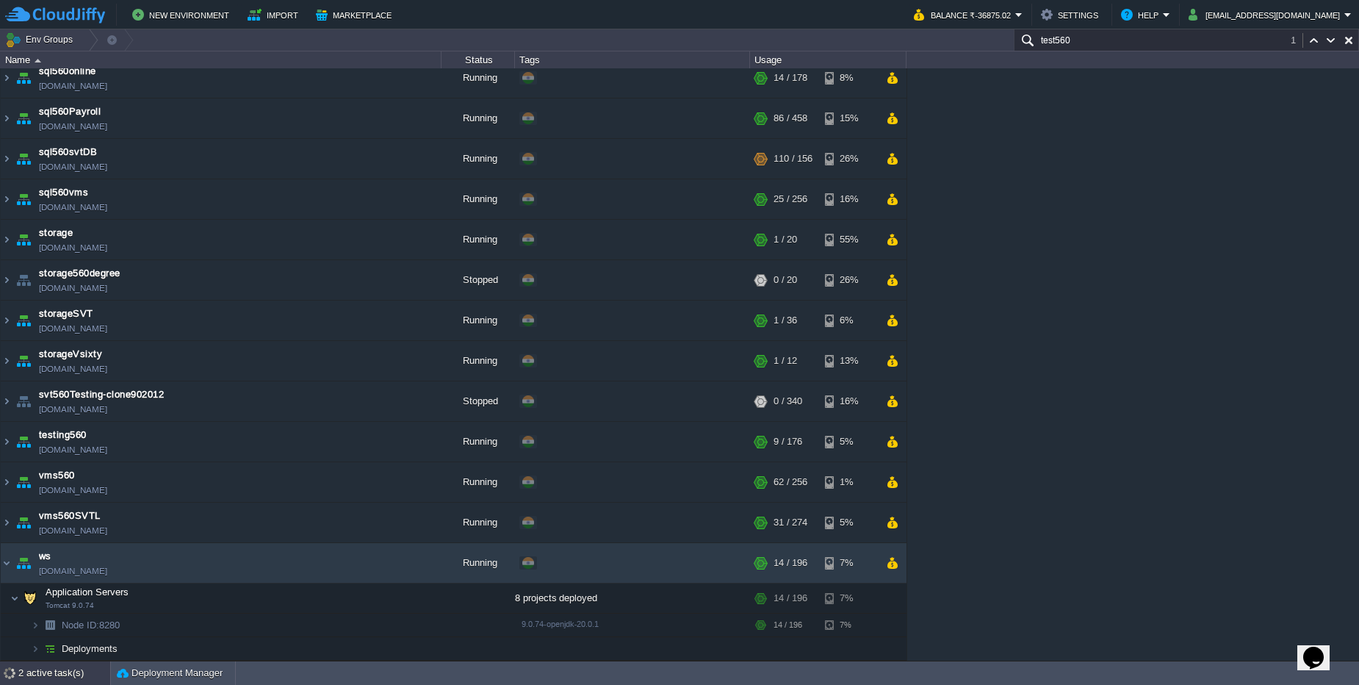
click at [49, 671] on div "2 active task(s)" at bounding box center [64, 673] width 92 height 24
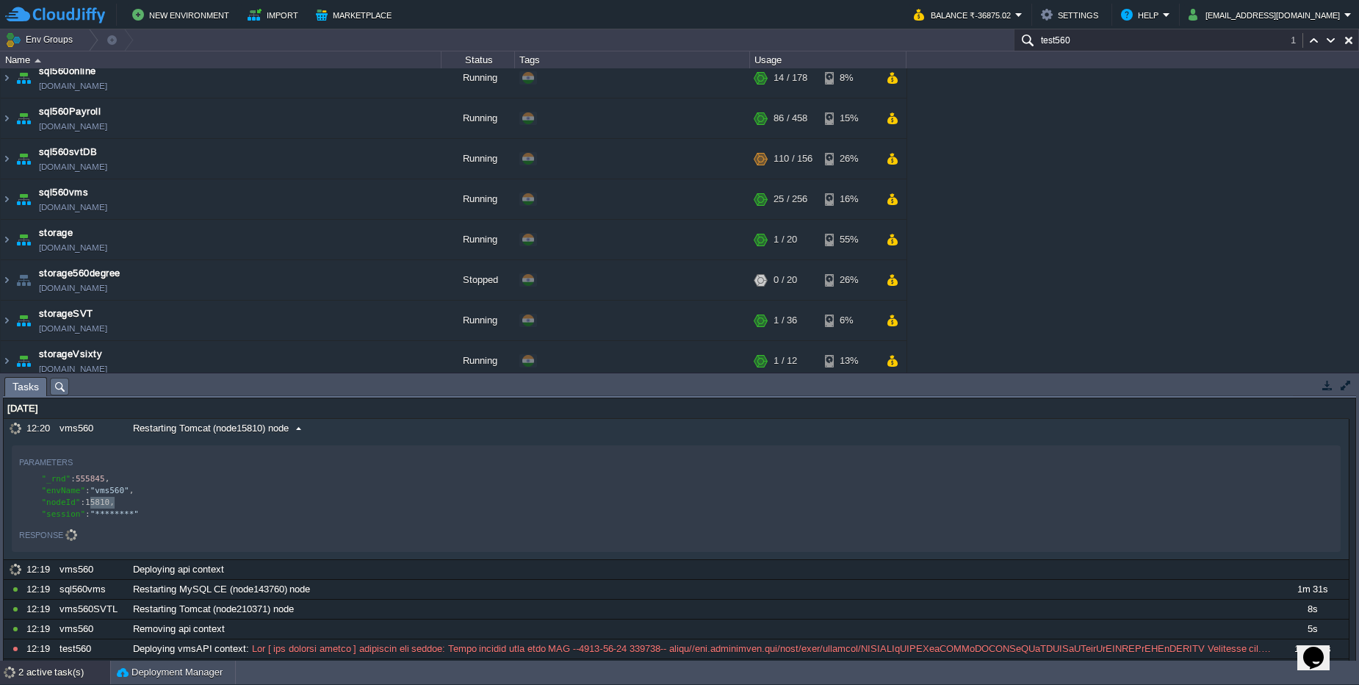
click at [340, 430] on div "Restarting Tomcat (node15810) node" at bounding box center [701, 428] width 1145 height 19
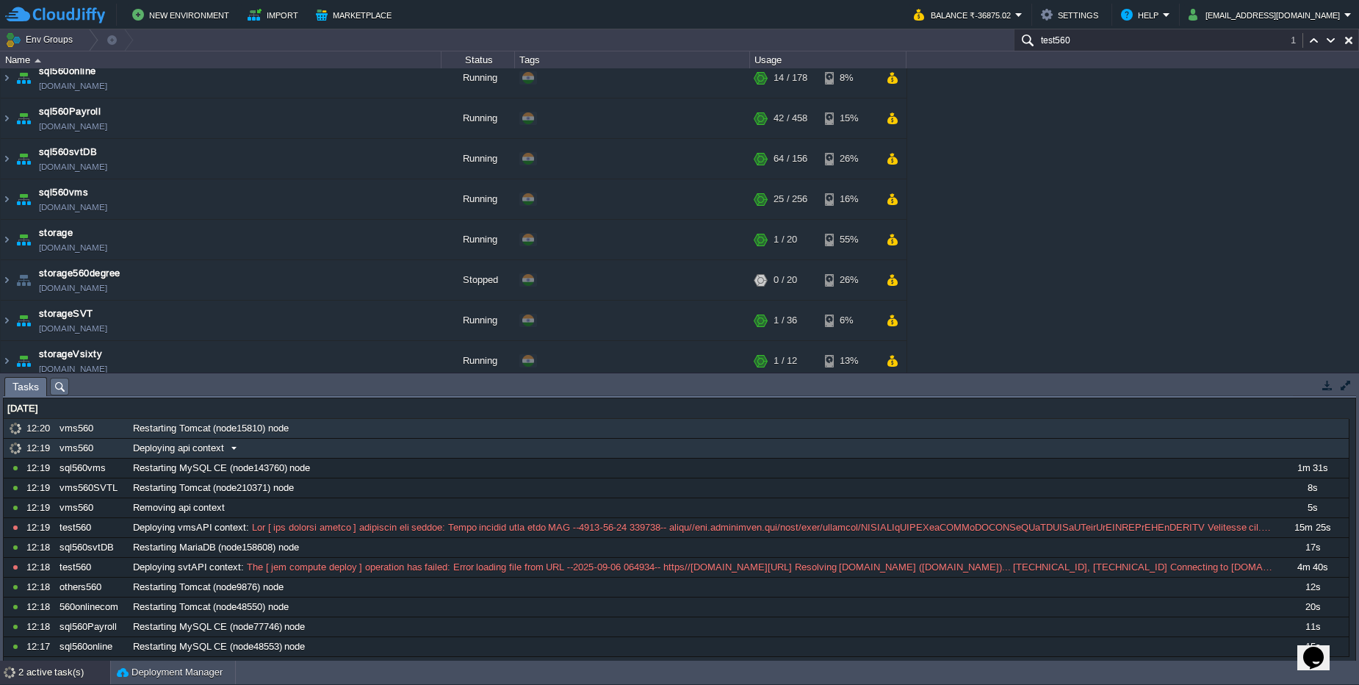
click at [309, 450] on div "Deploying api context" at bounding box center [701, 448] width 1145 height 19
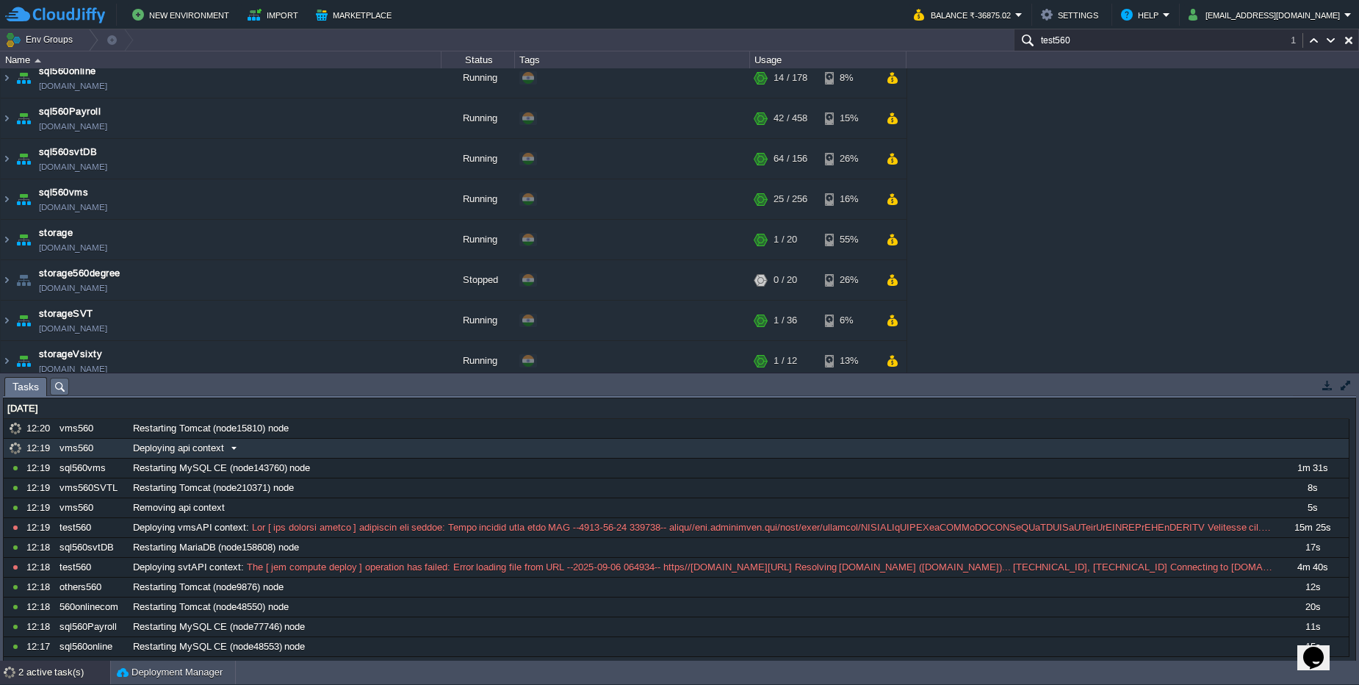
click at [309, 447] on div "Deploying api context" at bounding box center [701, 448] width 1145 height 19
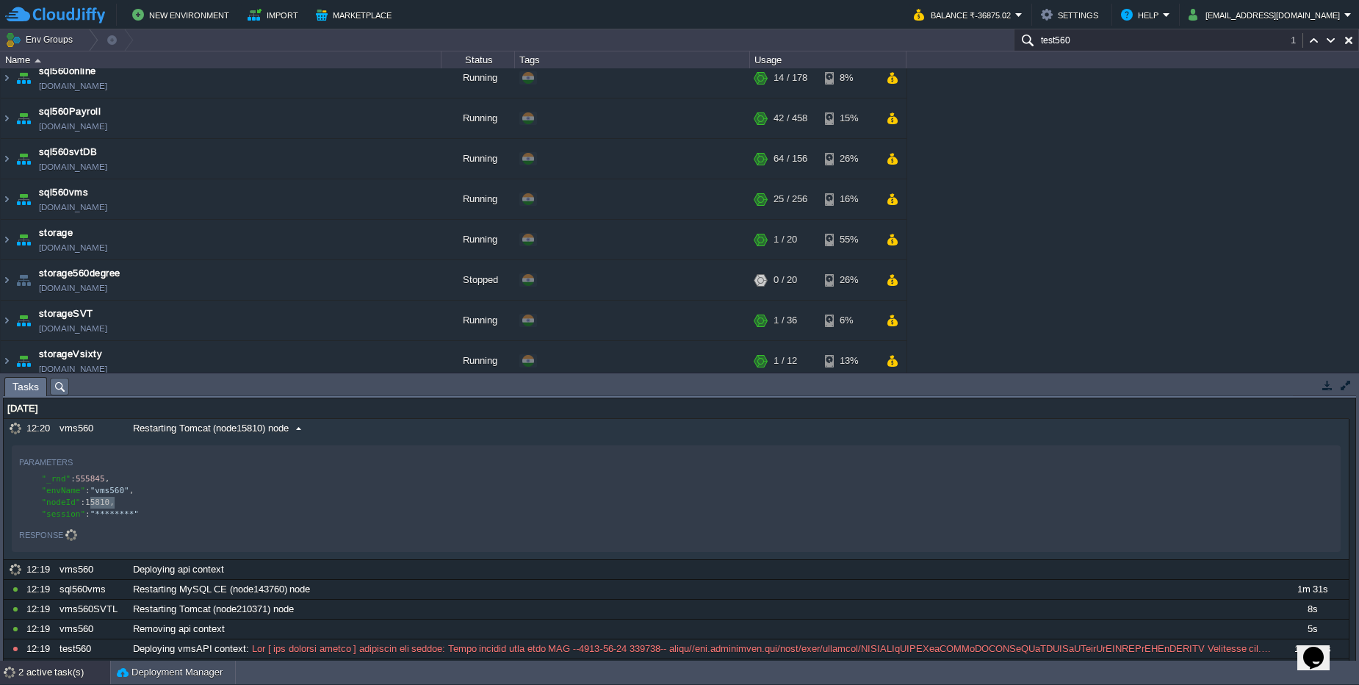
click at [312, 428] on div "Restarting Tomcat (node15810) node" at bounding box center [701, 428] width 1145 height 19
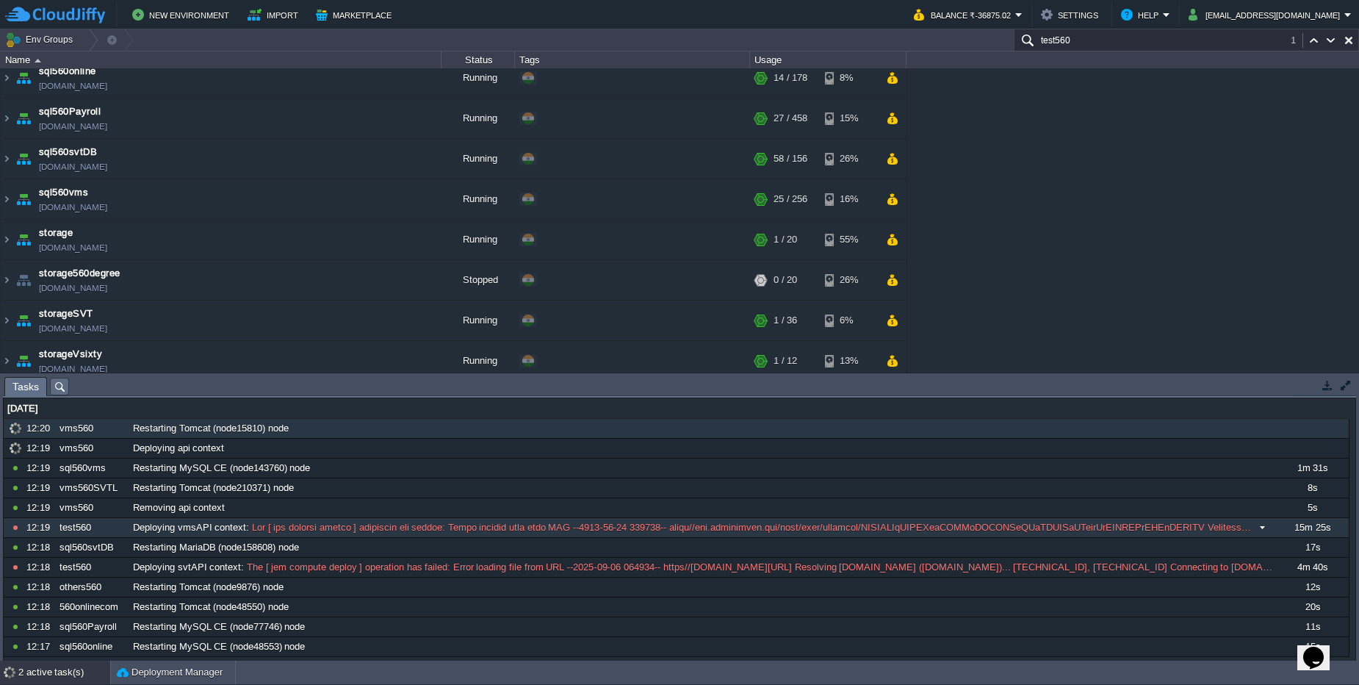
click at [376, 520] on div "Deploying vmsAPI context :" at bounding box center [701, 527] width 1145 height 19
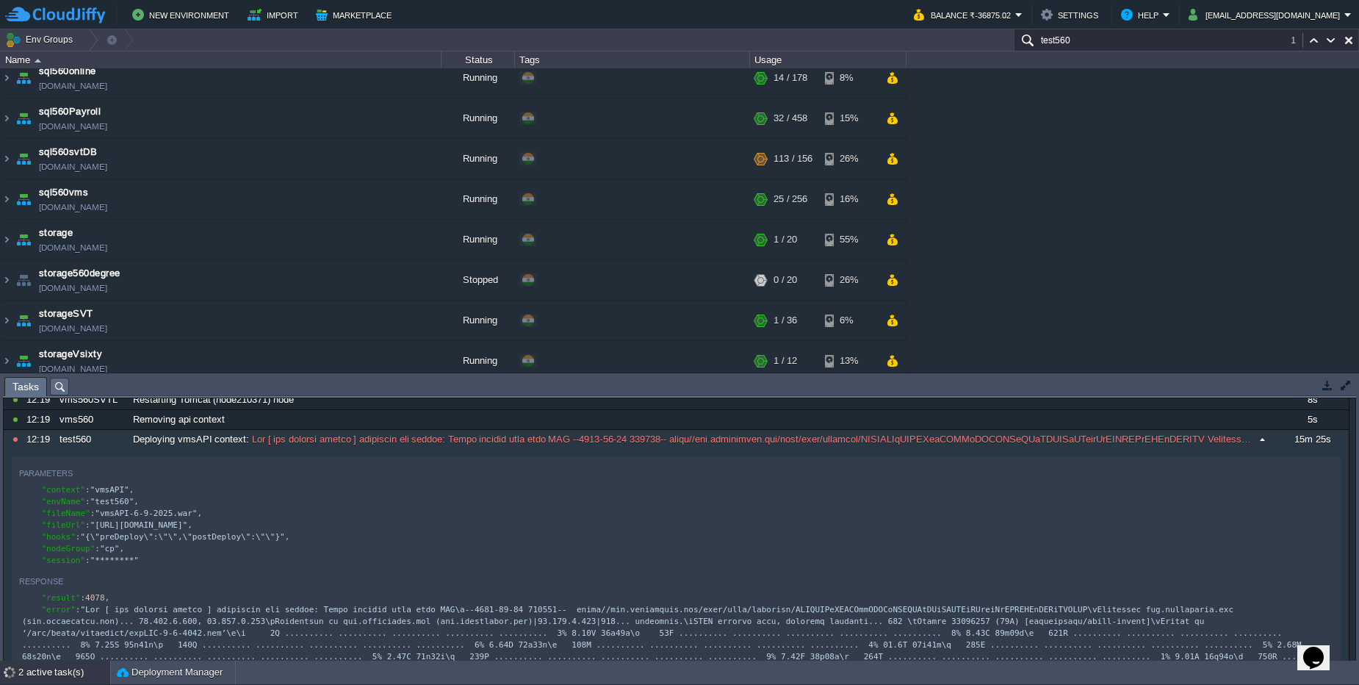
scroll to position [5, 0]
type textarea "war"
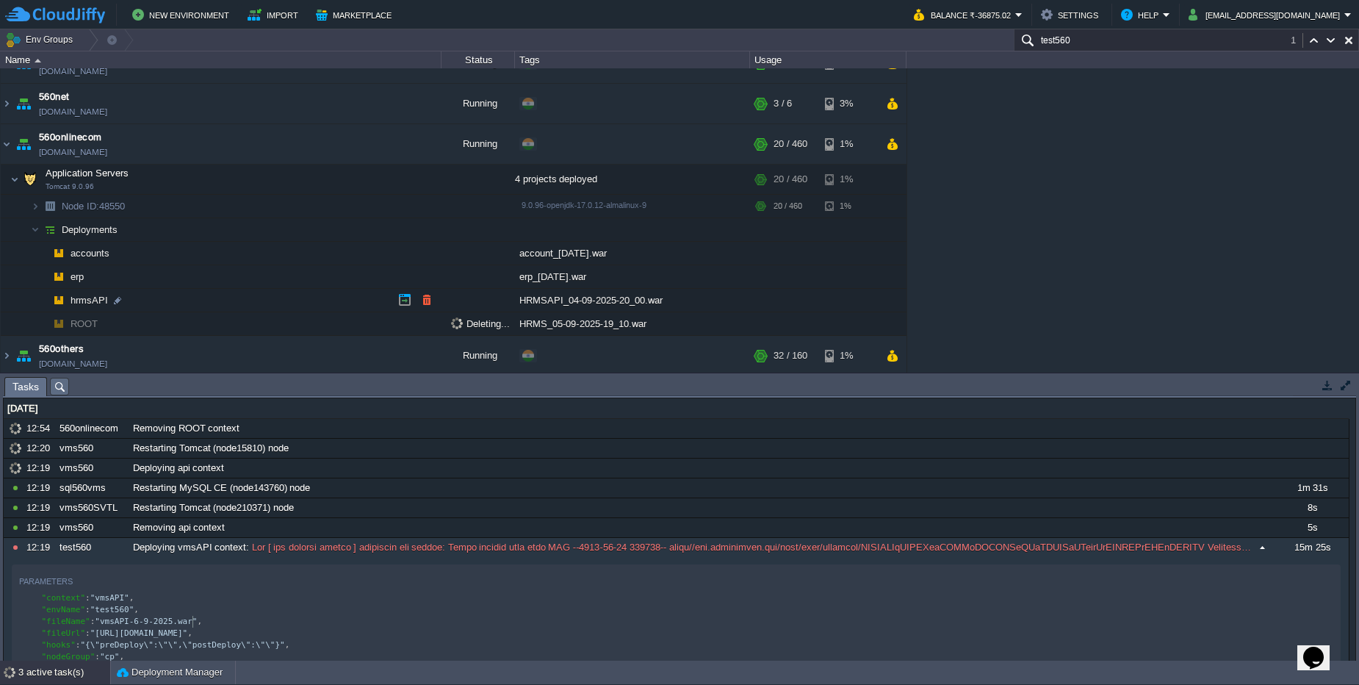
scroll to position [264, 0]
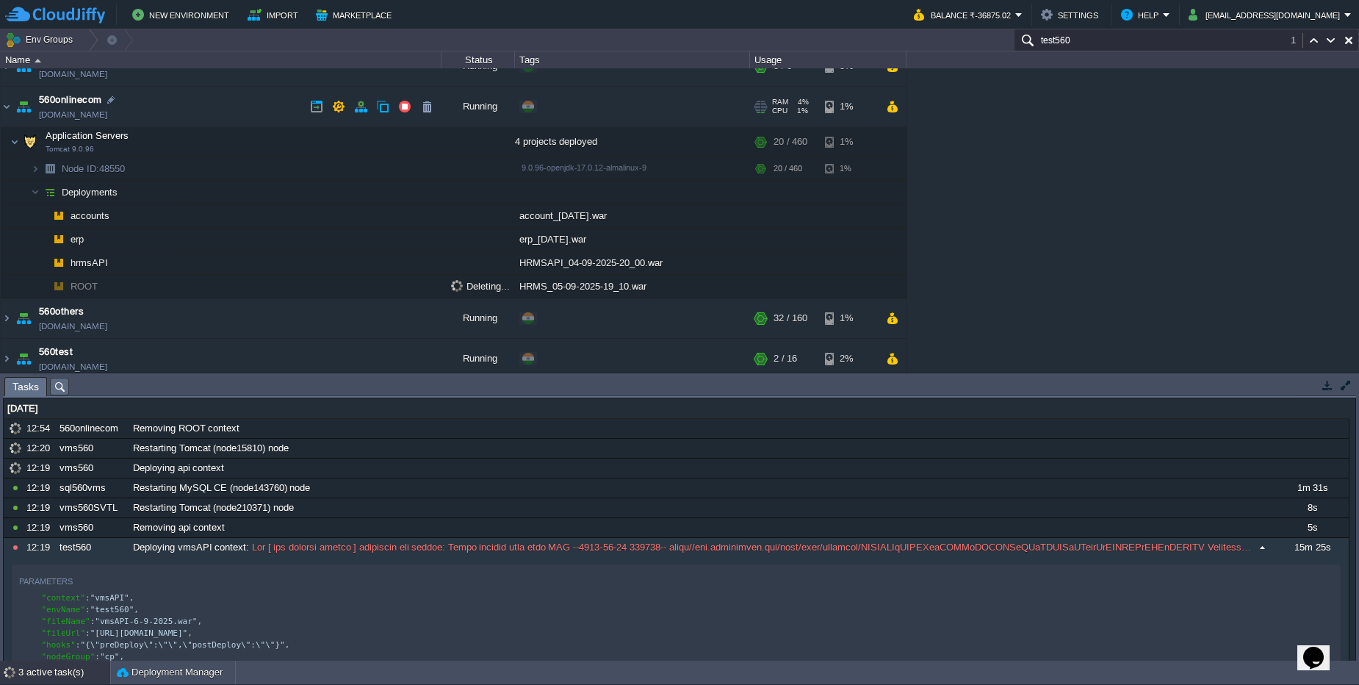
click at [139, 104] on td "560onlinecom 560onlinecom.cloudjiffy.net" at bounding box center [221, 107] width 441 height 40
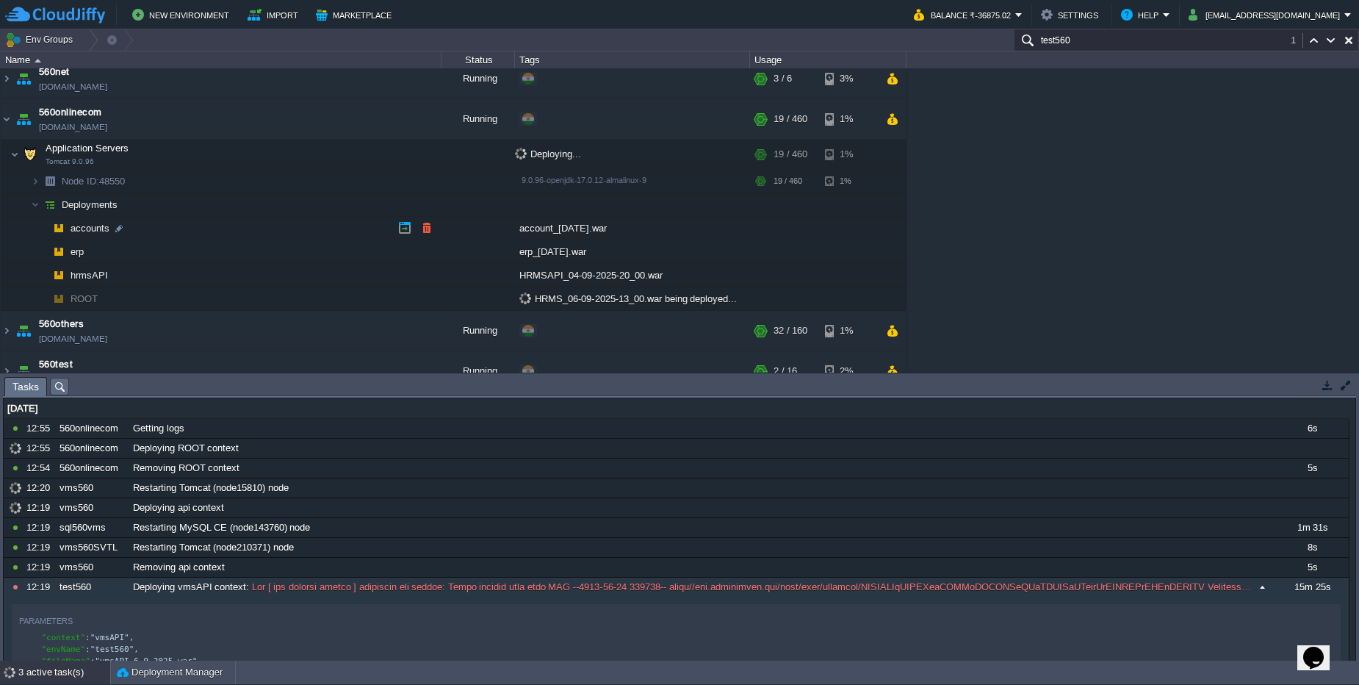
scroll to position [249, 0]
click at [184, 112] on td "560onlinecom 560onlinecom.cloudjiffy.net" at bounding box center [221, 122] width 441 height 40
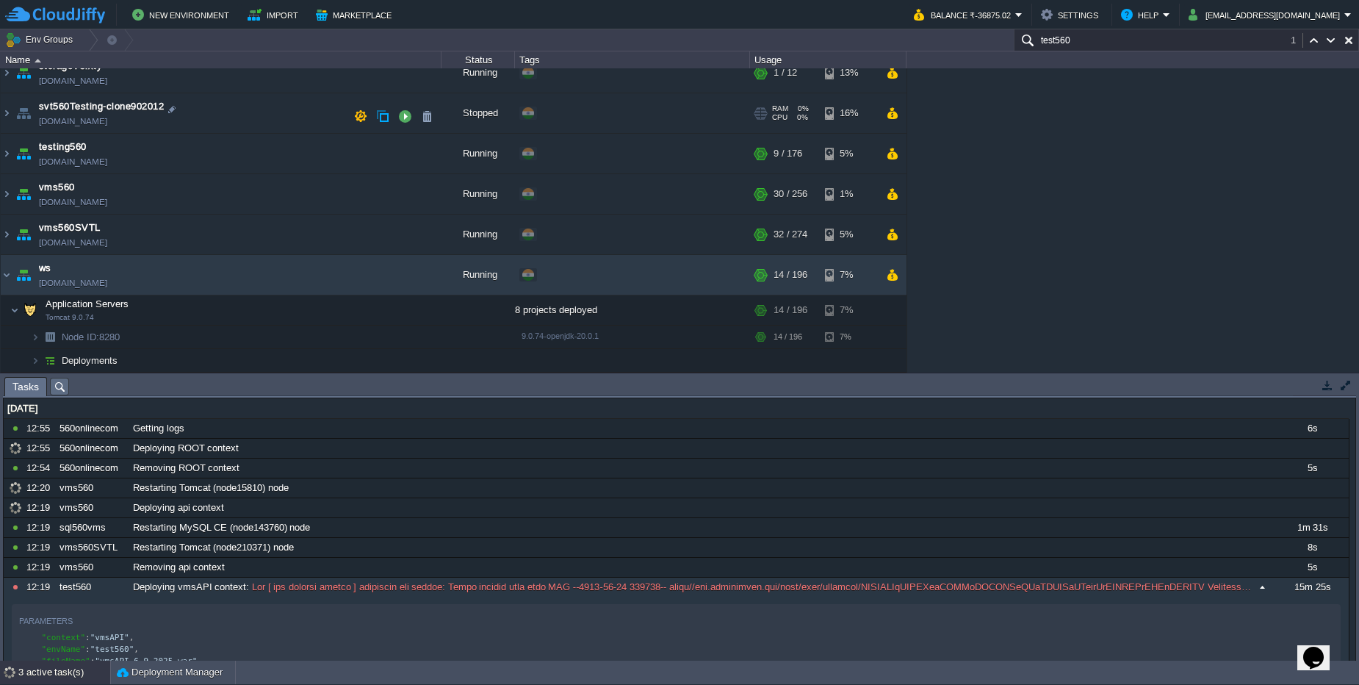
scroll to position [864, 0]
click at [114, 332] on span "Node ID: 8280" at bounding box center [91, 337] width 62 height 12
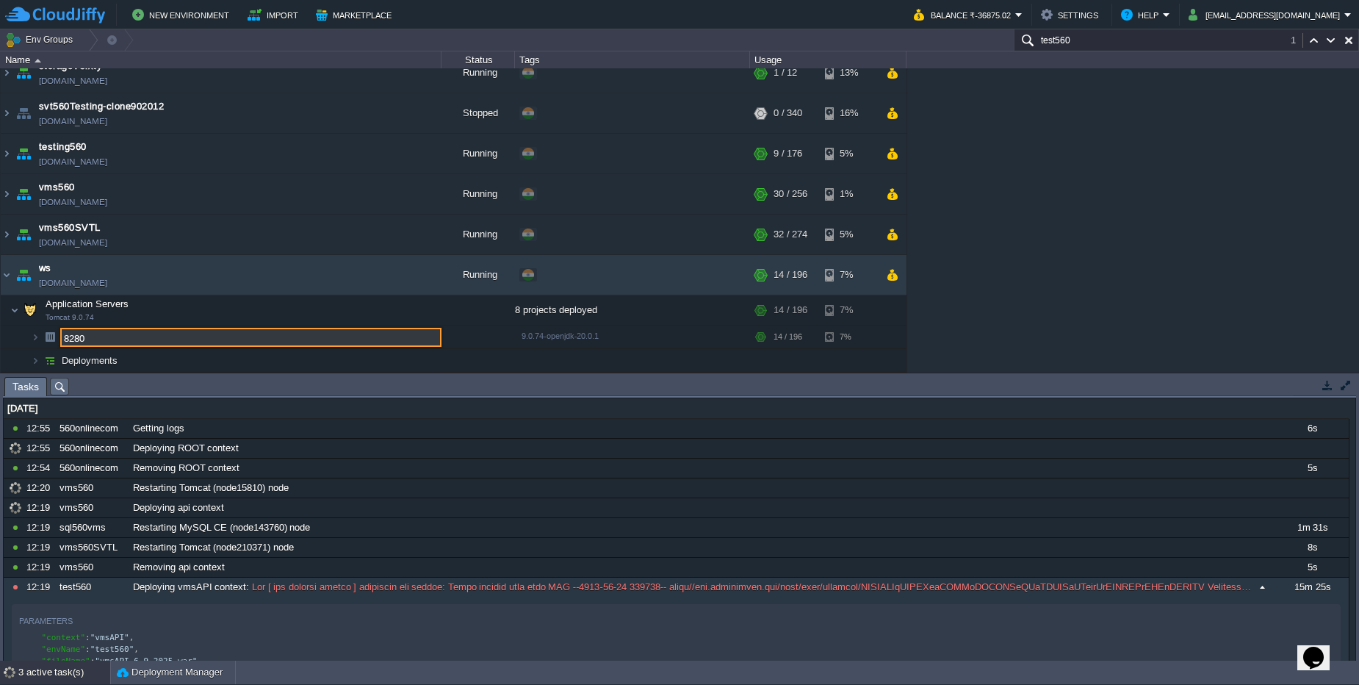
click at [114, 332] on input "8280" at bounding box center [250, 337] width 381 height 19
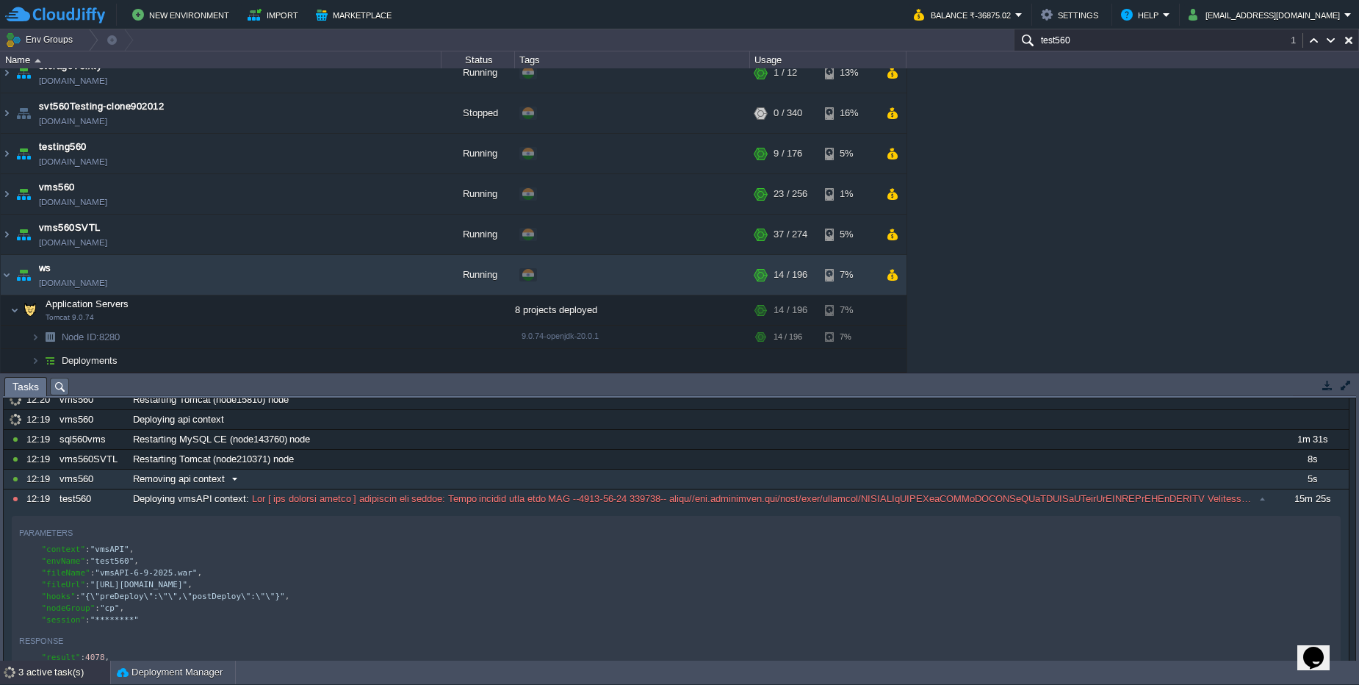
scroll to position [0, 0]
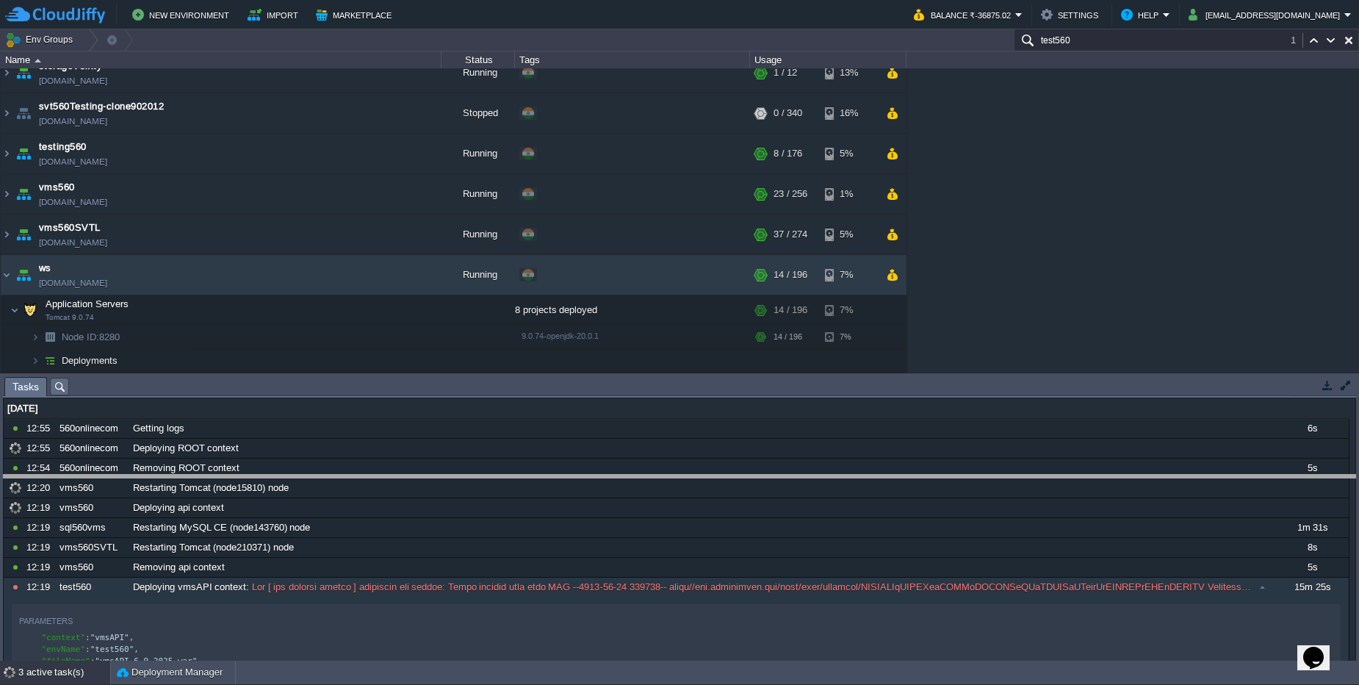
drag, startPoint x: 704, startPoint y: 388, endPoint x: 694, endPoint y: 451, distance: 63.9
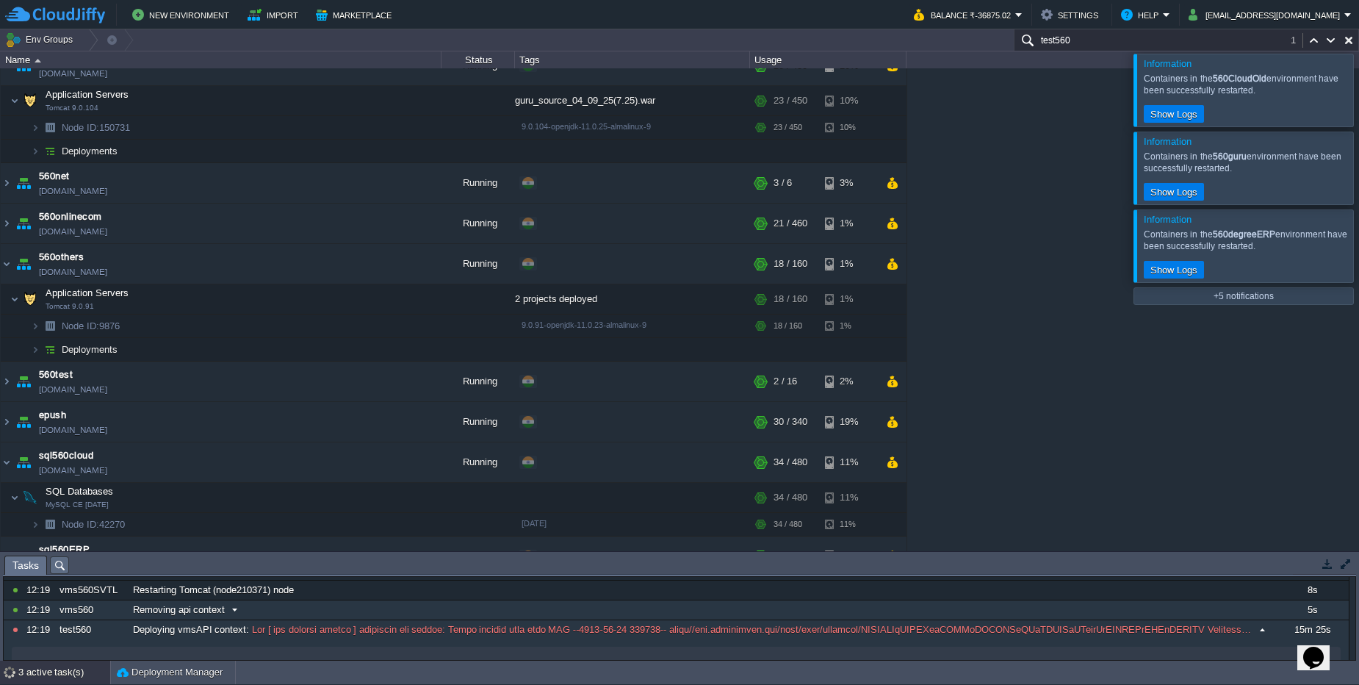
scroll to position [264, 0]
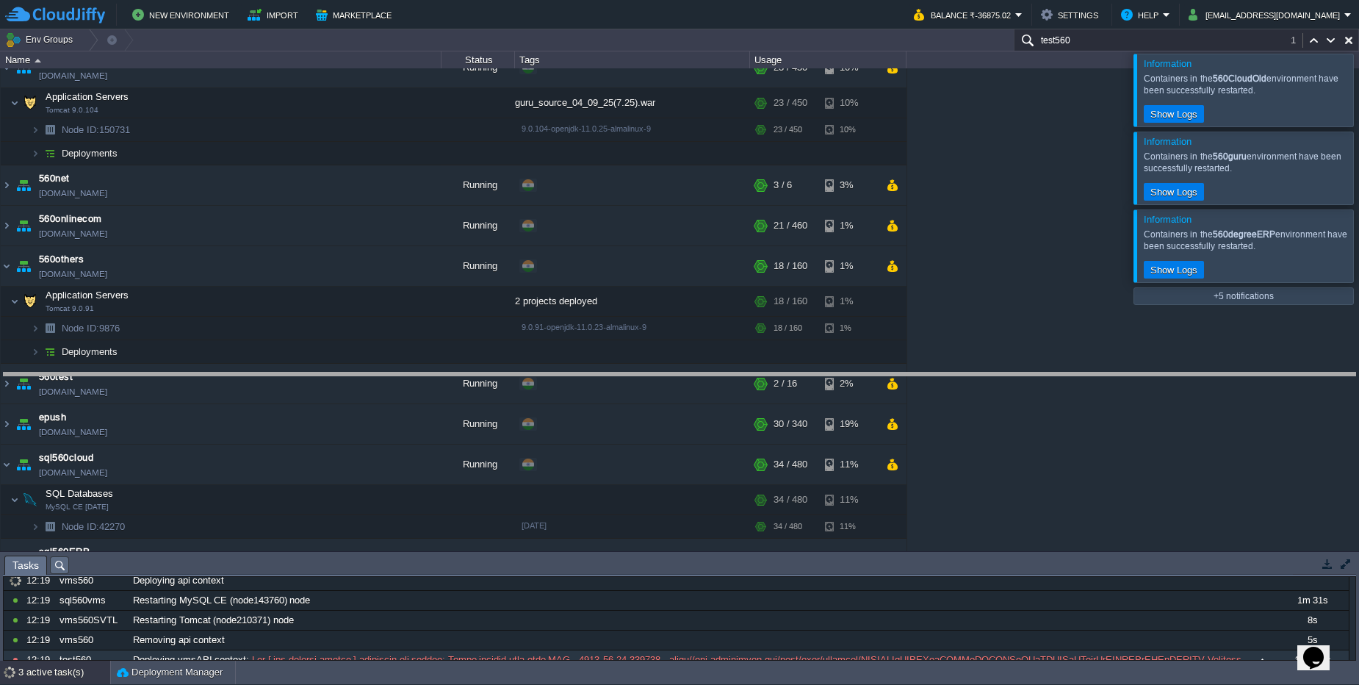
drag, startPoint x: 389, startPoint y: 566, endPoint x: 353, endPoint y: 384, distance: 186.4
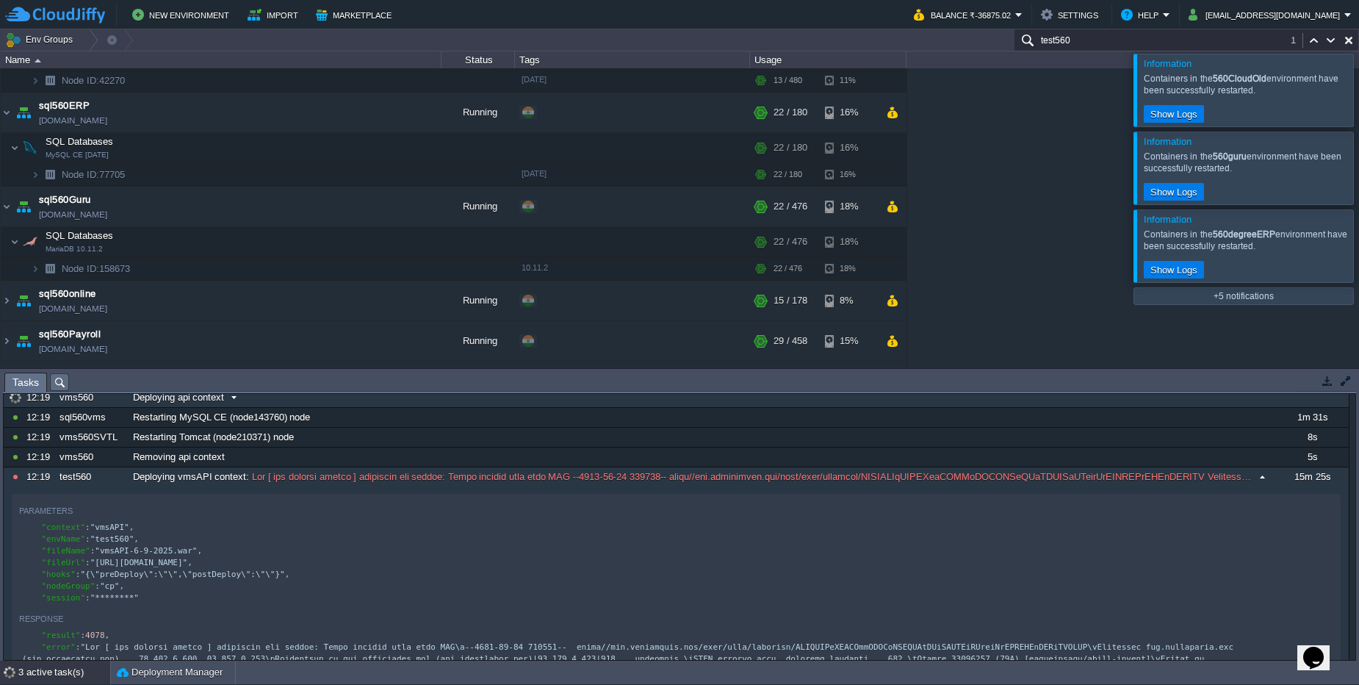
scroll to position [1318, 0]
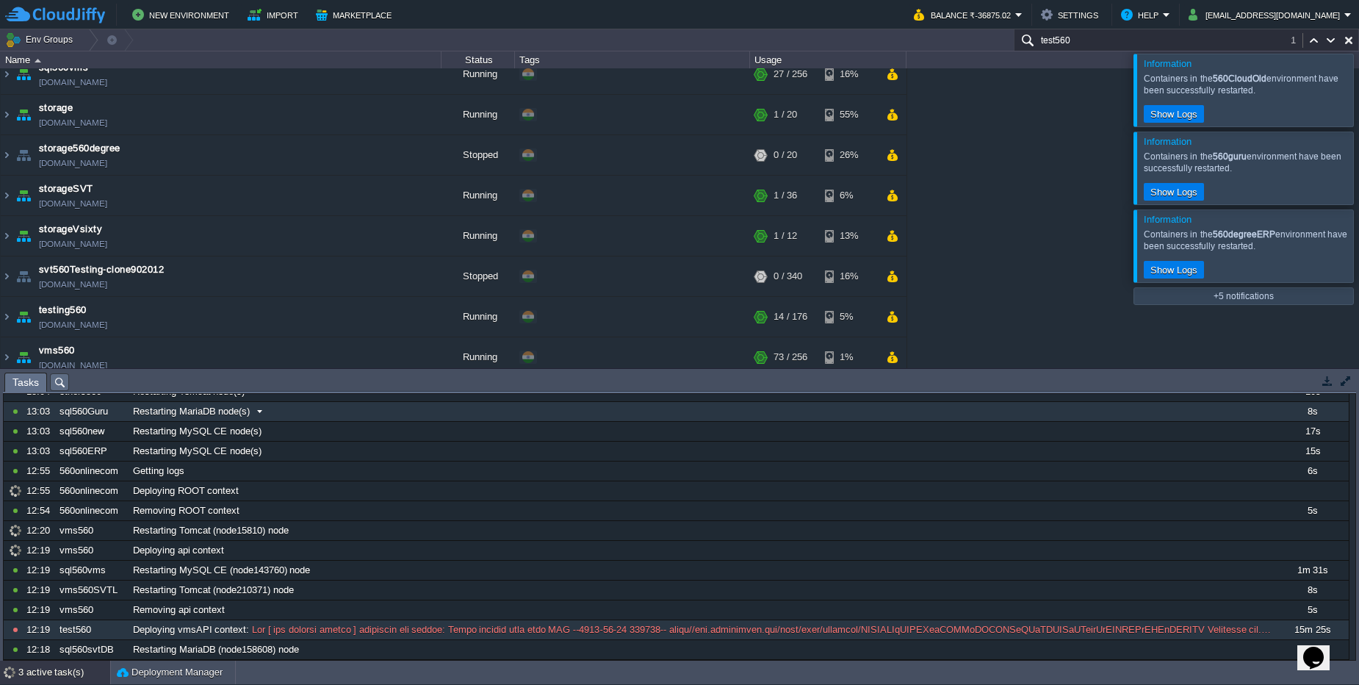
scroll to position [176, 0]
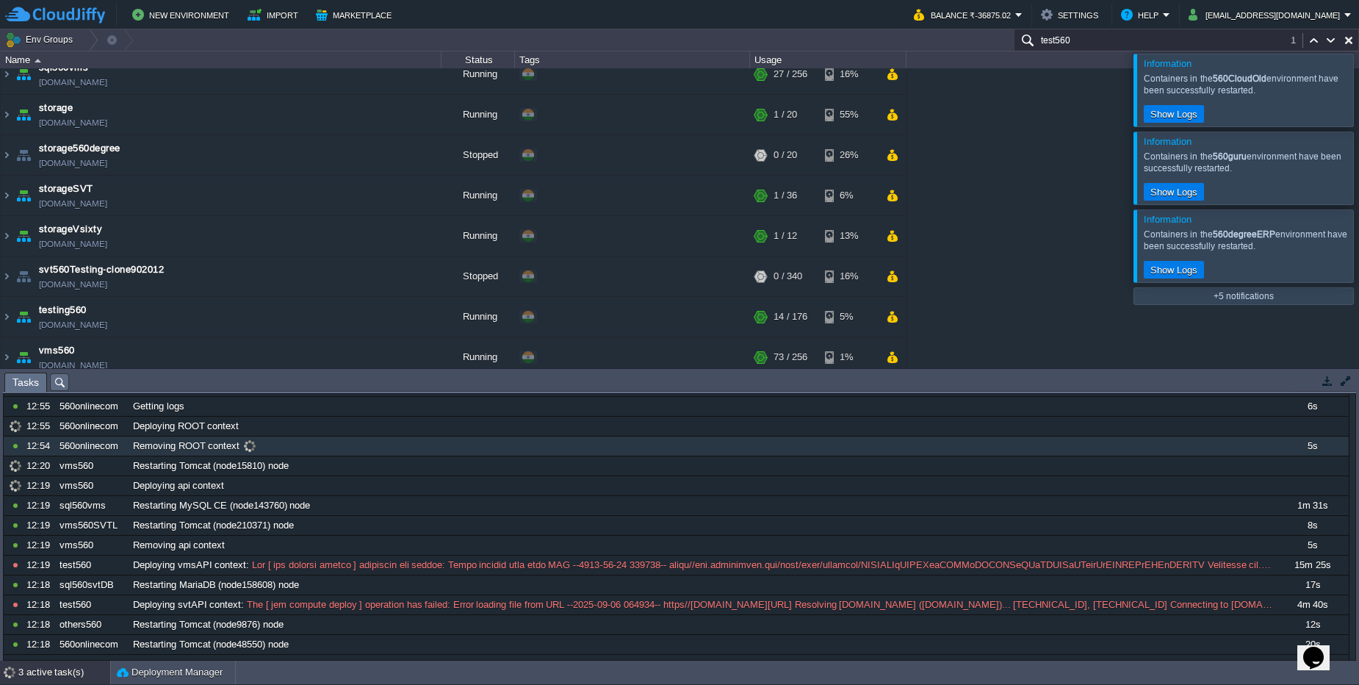
click at [291, 437] on div "Removing ROOT context" at bounding box center [701, 445] width 1145 height 19
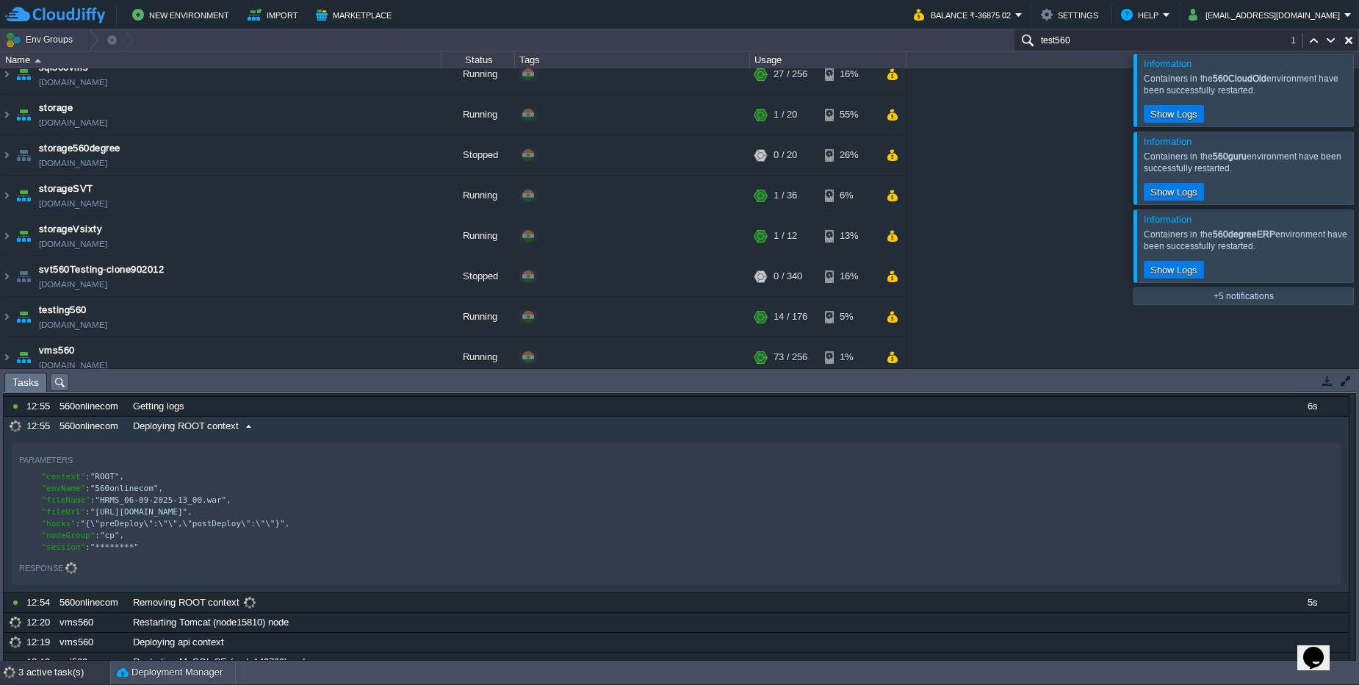
click at [291, 431] on div "Deploying ROOT context" at bounding box center [701, 426] width 1145 height 19
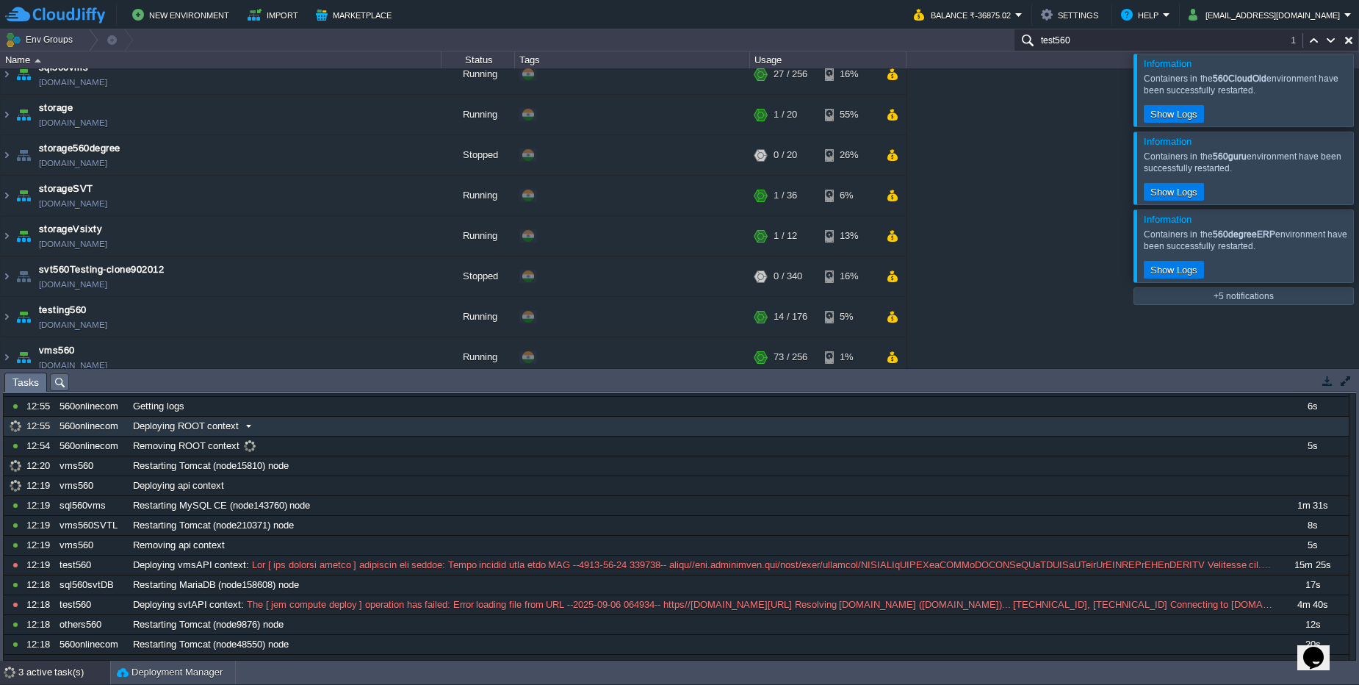
click at [291, 431] on div "Deploying ROOT context" at bounding box center [701, 426] width 1145 height 19
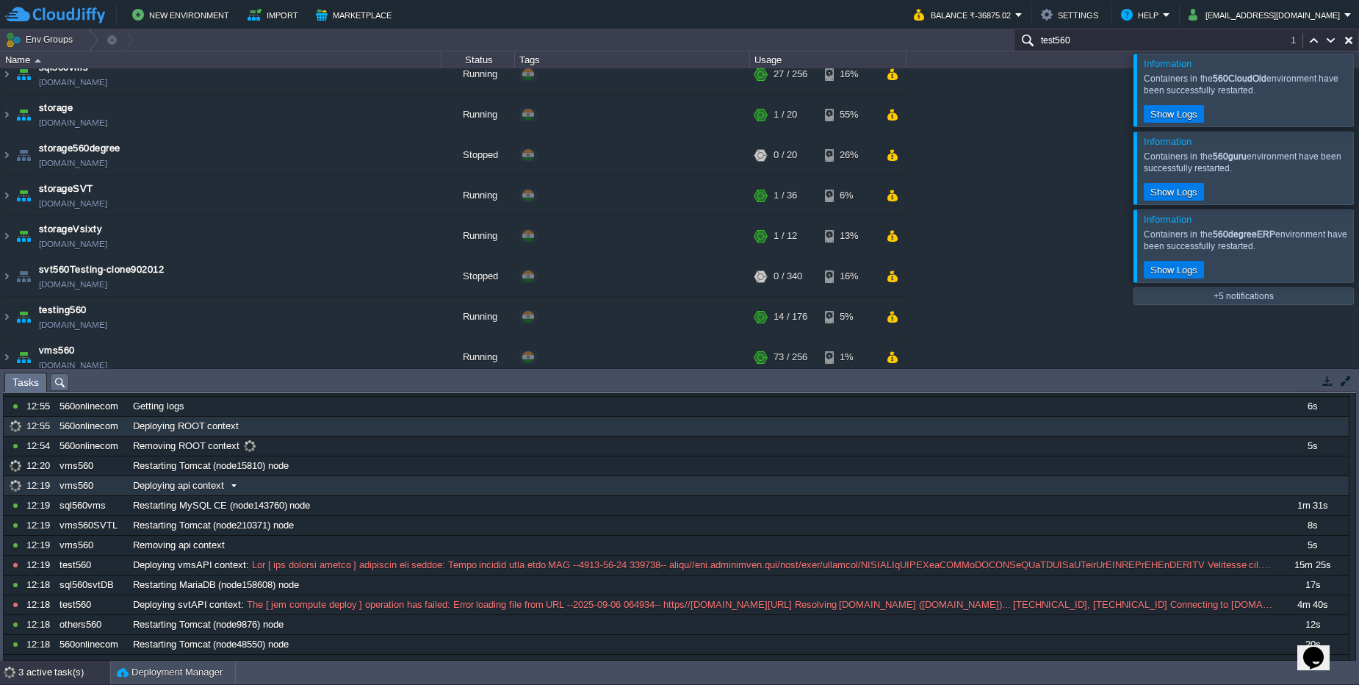
click at [292, 491] on div "Deploying api context" at bounding box center [701, 485] width 1145 height 19
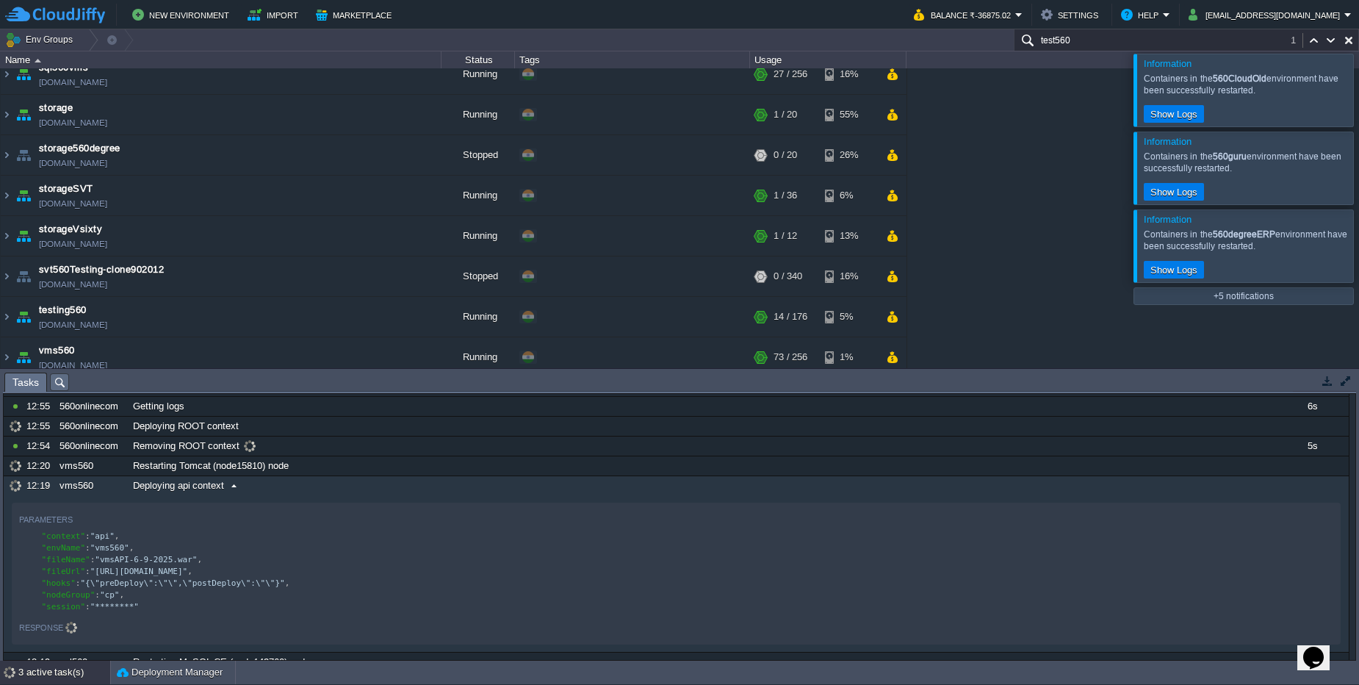
click at [292, 491] on div "Deploying api context" at bounding box center [701, 485] width 1145 height 19
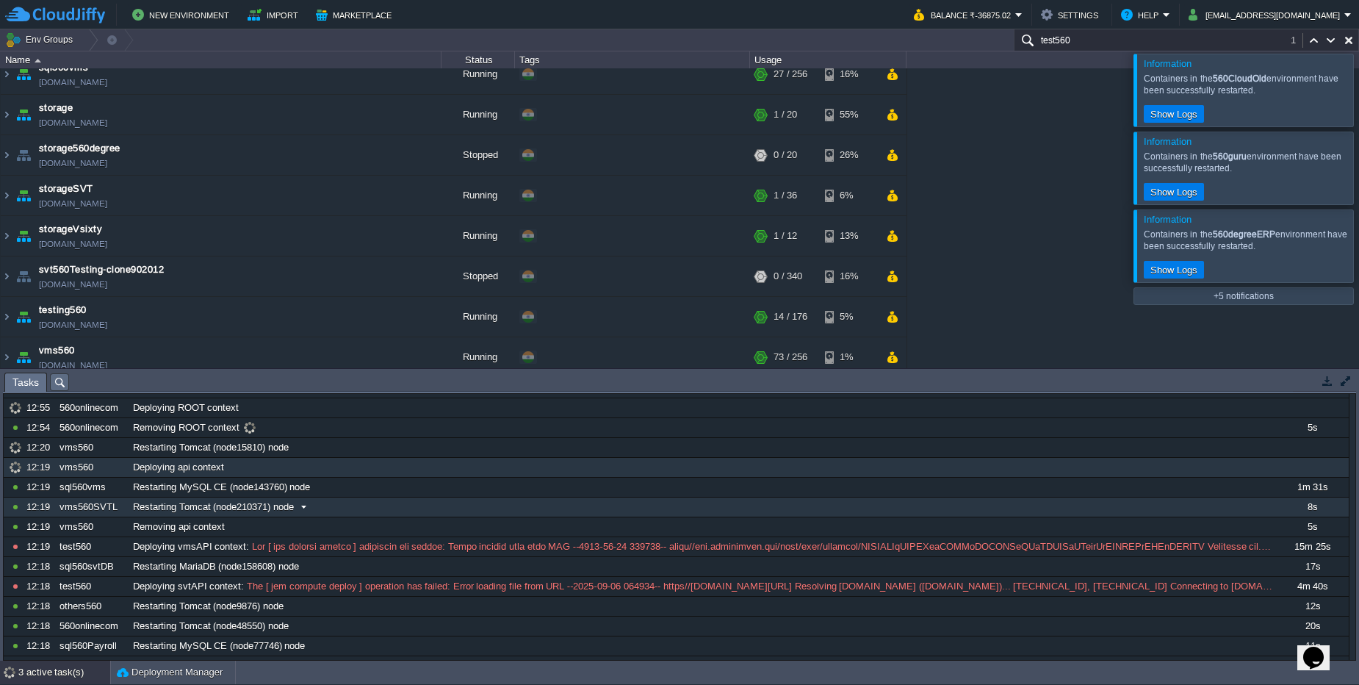
scroll to position [211, 0]
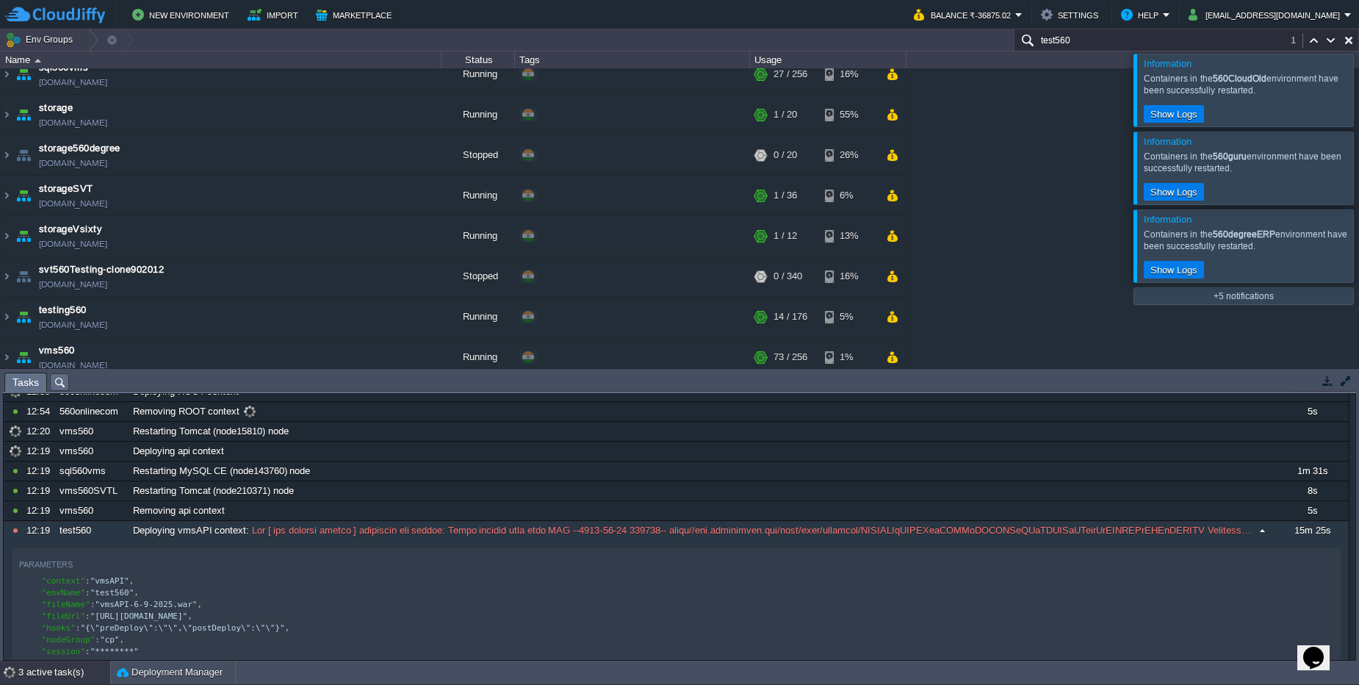
click at [331, 530] on span at bounding box center [751, 530] width 1004 height 13
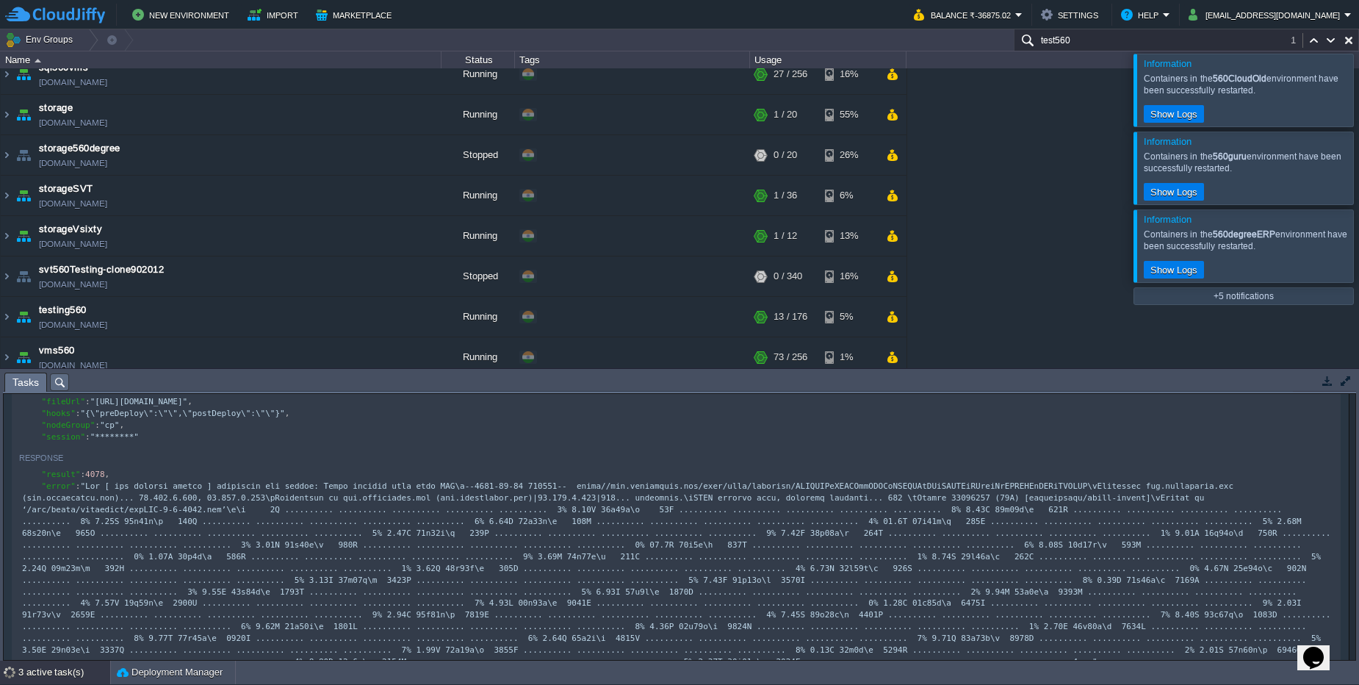
scroll to position [530, 0]
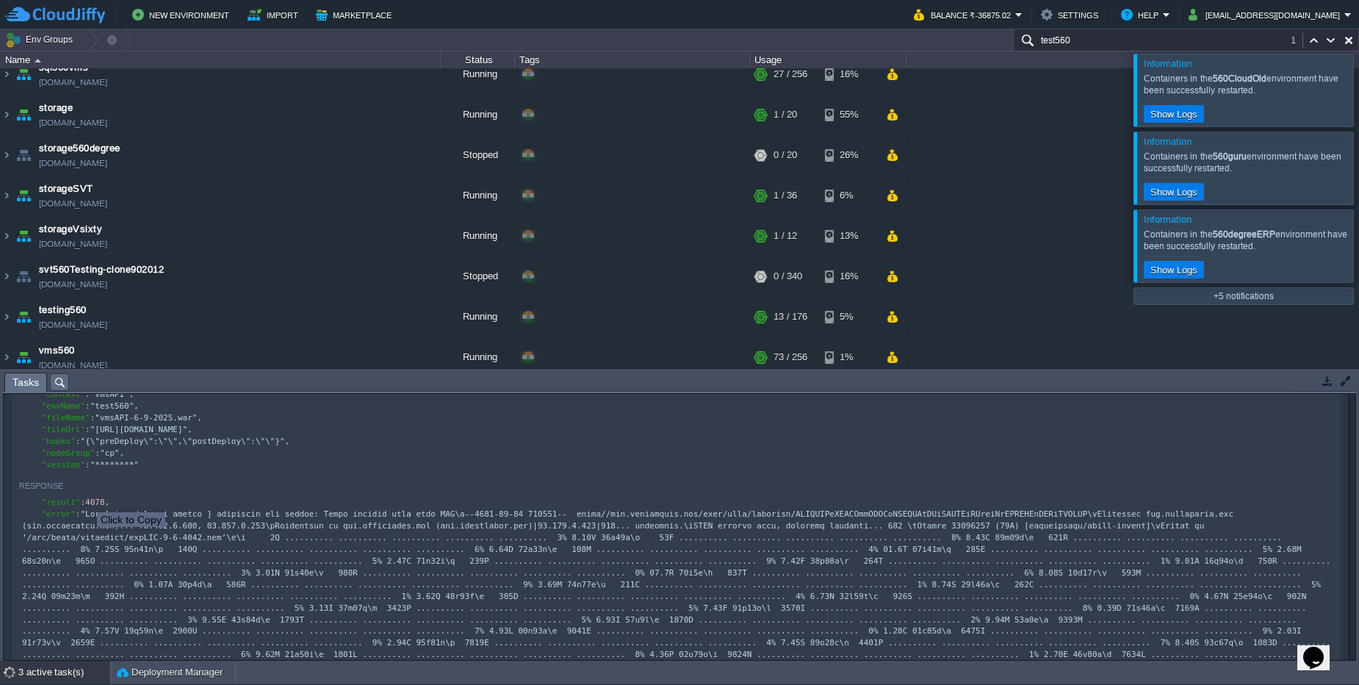
click at [86, 491] on button "button" at bounding box center [83, 484] width 13 height 13
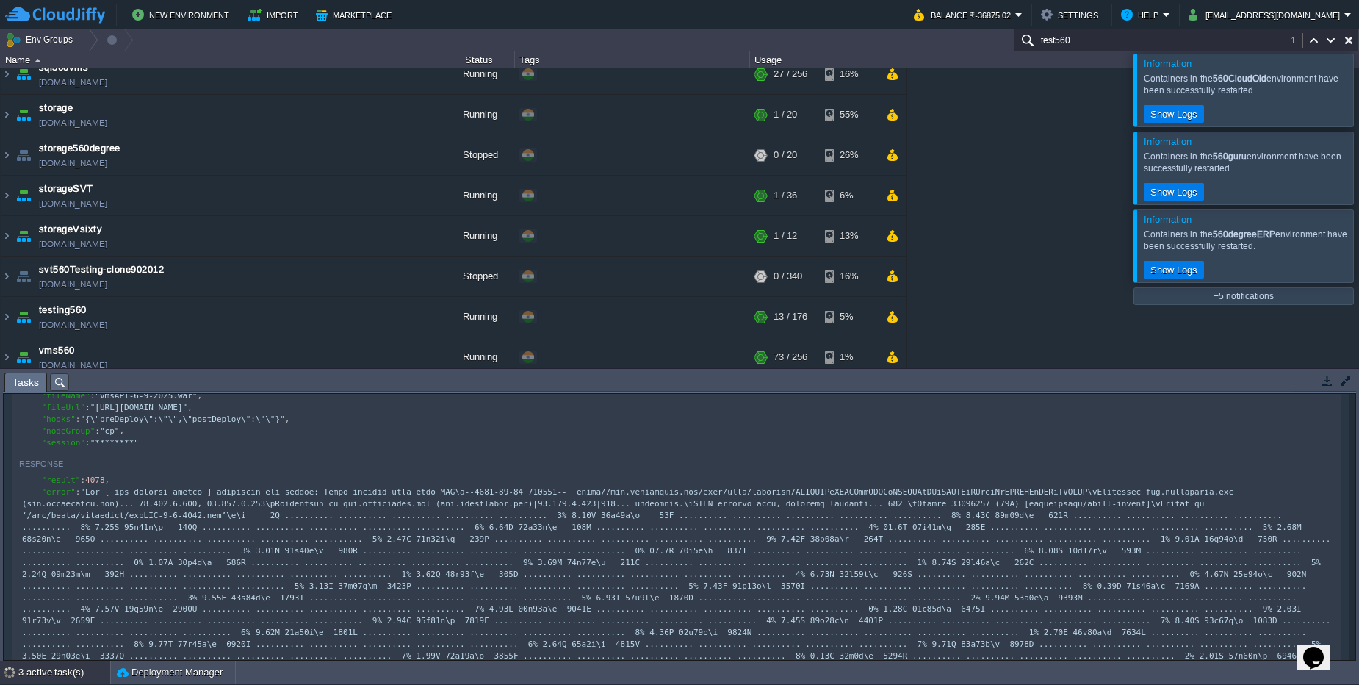
scroll to position [442, 0]
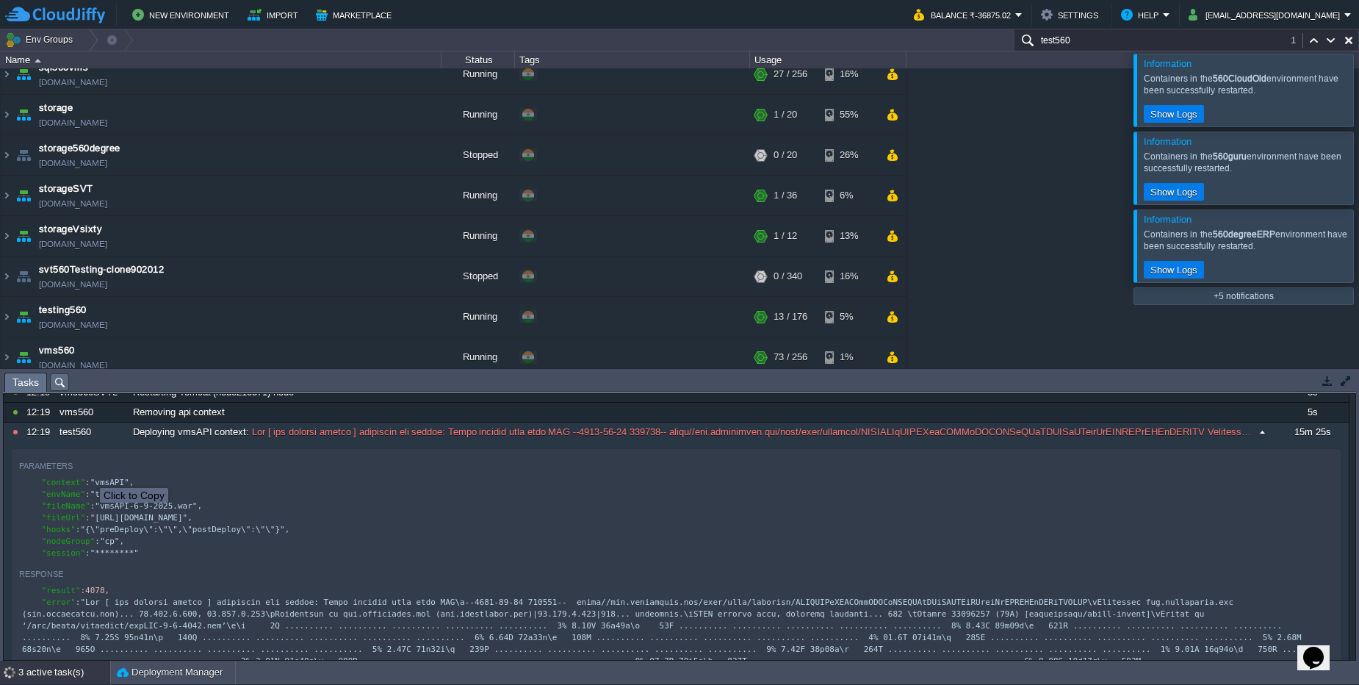
click at [89, 472] on button "button" at bounding box center [93, 464] width 13 height 13
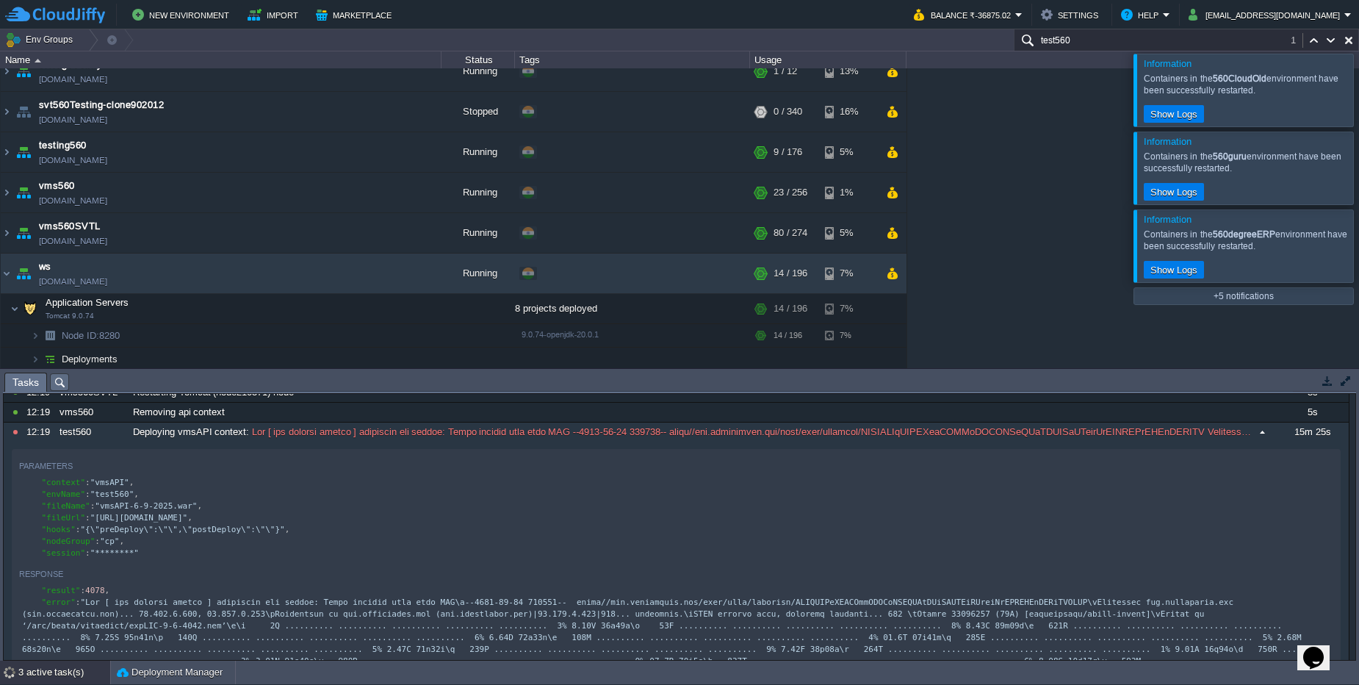
scroll to position [530, 0]
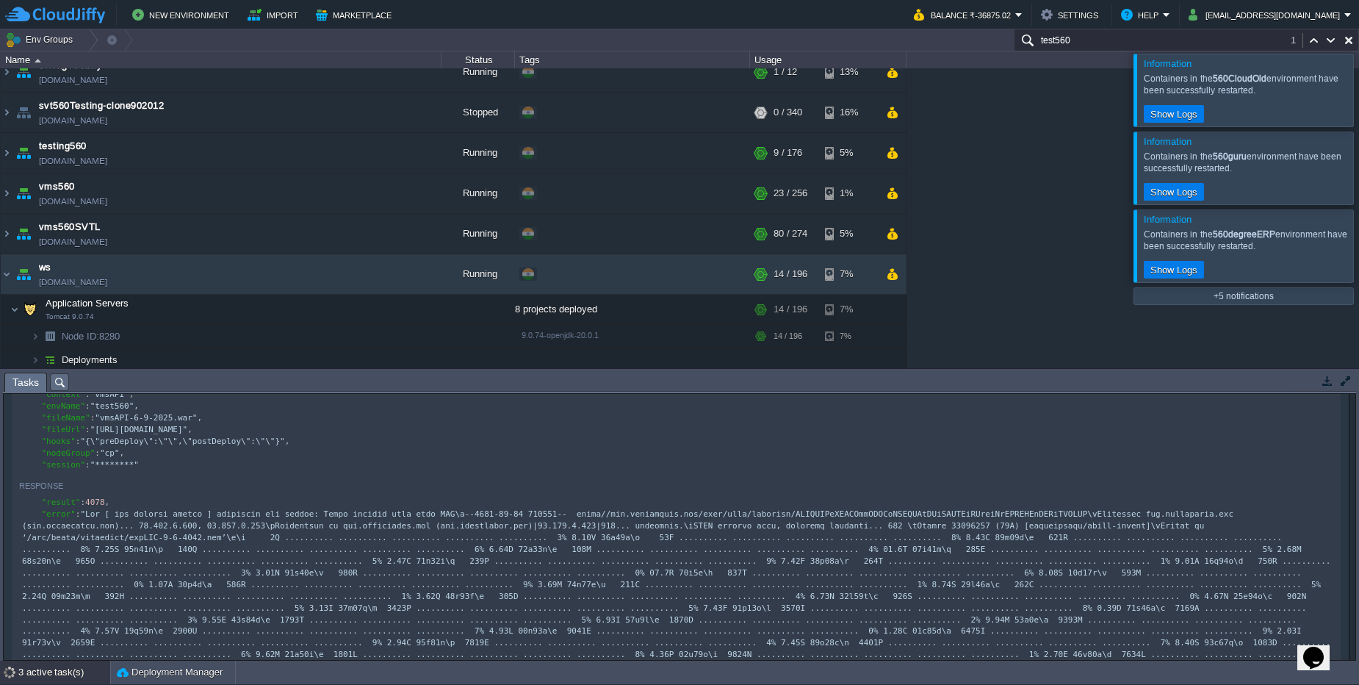
click at [88, 491] on button "button" at bounding box center [83, 484] width 13 height 13
type textarea "{ "result": 4078, "error": "The [ jem compute deploy ] operation has failed: Er…"
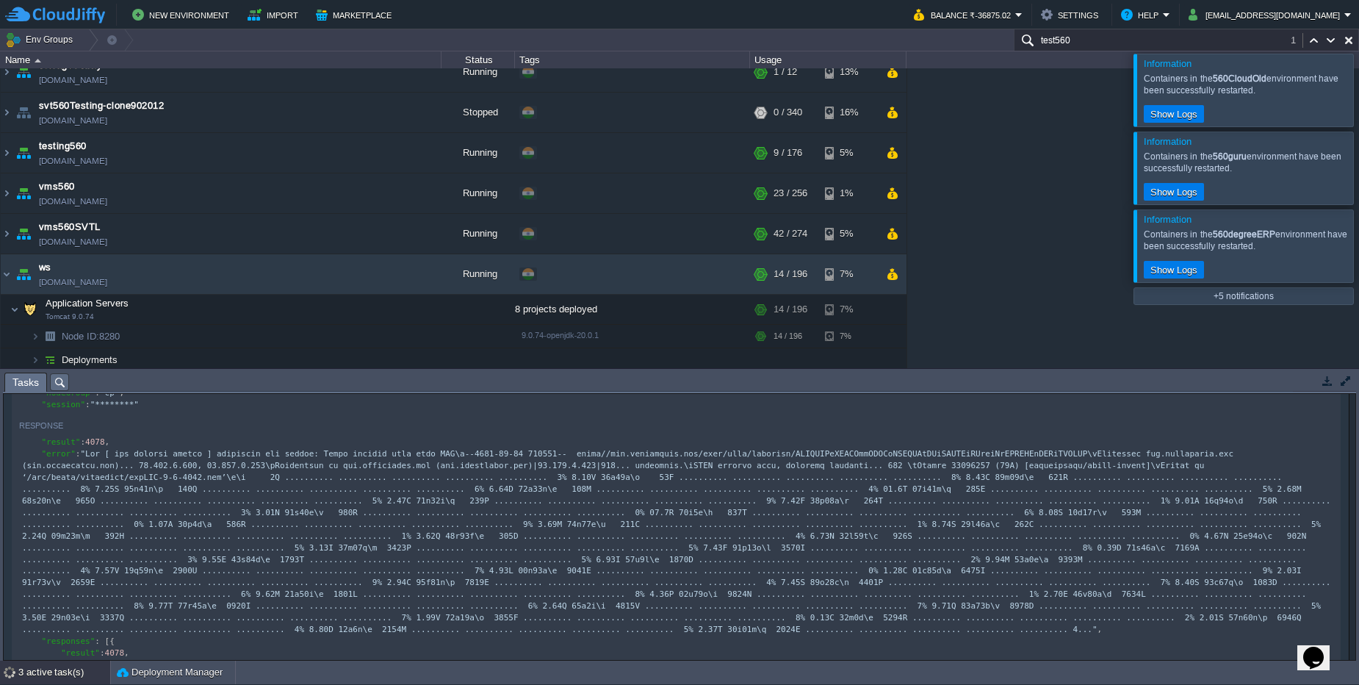
scroll to position [547, 0]
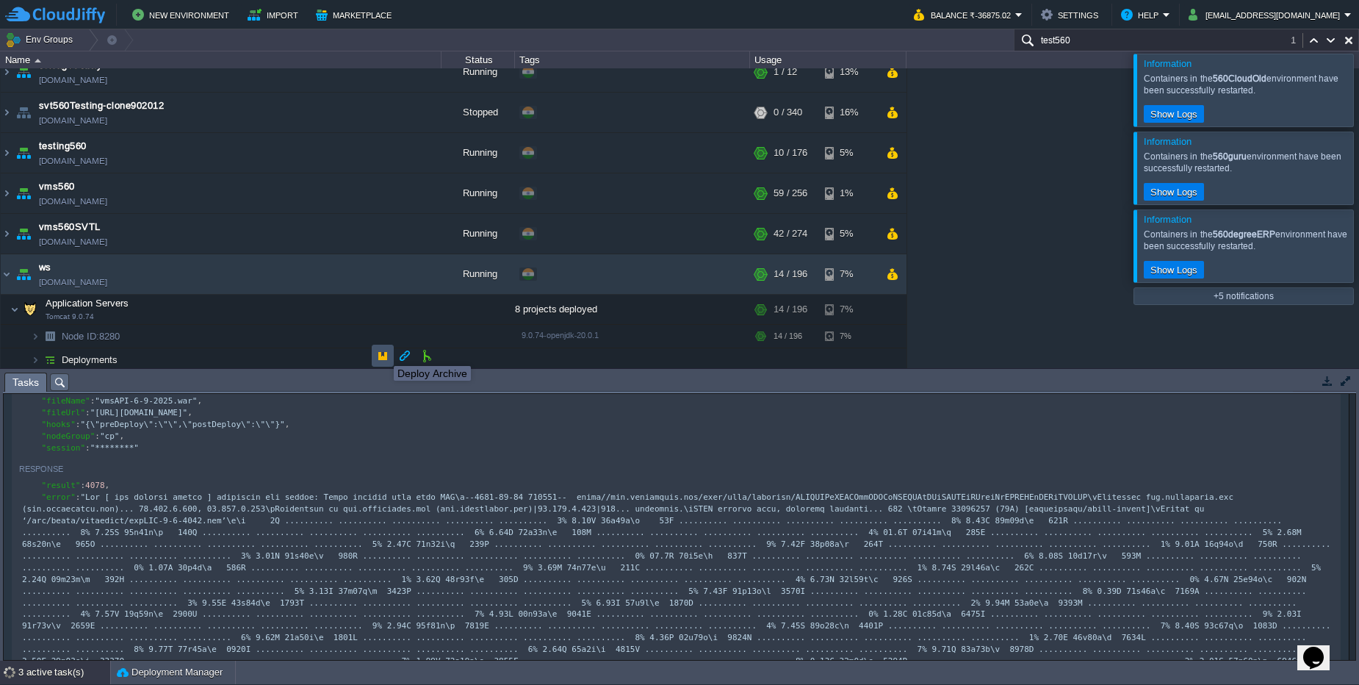
click at [383, 353] on button "button" at bounding box center [382, 355] width 13 height 13
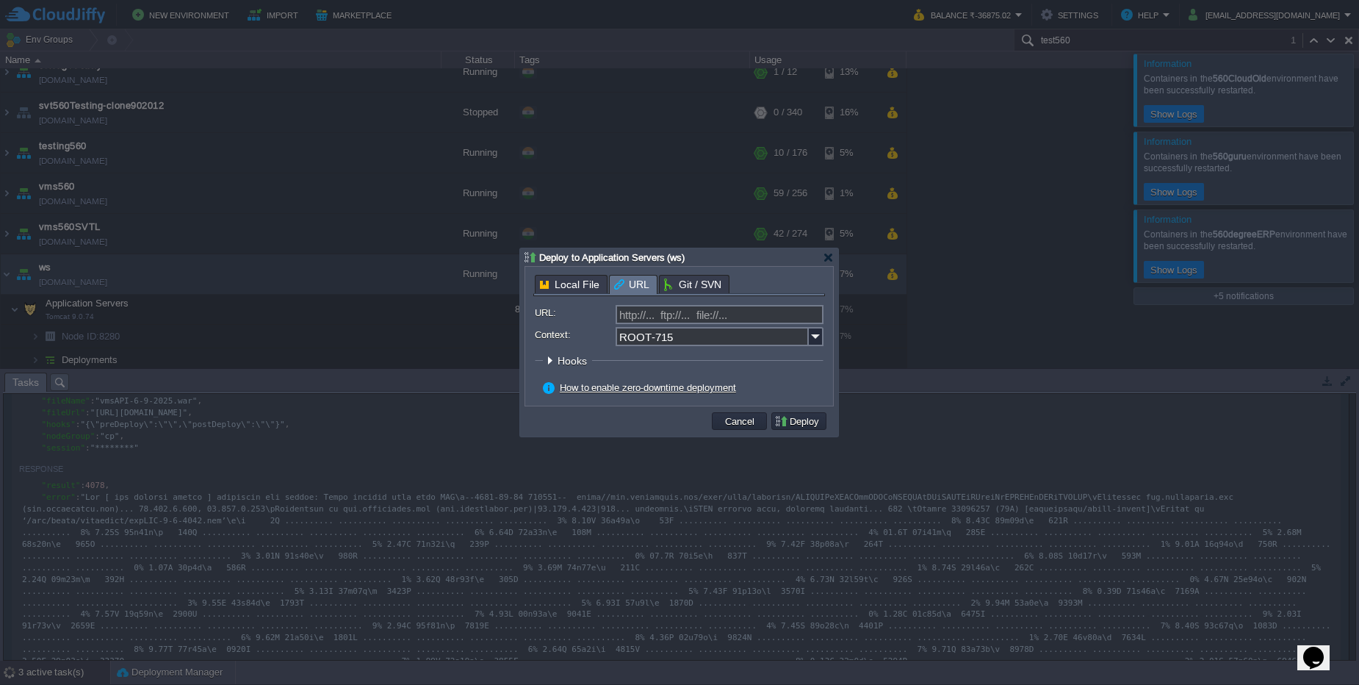
click at [627, 284] on span "URL" at bounding box center [631, 285] width 35 height 18
click at [572, 285] on span "Local File" at bounding box center [570, 285] width 60 height 18
click at [737, 427] on button "Cancel" at bounding box center [740, 420] width 38 height 13
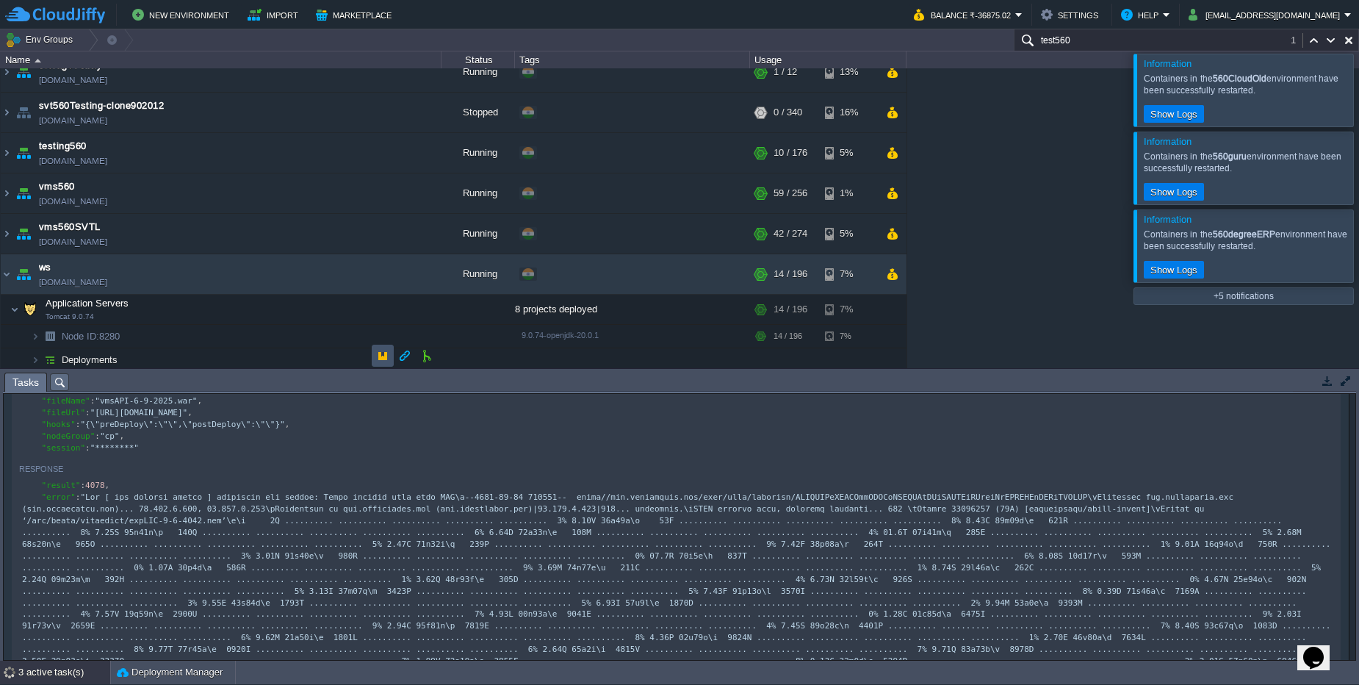
click at [383, 359] on button "button" at bounding box center [382, 355] width 13 height 13
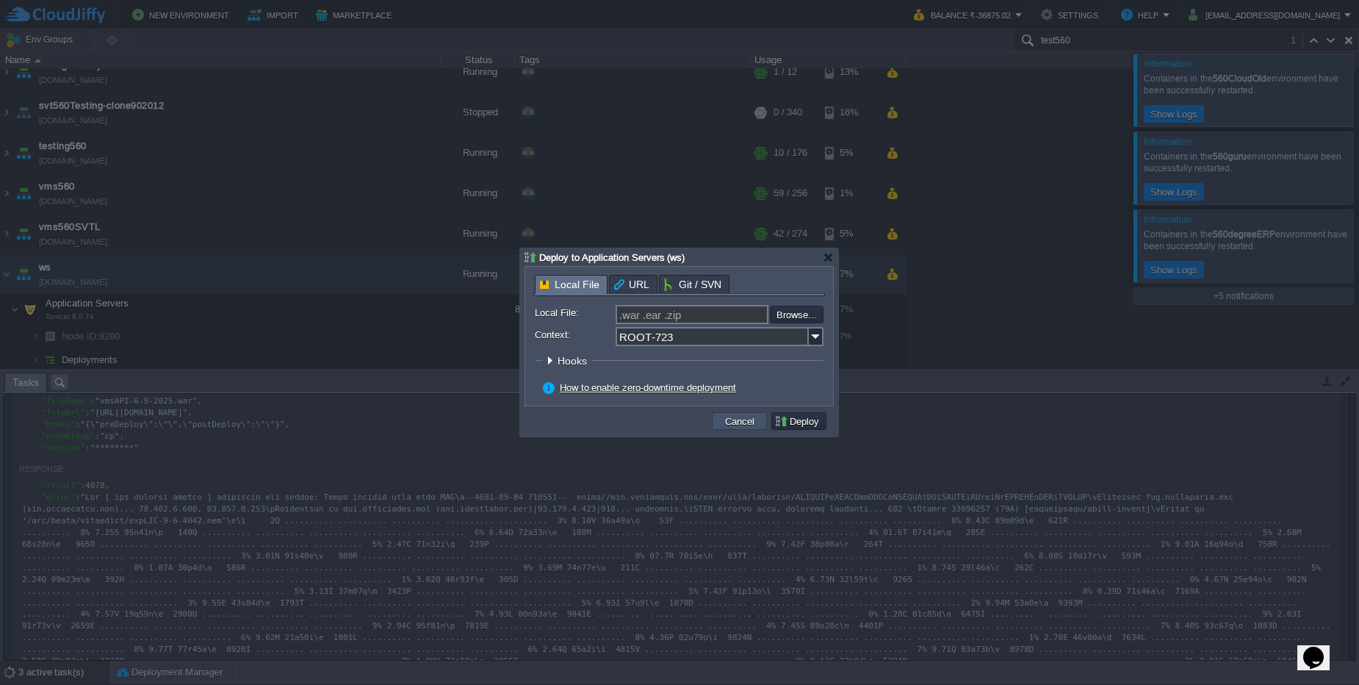
click at [726, 424] on button "Cancel" at bounding box center [740, 420] width 38 height 13
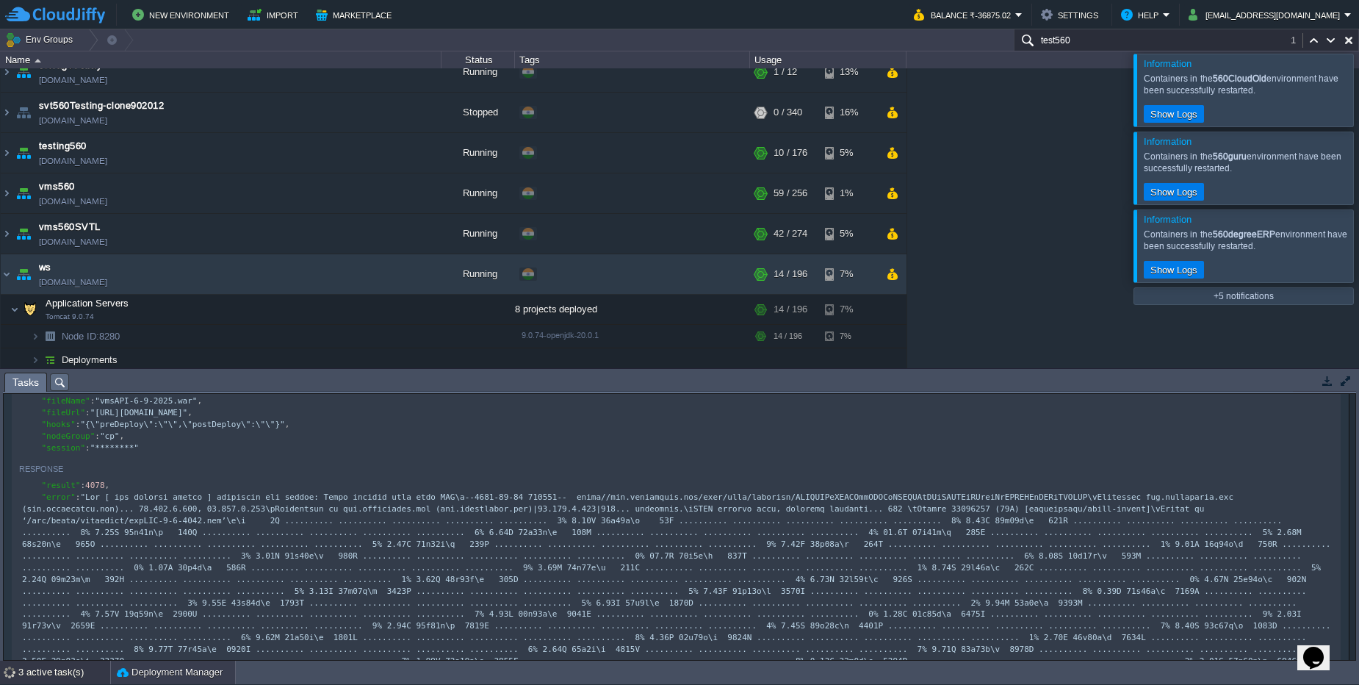
click at [144, 677] on button "Deployment Manager" at bounding box center [170, 672] width 106 height 15
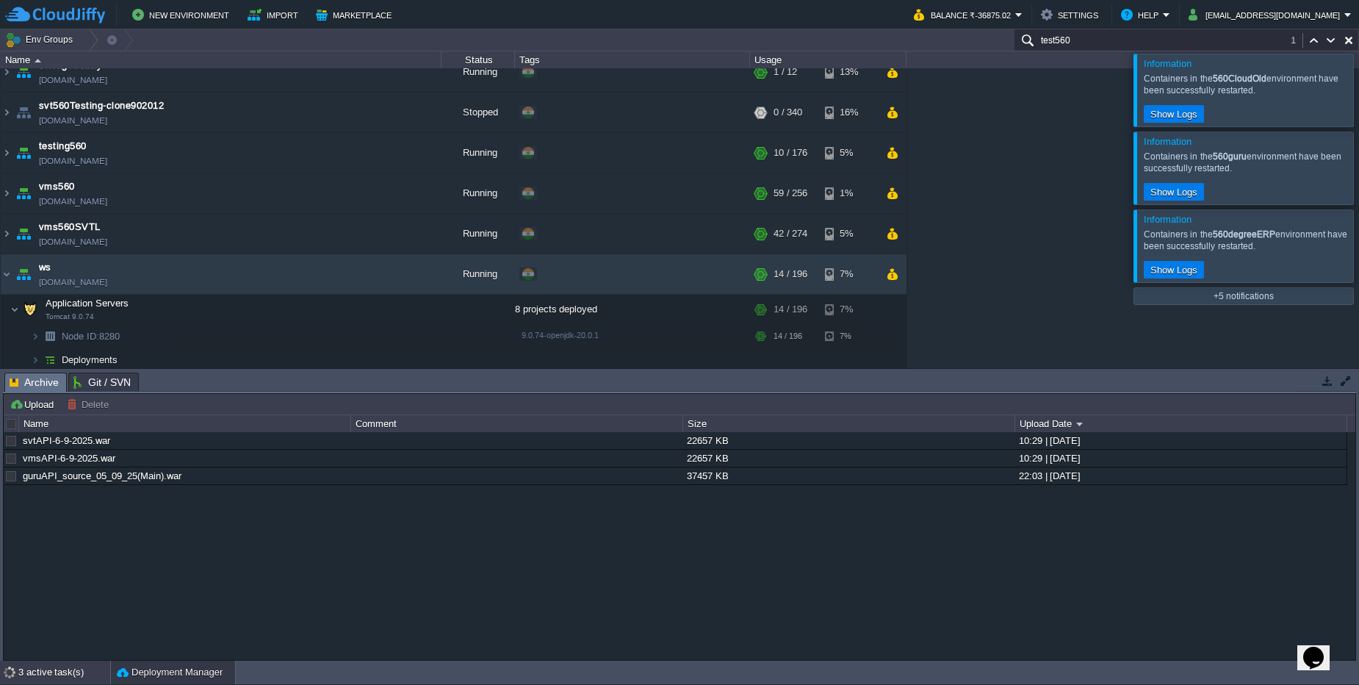
click at [77, 679] on div "3 active task(s)" at bounding box center [64, 672] width 92 height 24
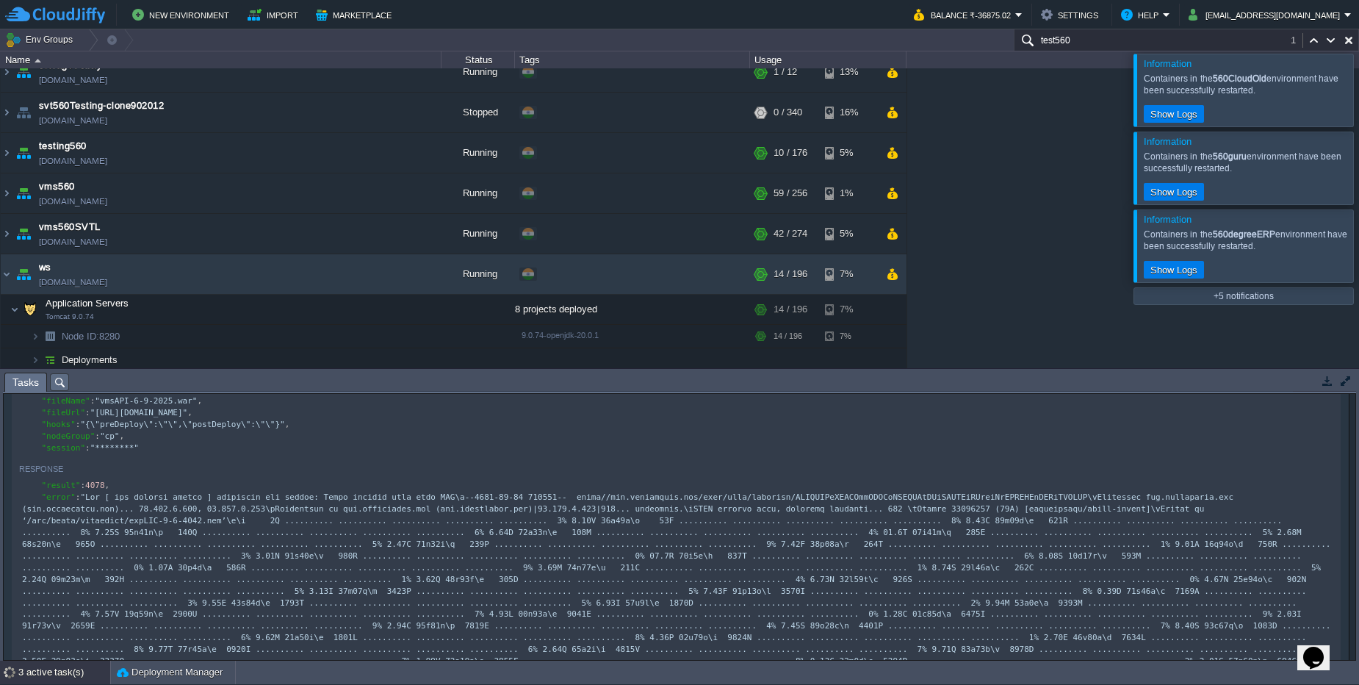
click at [73, 673] on div "3 active task(s)" at bounding box center [64, 672] width 92 height 24
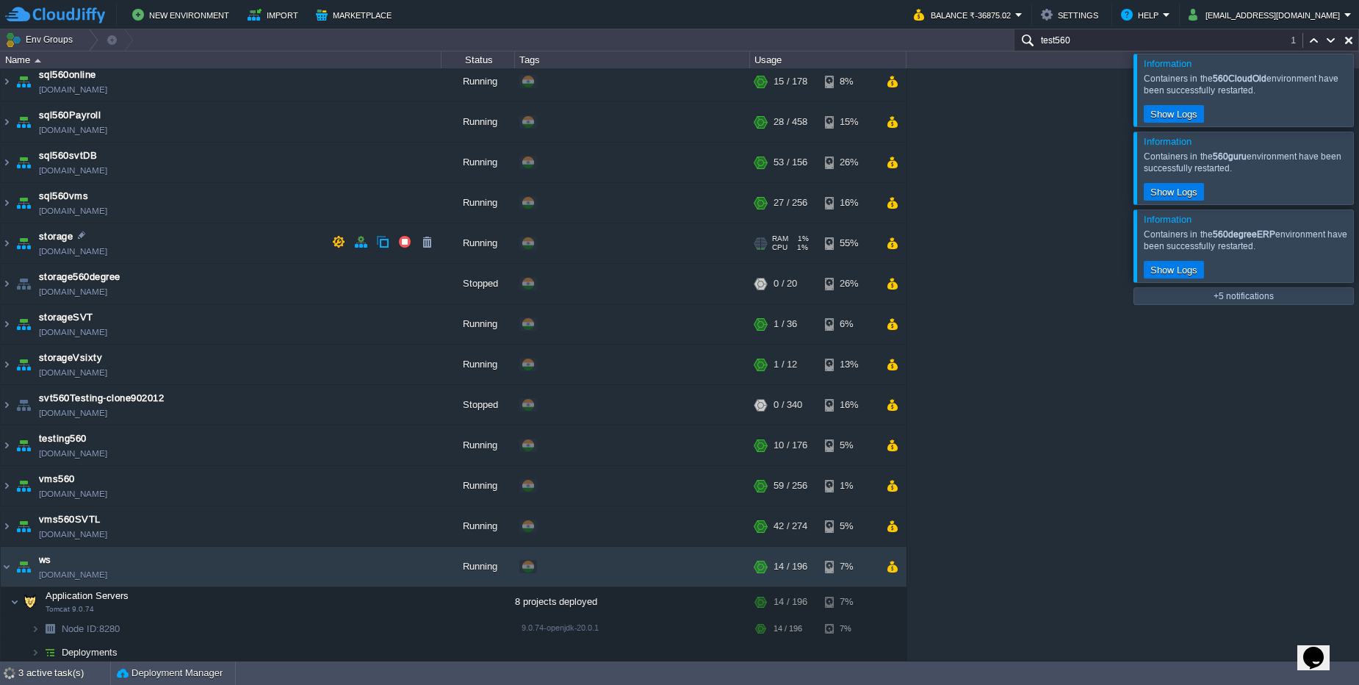
scroll to position [1192, 0]
click at [317, 561] on button "button" at bounding box center [316, 562] width 13 height 13
click at [198, 675] on button "Deployment Manager" at bounding box center [170, 673] width 106 height 15
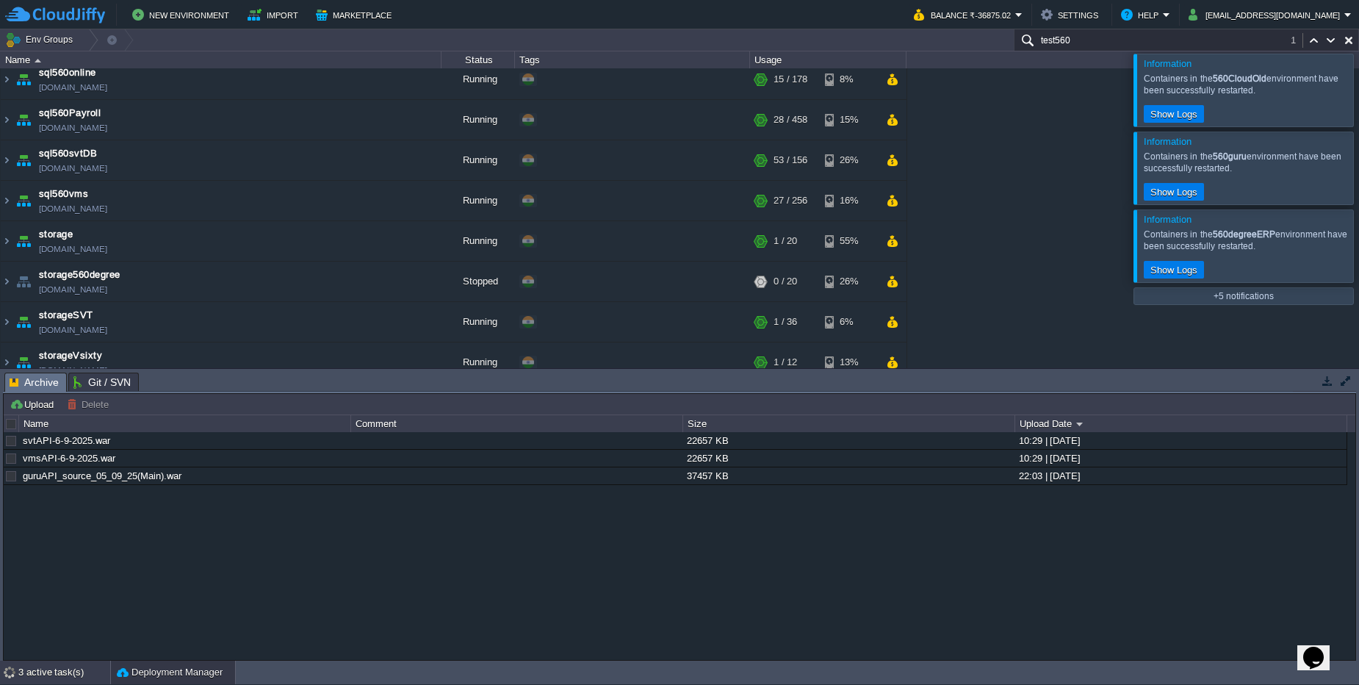
click at [76, 674] on div "3 active task(s)" at bounding box center [64, 672] width 92 height 24
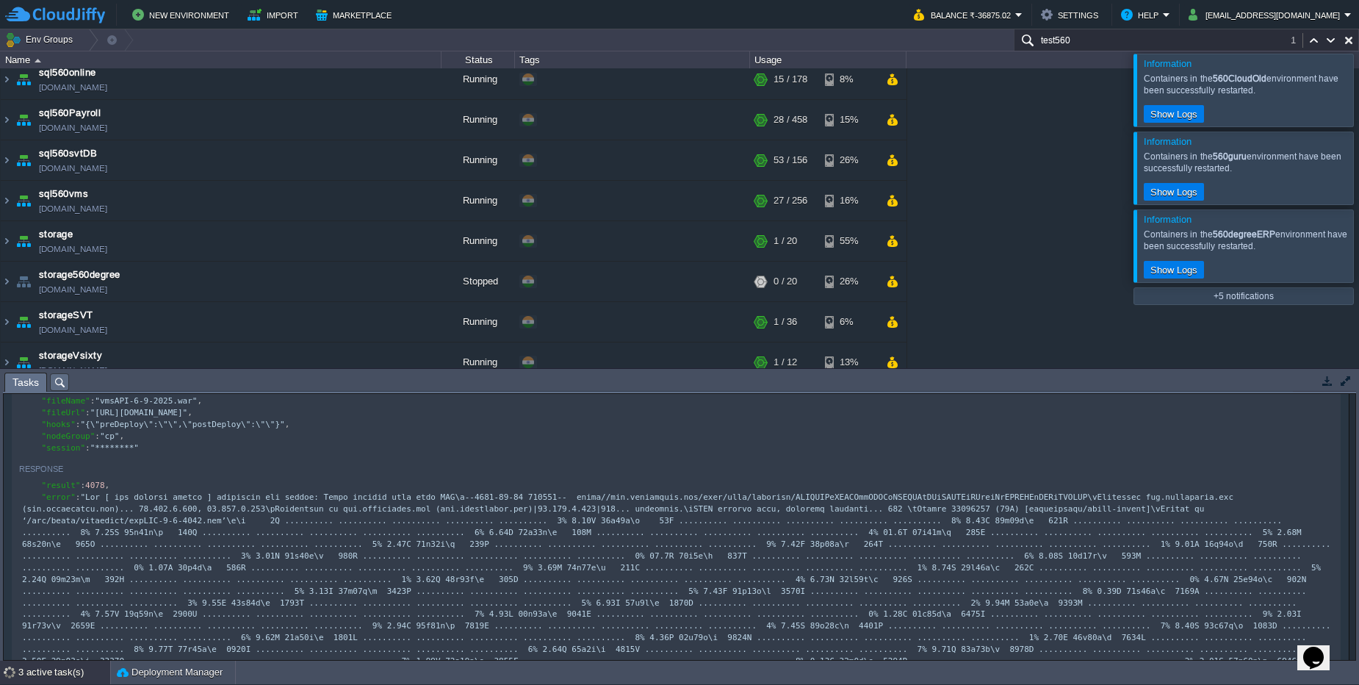
click at [76, 679] on div "3 active task(s)" at bounding box center [64, 672] width 92 height 24
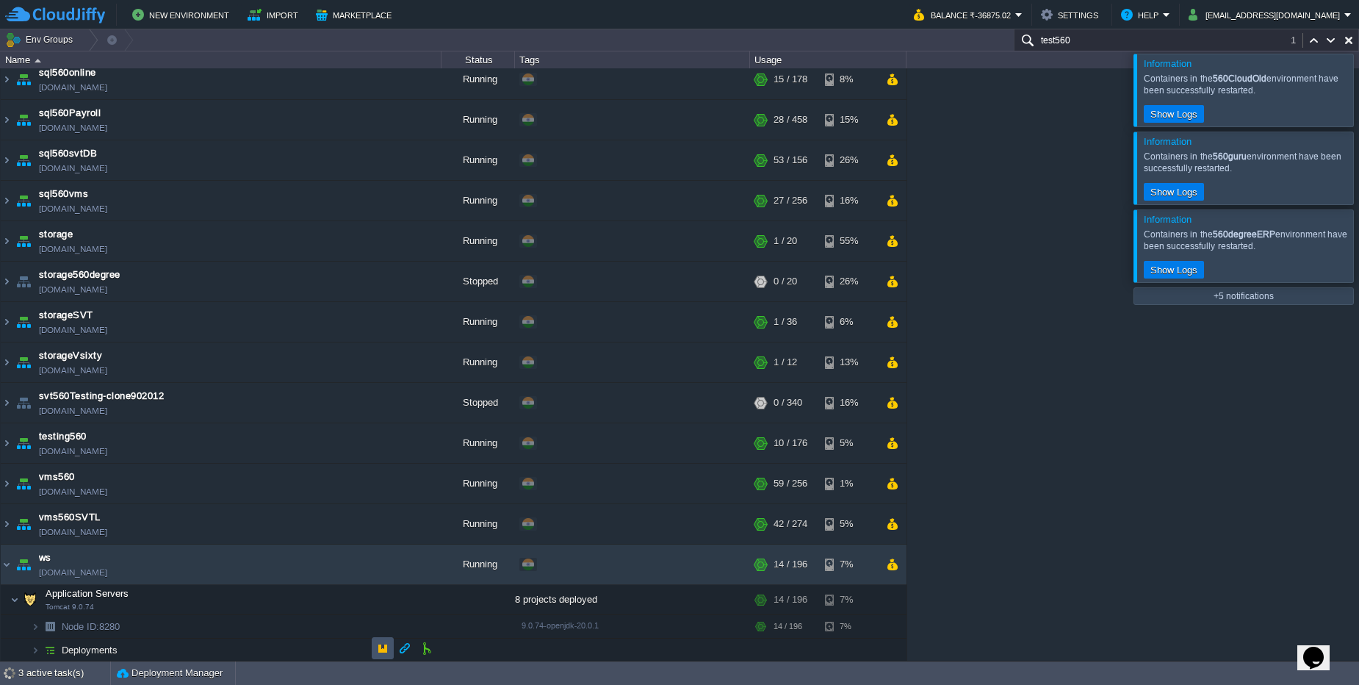
click at [376, 651] on button "button" at bounding box center [382, 647] width 13 height 13
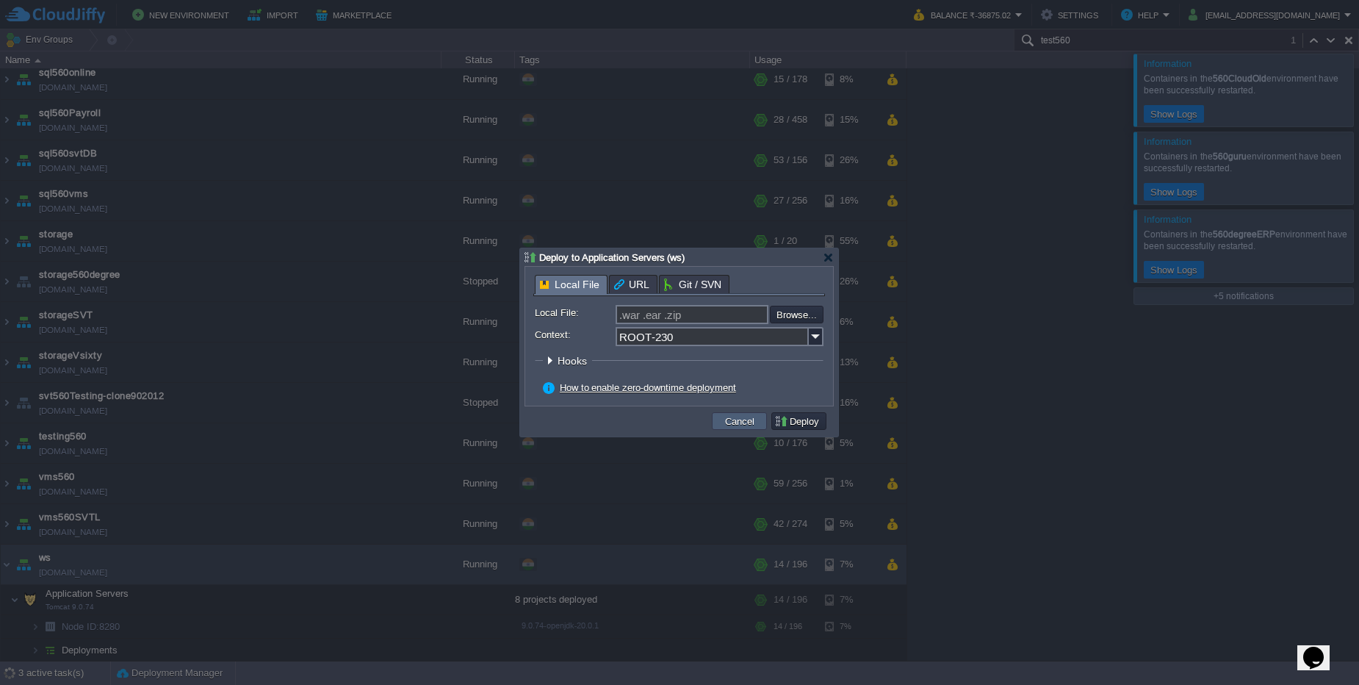
click at [719, 416] on td "Cancel" at bounding box center [739, 421] width 55 height 18
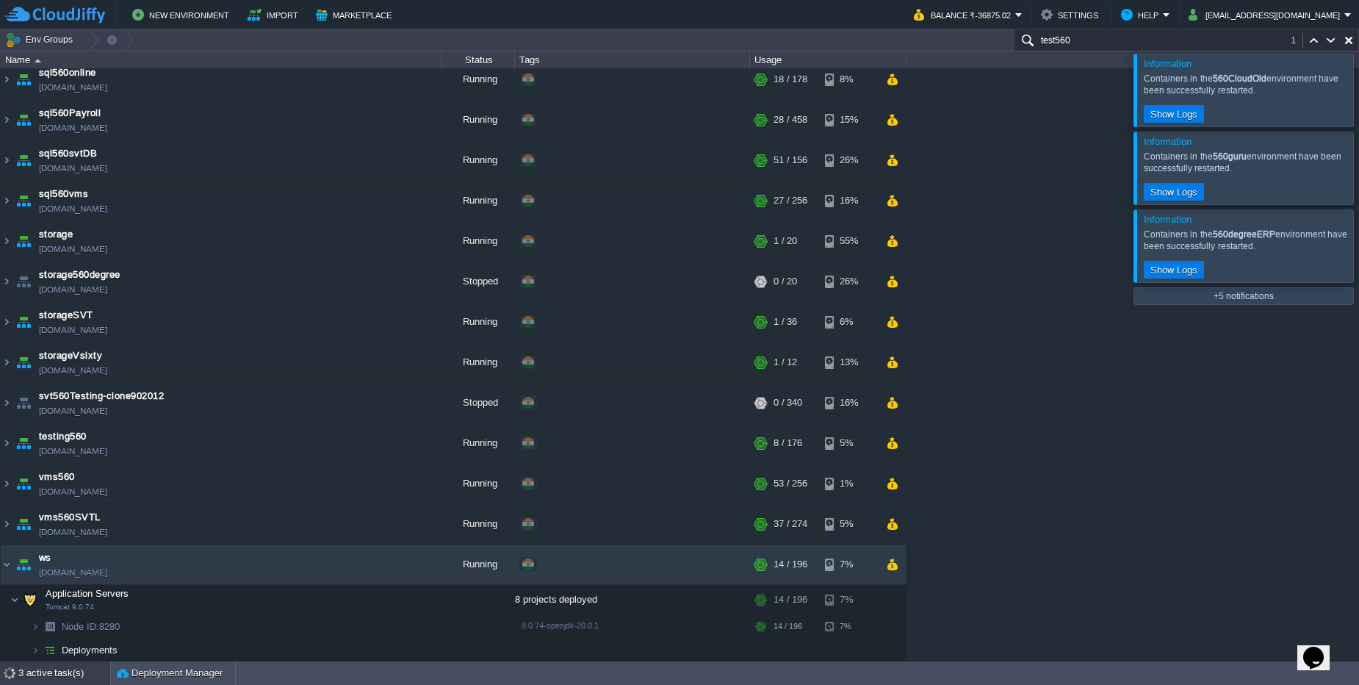
click at [71, 679] on div "3 active task(s)" at bounding box center [64, 673] width 92 height 24
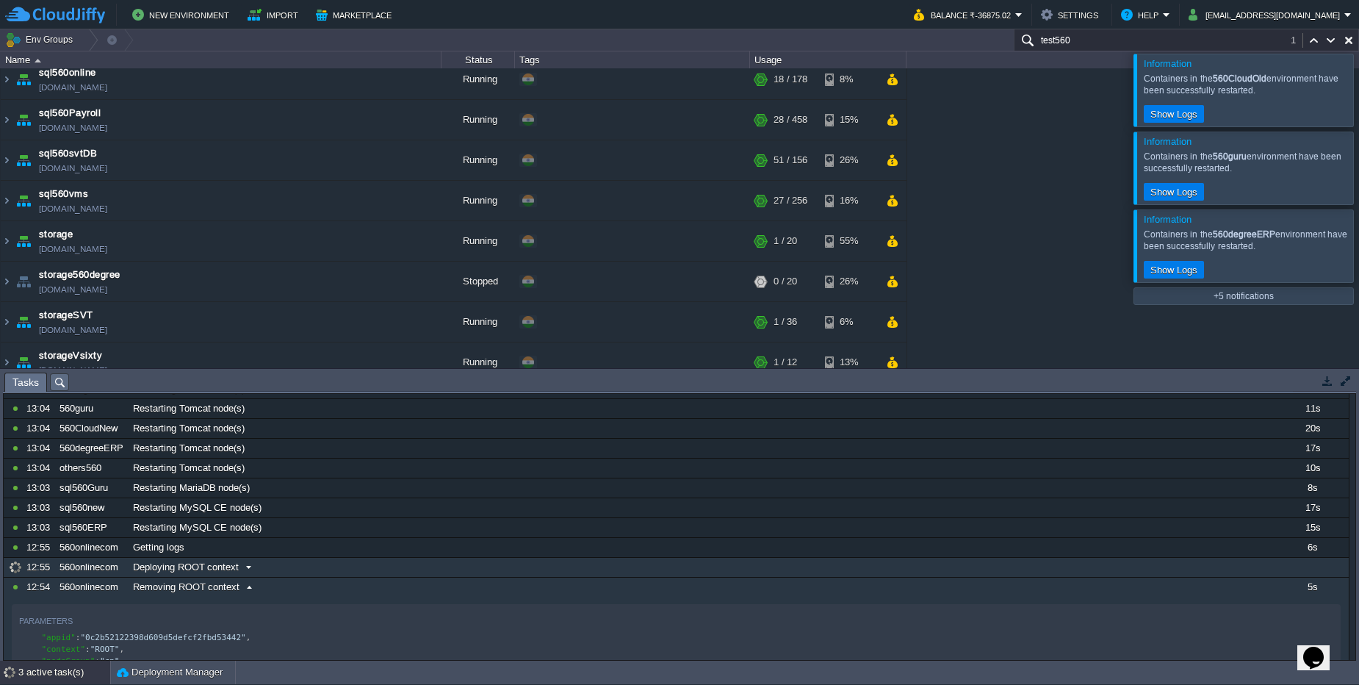
scroll to position [88, 0]
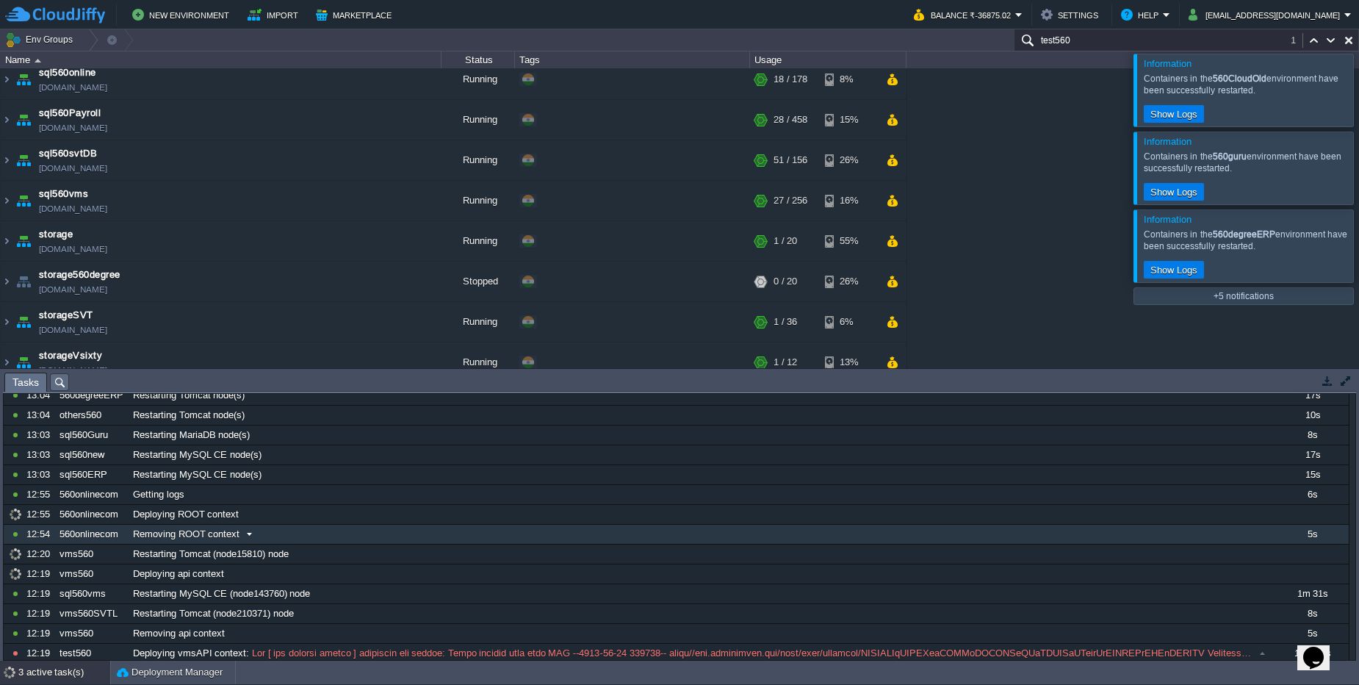
click at [278, 535] on div "Removing ROOT context" at bounding box center [701, 534] width 1145 height 19
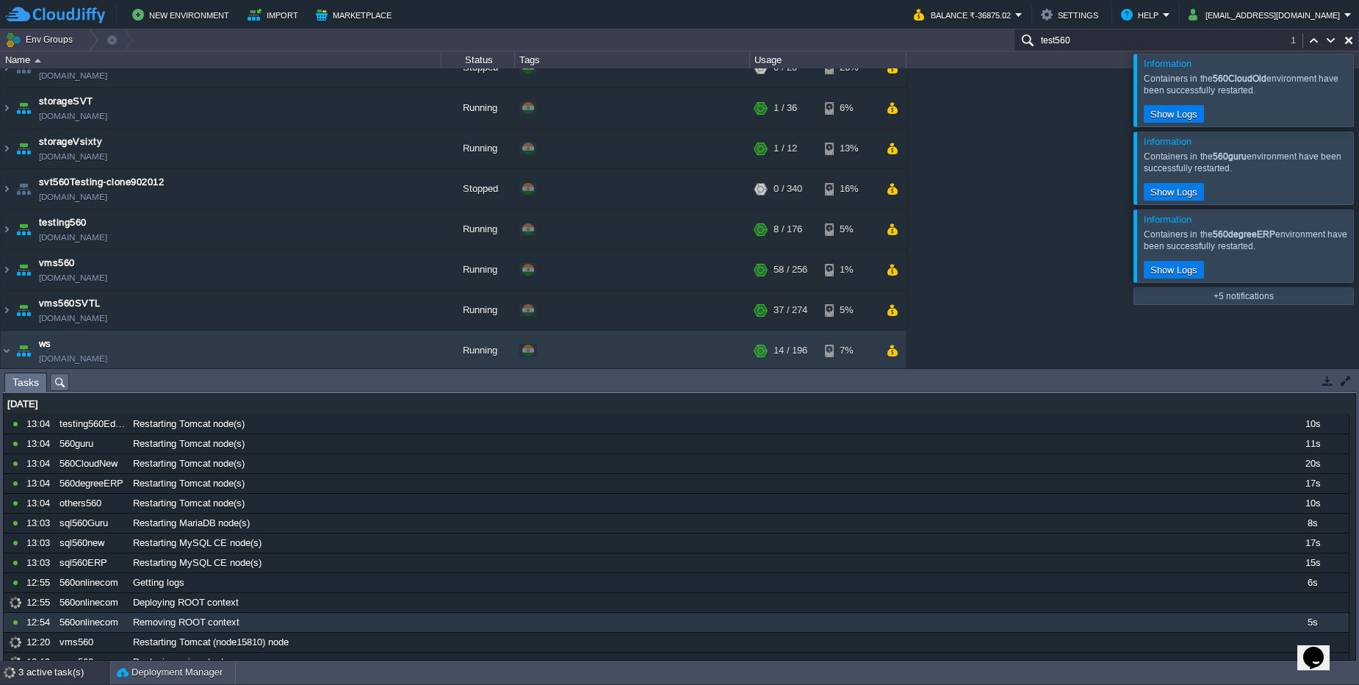
scroll to position [1482, 0]
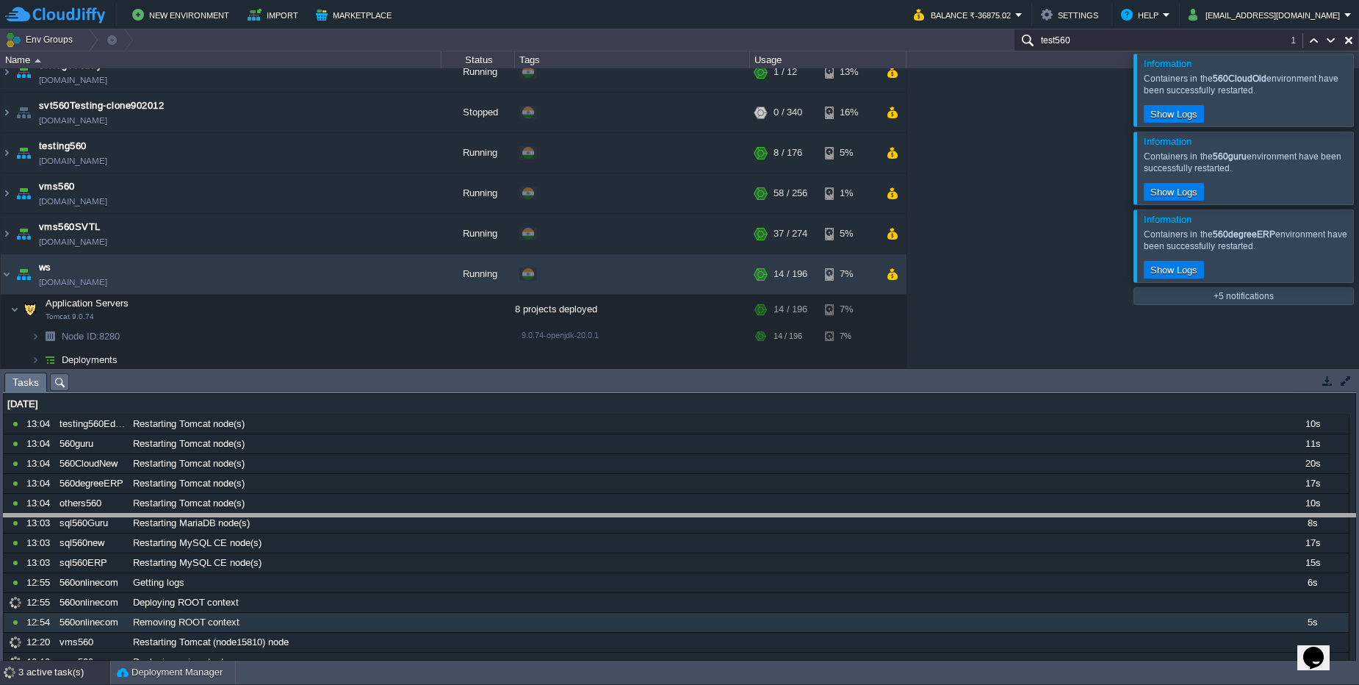
drag, startPoint x: 335, startPoint y: 378, endPoint x: 317, endPoint y: 542, distance: 165.6
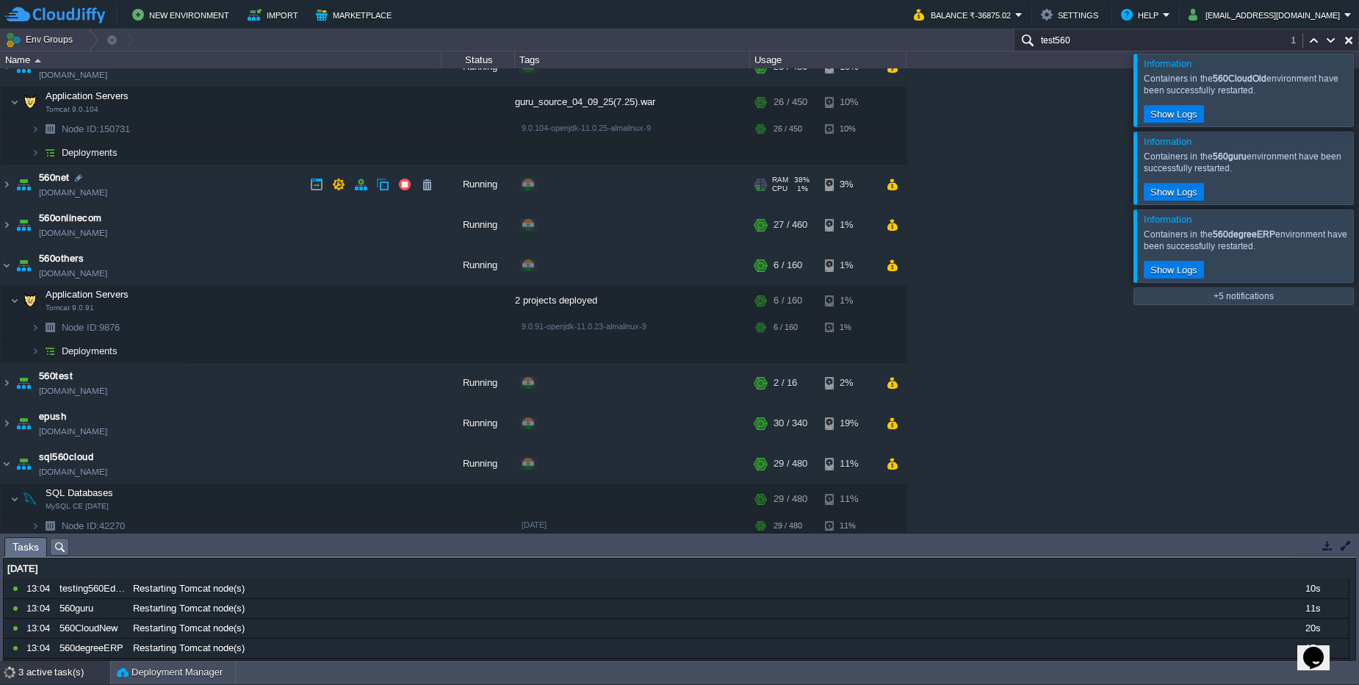
scroll to position [349, 0]
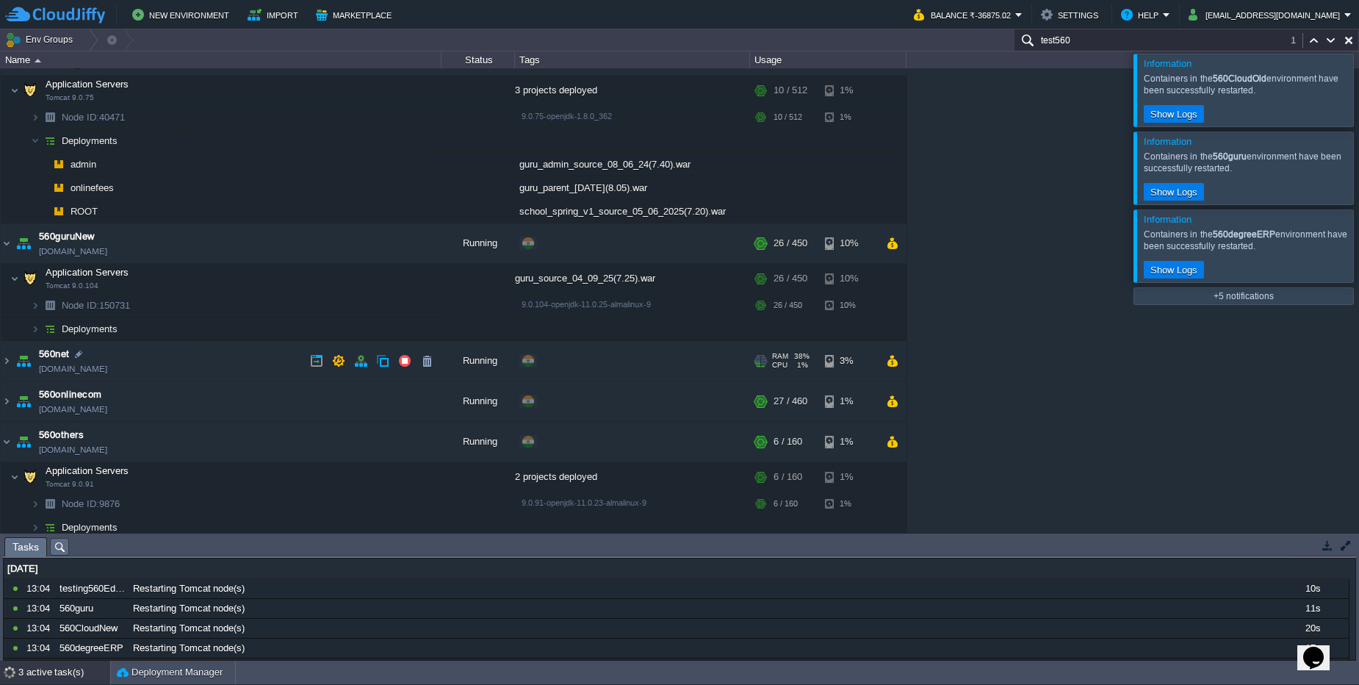
click at [186, 362] on td "560net 560net.cloudjiffy.net" at bounding box center [221, 361] width 441 height 40
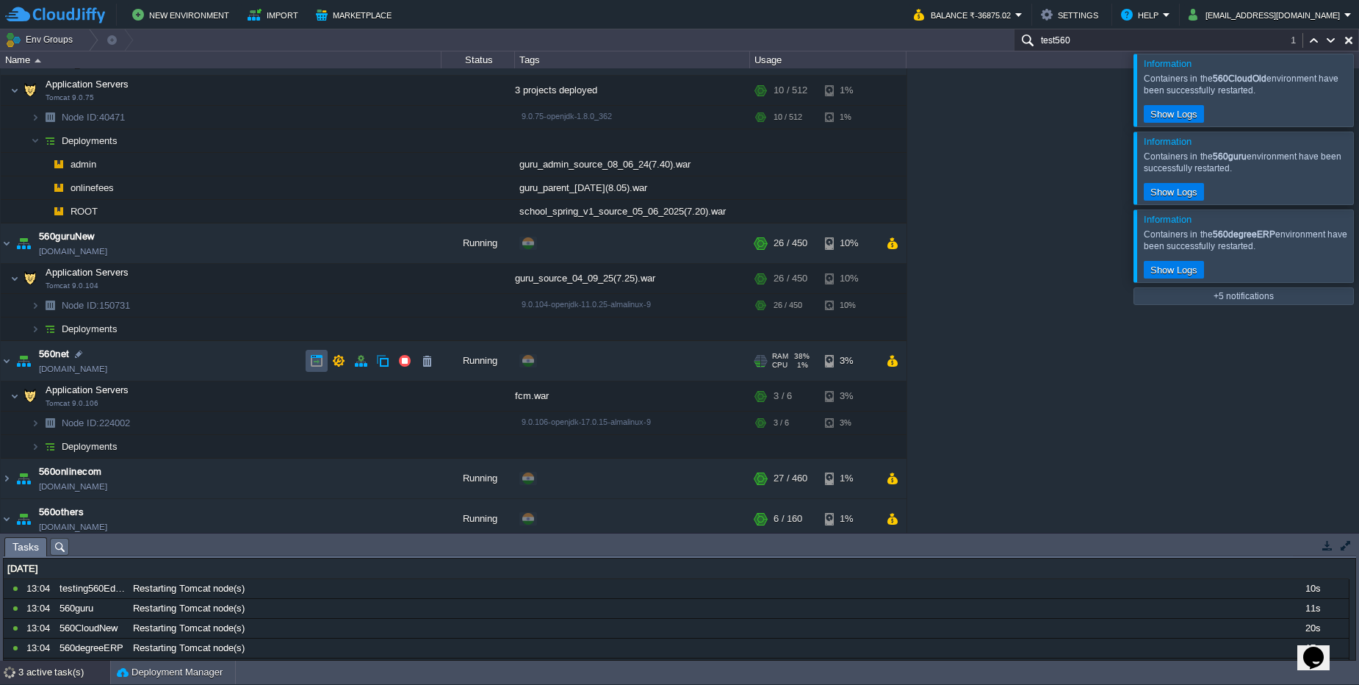
click at [318, 364] on button "button" at bounding box center [316, 360] width 13 height 13
click at [1348, 40] on button "button" at bounding box center [1348, 40] width 13 height 13
type input "Search (Ctrl+F)"
click at [171, 367] on td "560net 560net.cloudjiffy.net" at bounding box center [221, 361] width 441 height 40
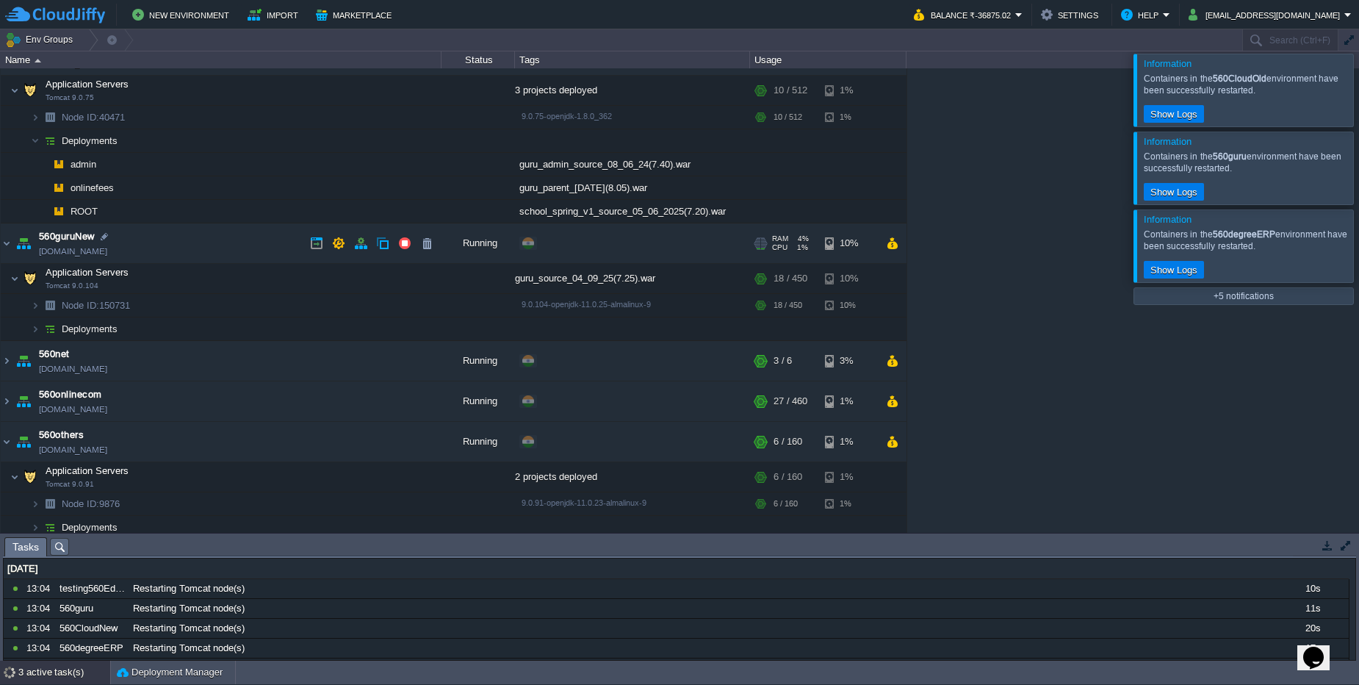
click at [198, 253] on td "560guruNew testing560edubee.cloudjiffy.net" at bounding box center [221, 243] width 441 height 40
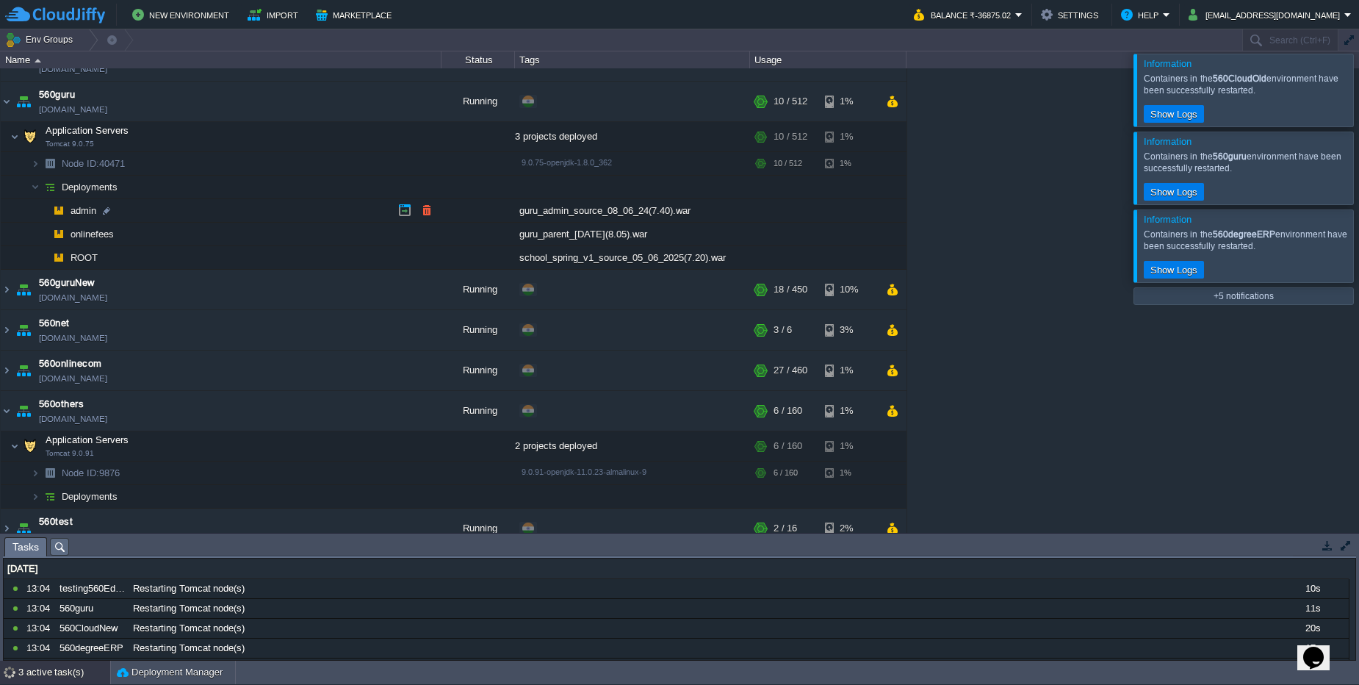
scroll to position [261, 0]
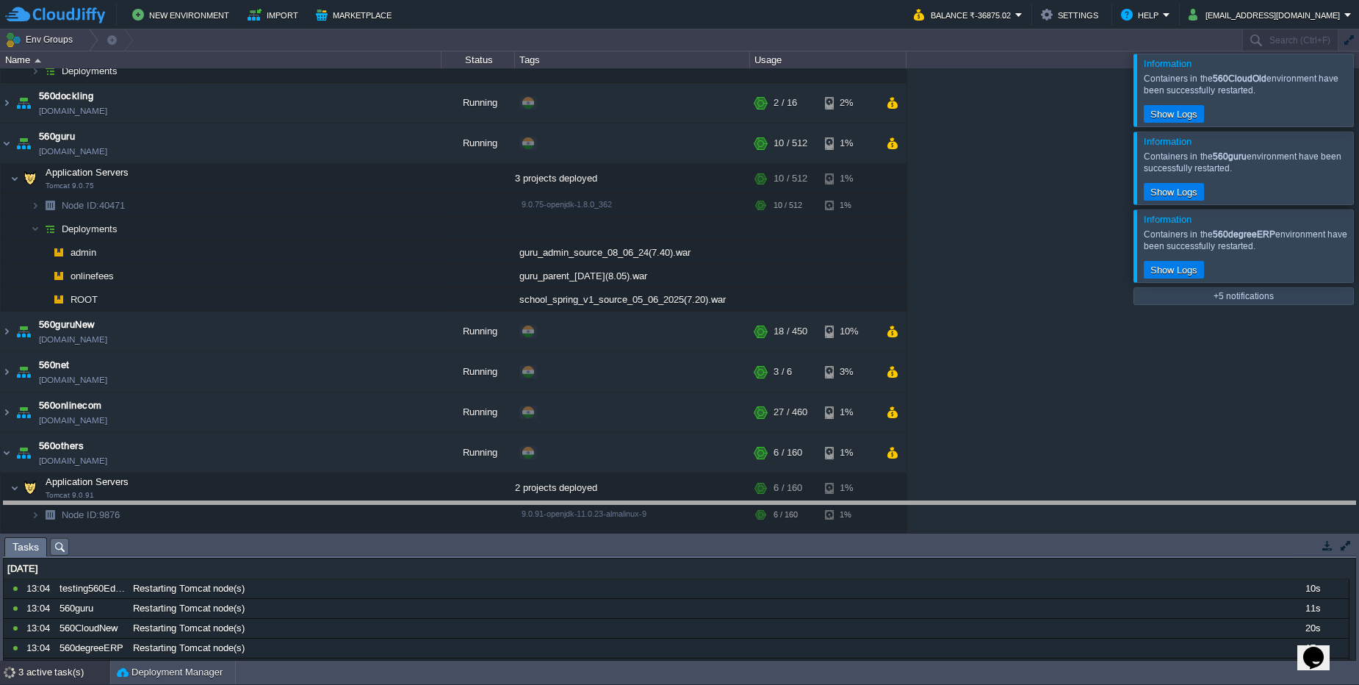
drag, startPoint x: 350, startPoint y: 550, endPoint x: 364, endPoint y: 397, distance: 154.2
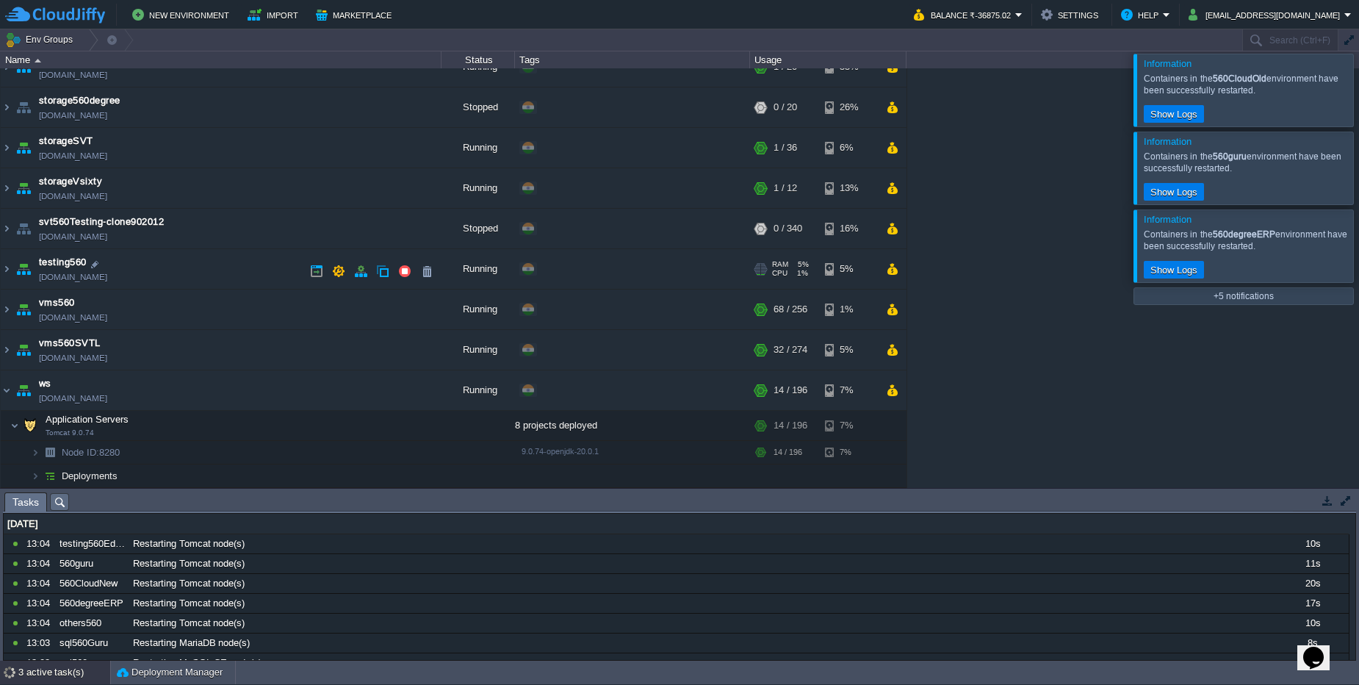
scroll to position [1286, 0]
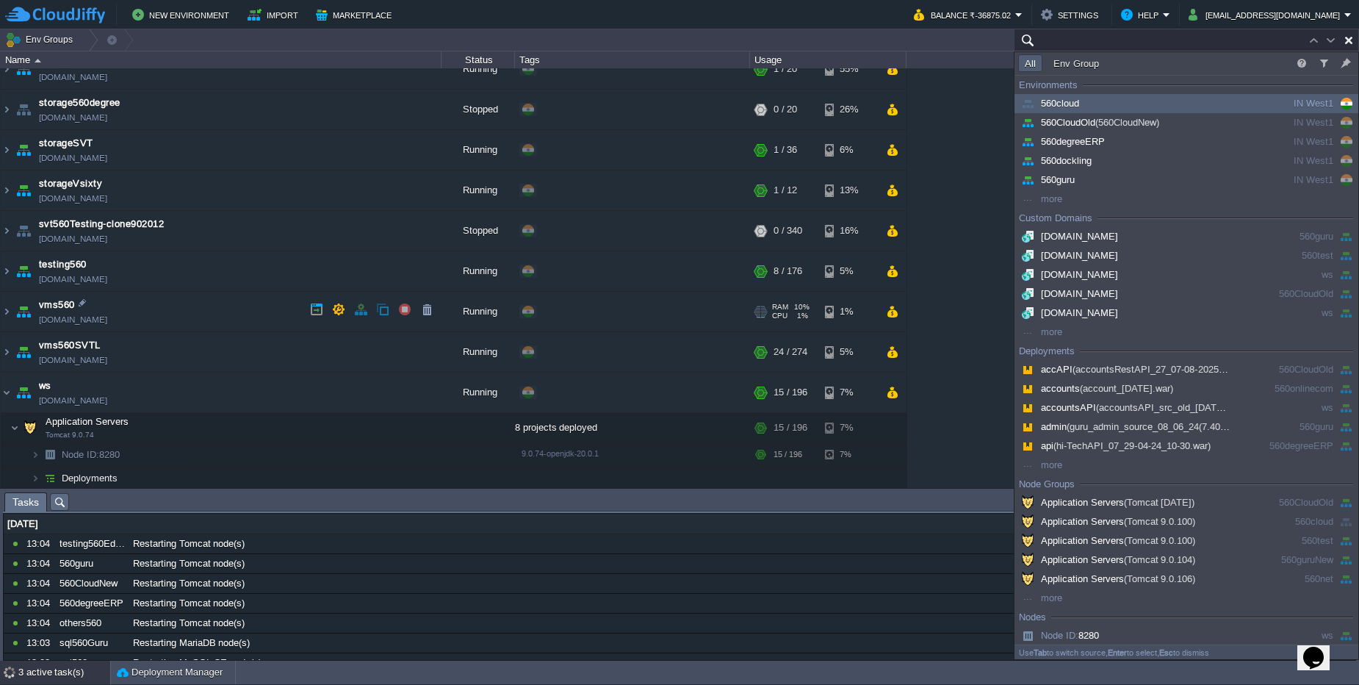
paste input "560net.cloudjiffy.net"
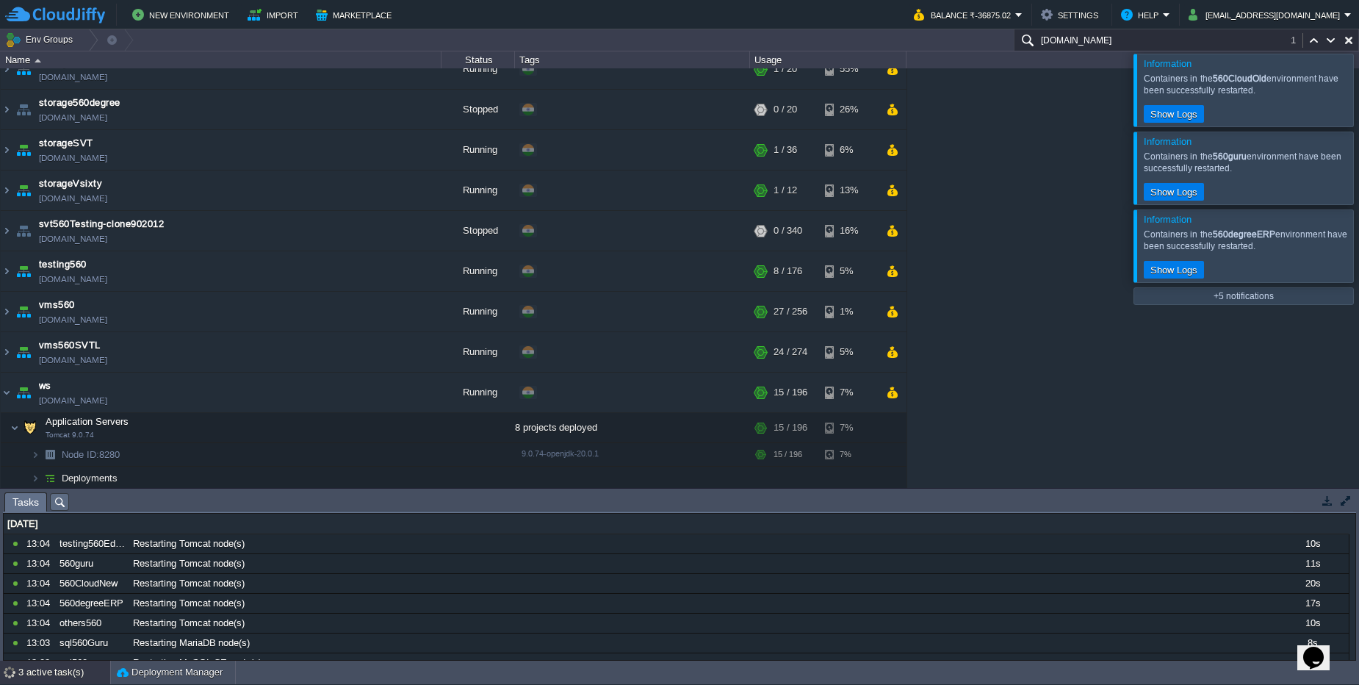
scroll to position [415, 0]
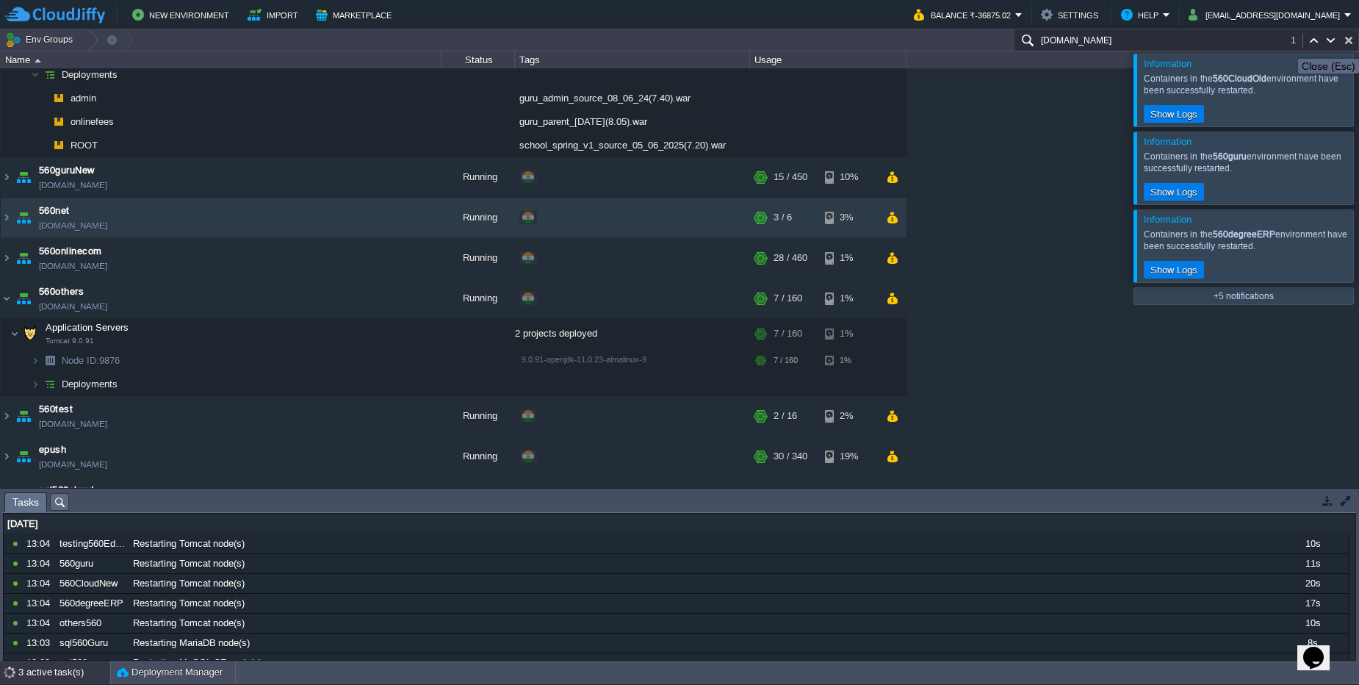
click at [1353, 46] on button "button" at bounding box center [1348, 40] width 13 height 13
type input "Search (Ctrl+F)"
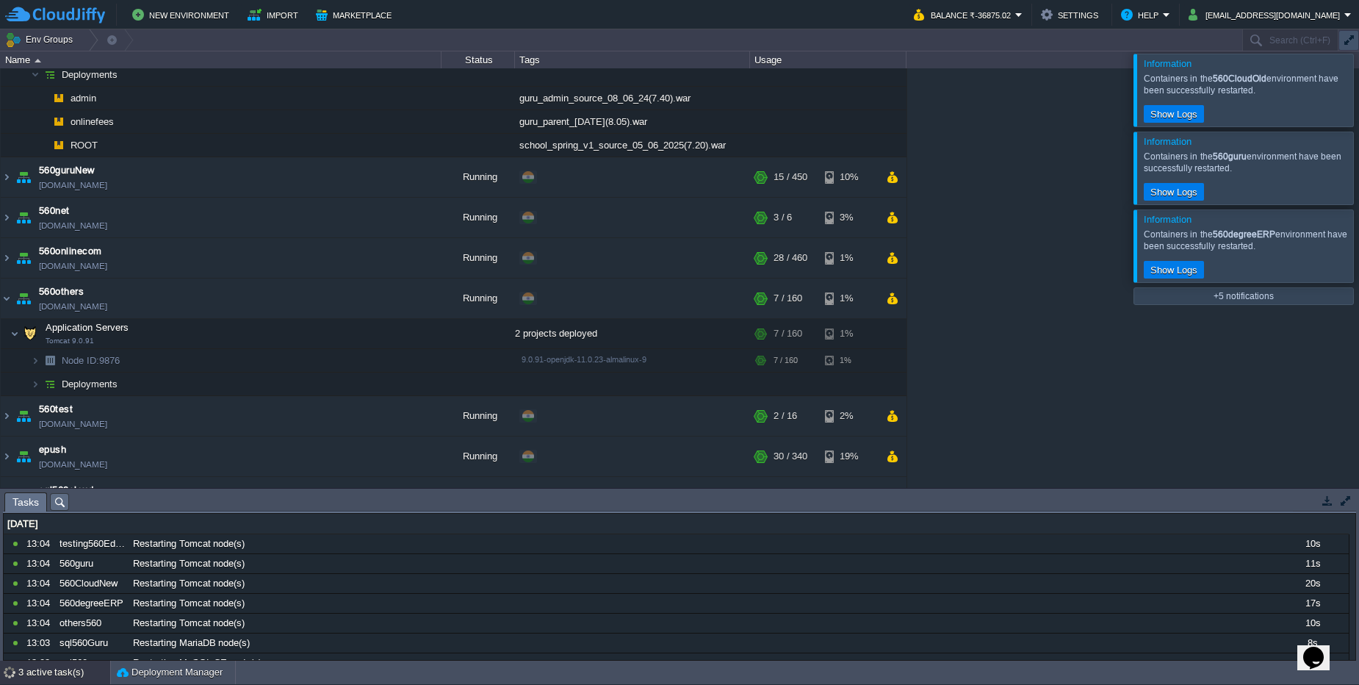
drag, startPoint x: 1353, startPoint y: 46, endPoint x: 1135, endPoint y: 149, distance: 241.5
click at [1135, 149] on div "Information Containers in the 560CloudOld environment have been successfully re…" at bounding box center [679, 344] width 1359 height 631
click at [1358, 87] on div at bounding box center [1377, 90] width 0 height 72
click at [1358, 169] on div at bounding box center [1377, 168] width 0 height 72
click at [1358, 96] on div at bounding box center [1377, 90] width 0 height 72
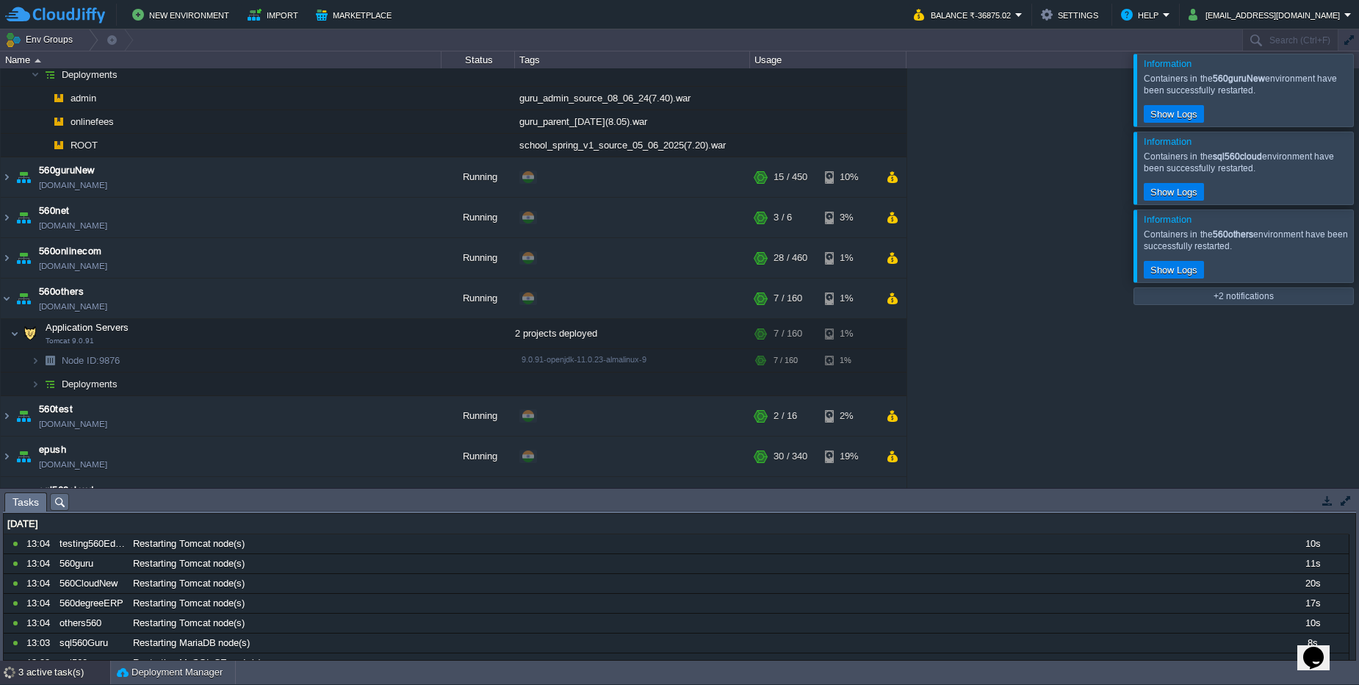
click at [1358, 95] on div at bounding box center [1377, 90] width 0 height 72
click at [1358, 161] on div at bounding box center [1377, 168] width 0 height 72
click at [1251, 39] on input "text" at bounding box center [1290, 39] width 96 height 21
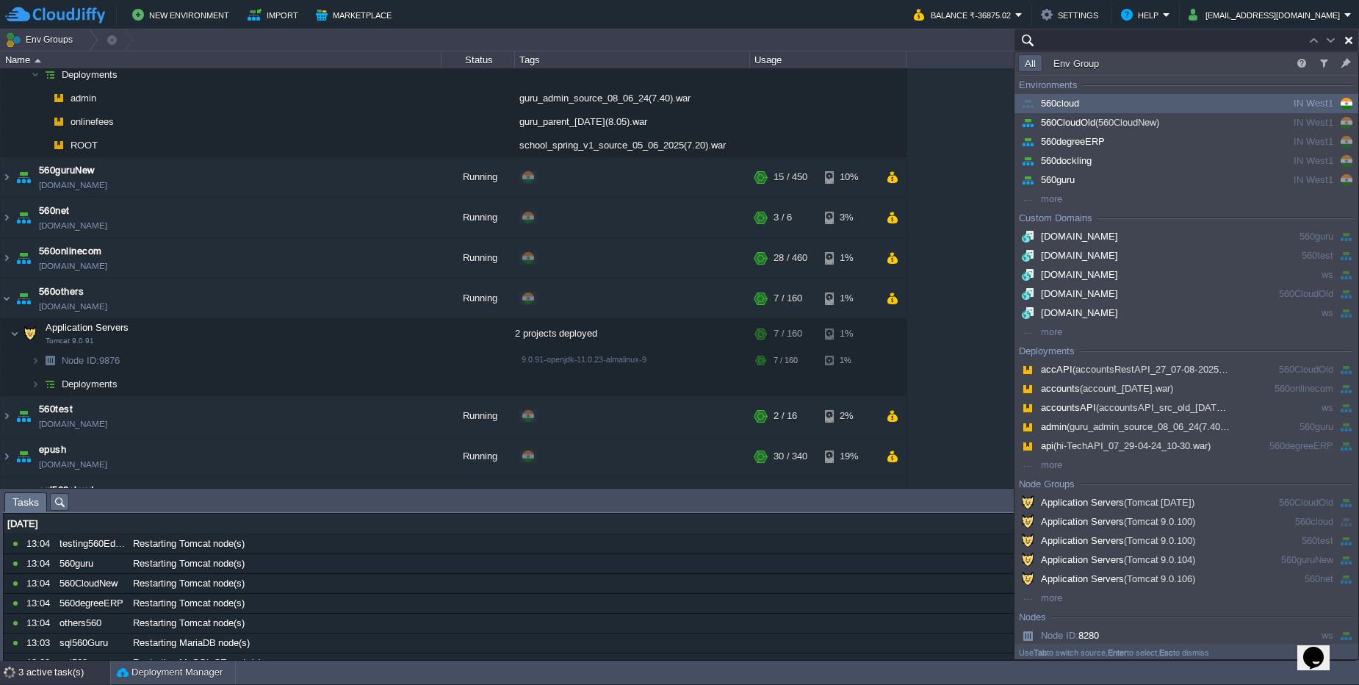
paste input "560net.cloudjiffy.net"
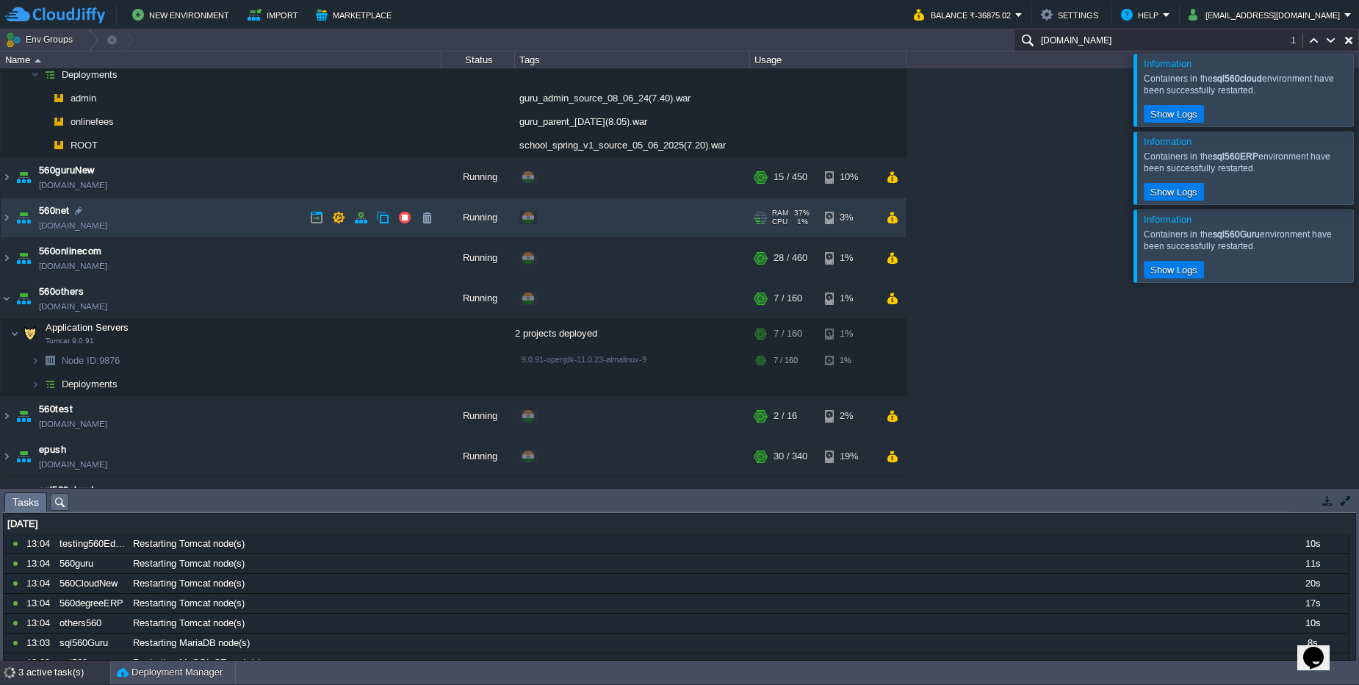
type input "560net.cloudjiffy.net"
click at [161, 226] on td "560net 560net.cloudjiffy.net" at bounding box center [221, 218] width 441 height 40
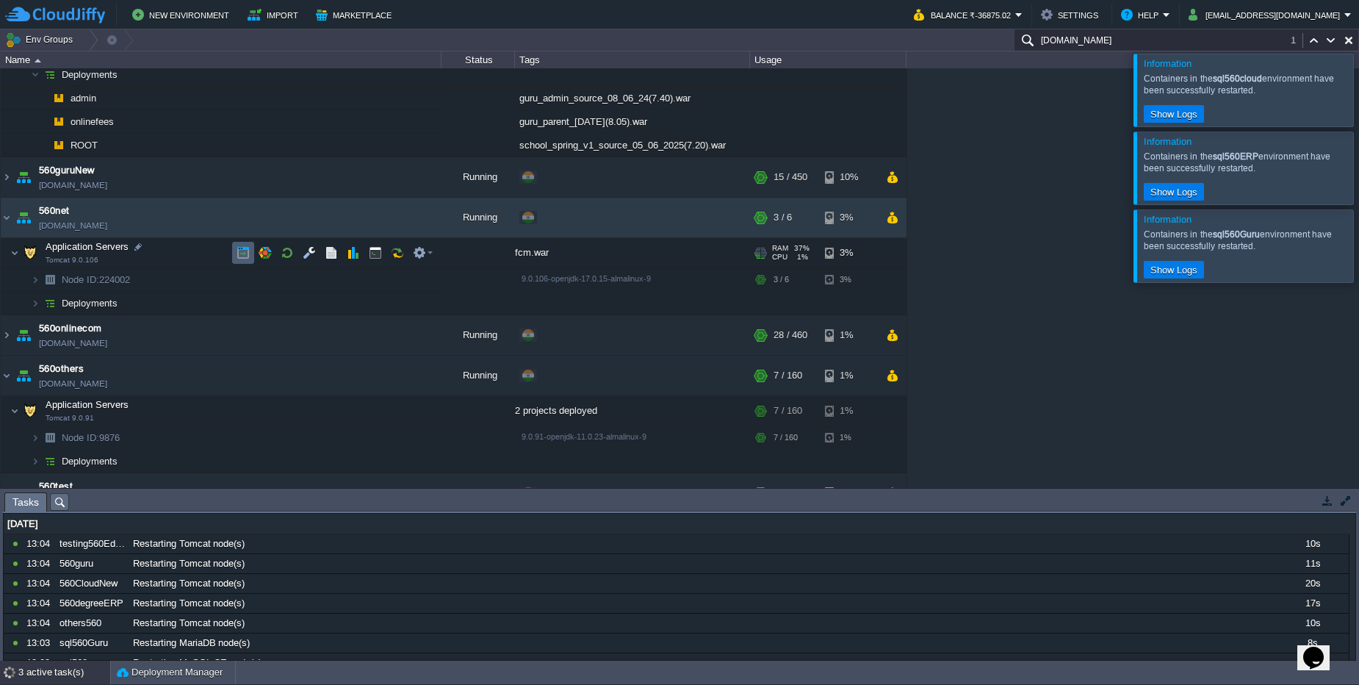
click at [246, 253] on button "button" at bounding box center [243, 252] width 13 height 13
click at [381, 306] on button "button" at bounding box center [382, 302] width 13 height 13
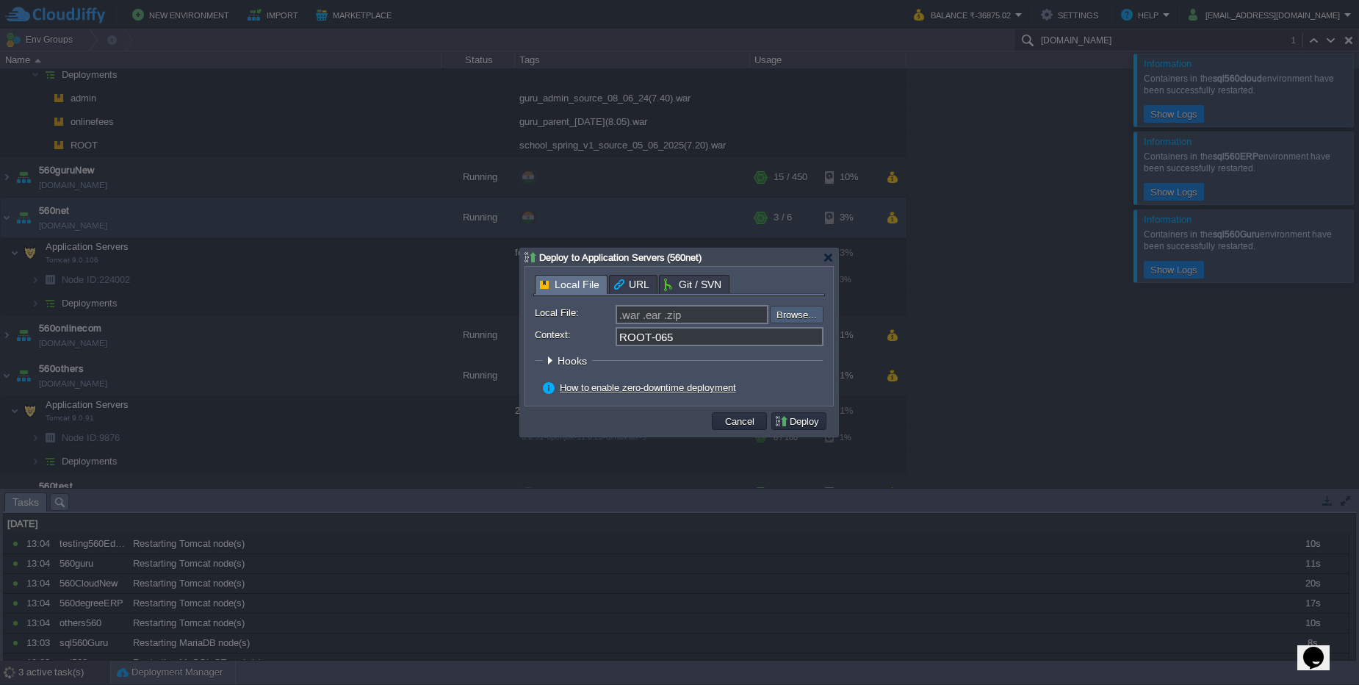
click at [788, 317] on input "file" at bounding box center [731, 315] width 186 height 18
type input "C:\fakepath\sample.war"
type input "sample.war"
click at [798, 416] on button "Deploy" at bounding box center [798, 420] width 49 height 13
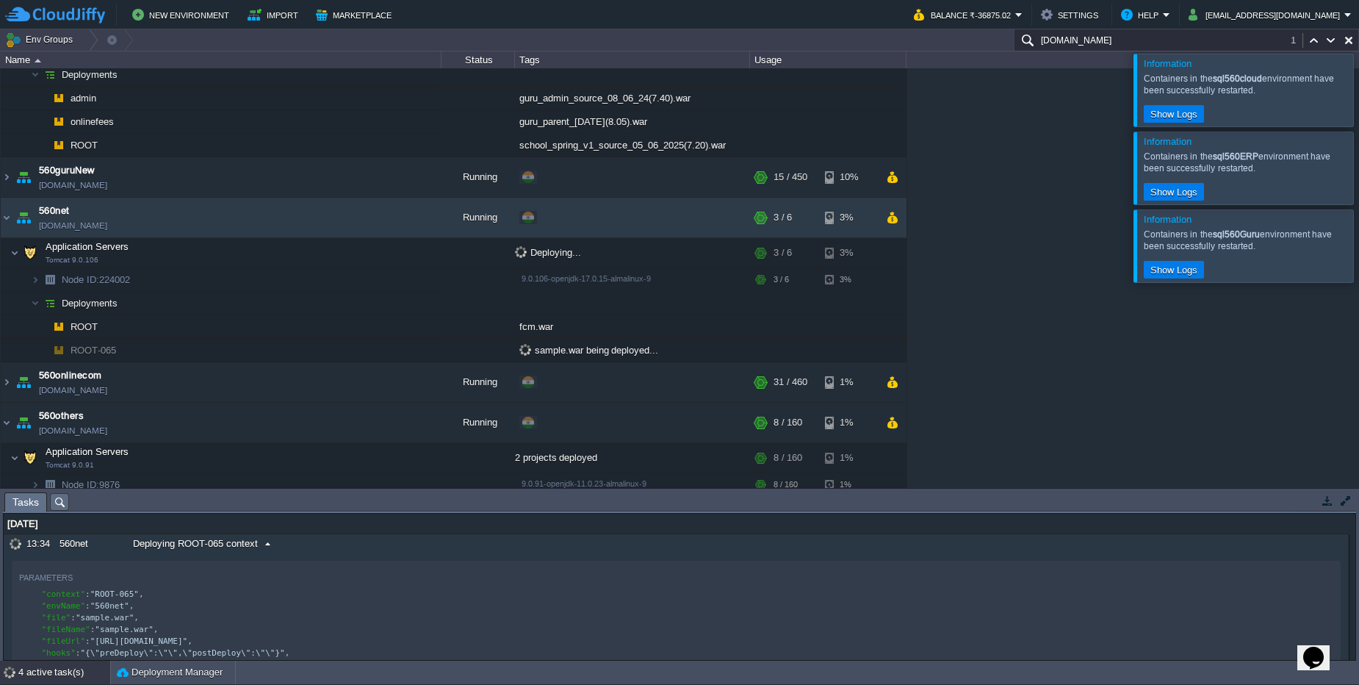
click at [367, 544] on div "Deploying ROOT-065 context" at bounding box center [701, 543] width 1145 height 19
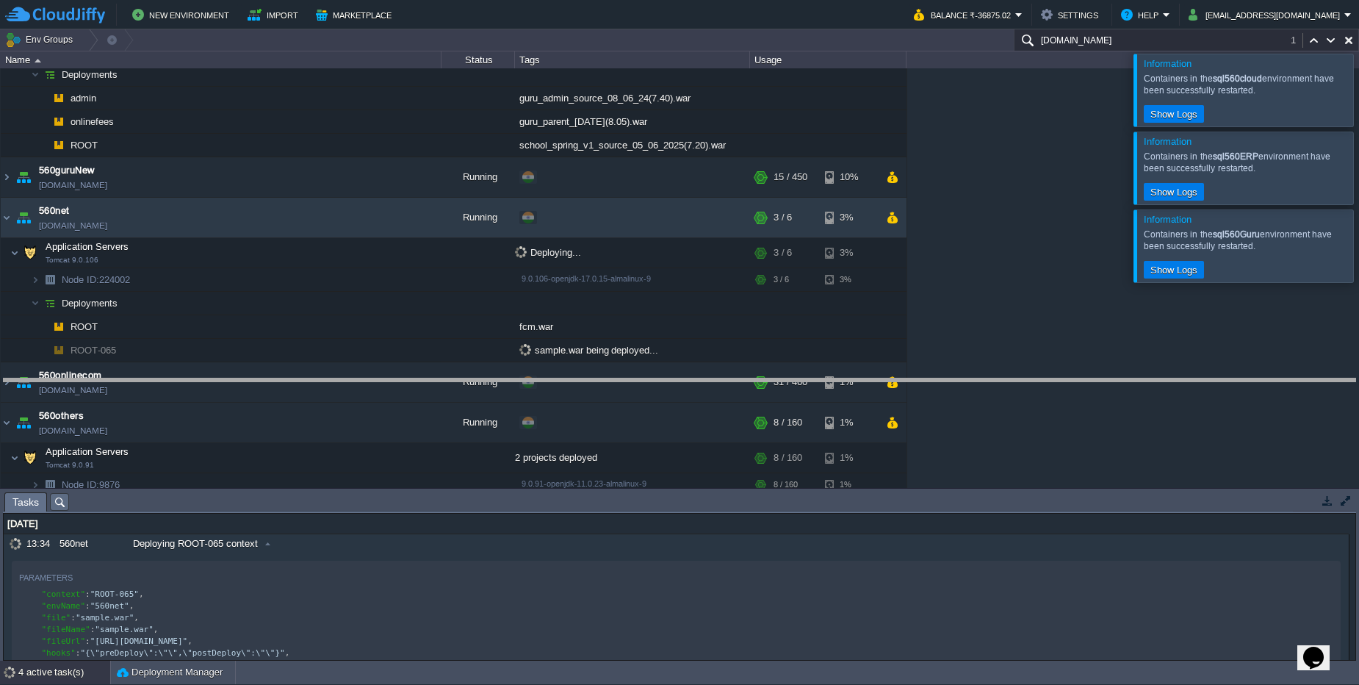
drag, startPoint x: 463, startPoint y: 505, endPoint x: 462, endPoint y: 391, distance: 113.9
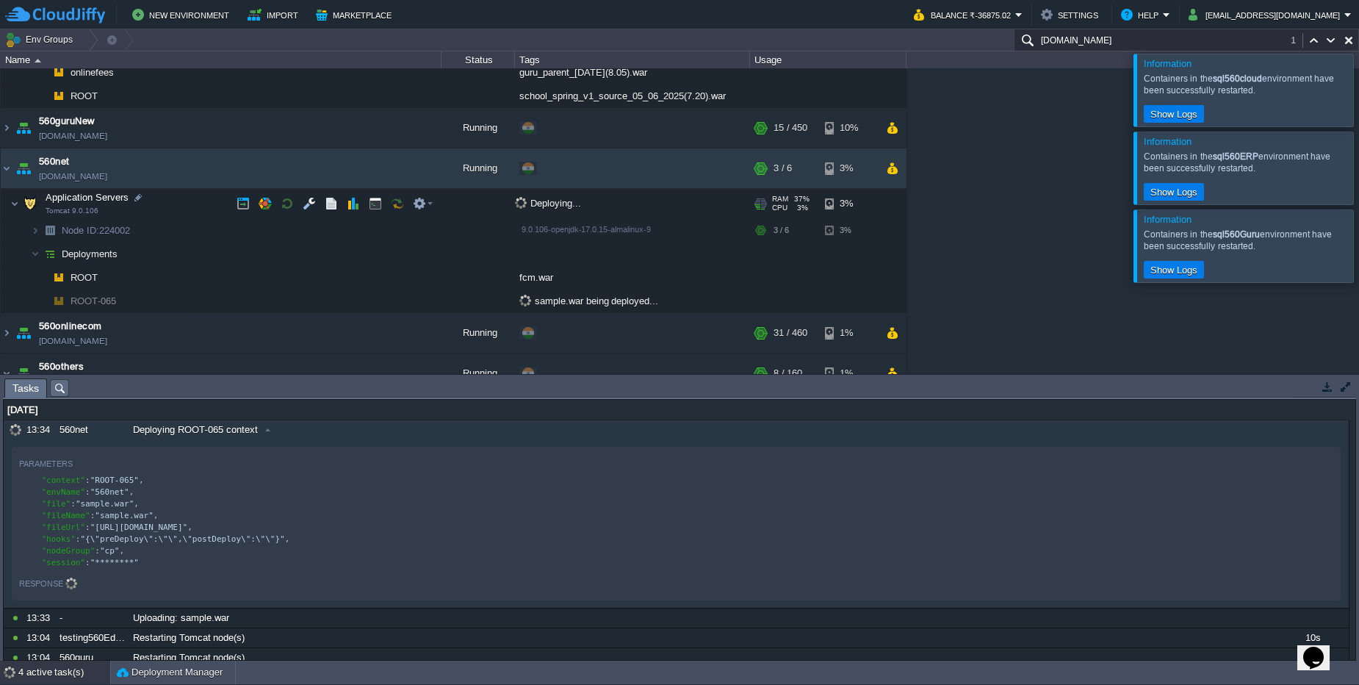
scroll to position [503, 0]
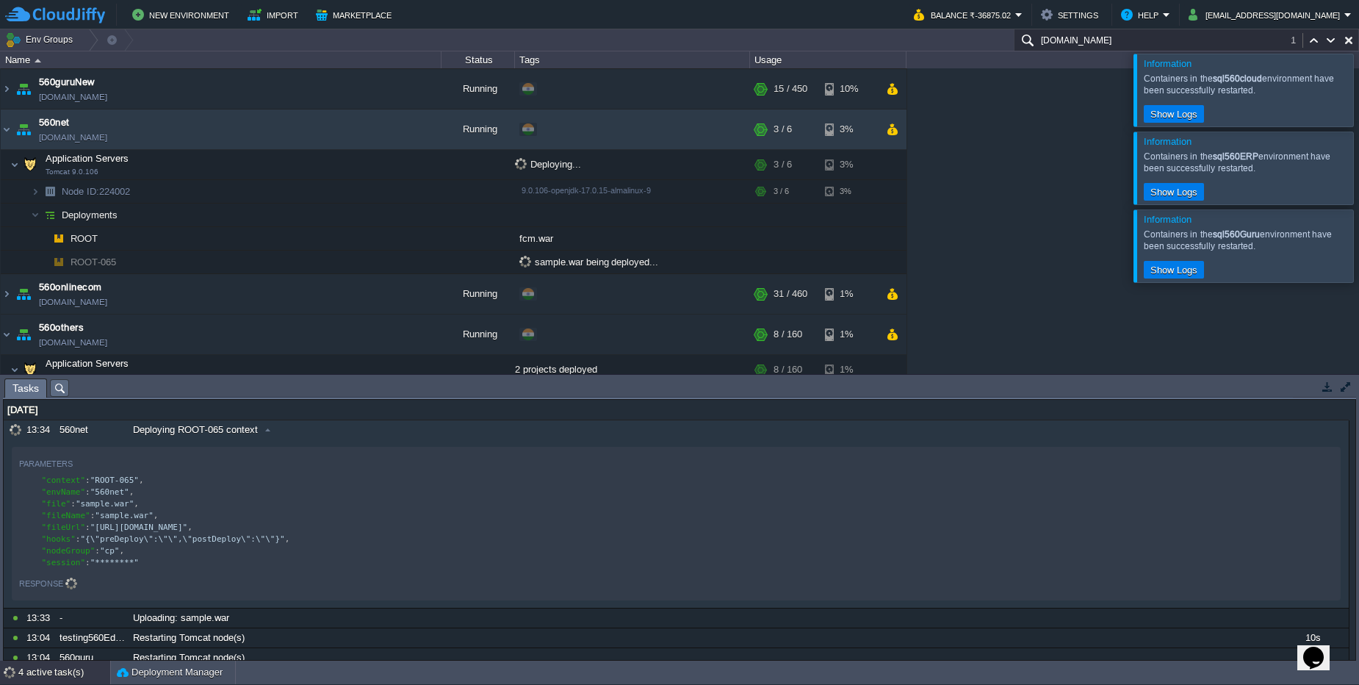
click at [1358, 85] on div at bounding box center [1377, 90] width 0 height 72
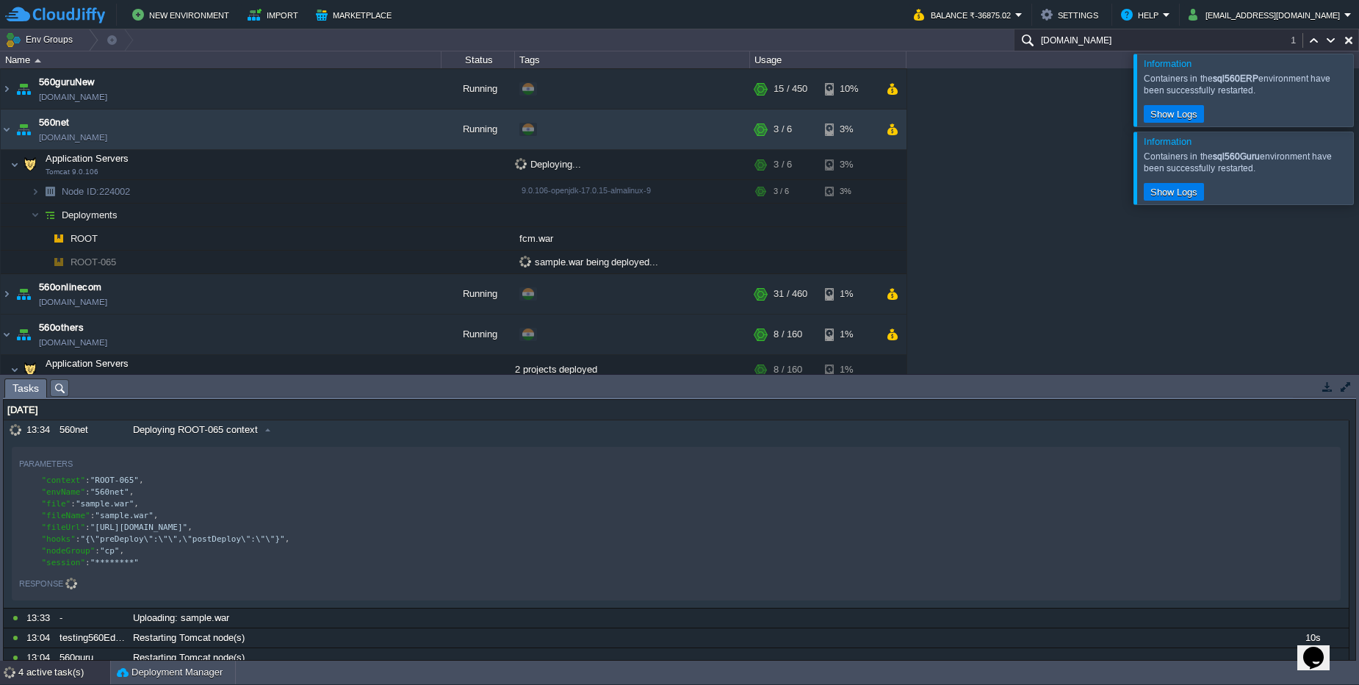
click at [1358, 85] on div at bounding box center [1377, 90] width 0 height 72
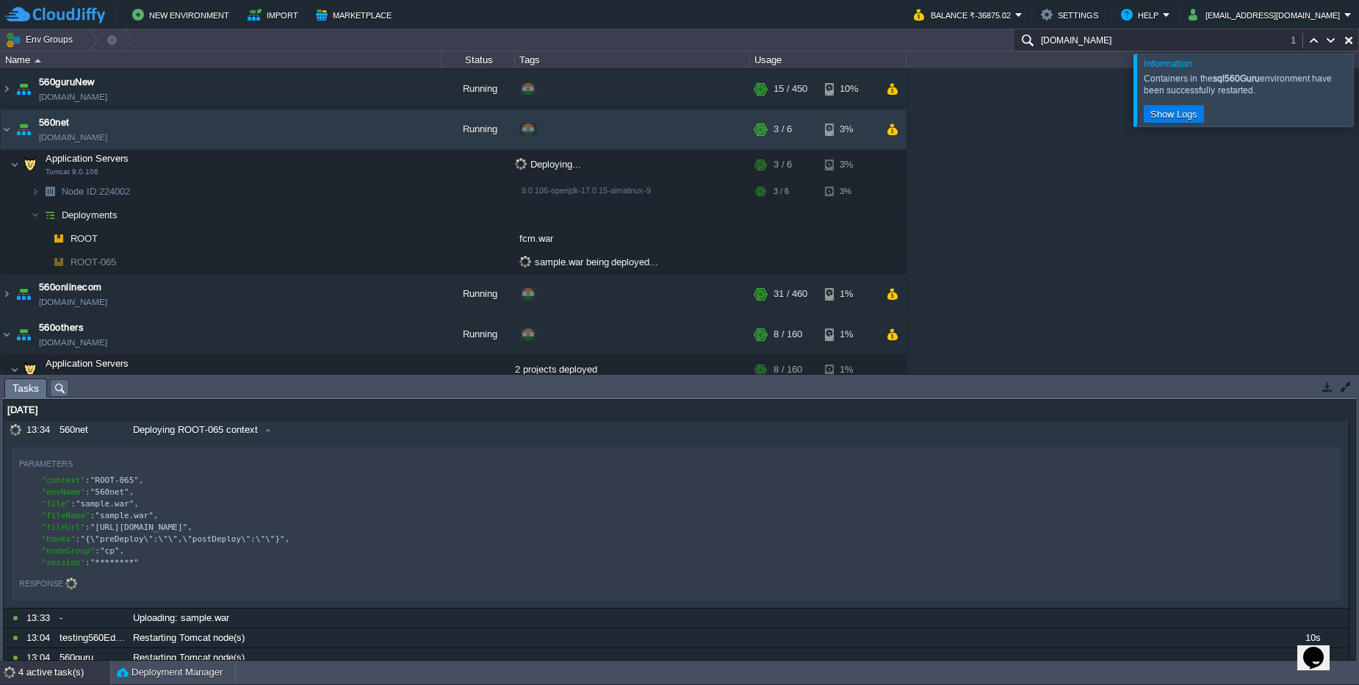
click at [1358, 93] on div at bounding box center [1377, 90] width 0 height 72
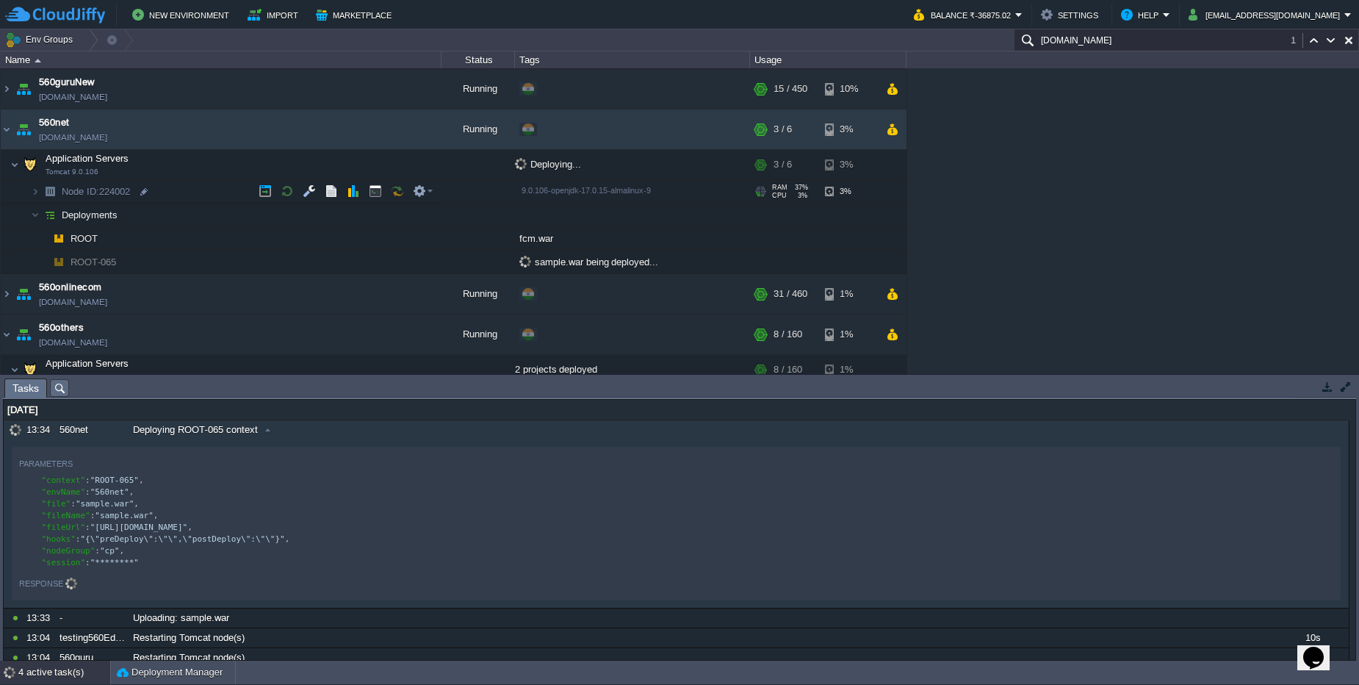
click at [118, 197] on span "Node ID: 224002" at bounding box center [96, 191] width 72 height 12
type input "224002"
click at [118, 197] on input "224002" at bounding box center [250, 191] width 381 height 19
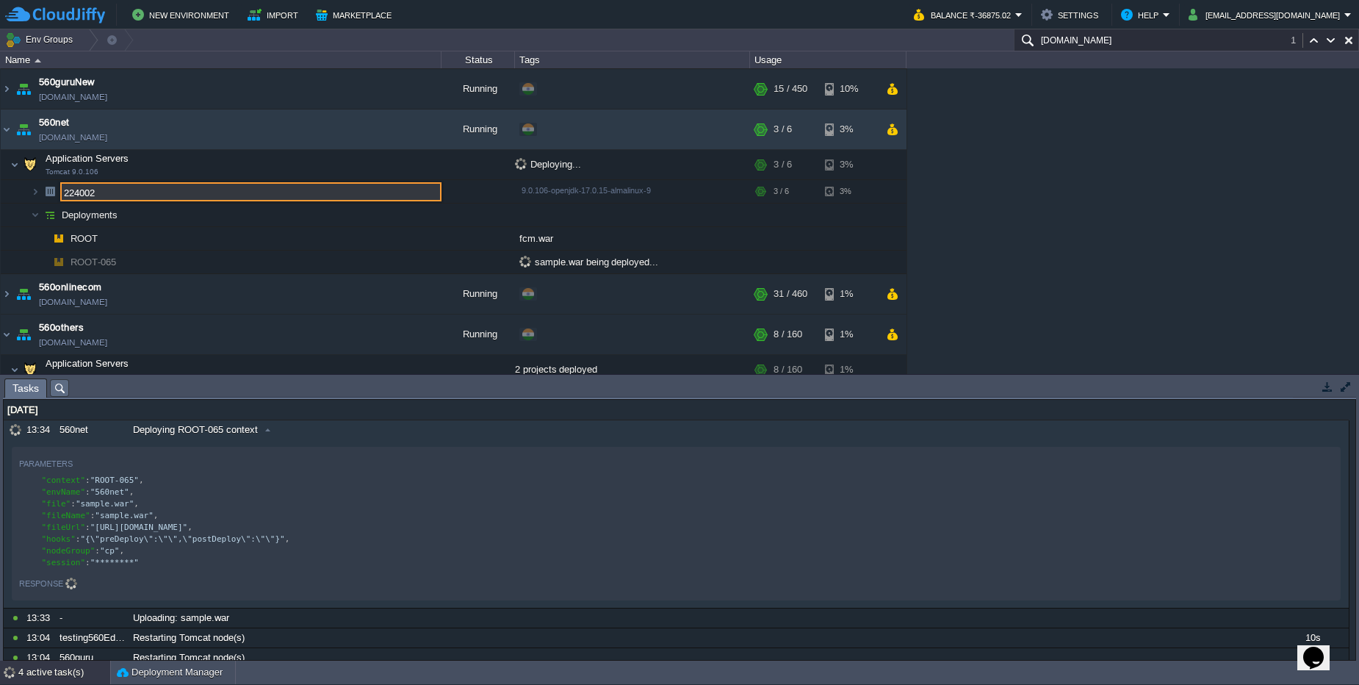
click at [1045, 181] on div "560cloud 560cloud.cloudjiffy.net Stopped + Add to Env Group RAM 0% CPU 0% 0 / 1…" at bounding box center [679, 221] width 1359 height 306
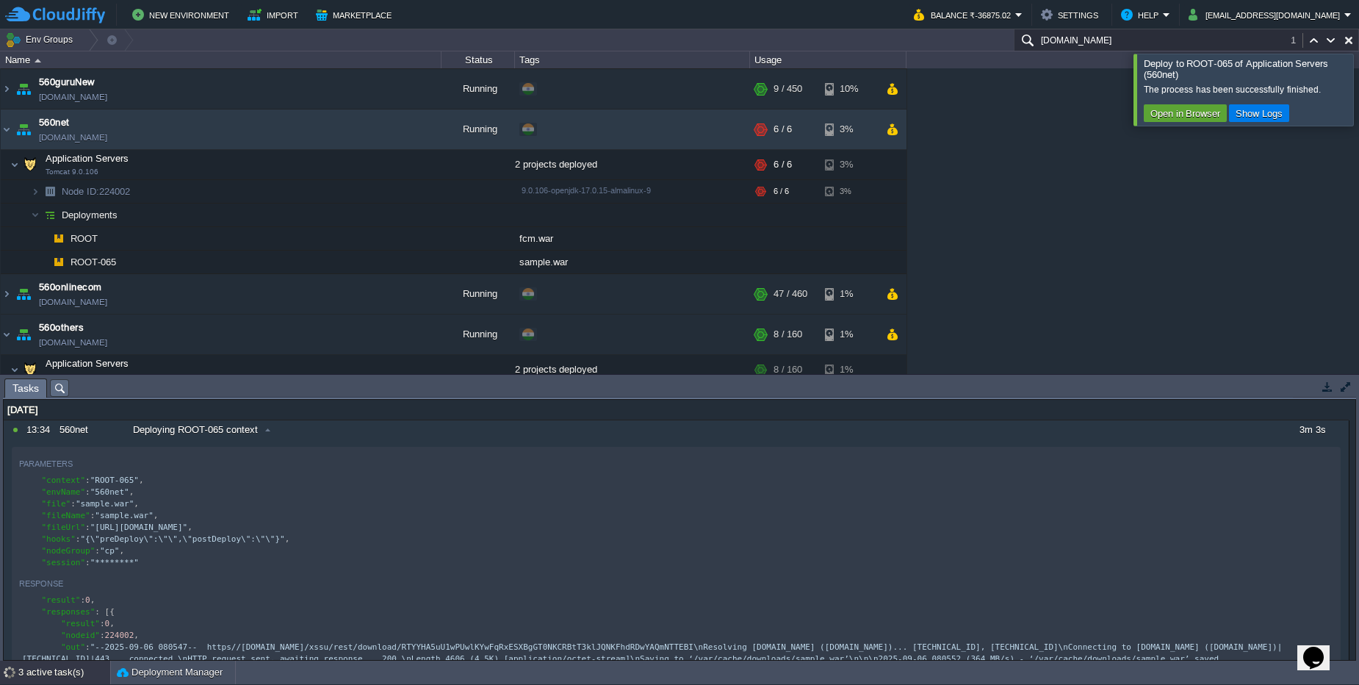
click at [1358, 95] on div at bounding box center [1377, 89] width 0 height 71
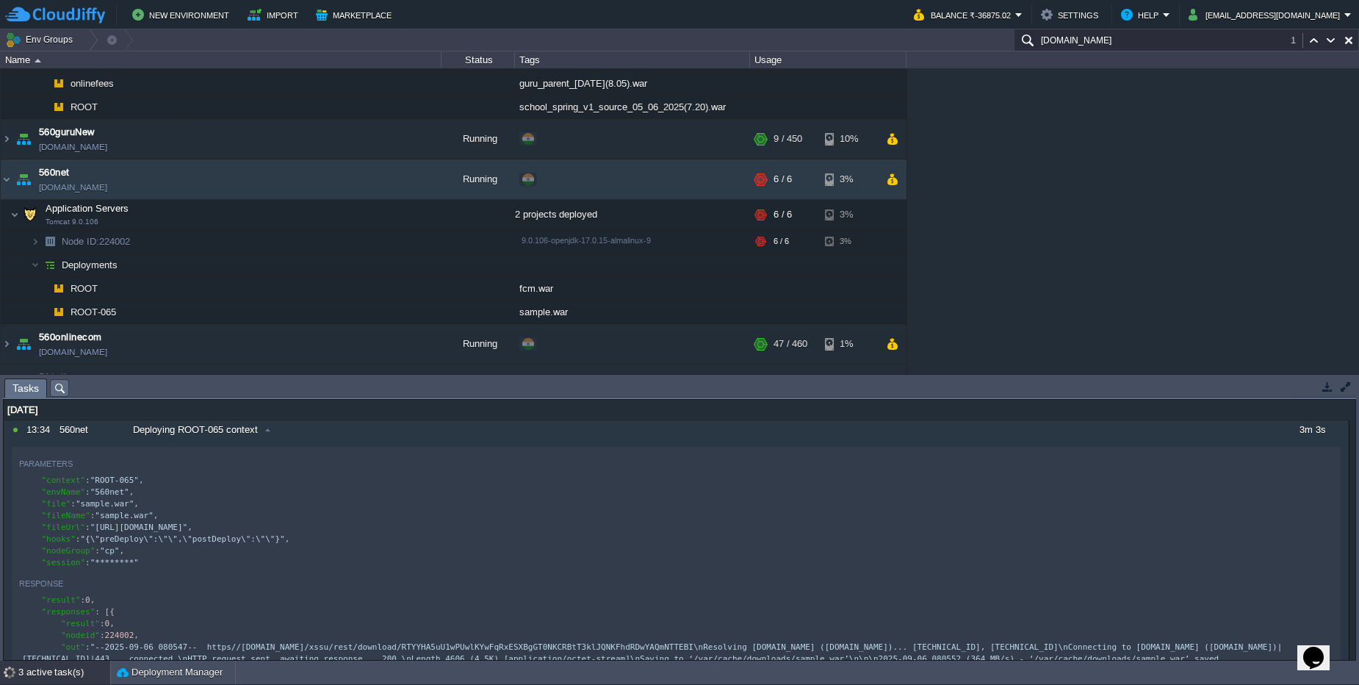
scroll to position [415, 0]
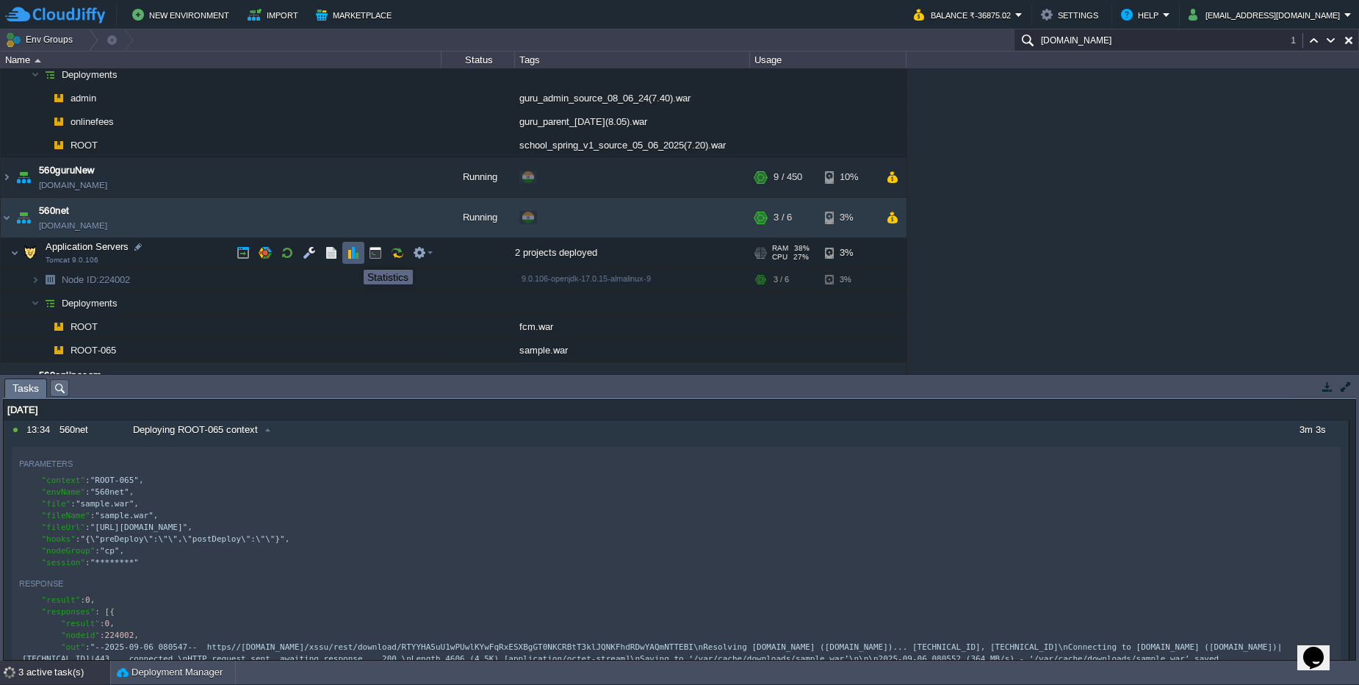
click at [353, 256] on button "button" at bounding box center [353, 252] width 13 height 13
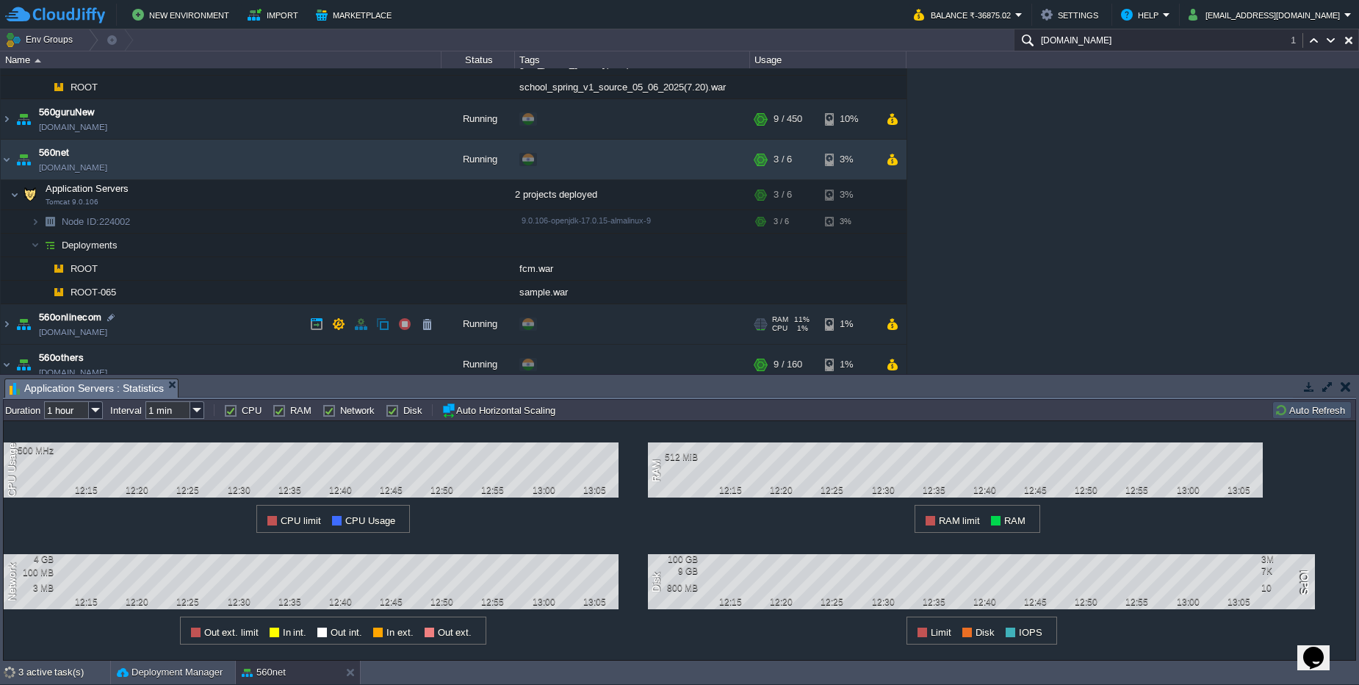
scroll to position [503, 0]
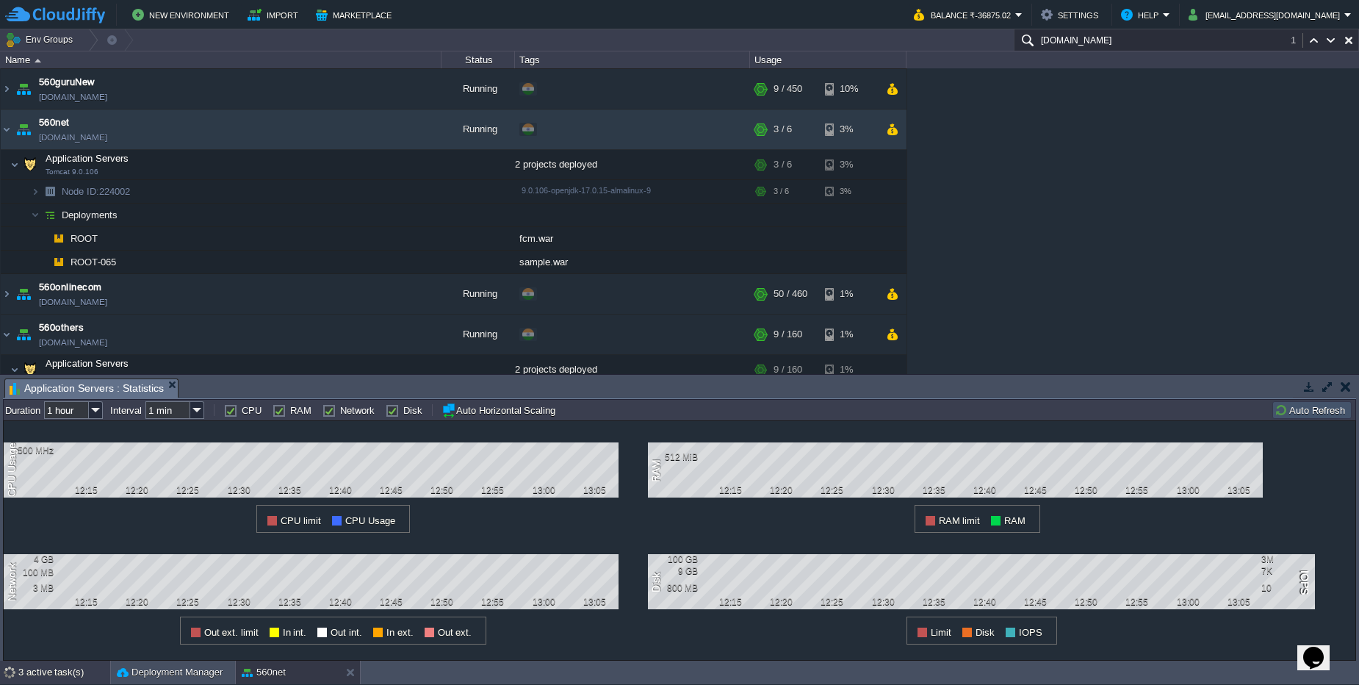
click at [42, 677] on div "3 active task(s)" at bounding box center [64, 672] width 92 height 24
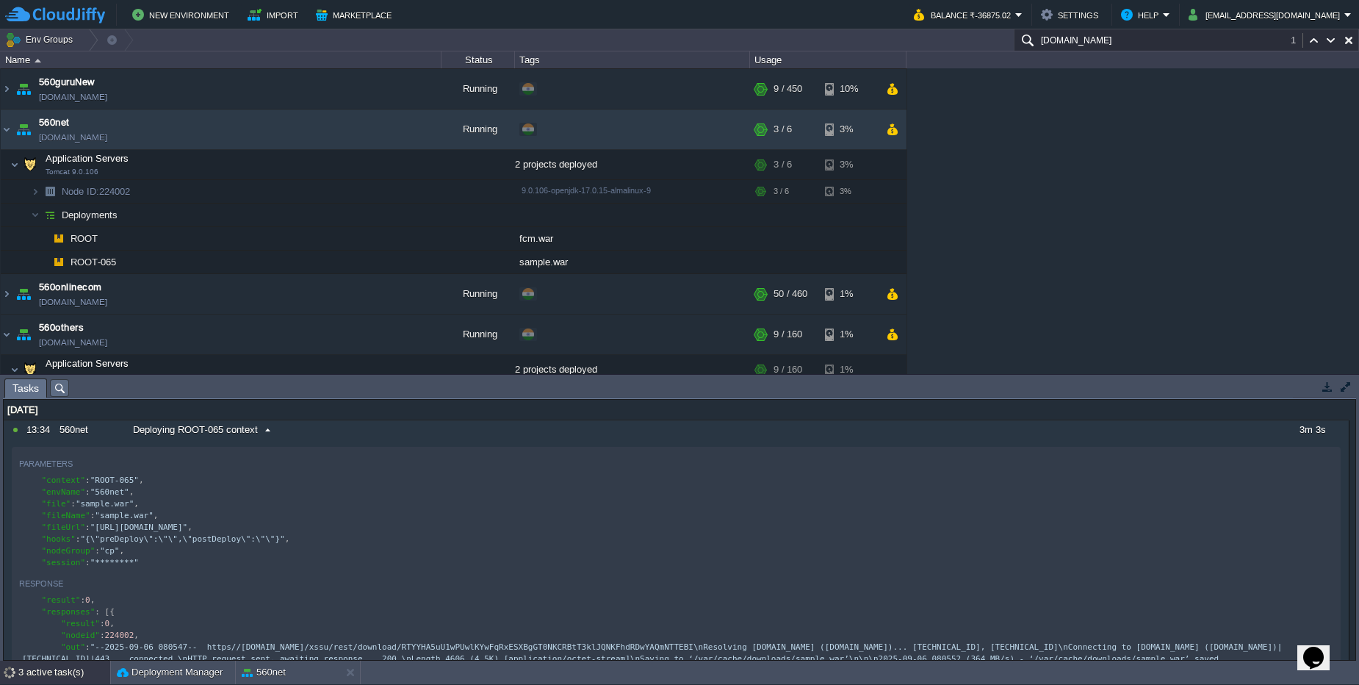
click at [325, 437] on div "Deploying ROOT-065 context" at bounding box center [701, 429] width 1145 height 19
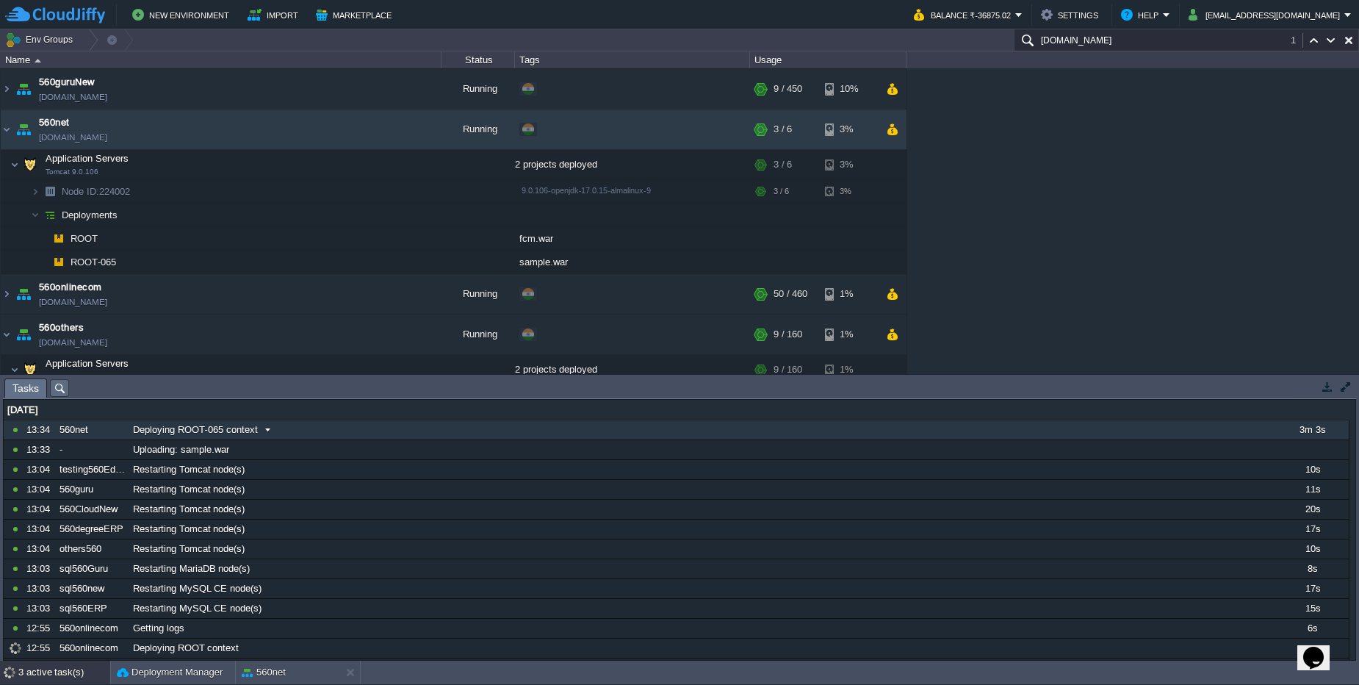
click at [325, 437] on div "Deploying ROOT-065 context" at bounding box center [701, 429] width 1145 height 19
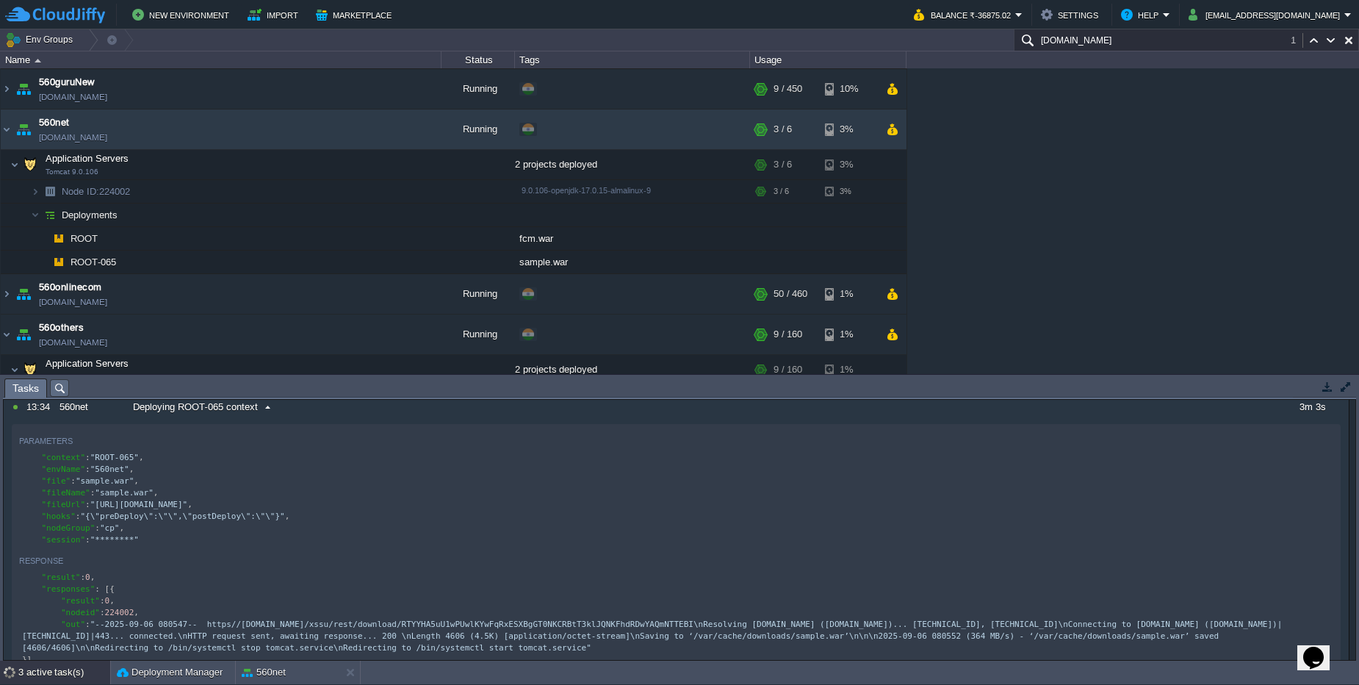
scroll to position [0, 0]
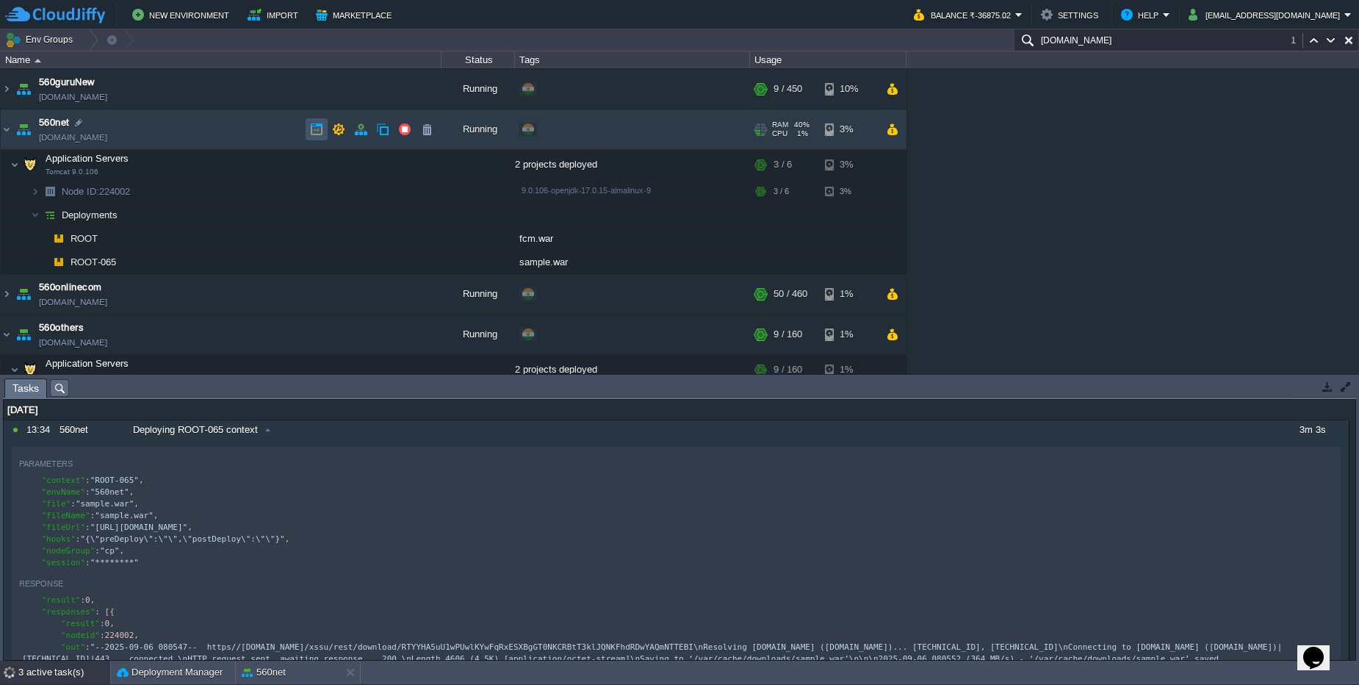
click at [315, 131] on button "button" at bounding box center [316, 129] width 13 height 13
click at [287, 166] on button "button" at bounding box center [287, 164] width 13 height 13
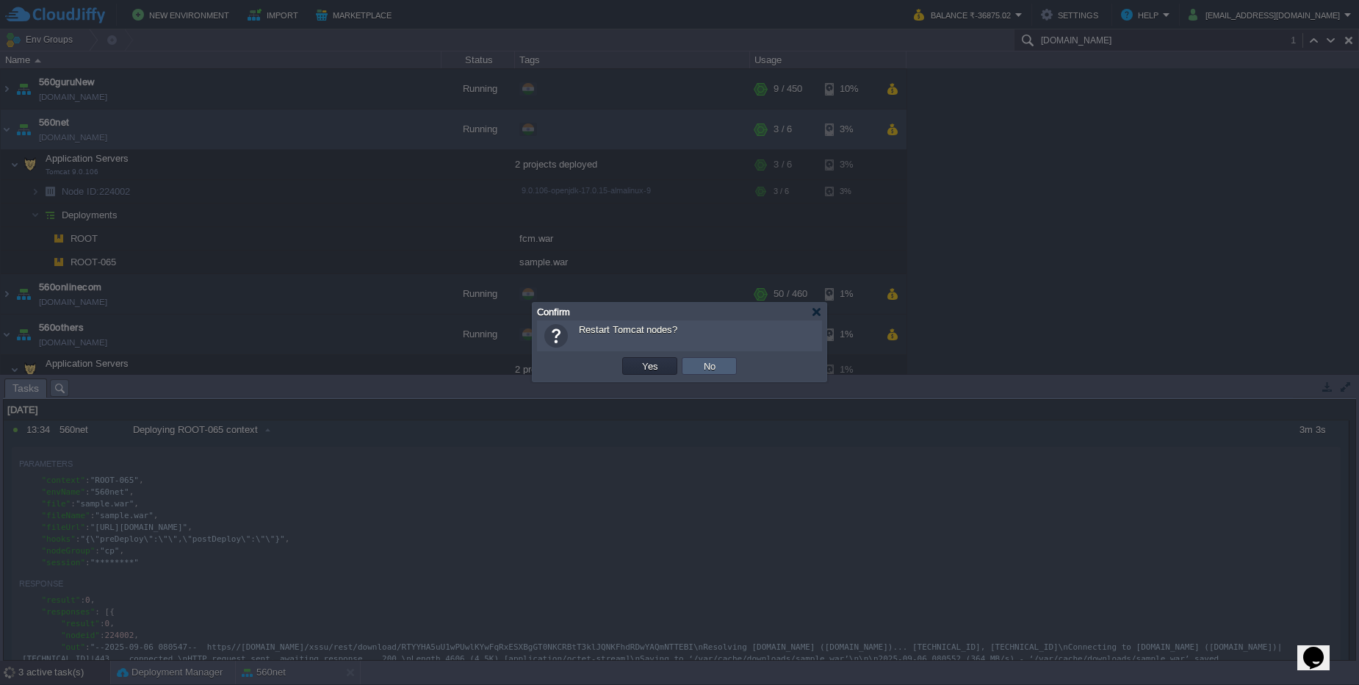
drag, startPoint x: 669, startPoint y: 364, endPoint x: 687, endPoint y: 364, distance: 17.6
click at [687, 364] on tr "OK Yes No Cancel" at bounding box center [679, 366] width 119 height 22
click at [708, 364] on button "No" at bounding box center [709, 365] width 21 height 13
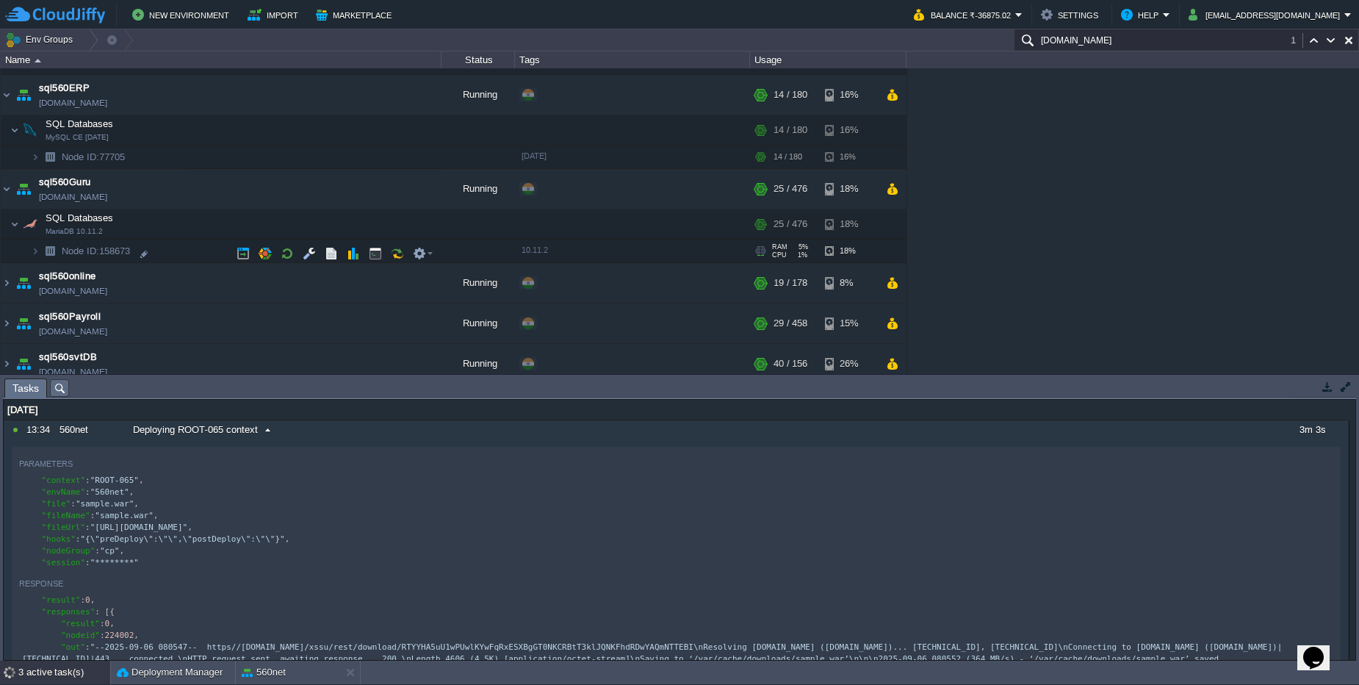
scroll to position [1297, 0]
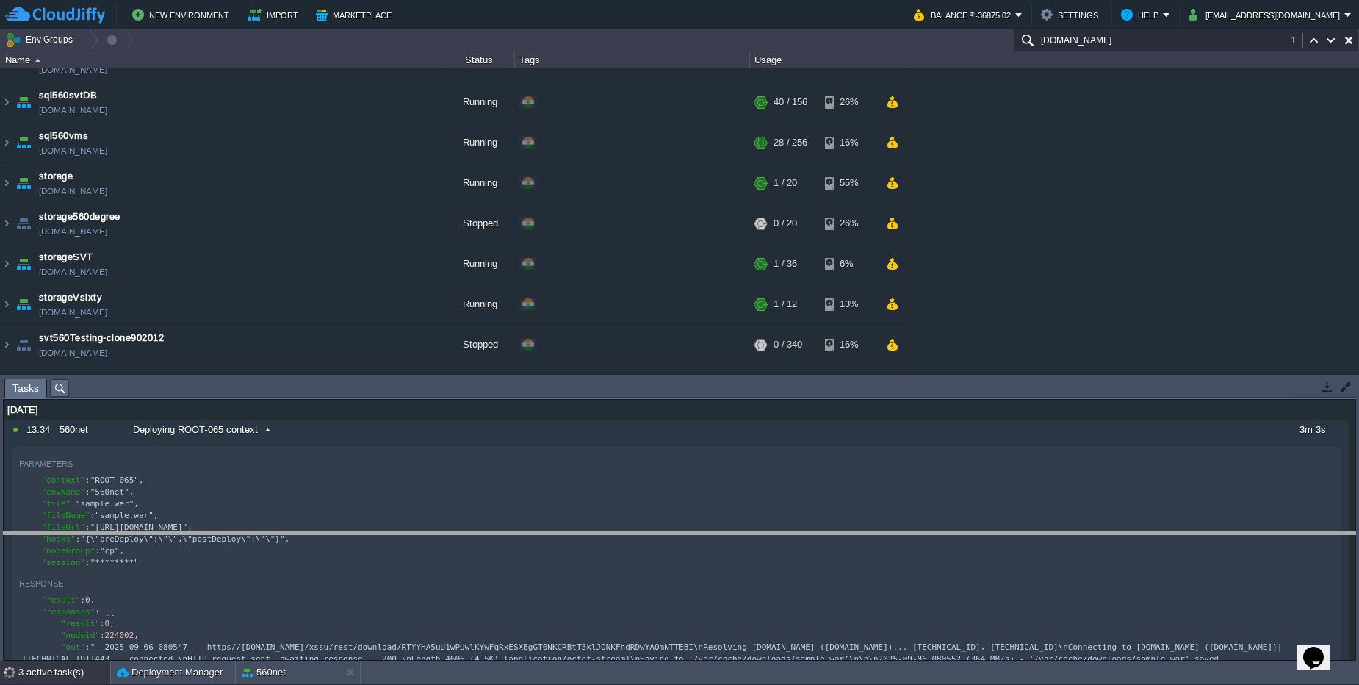
drag, startPoint x: 1008, startPoint y: 388, endPoint x: 1008, endPoint y: 541, distance: 152.8
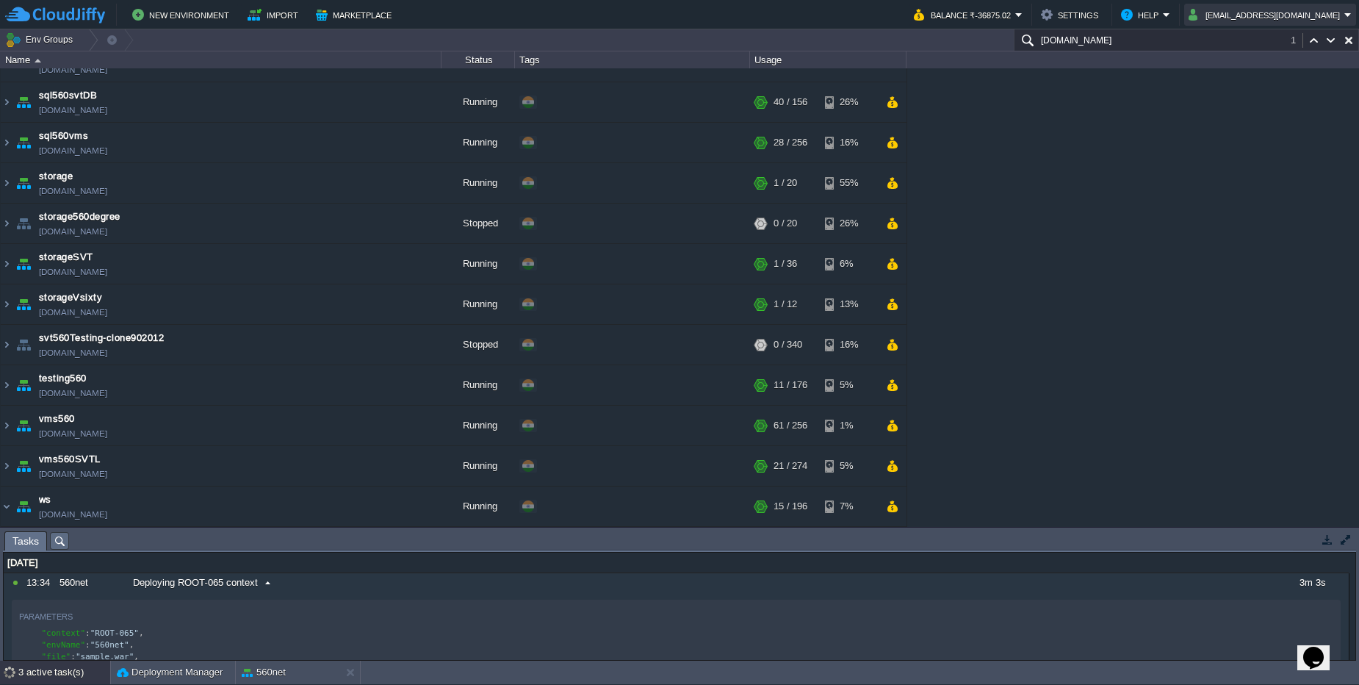
click at [1302, 23] on button "ramesh.ace@gmail.com" at bounding box center [1267, 15] width 156 height 18
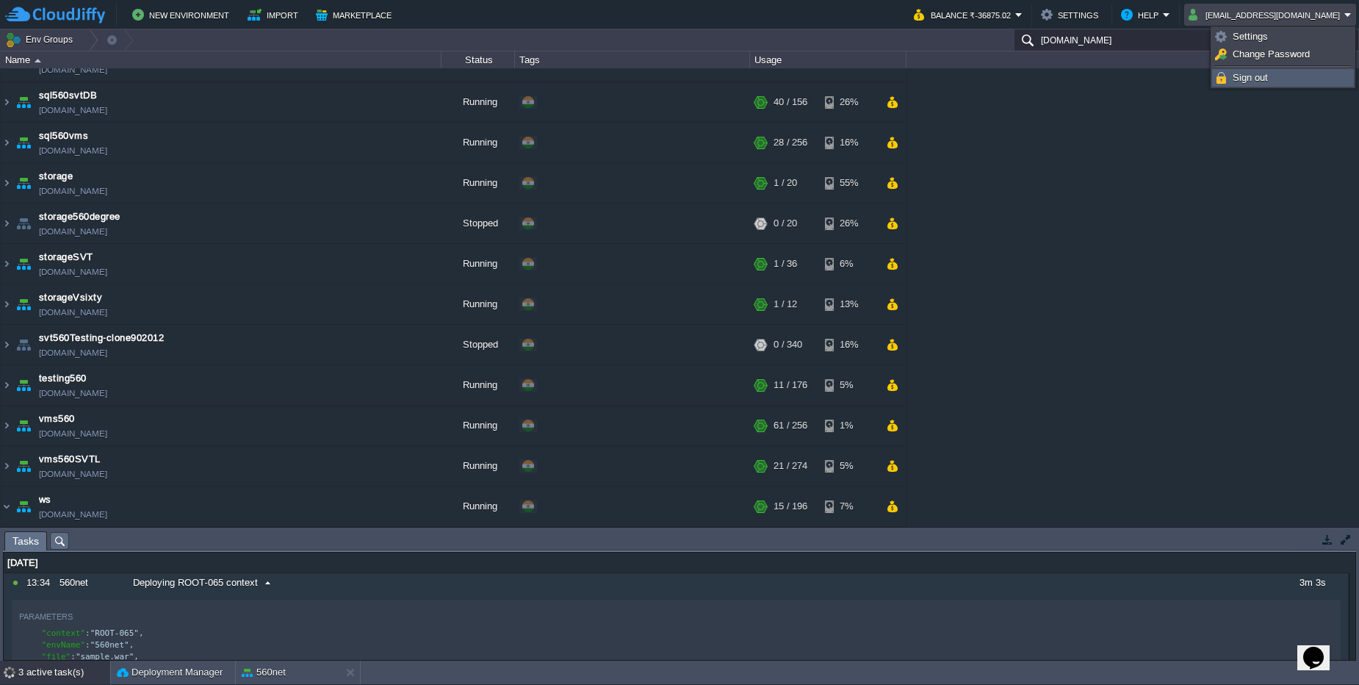
click at [1273, 82] on link "Sign out" at bounding box center [1283, 78] width 140 height 16
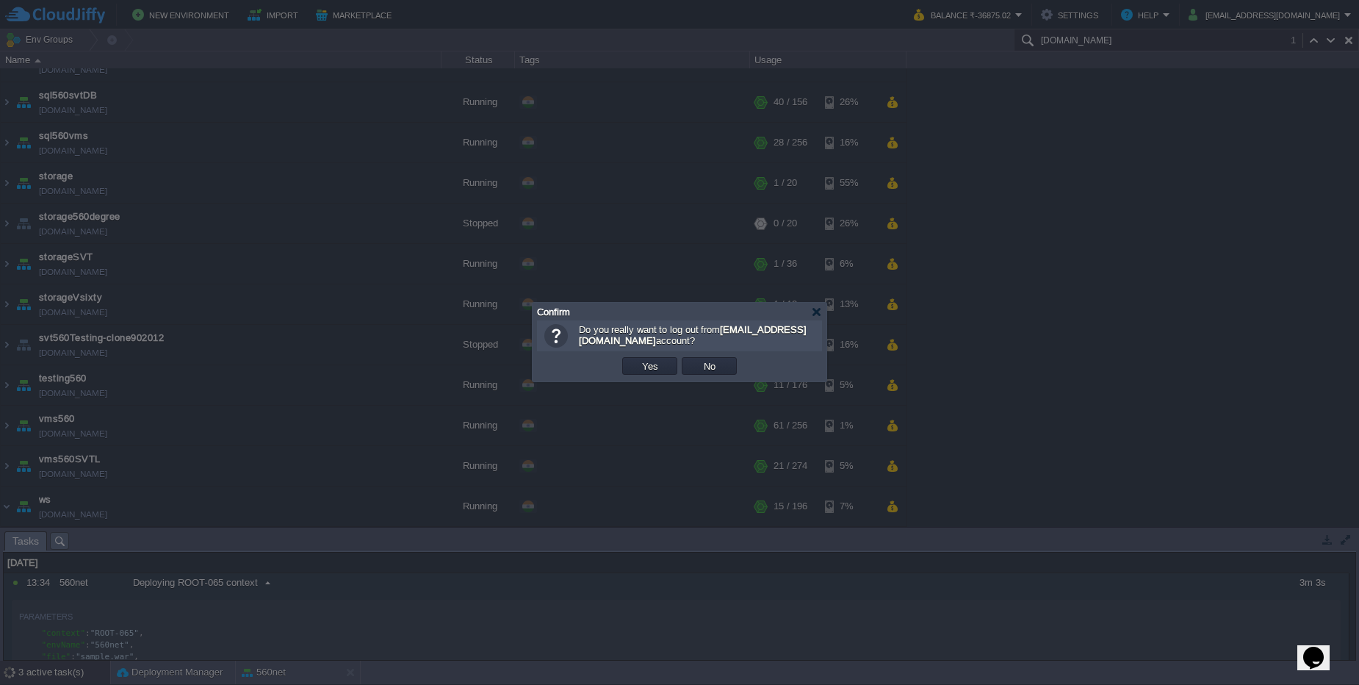
click at [647, 352] on div "OK Yes No Cancel" at bounding box center [679, 366] width 285 height 30
click at [652, 361] on button "Yes" at bounding box center [650, 365] width 25 height 13
